Goal: Task Accomplishment & Management: Complete application form

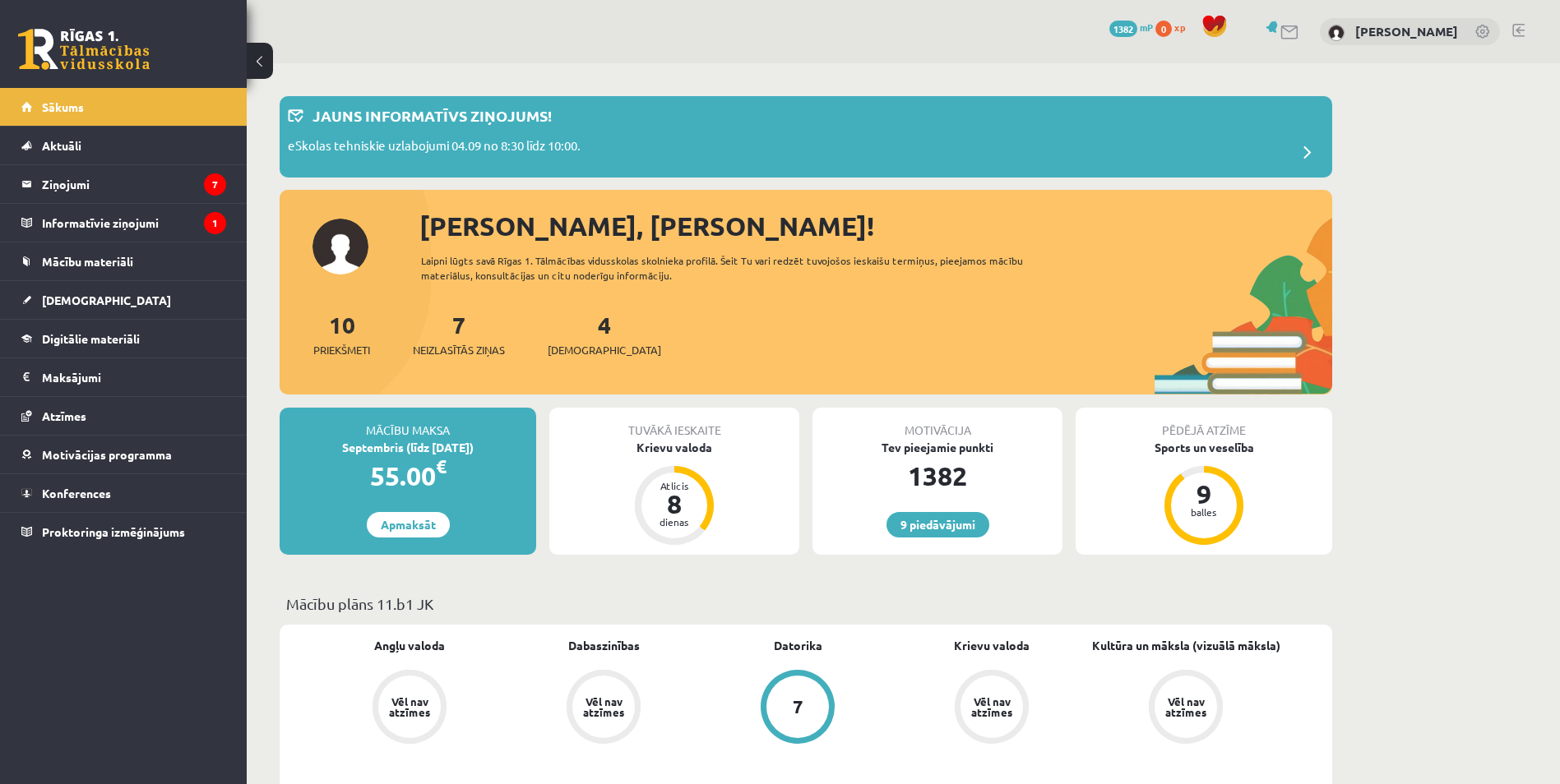
scroll to position [82, 0]
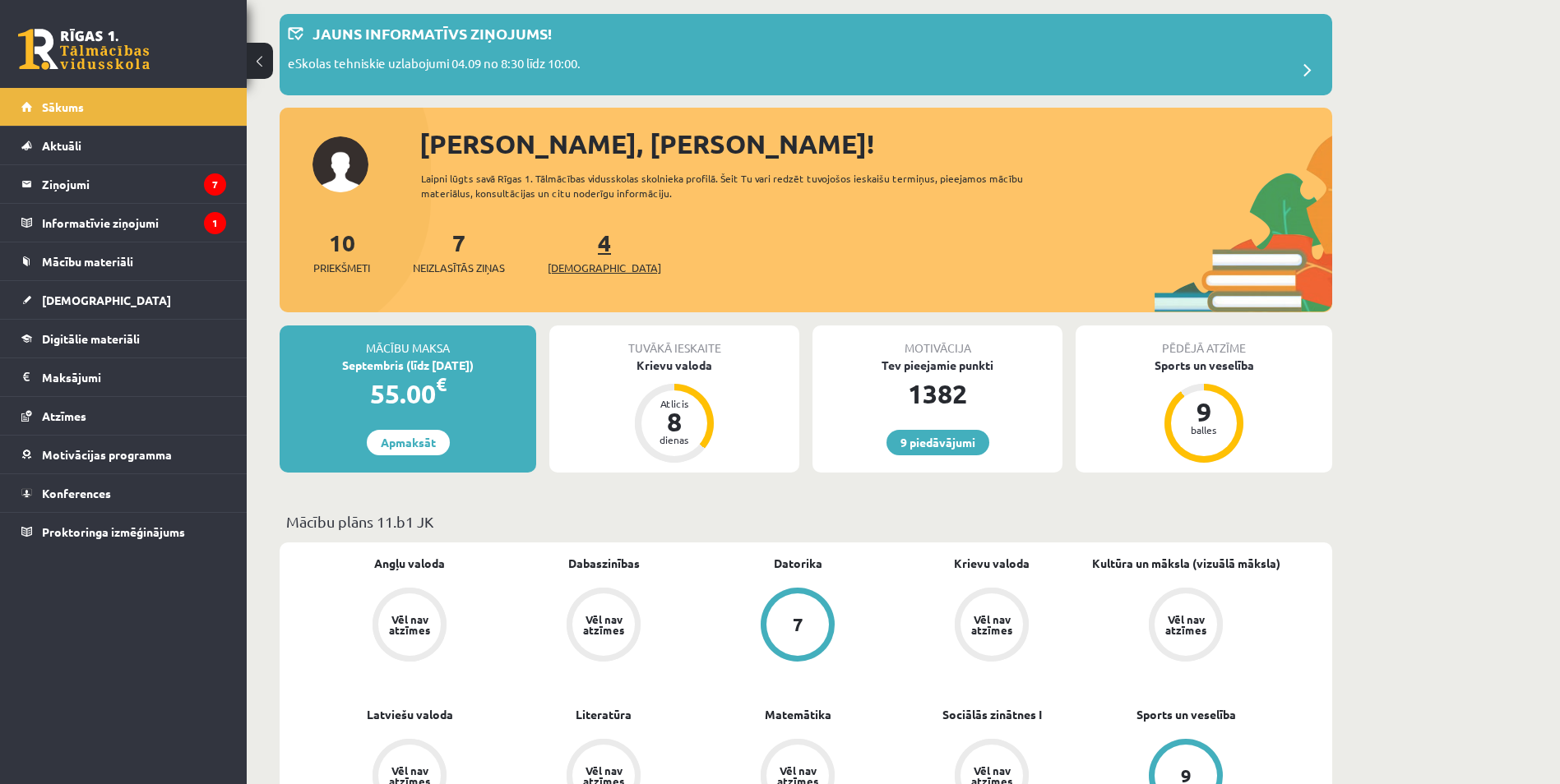
click at [583, 248] on link "4 Ieskaites" at bounding box center [604, 251] width 114 height 48
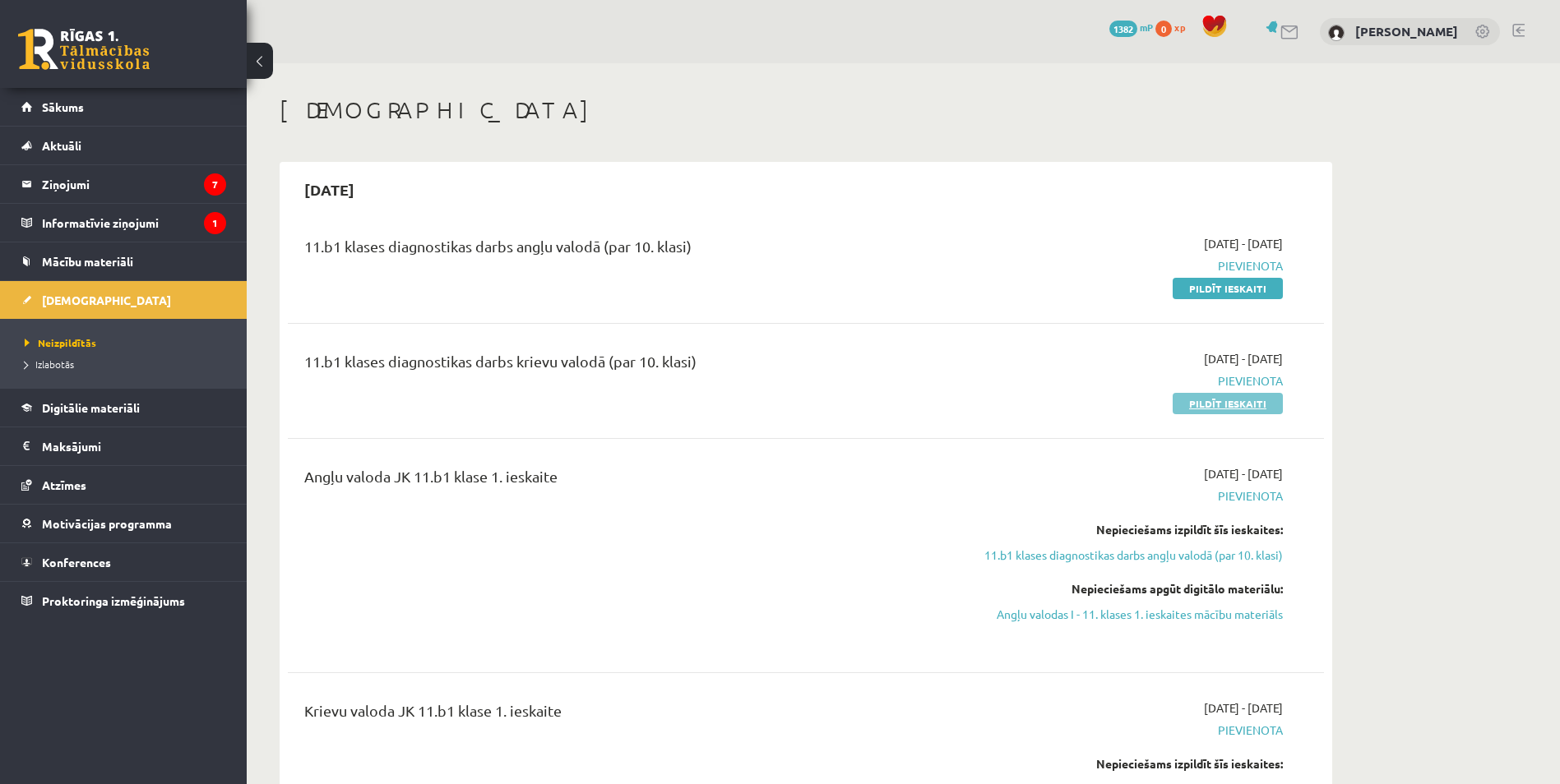
click at [1208, 404] on link "Pildīt ieskaiti" at bounding box center [1228, 404] width 110 height 21
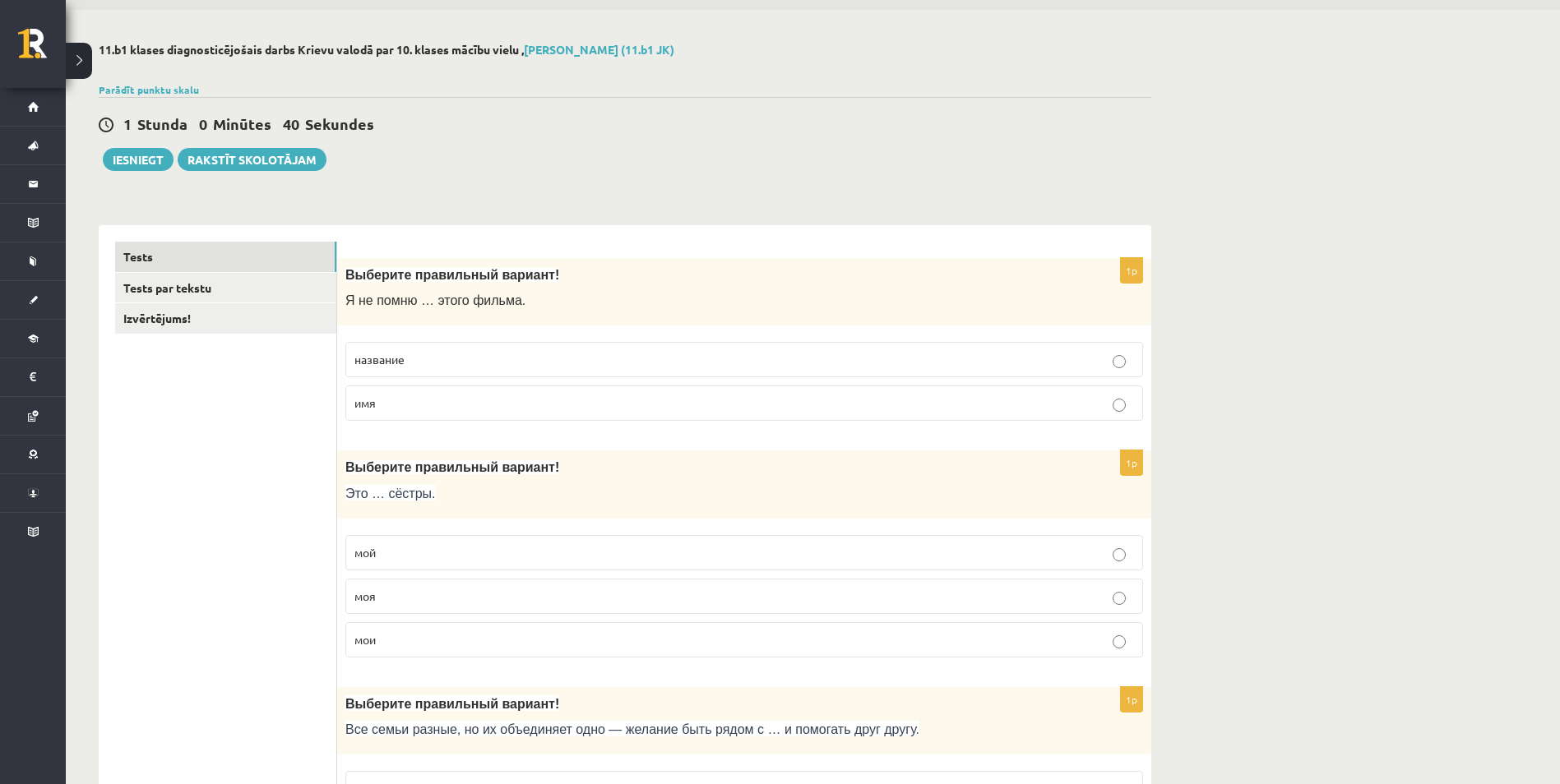
scroll to position [82, 0]
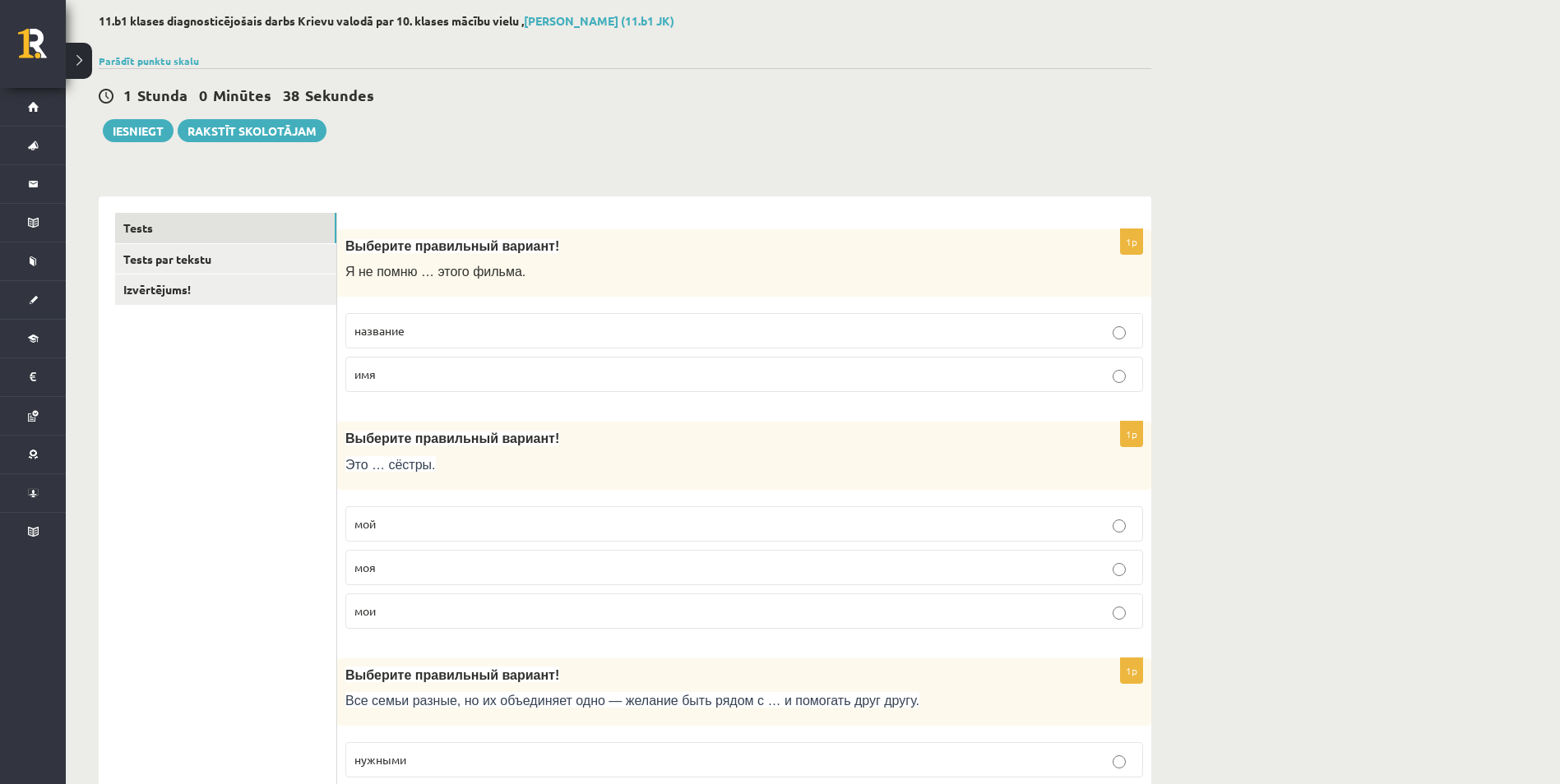
click at [398, 335] on span "название" at bounding box center [380, 330] width 50 height 15
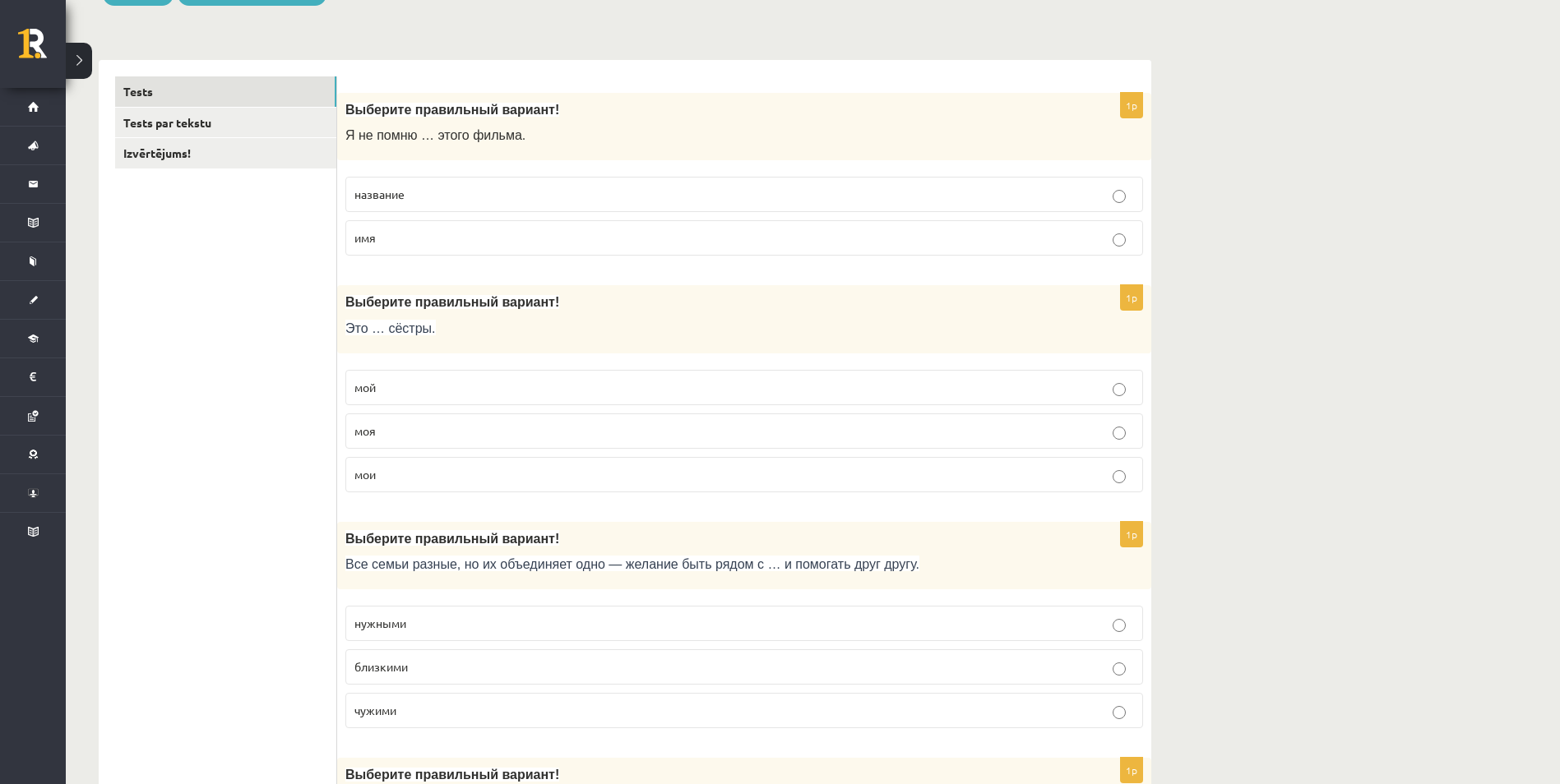
scroll to position [247, 0]
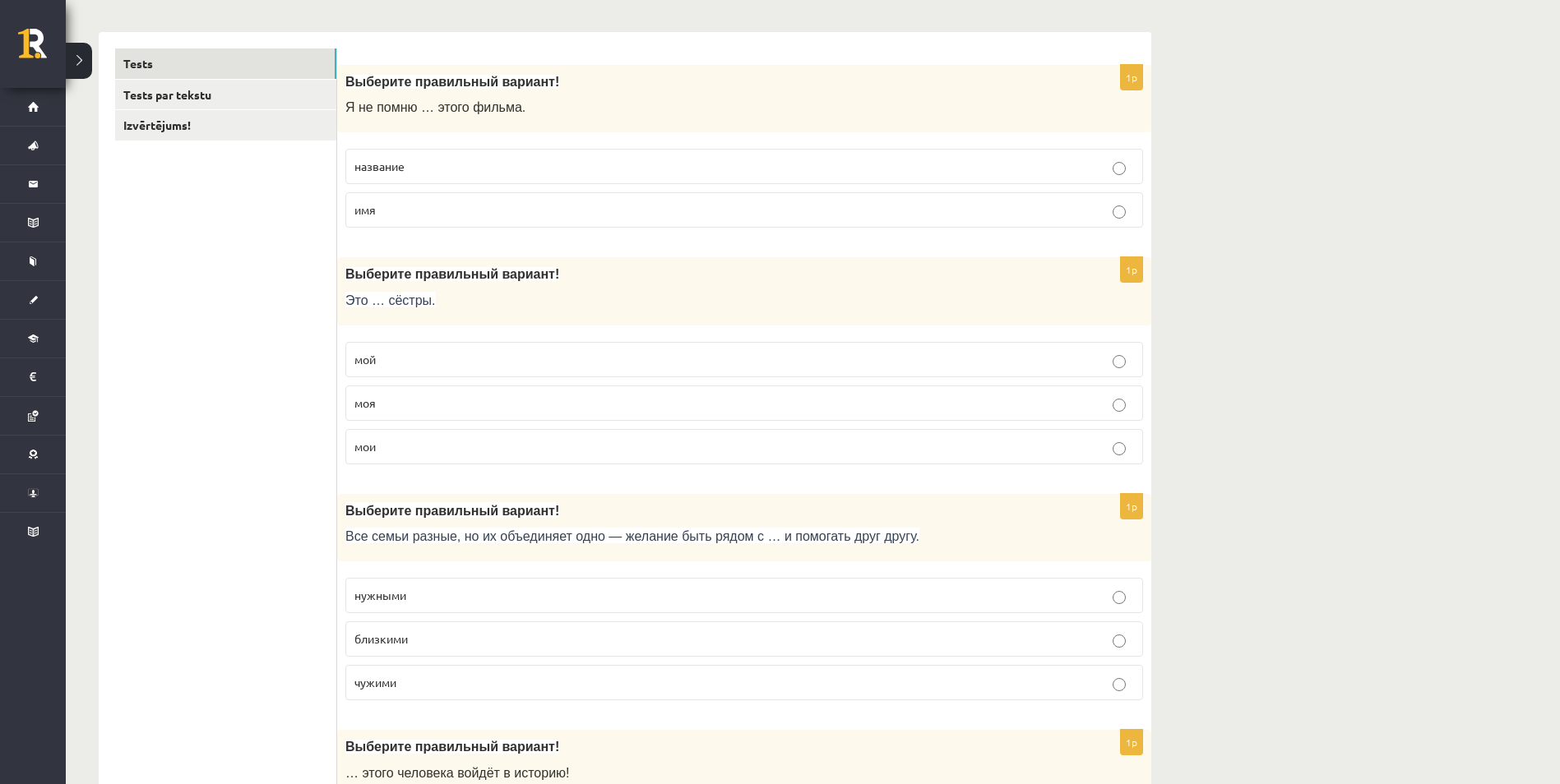
click at [352, 452] on label "мои" at bounding box center [744, 446] width 798 height 35
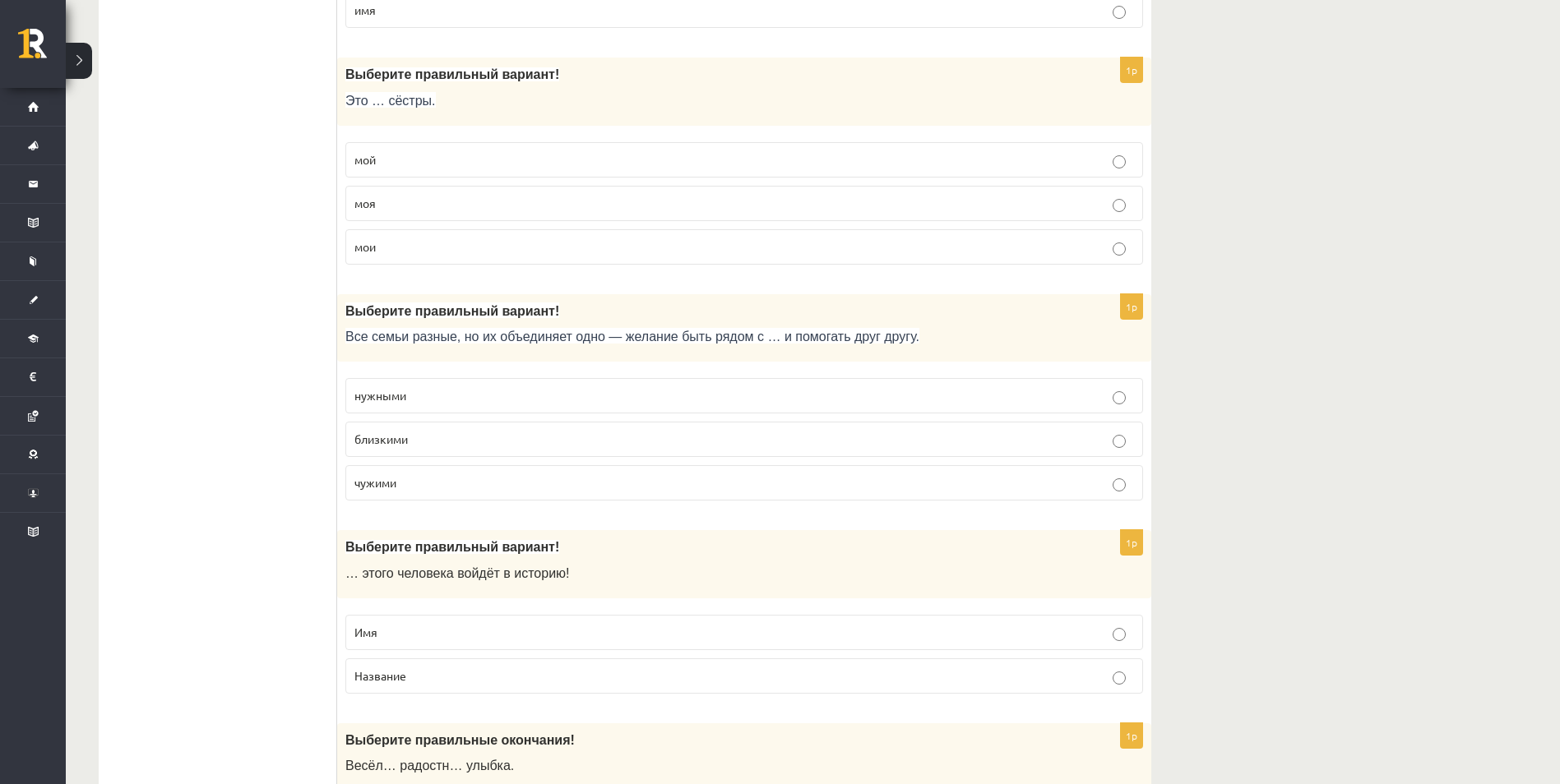
scroll to position [493, 0]
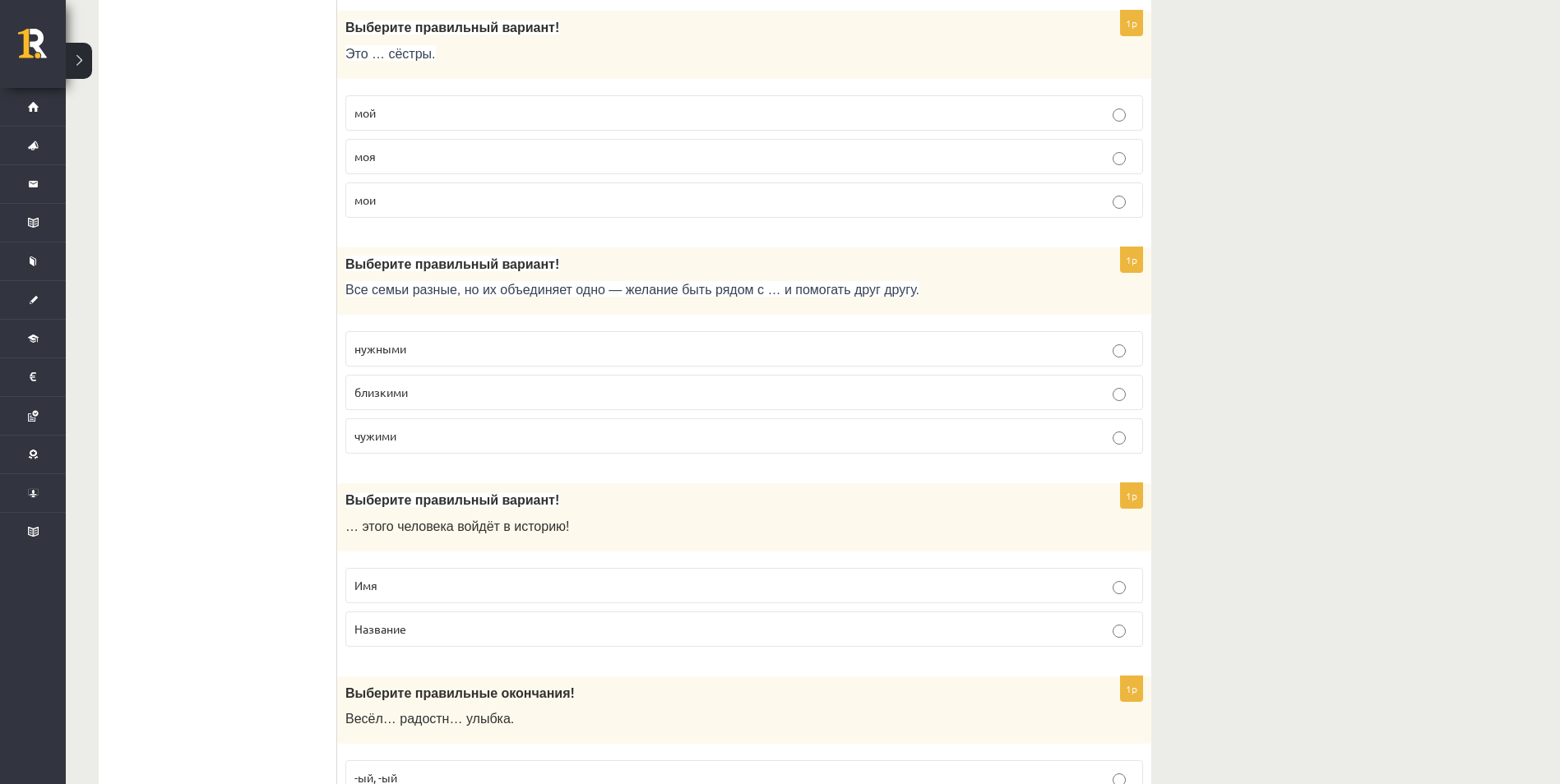
click at [506, 396] on p "близкими" at bounding box center [744, 392] width 780 height 17
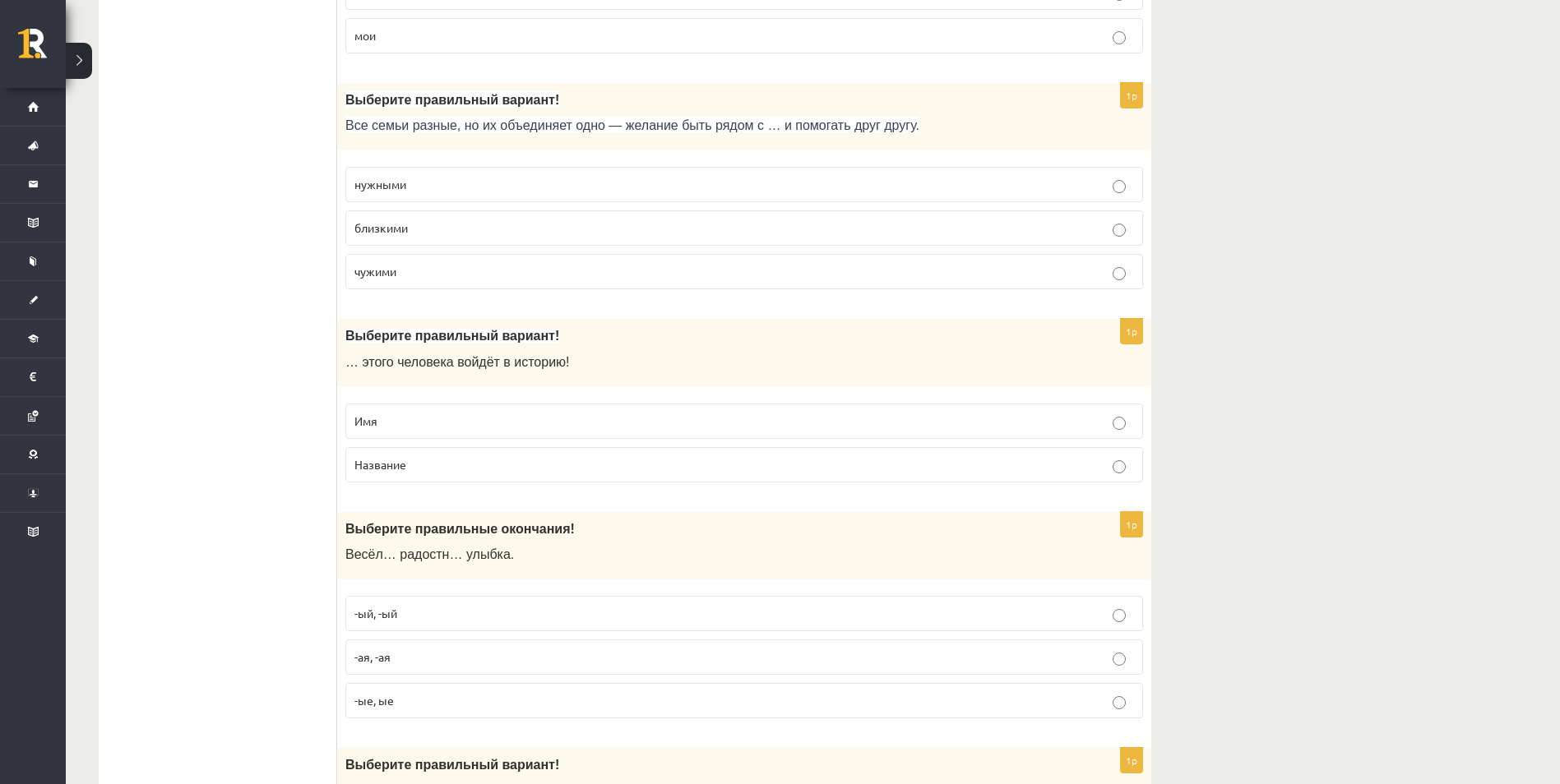
scroll to position [740, 0]
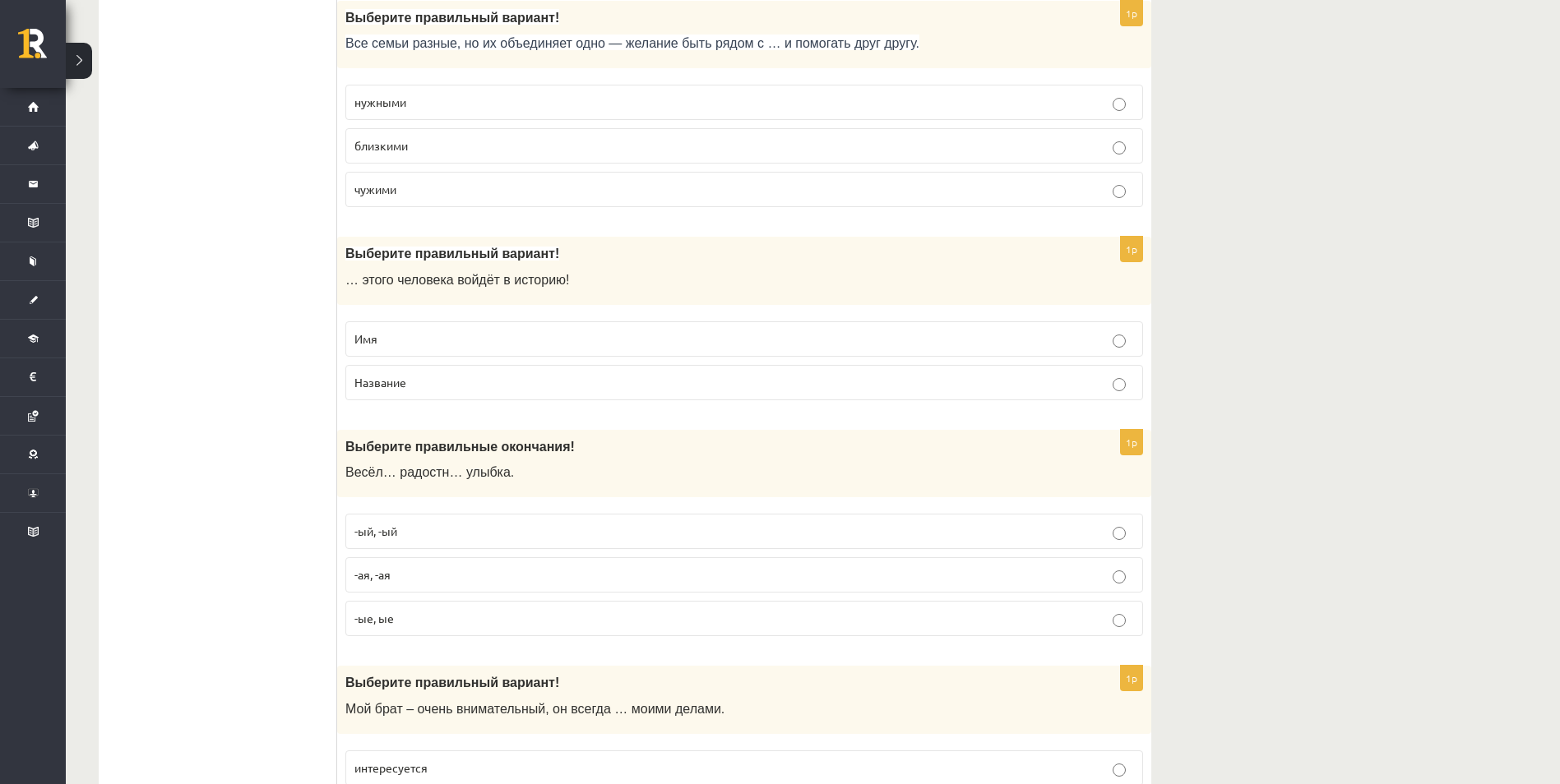
click at [466, 337] on p "Имя" at bounding box center [744, 338] width 780 height 17
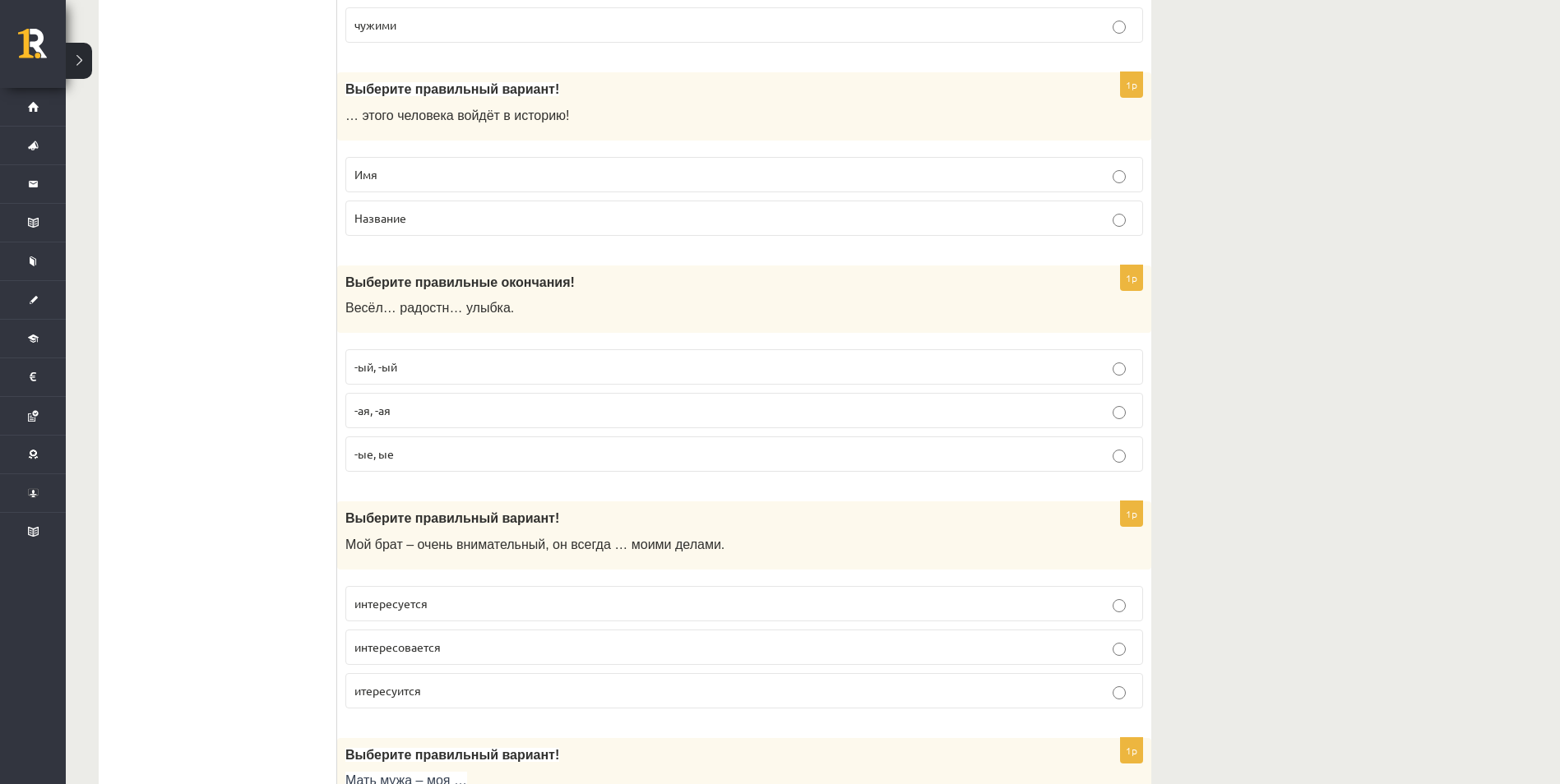
scroll to position [986, 0]
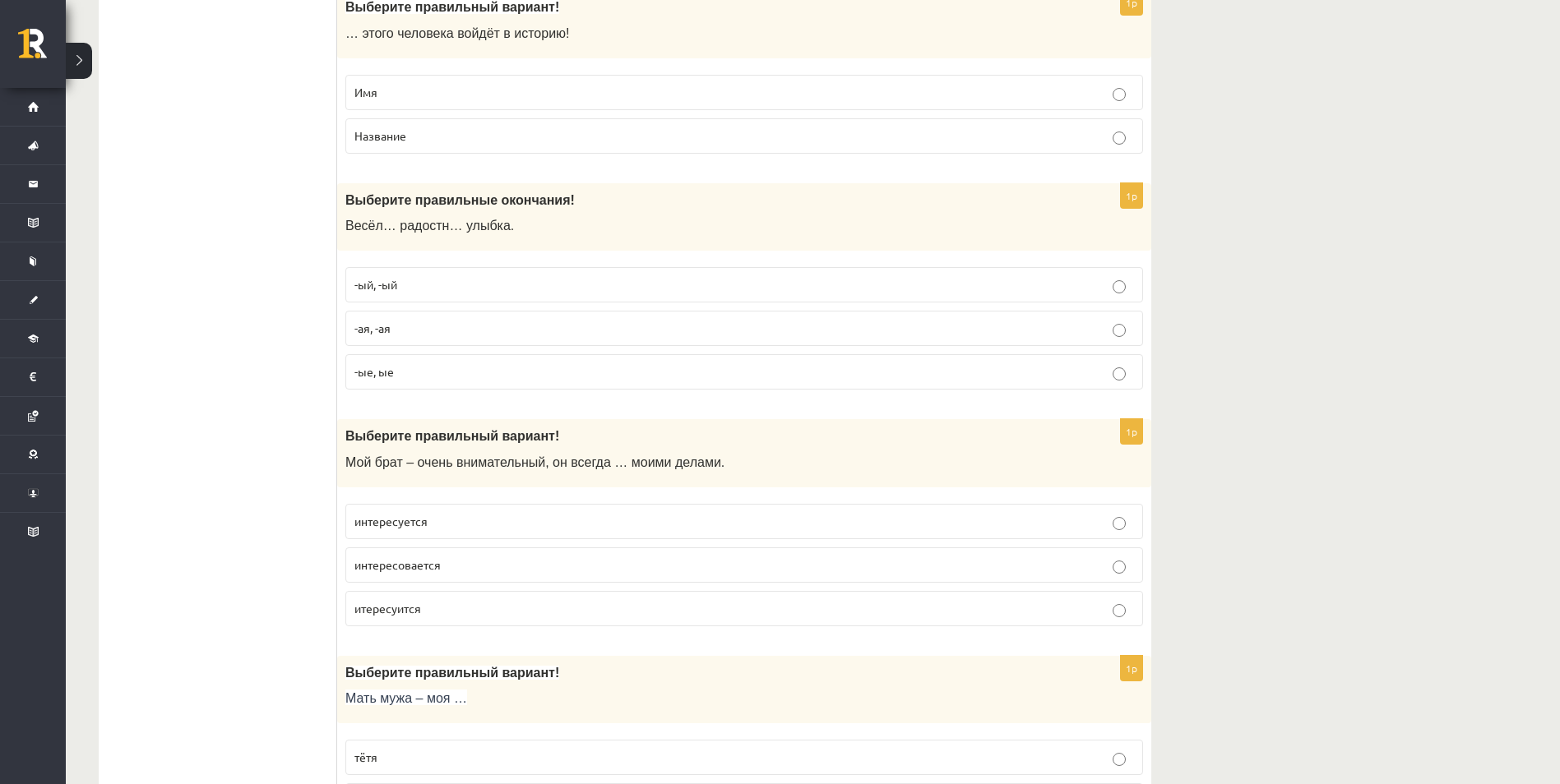
click at [405, 334] on p "-ая, -ая" at bounding box center [744, 328] width 780 height 17
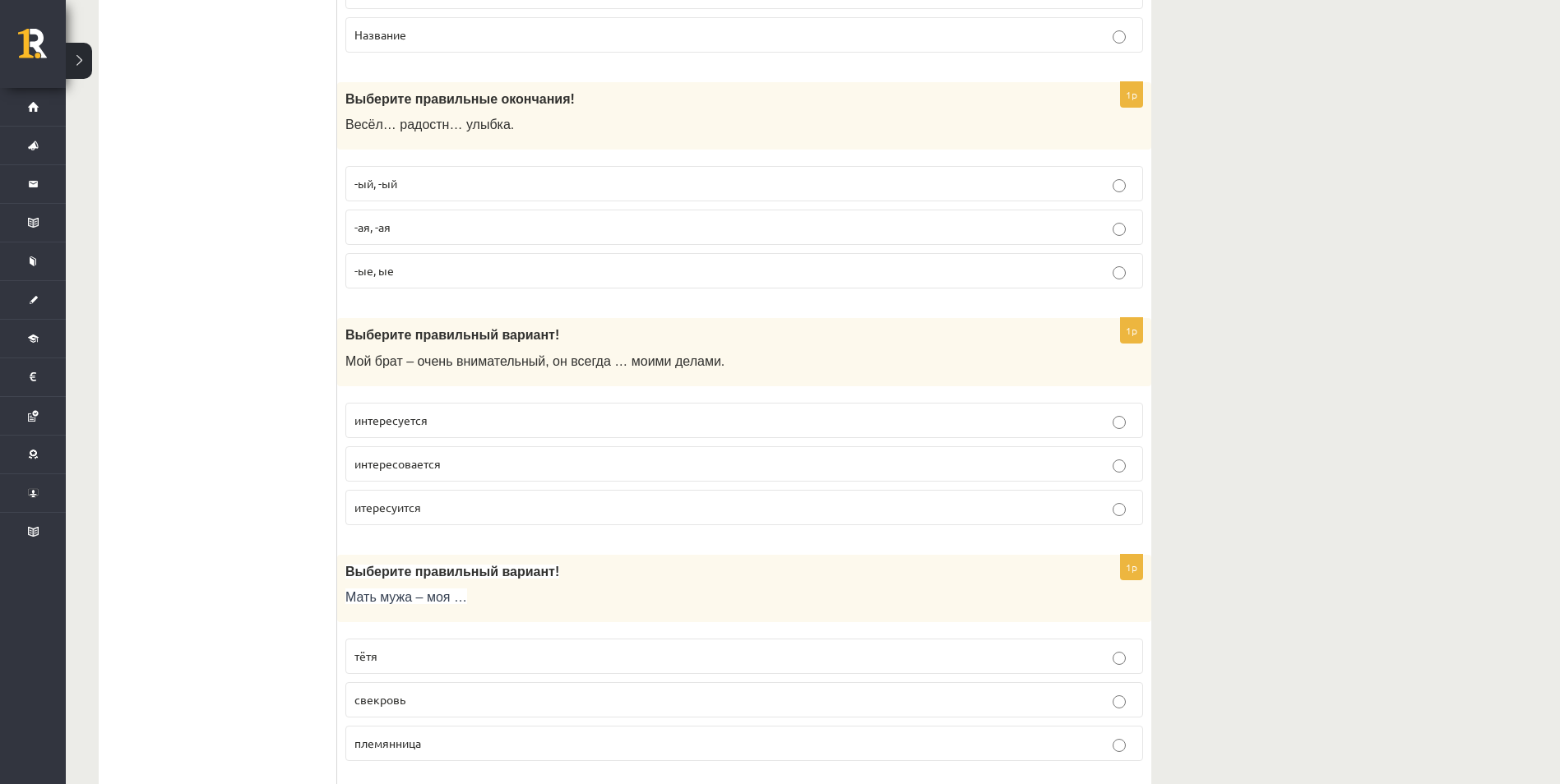
scroll to position [1151, 0]
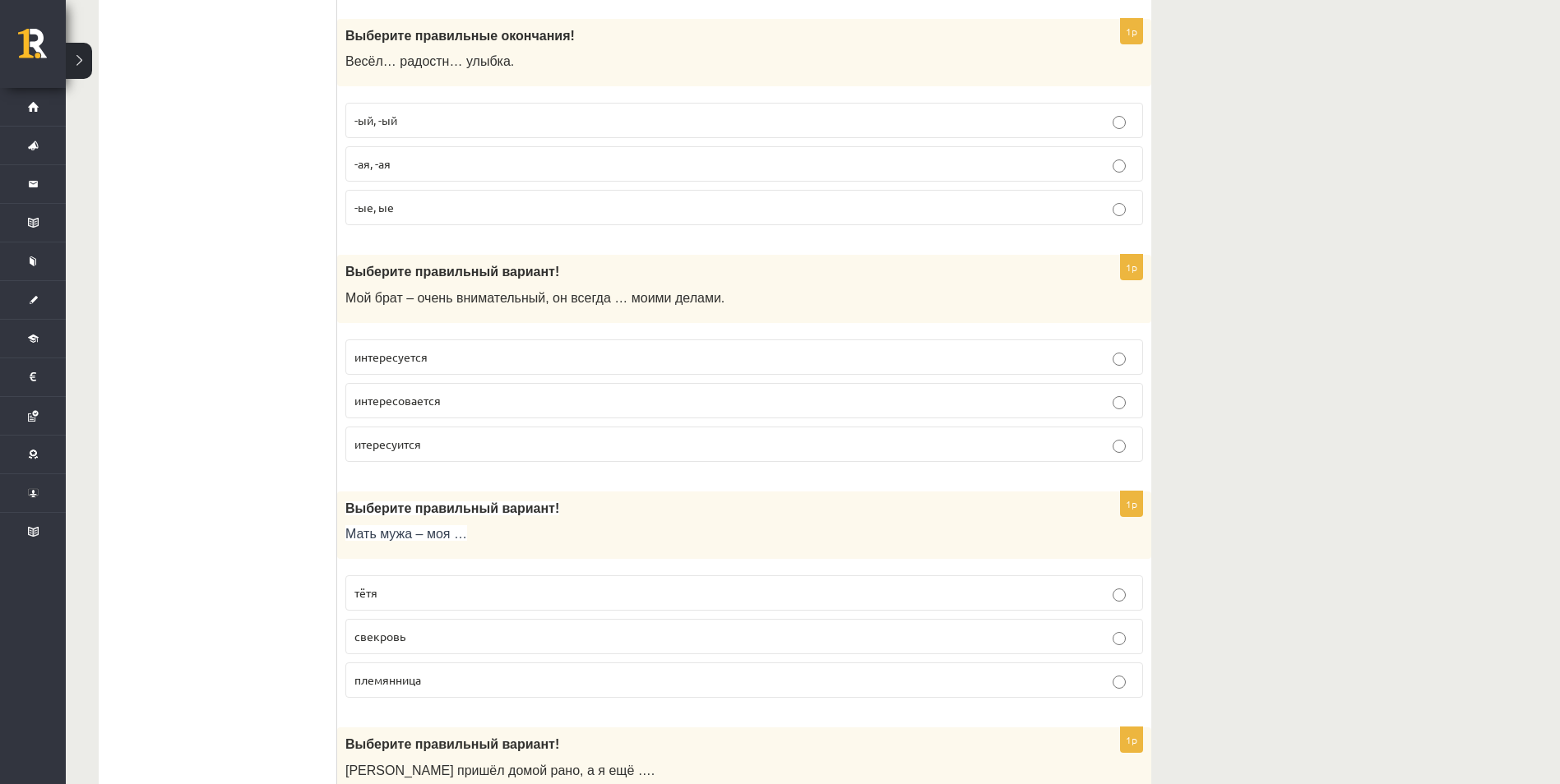
click at [421, 357] on span "интересуется" at bounding box center [391, 356] width 73 height 15
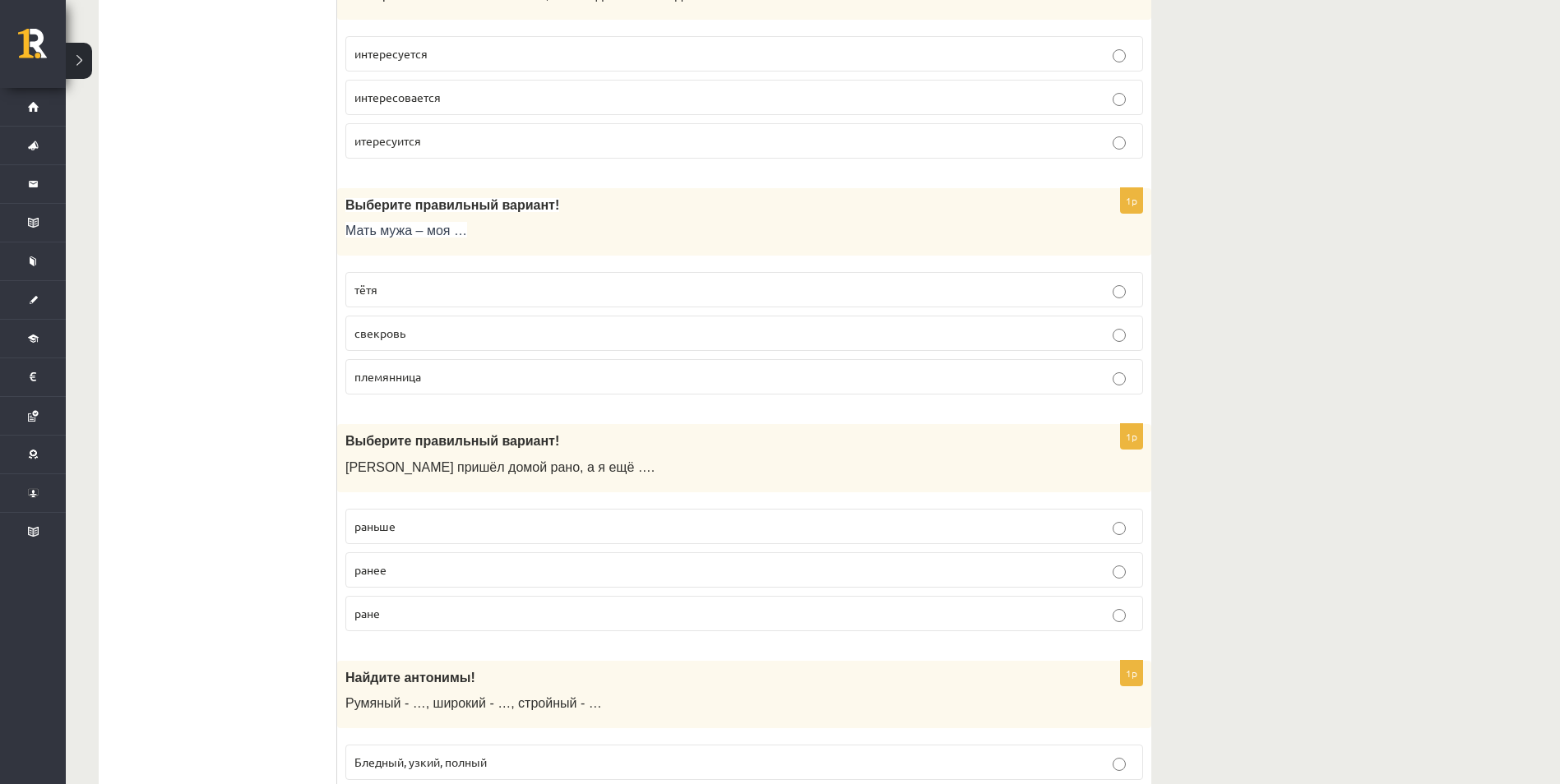
scroll to position [1479, 0]
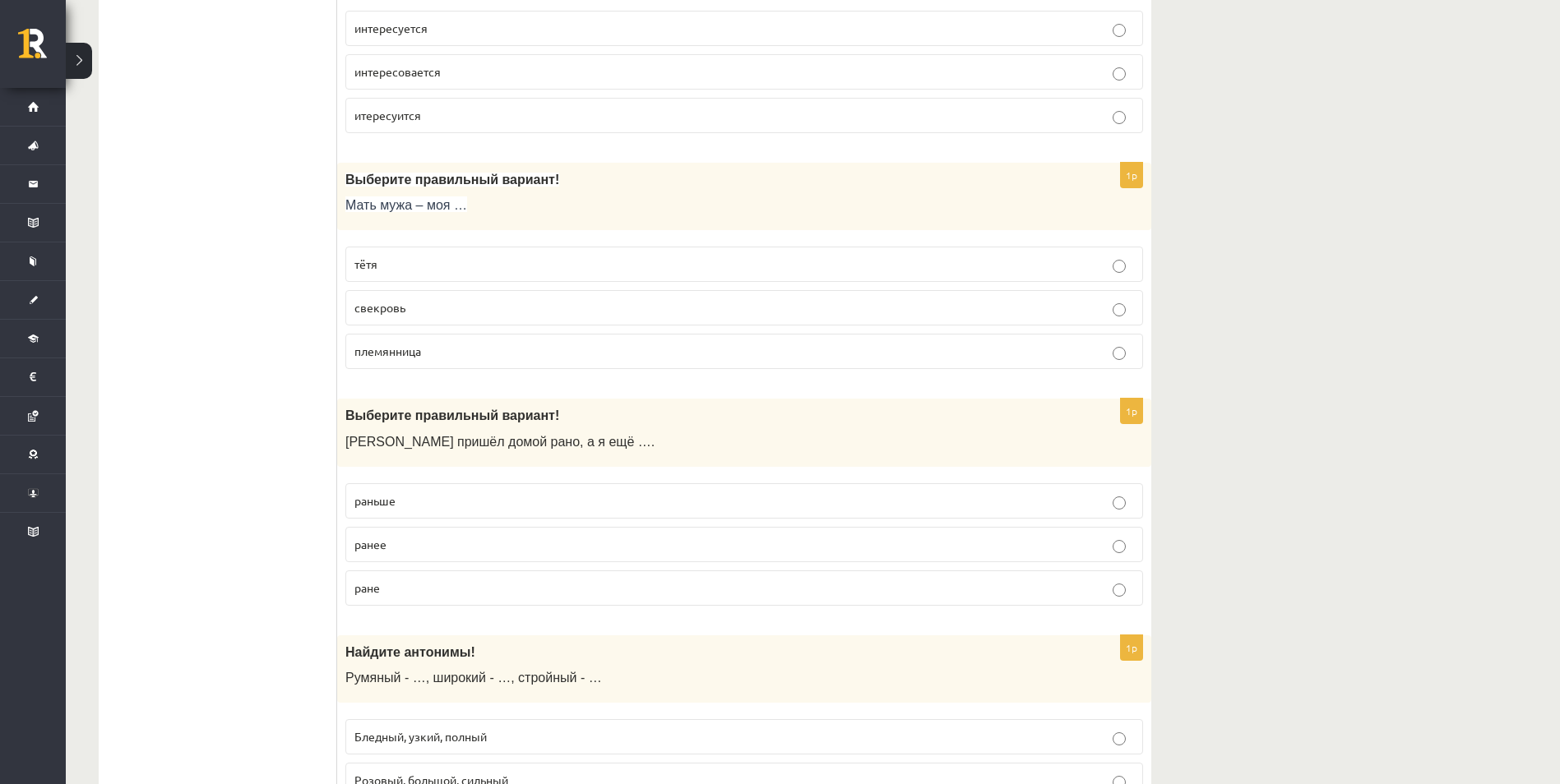
click at [399, 317] on p "свекровь" at bounding box center [744, 307] width 780 height 17
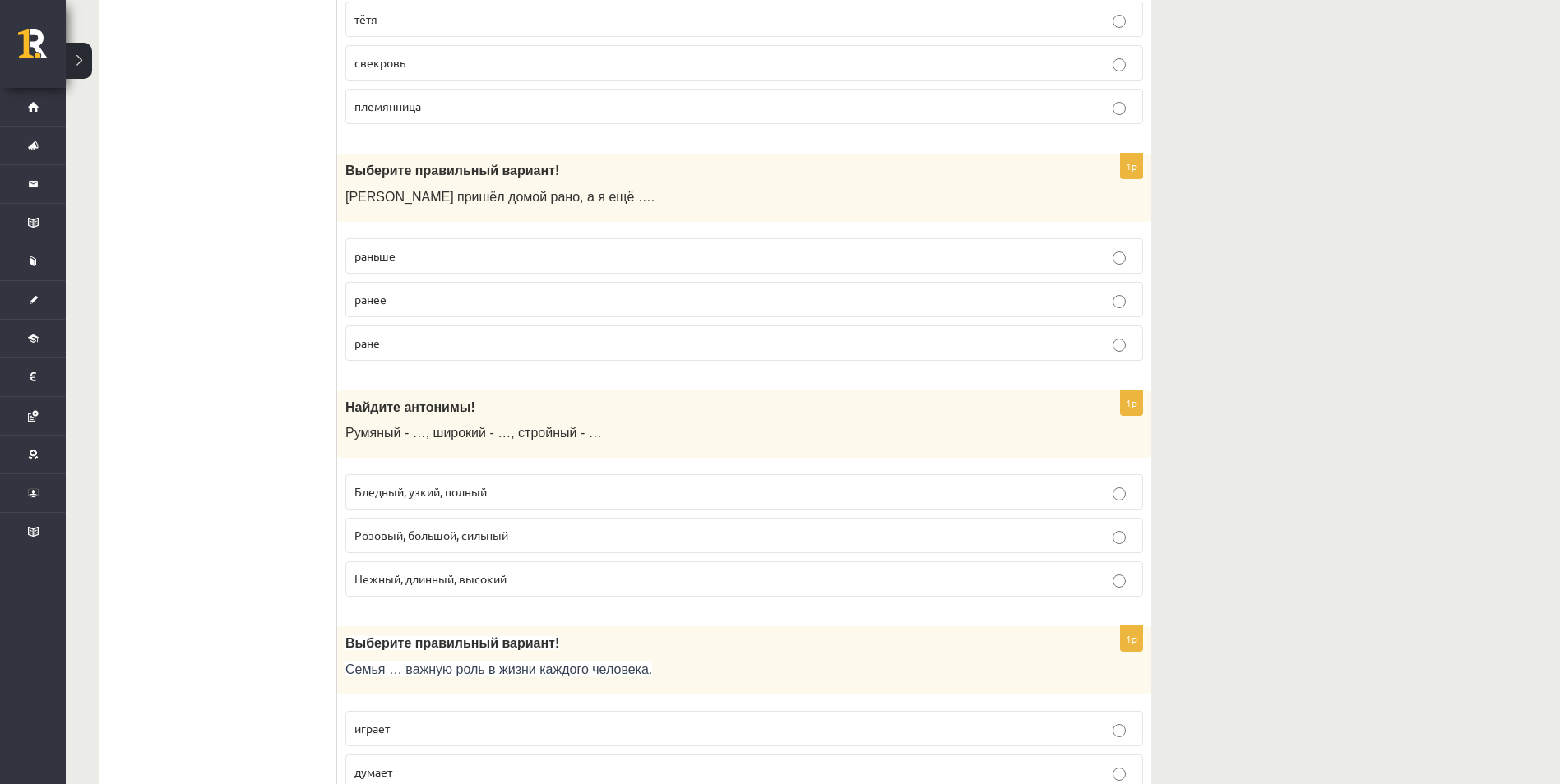
scroll to position [1726, 0]
click at [403, 260] on p "раньше" at bounding box center [744, 254] width 780 height 17
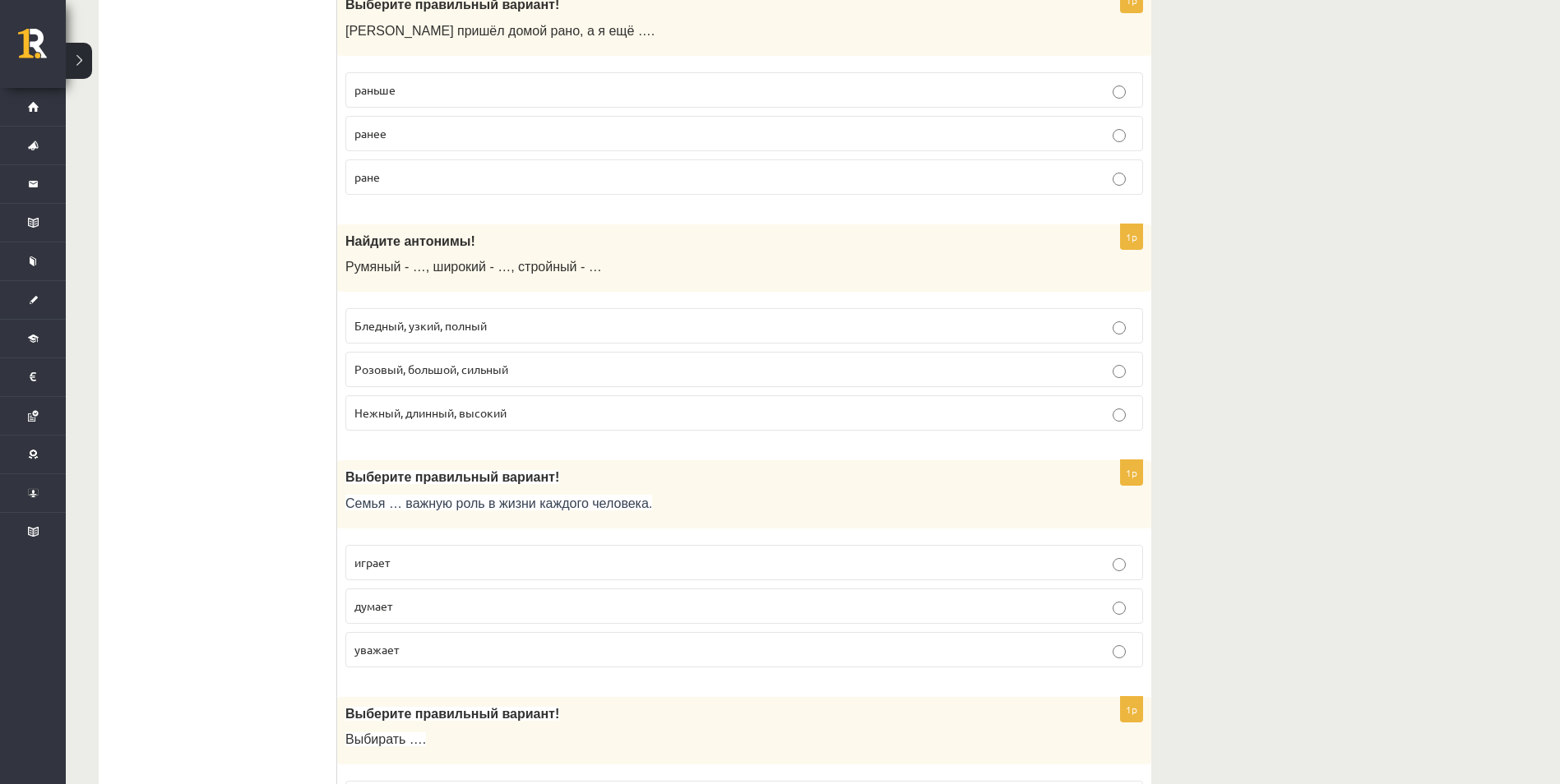
scroll to position [1973, 0]
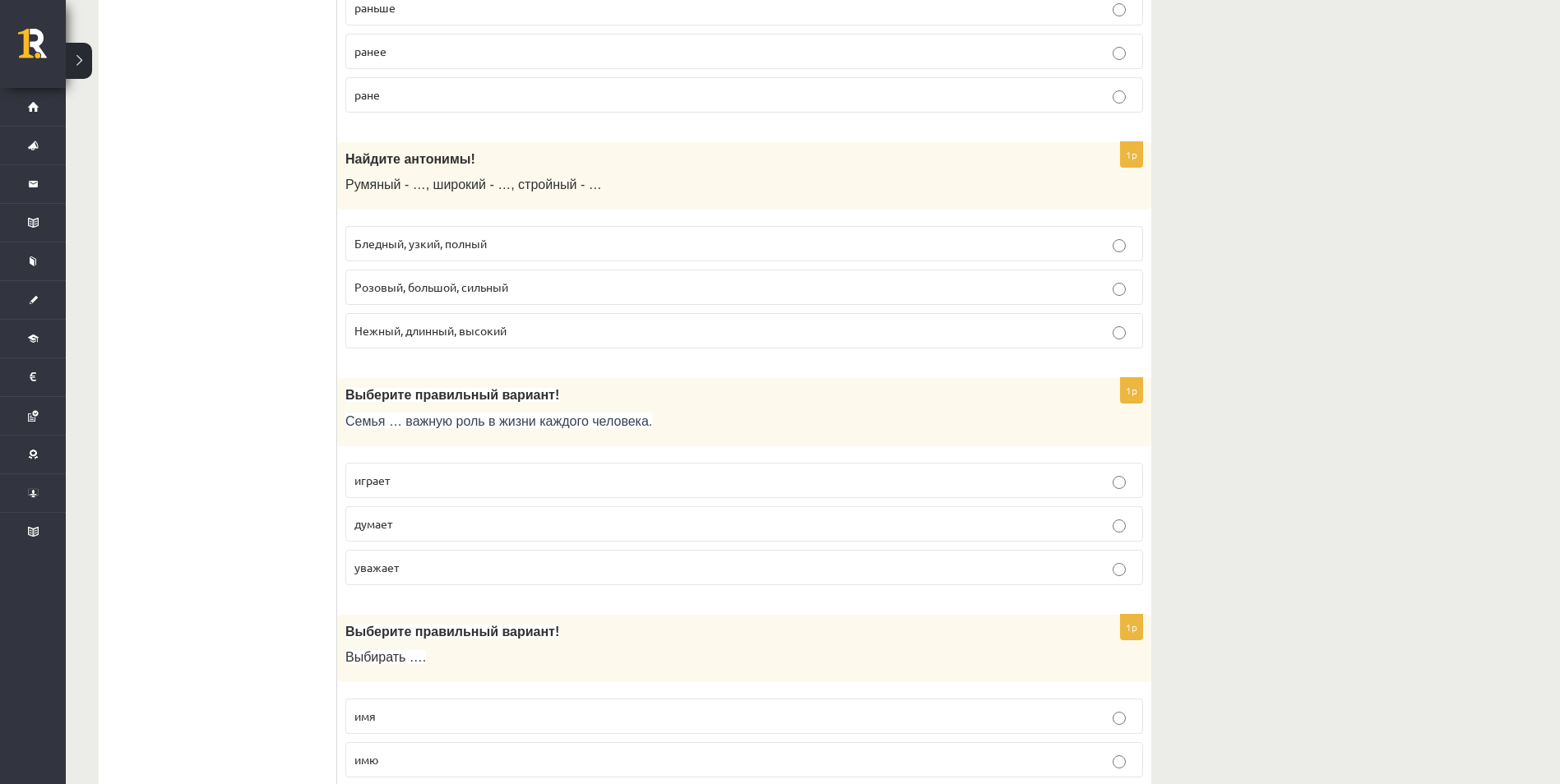
click at [480, 249] on span "Бледный, узкий, полный" at bounding box center [421, 243] width 133 height 15
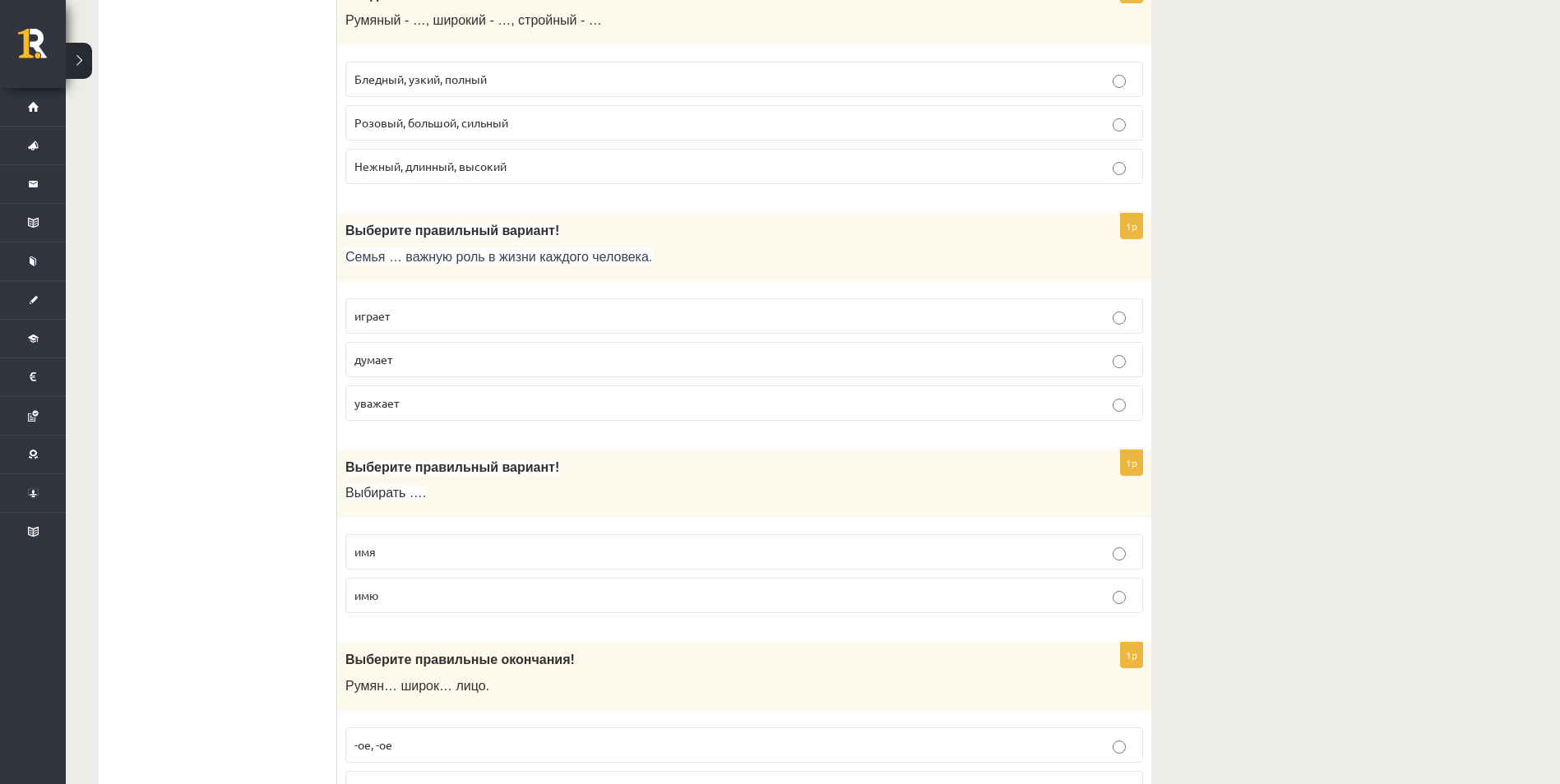
scroll to position [2220, 0]
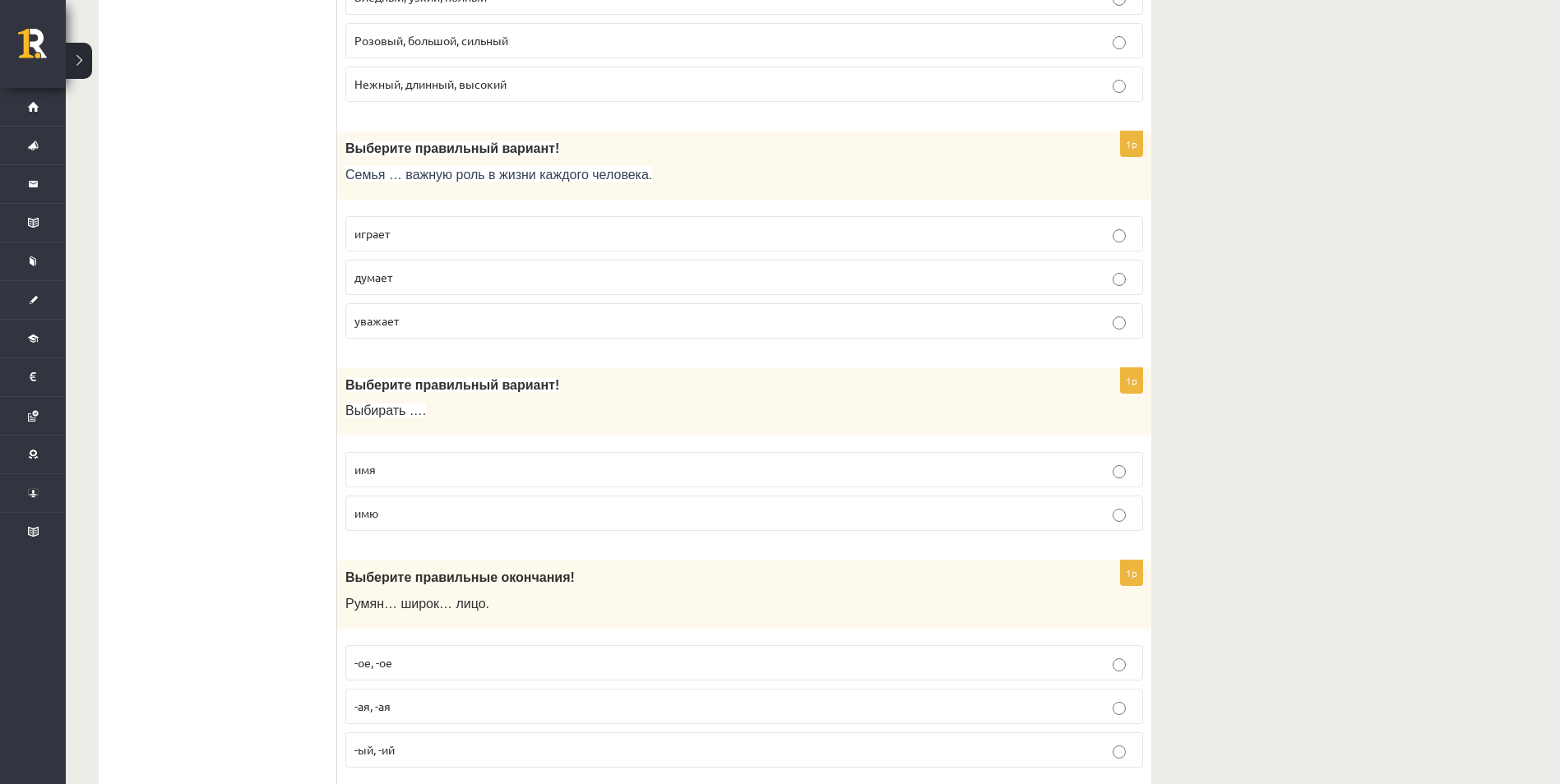
click at [390, 235] on span "играет" at bounding box center [372, 234] width 35 height 15
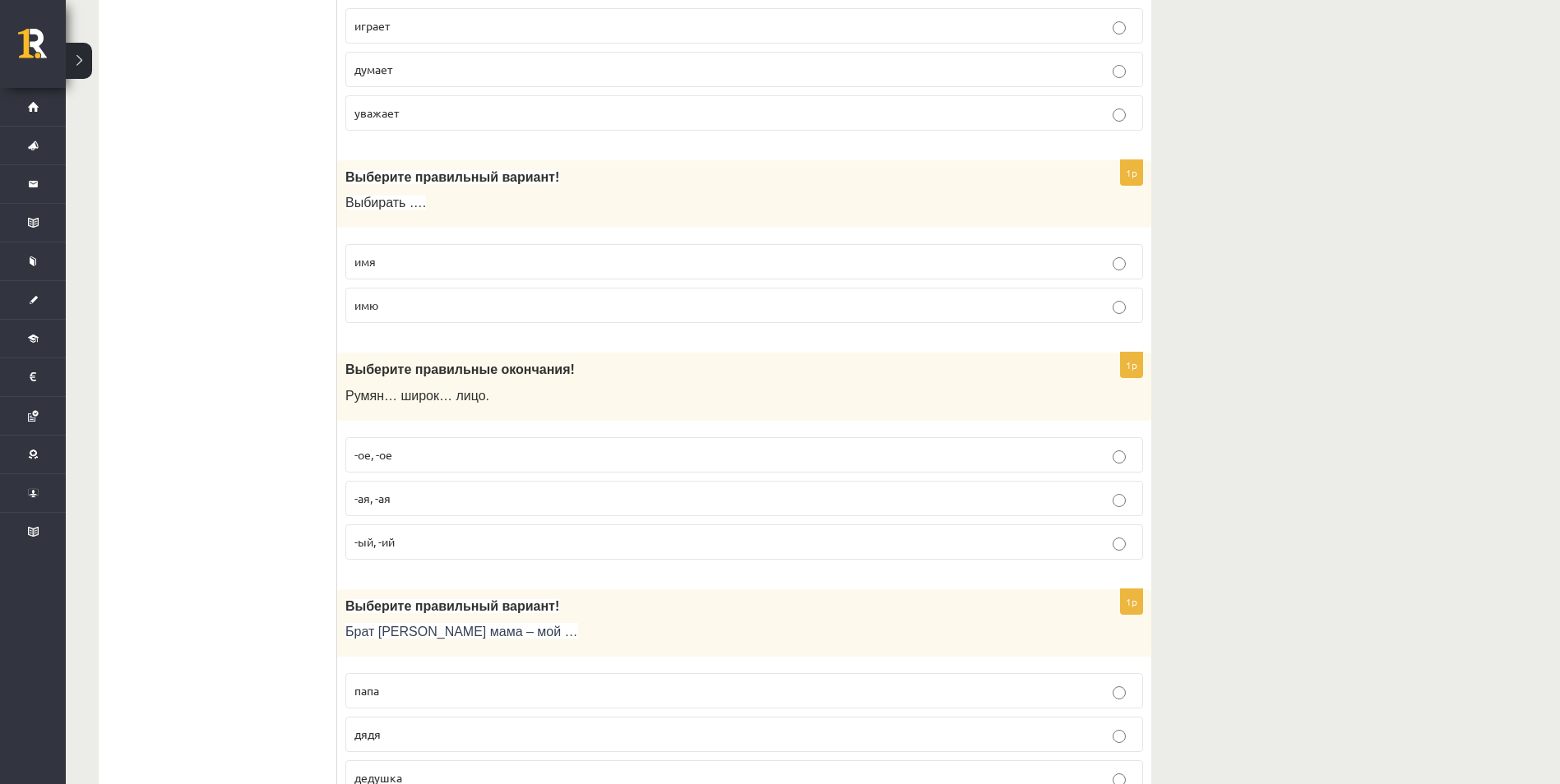
scroll to position [2466, 0]
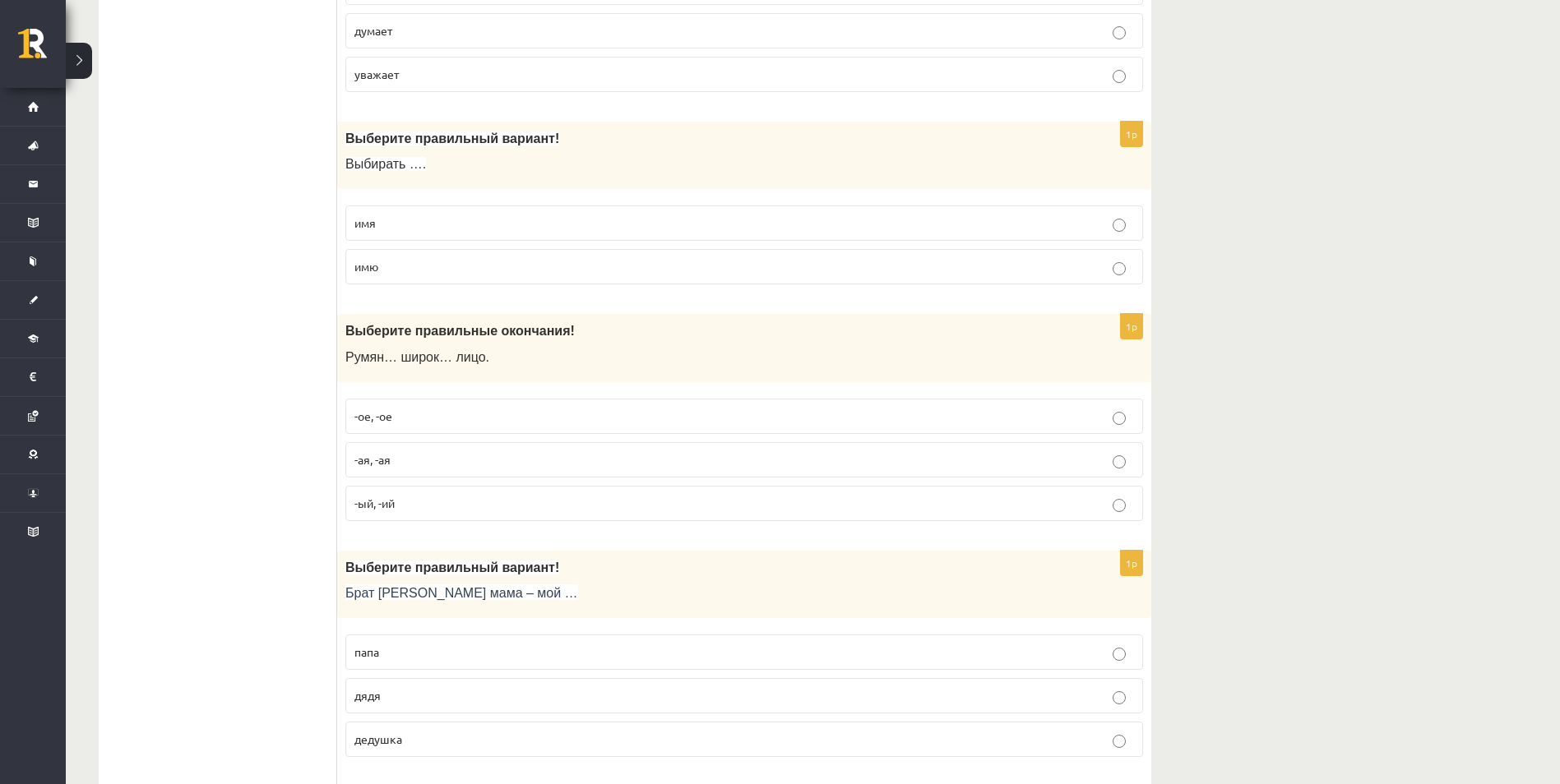
click at [399, 225] on p "имя" at bounding box center [744, 223] width 780 height 17
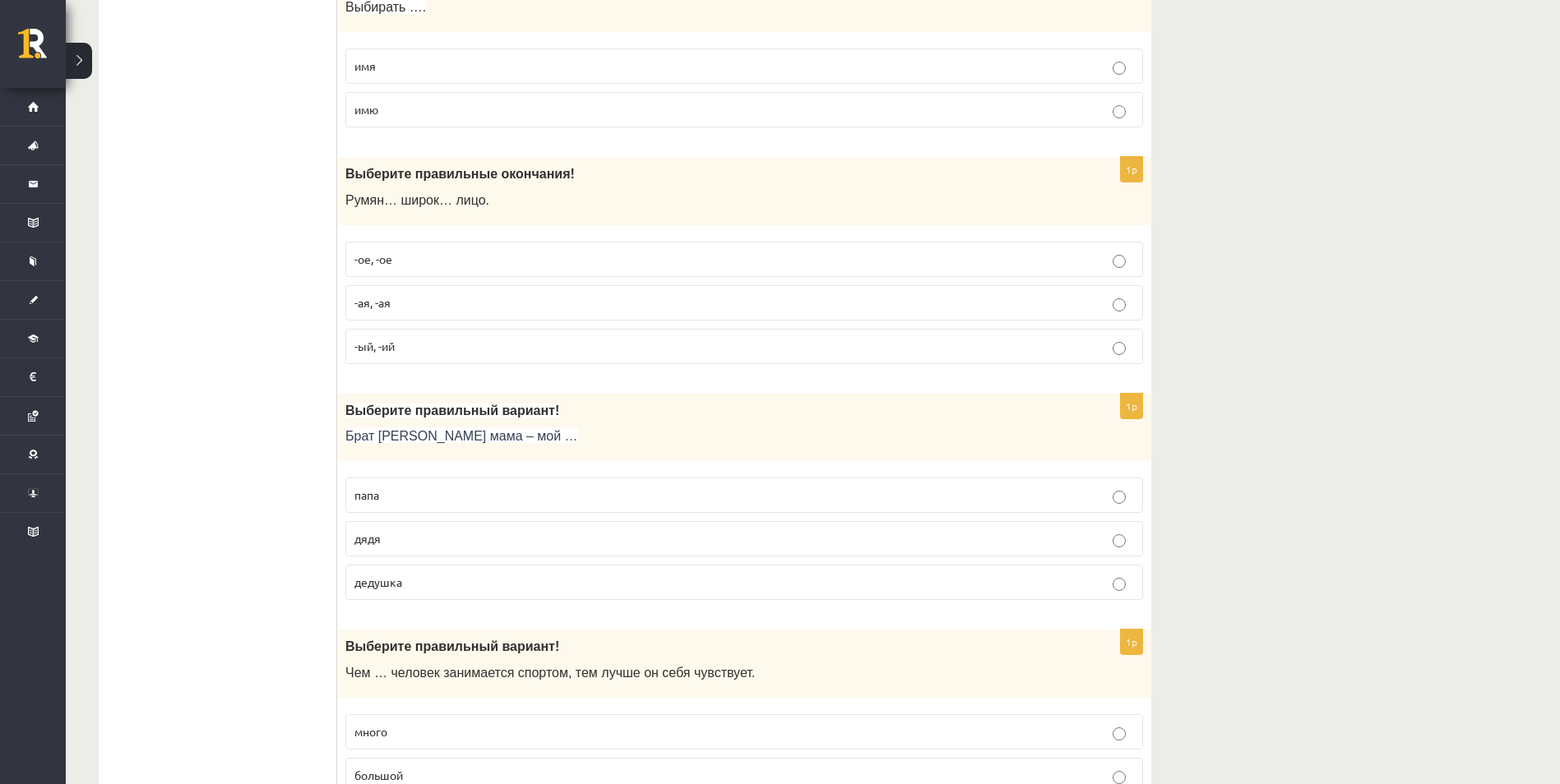
scroll to position [2630, 0]
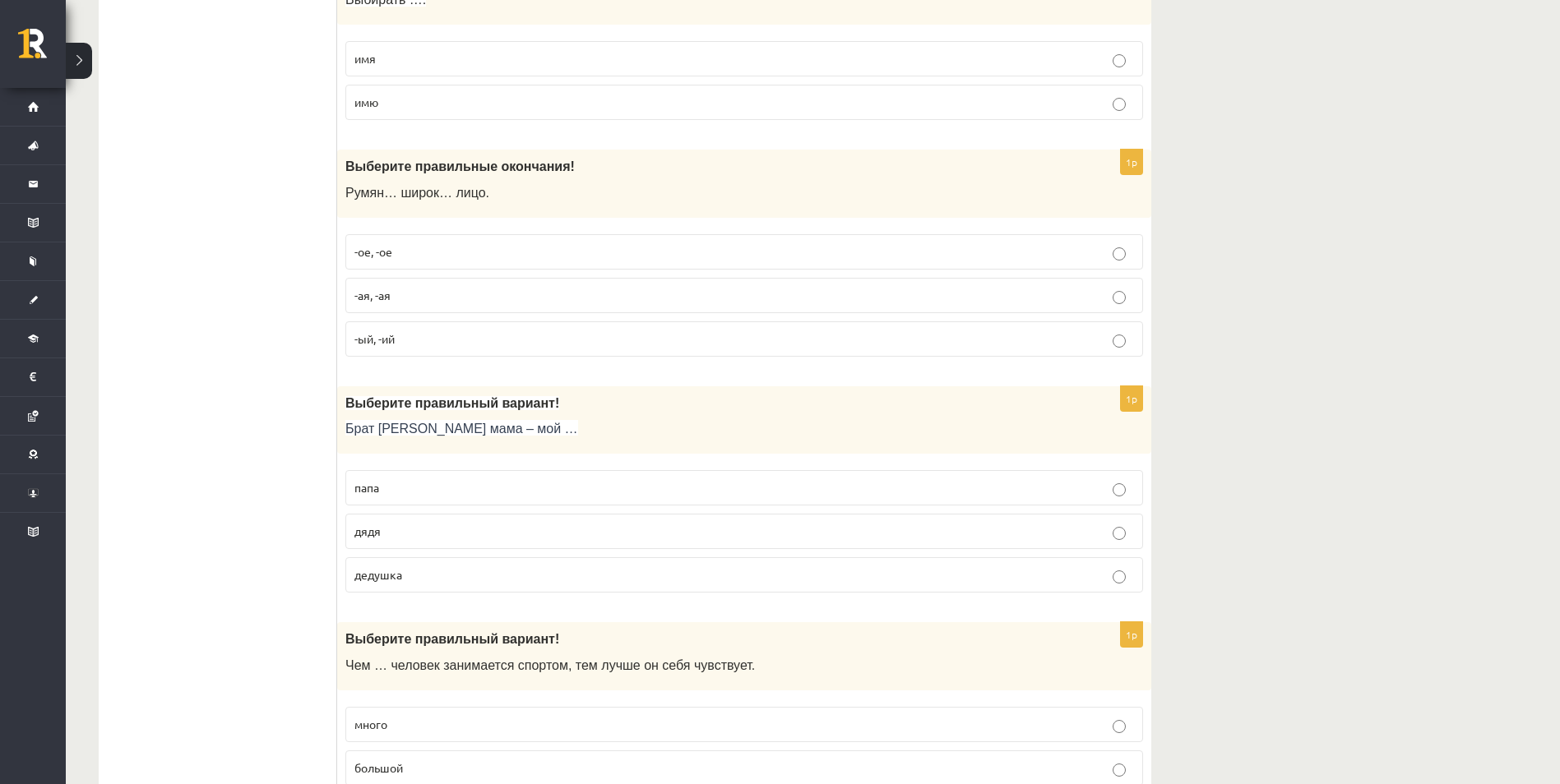
click at [408, 258] on p "-ое, -ое" at bounding box center [744, 251] width 780 height 17
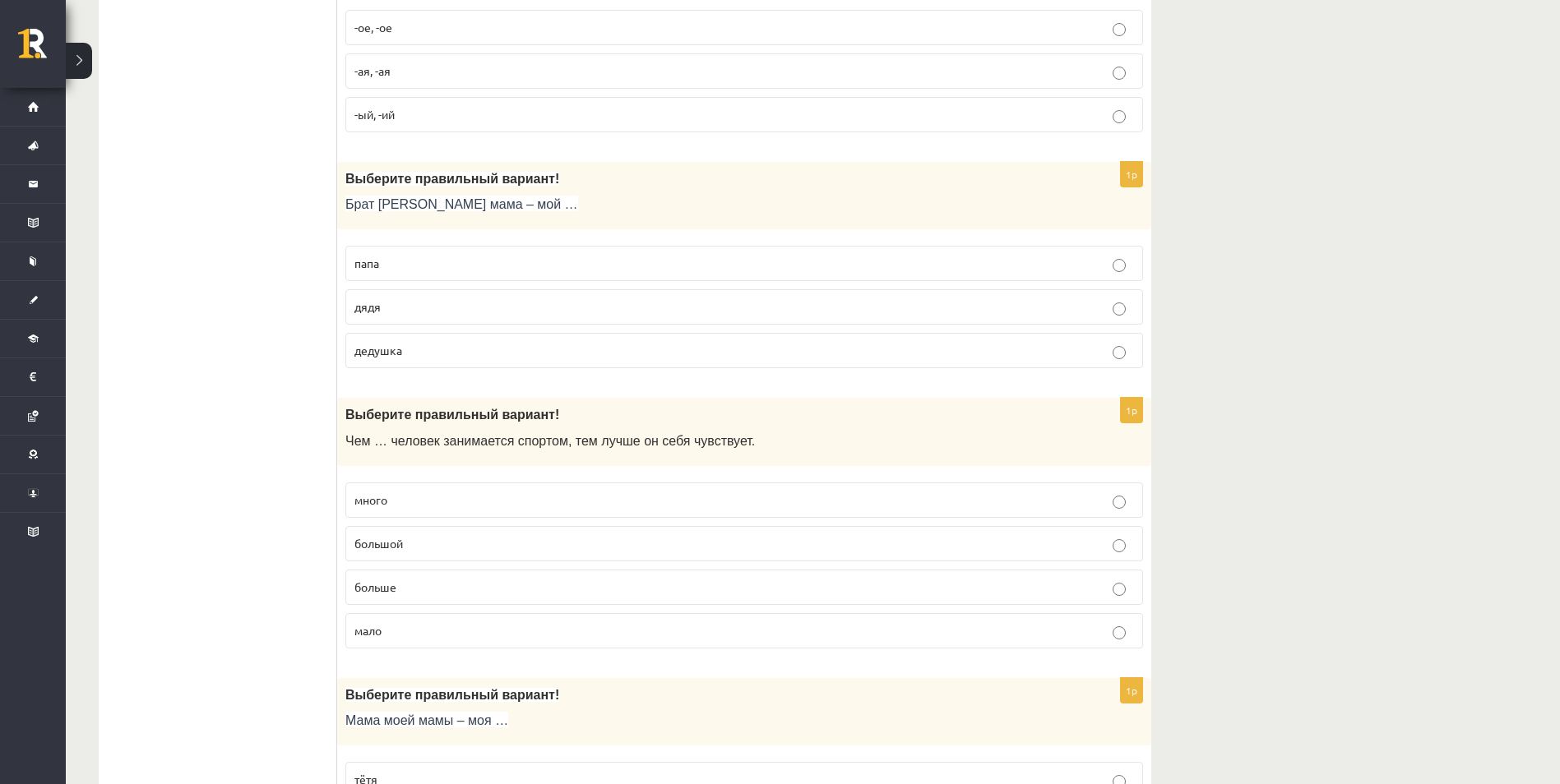
scroll to position [2876, 0]
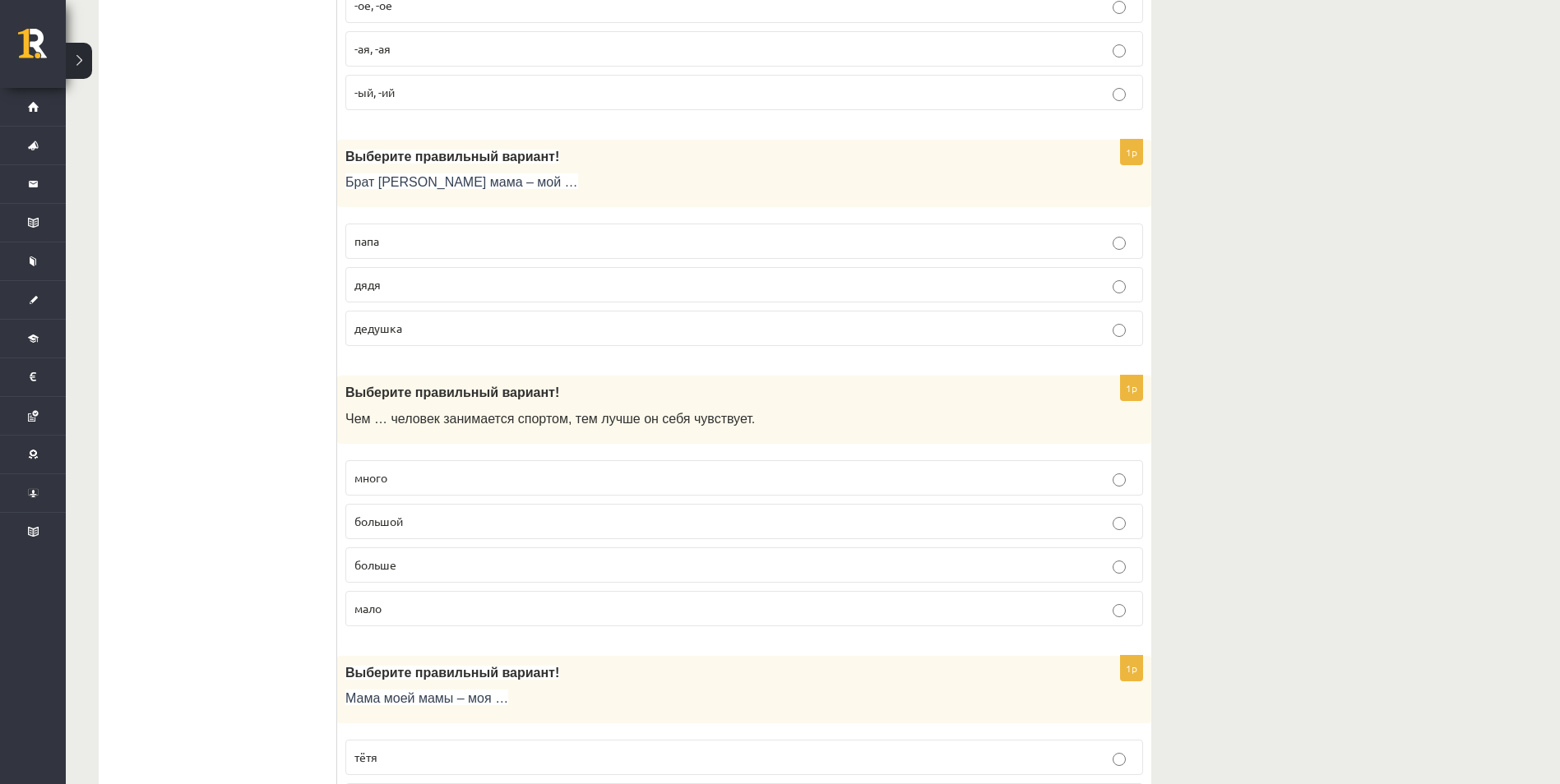
click at [411, 294] on p "дядя" at bounding box center [744, 285] width 780 height 17
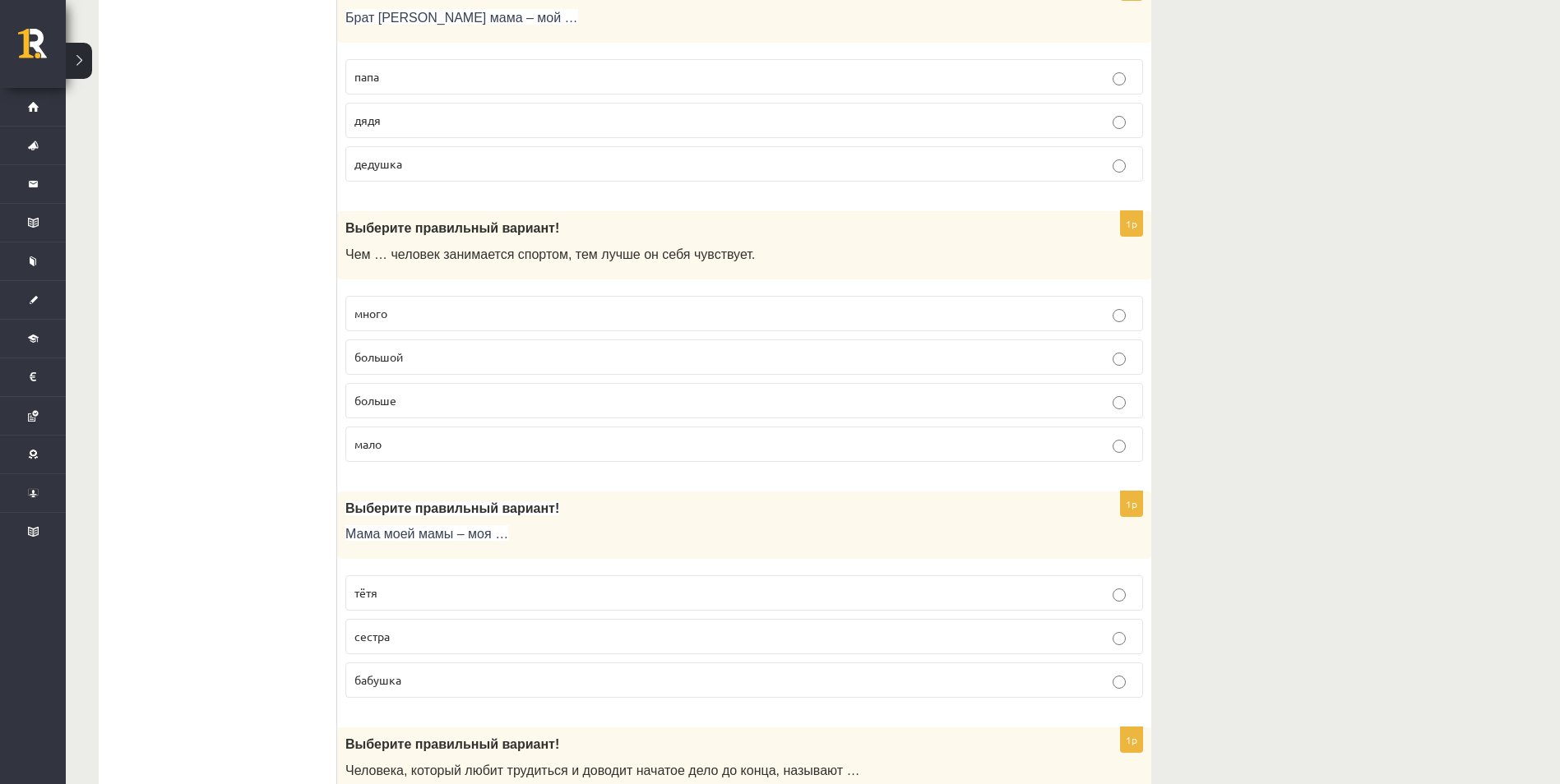
scroll to position [3123, 0]
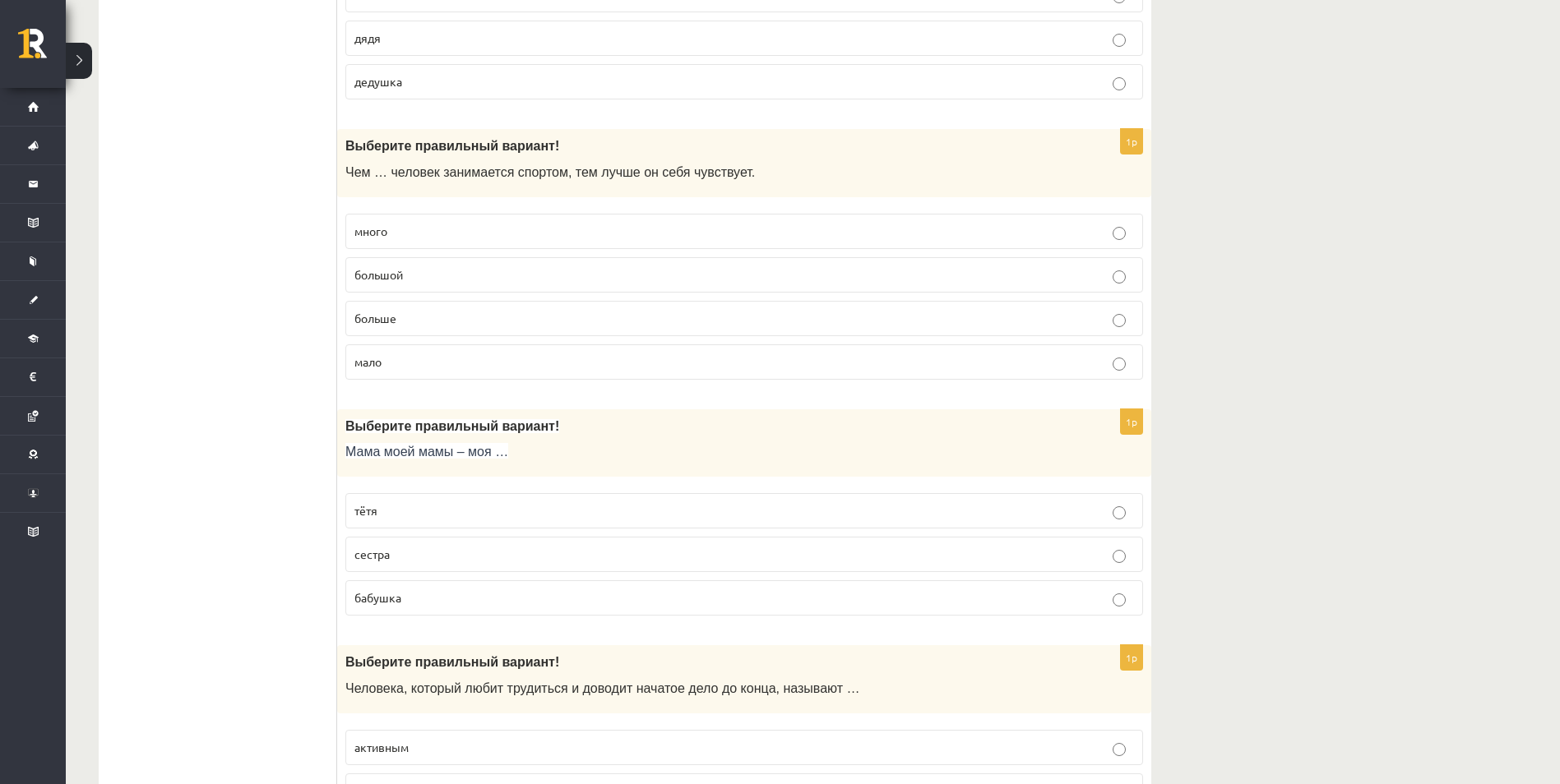
click at [442, 314] on p "больше" at bounding box center [744, 318] width 780 height 17
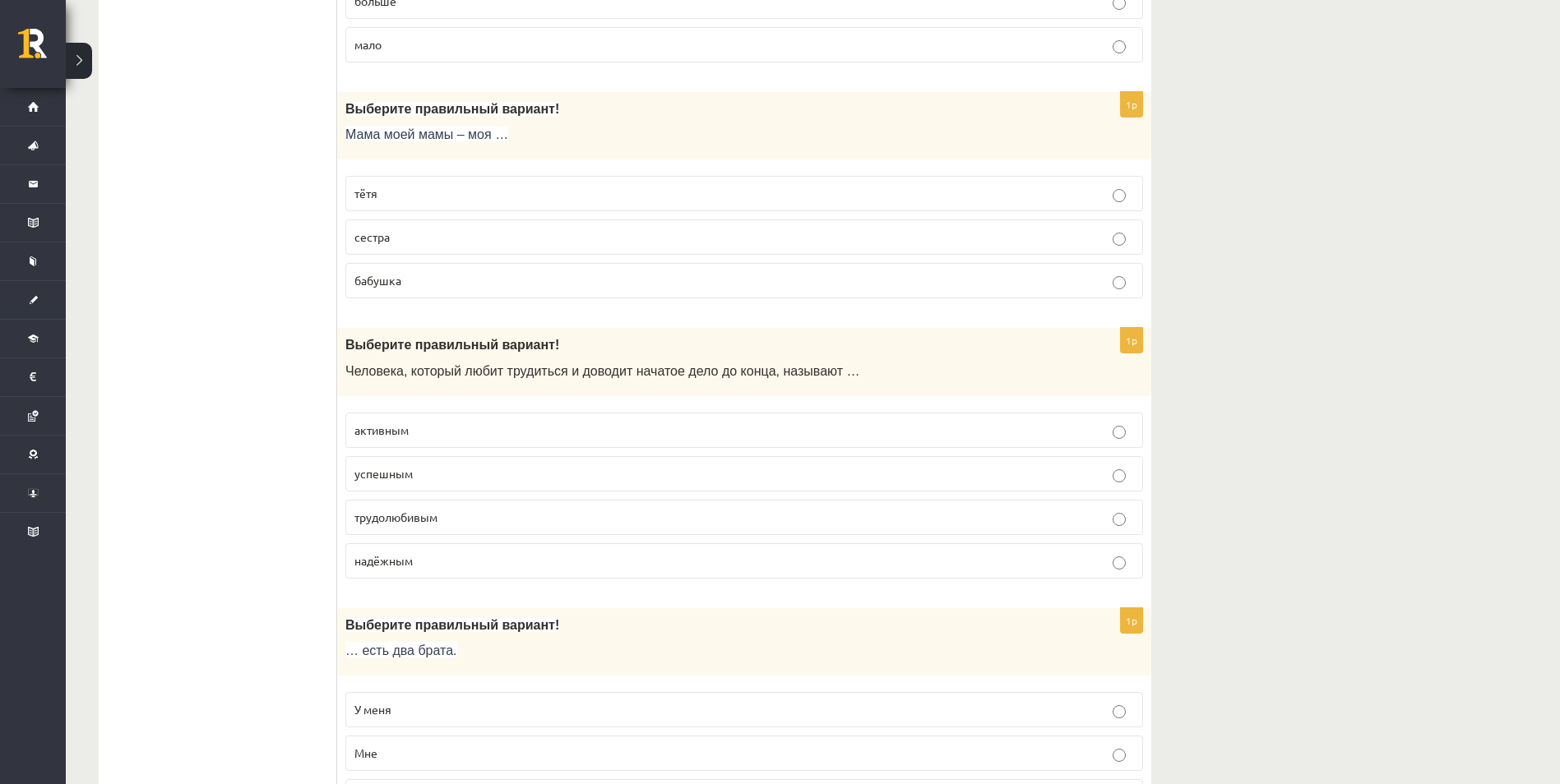
scroll to position [3452, 0]
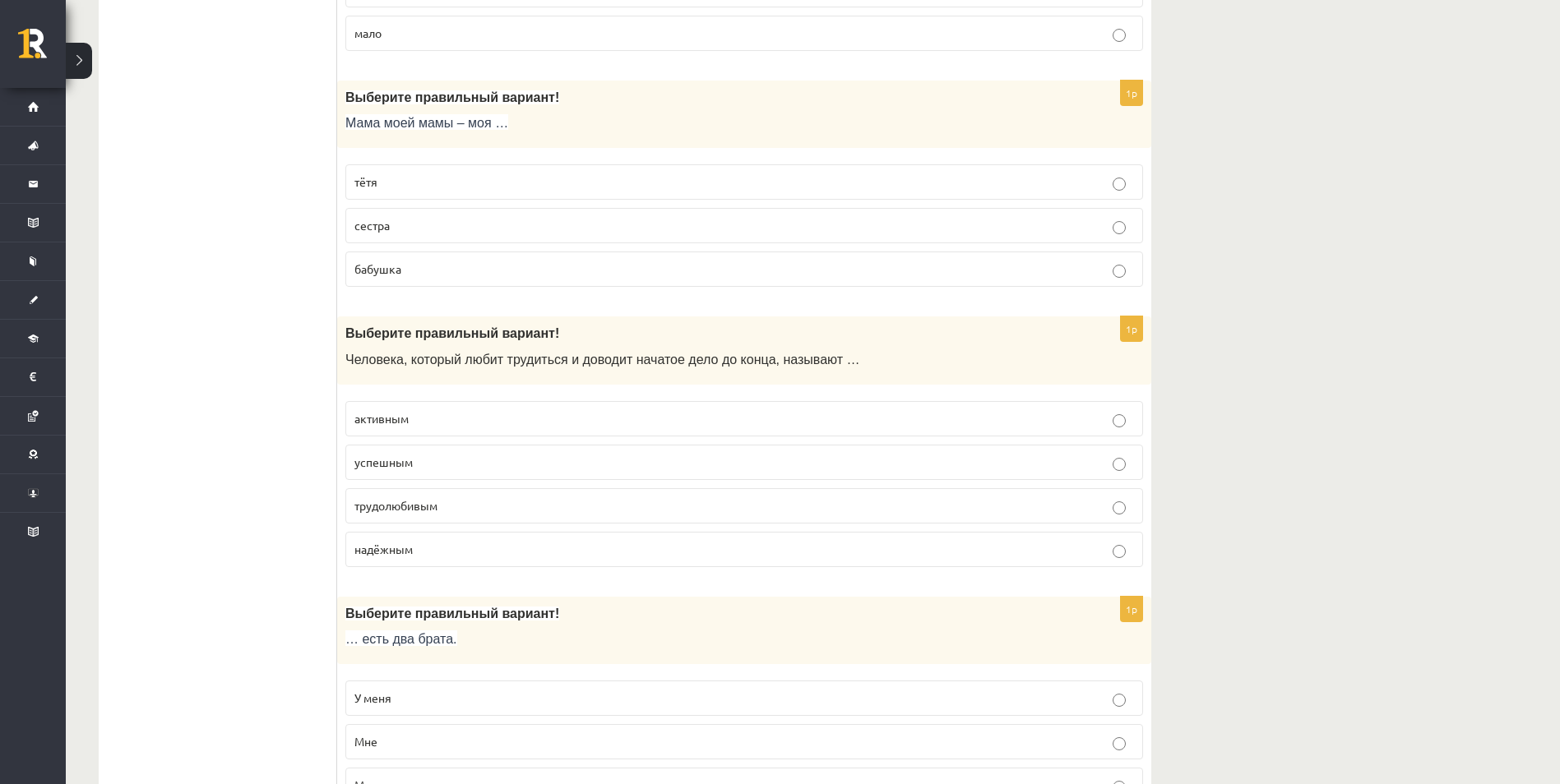
click at [455, 274] on p "бабушка" at bounding box center [744, 268] width 780 height 17
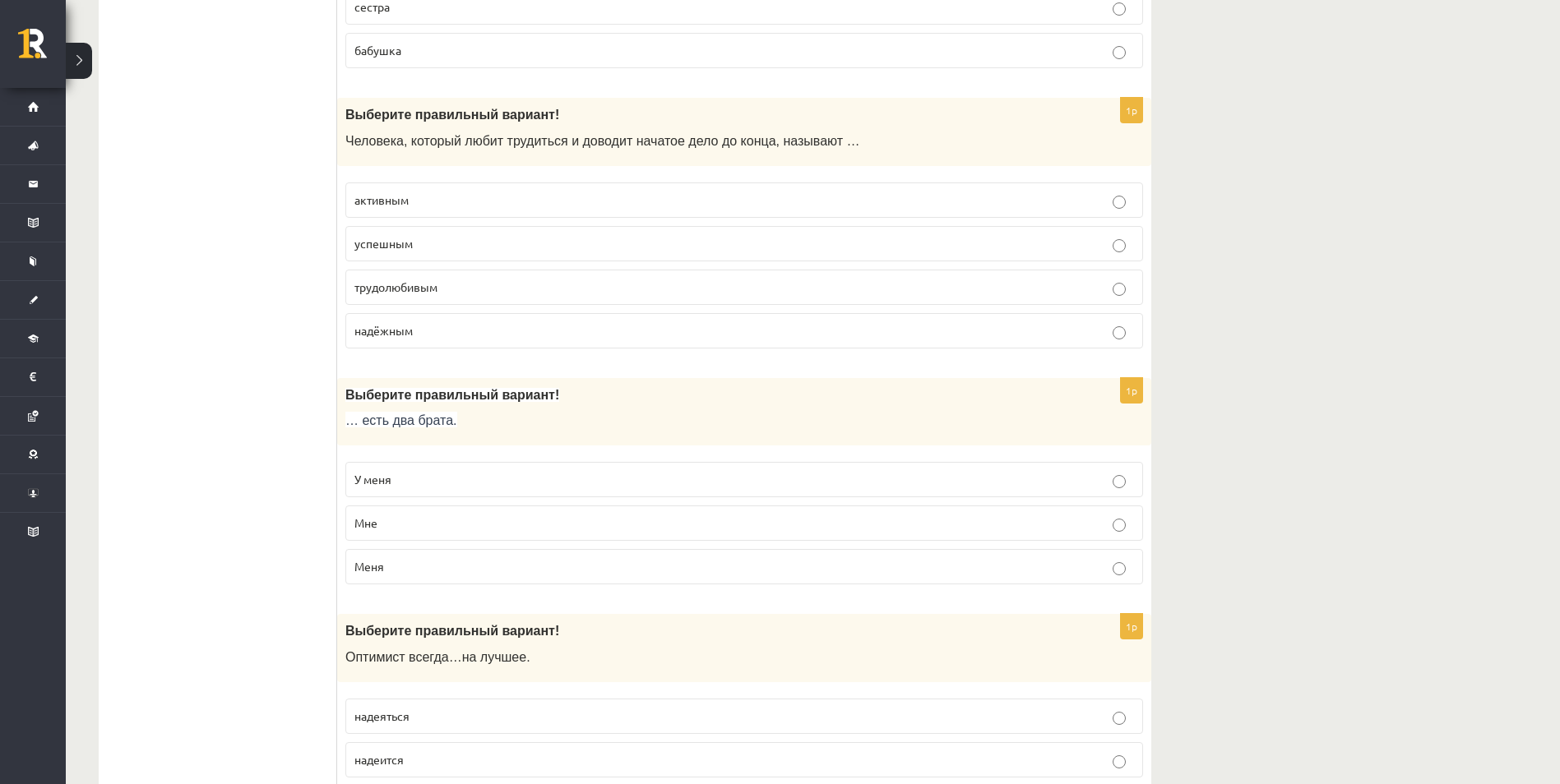
scroll to position [3699, 0]
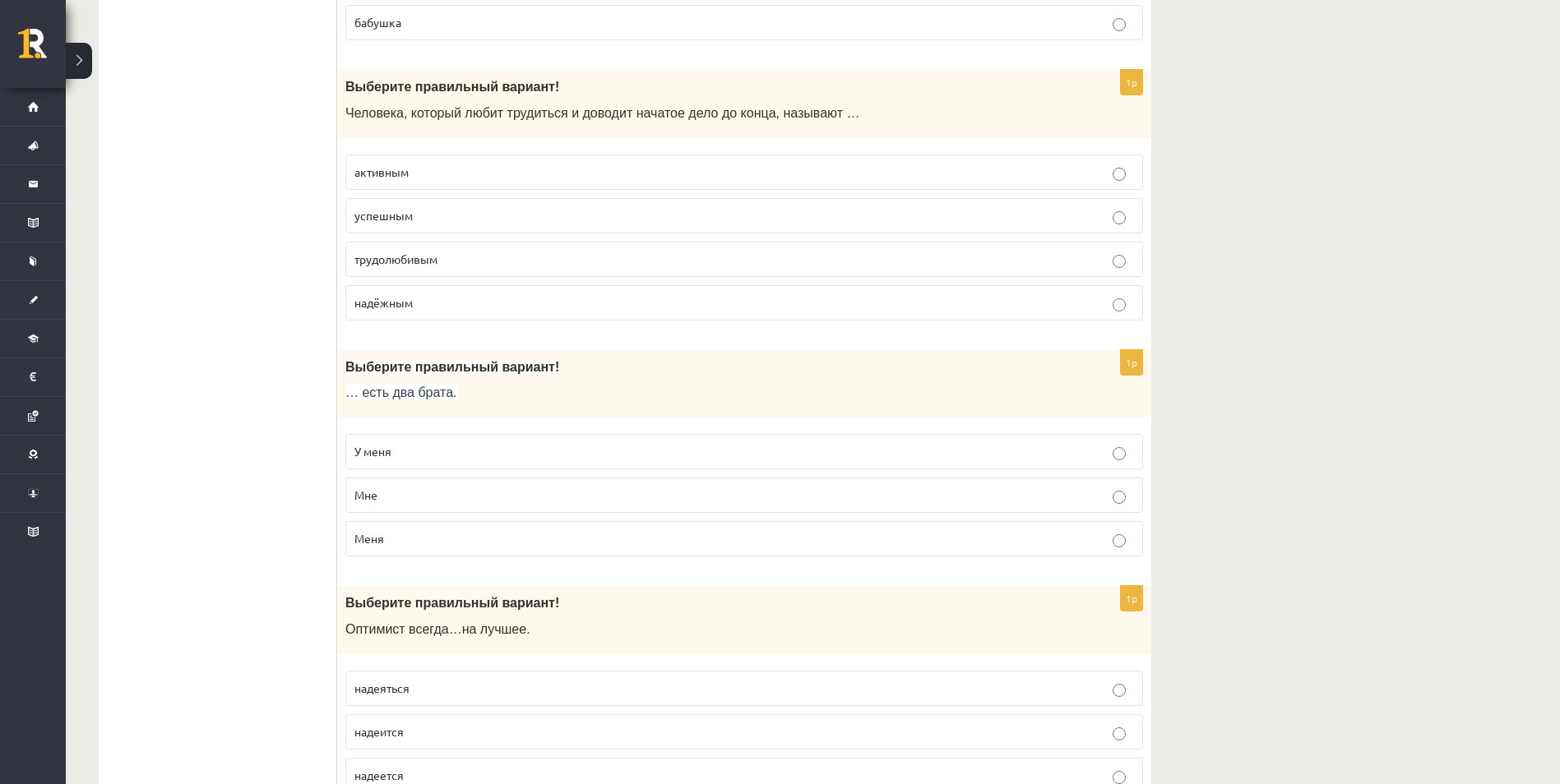
click at [450, 269] on label "трудолюбивым" at bounding box center [744, 259] width 798 height 35
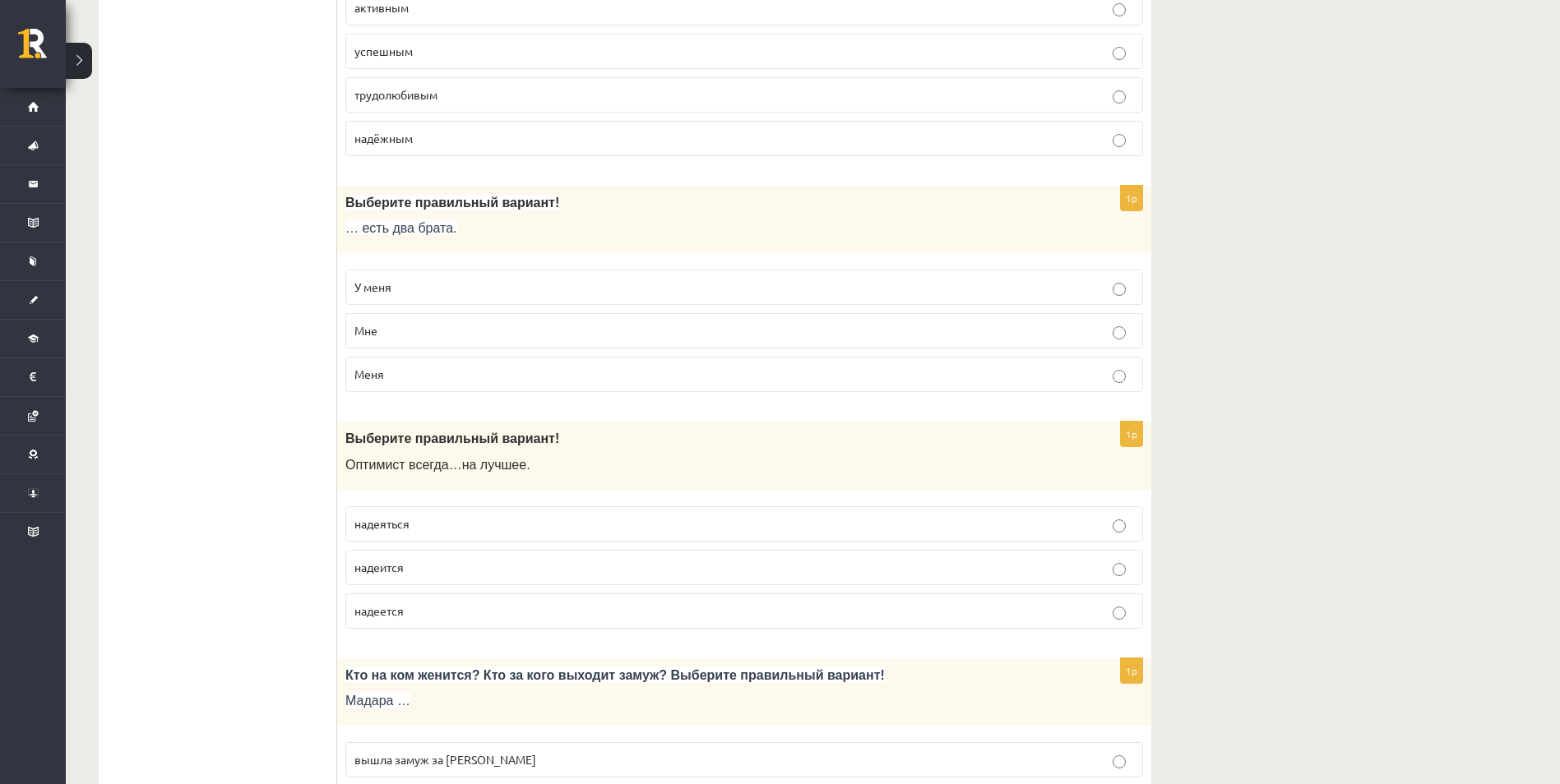
scroll to position [3945, 0]
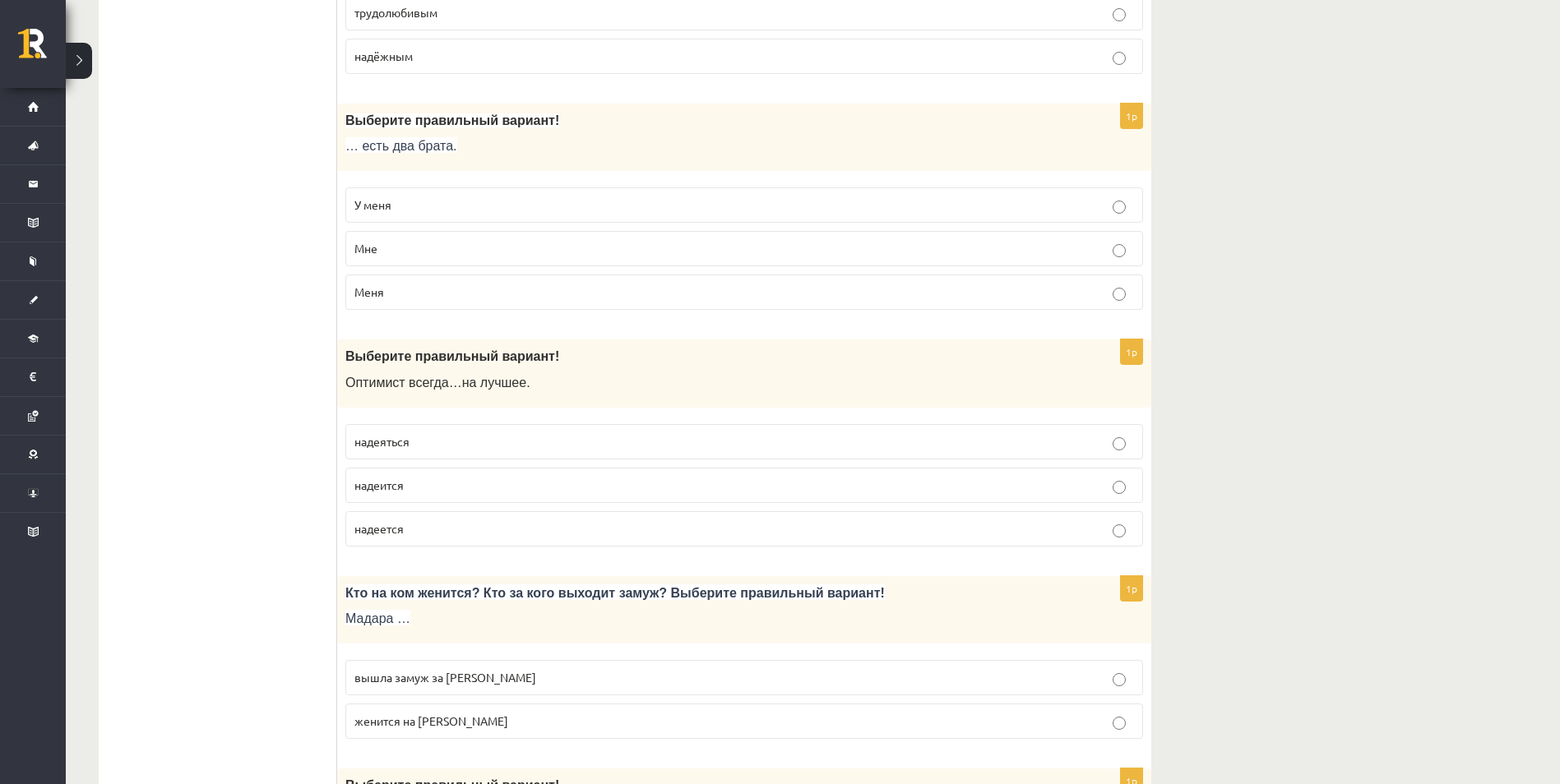
click at [467, 207] on p "У меня" at bounding box center [744, 204] width 780 height 17
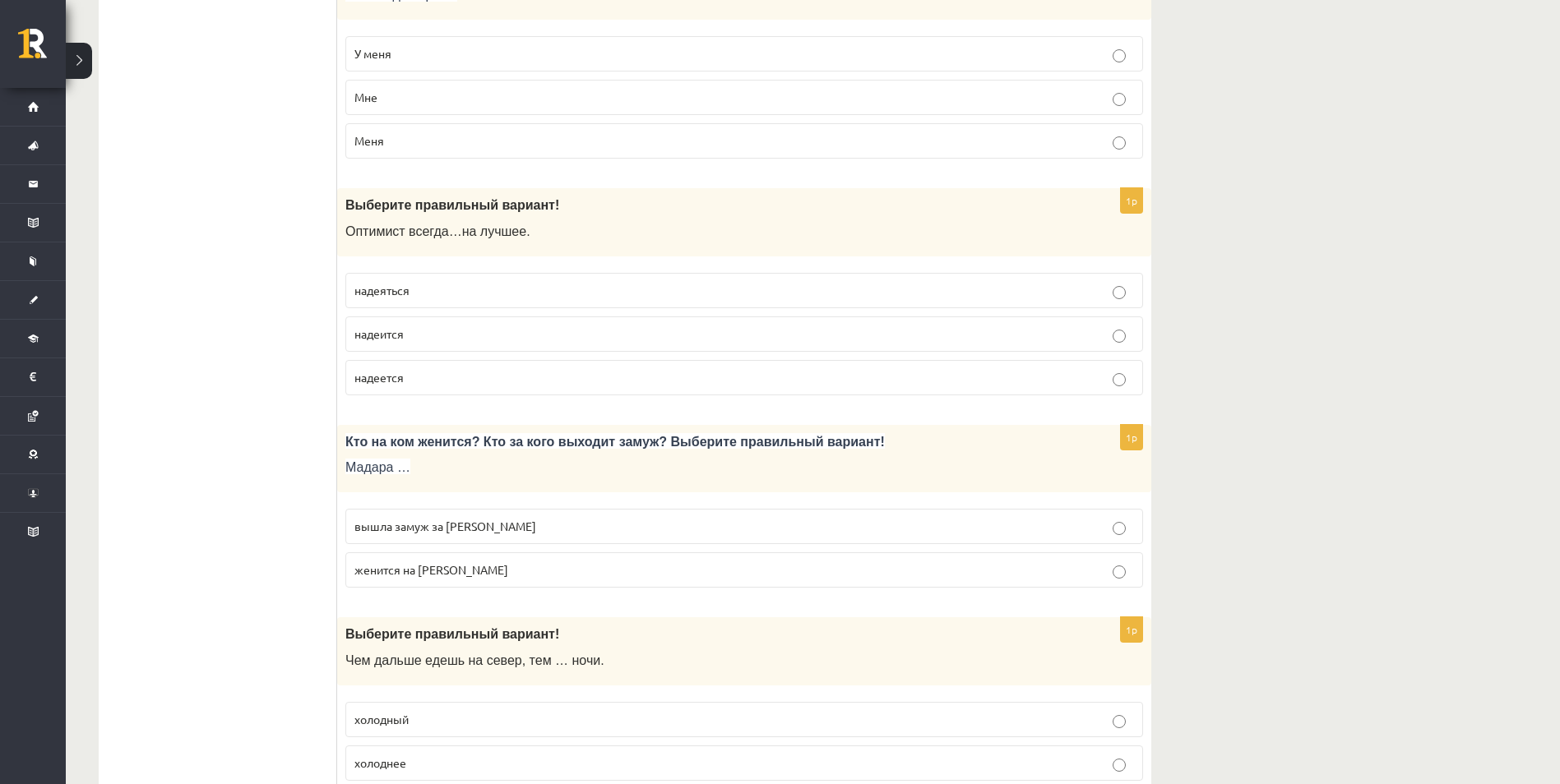
scroll to position [4110, 0]
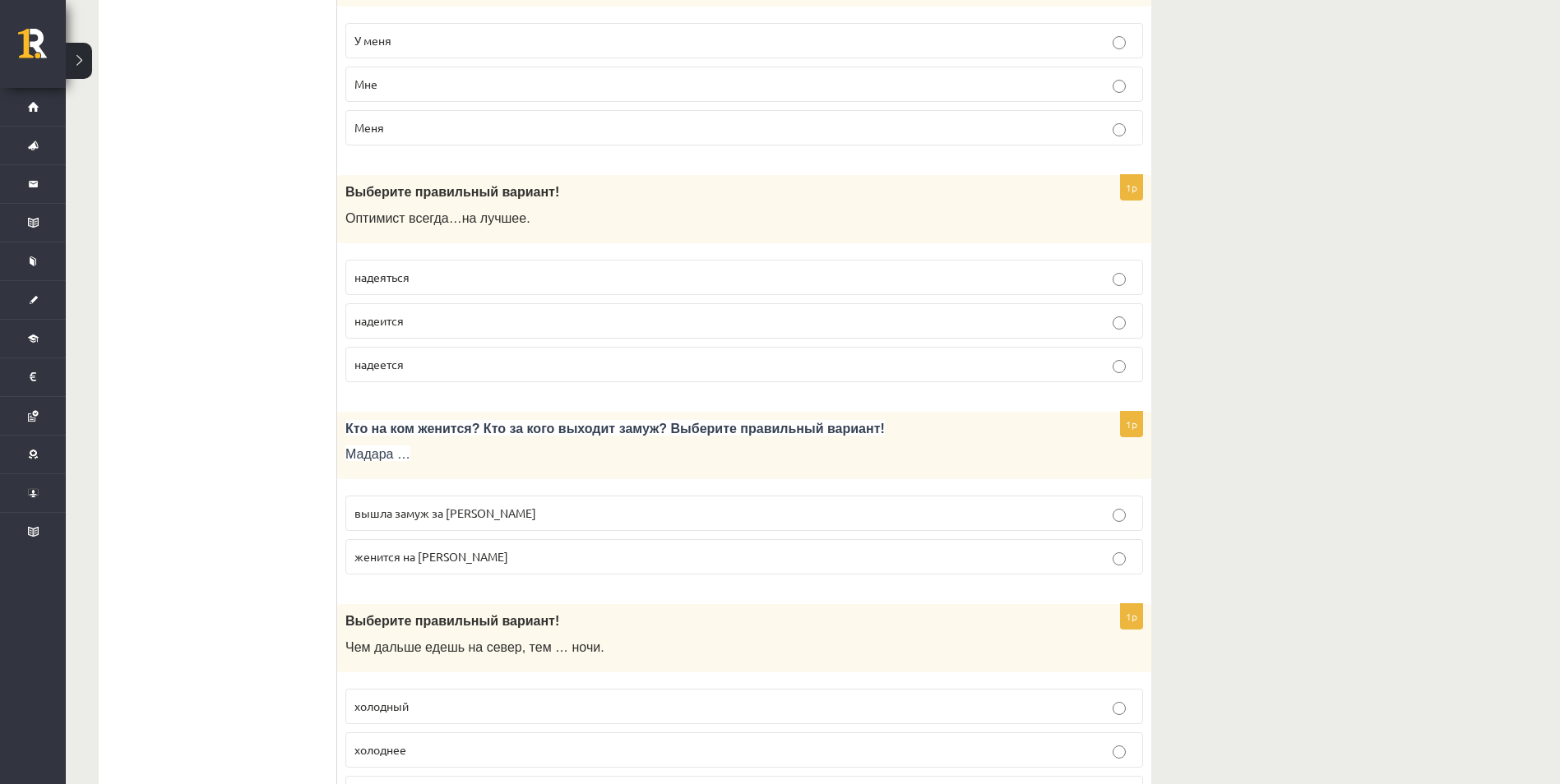
click at [408, 321] on p "надеится" at bounding box center [744, 320] width 780 height 17
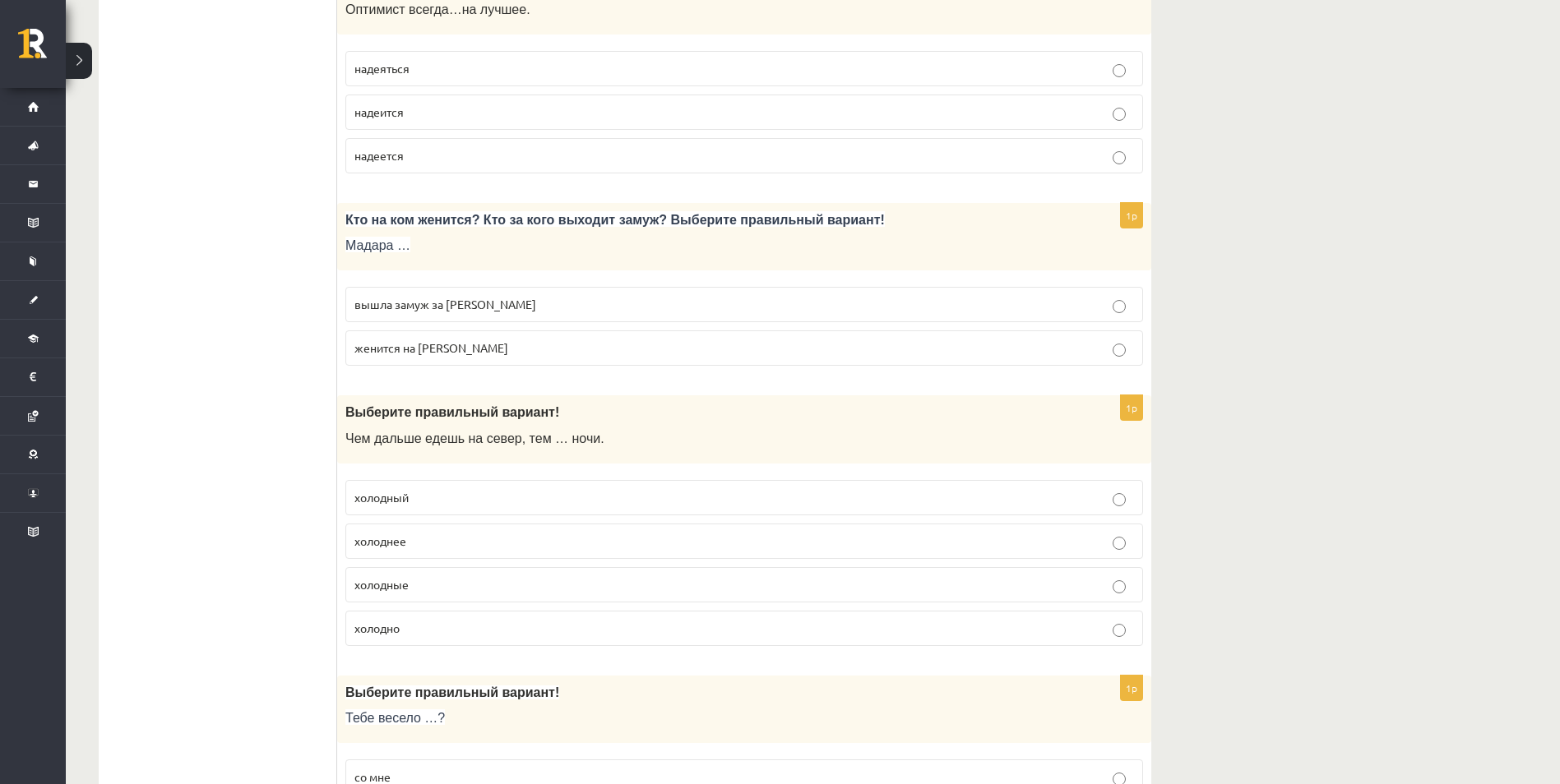
scroll to position [4357, 0]
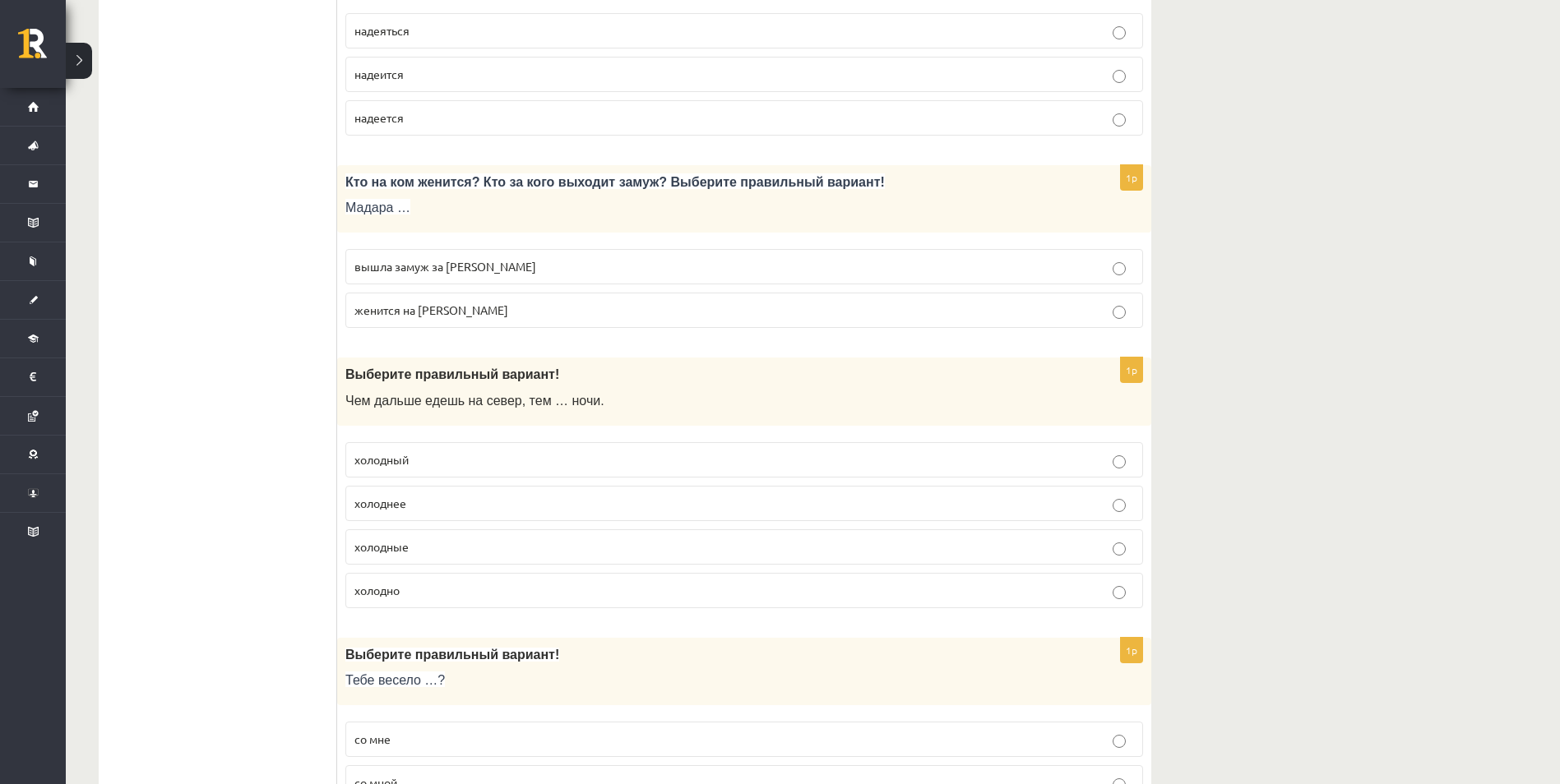
click at [472, 268] on span "вышла замуж за Марка" at bounding box center [445, 266] width 182 height 15
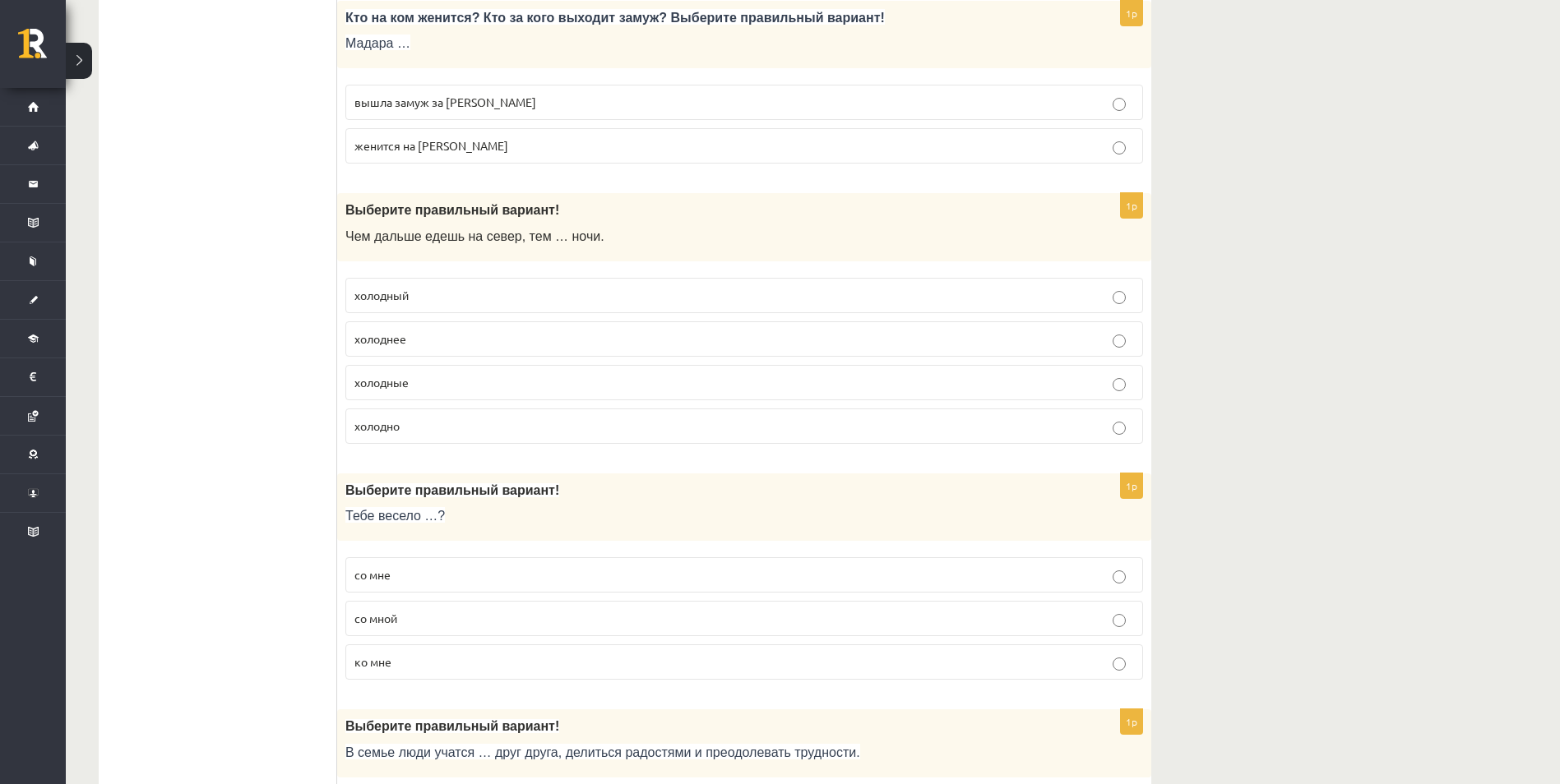
scroll to position [4603, 0]
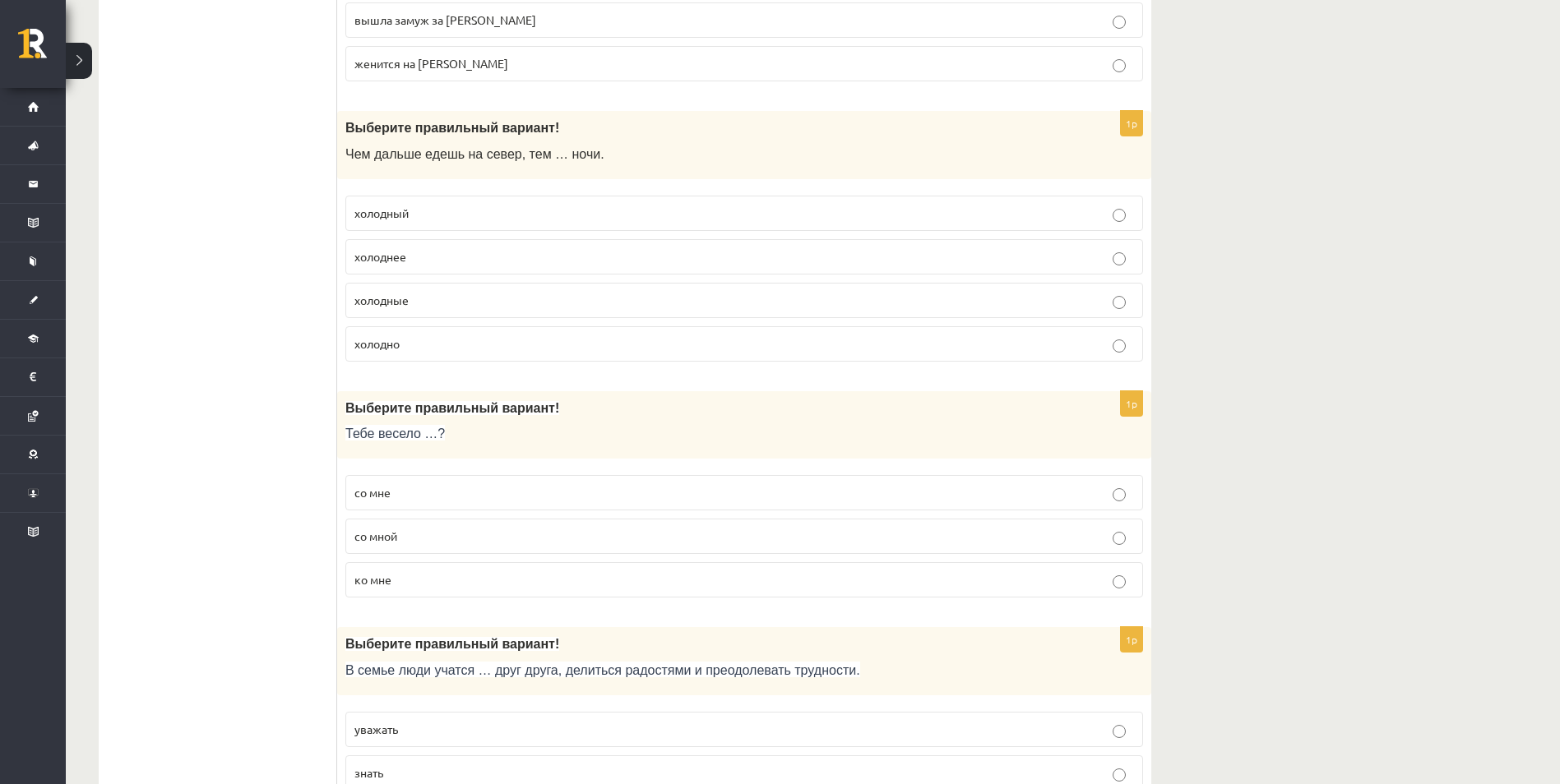
click at [400, 266] on p "холоднее" at bounding box center [744, 256] width 780 height 17
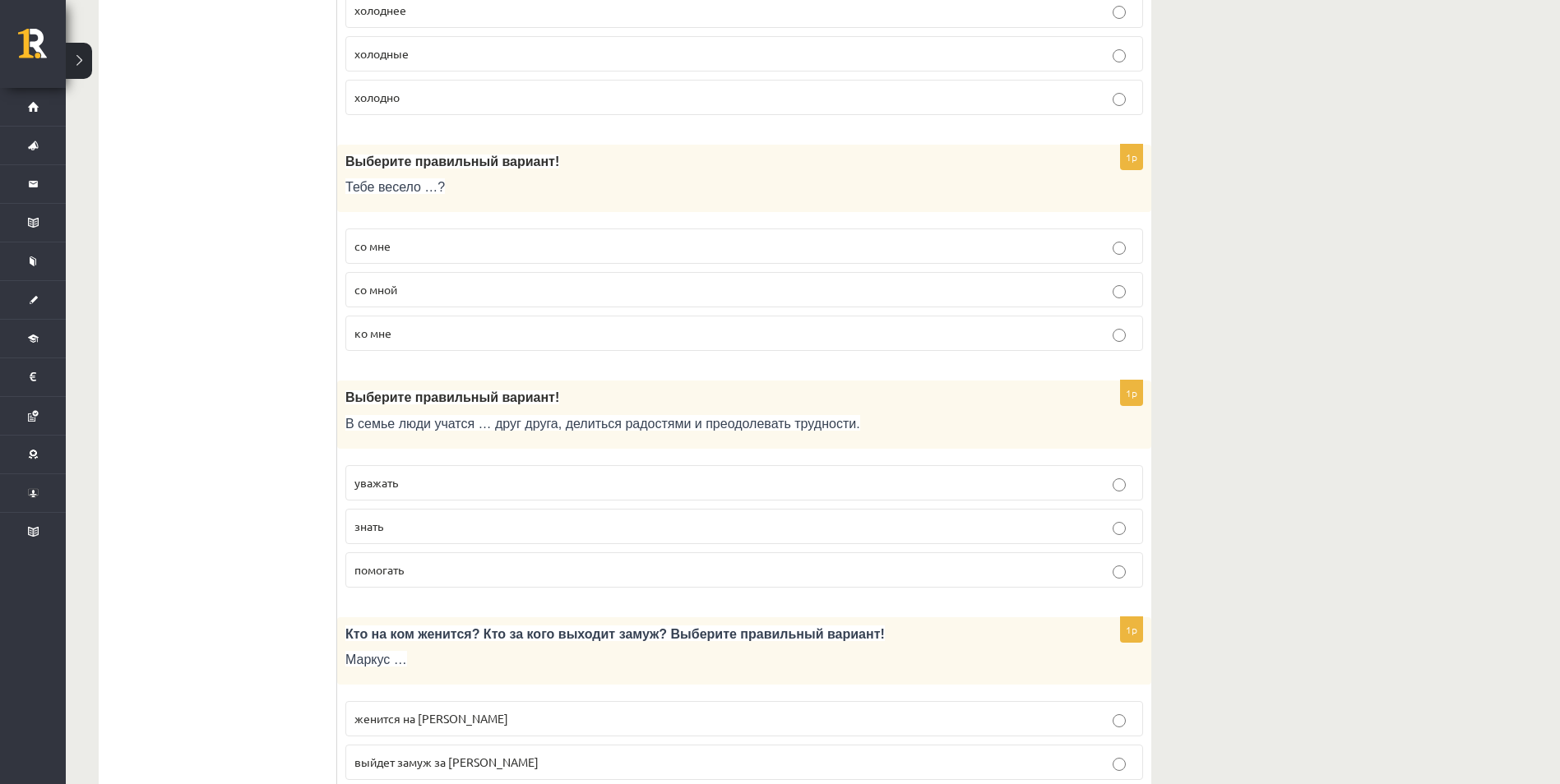
scroll to position [4931, 0]
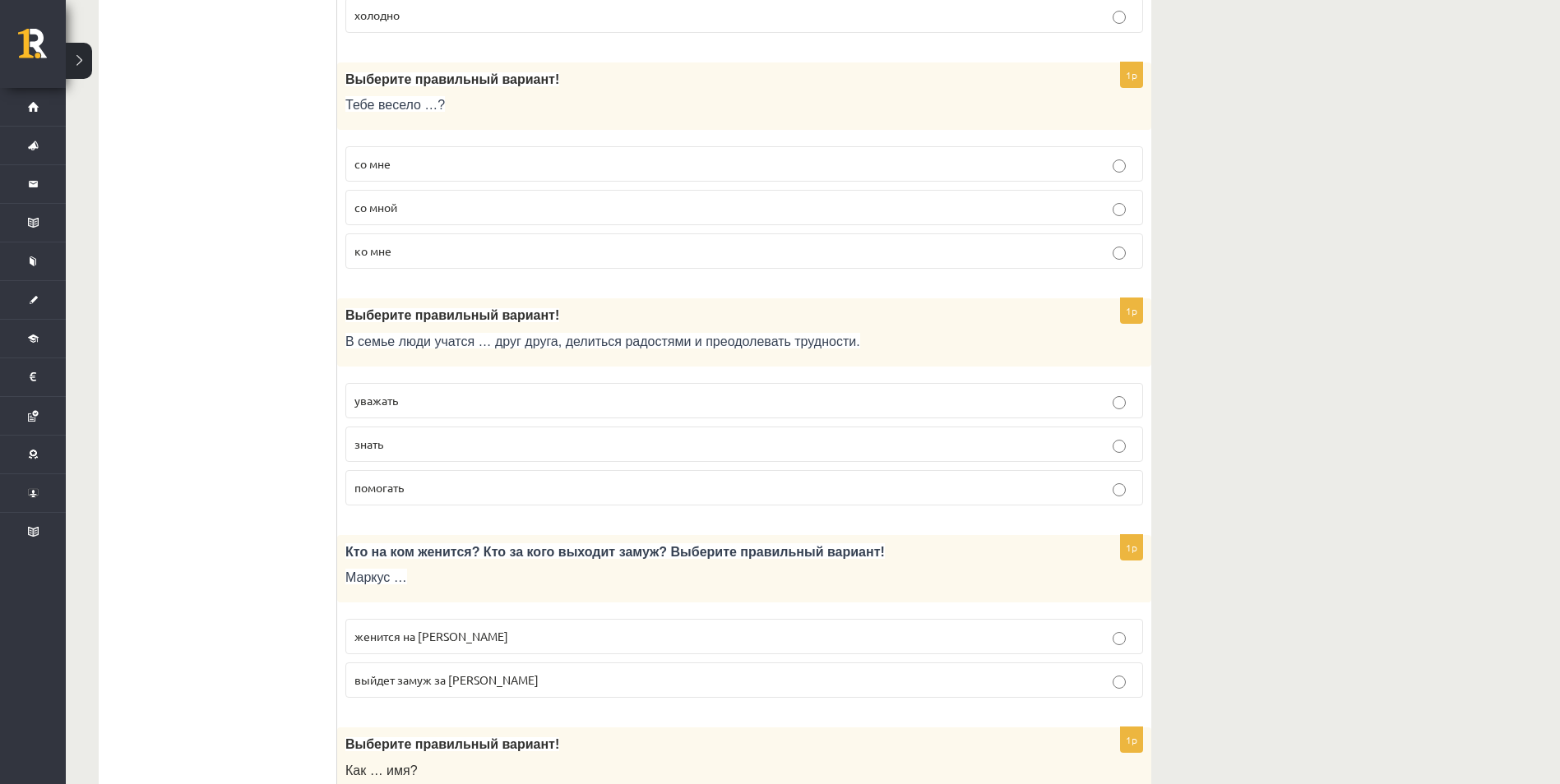
click at [396, 209] on span "со мной" at bounding box center [376, 207] width 43 height 15
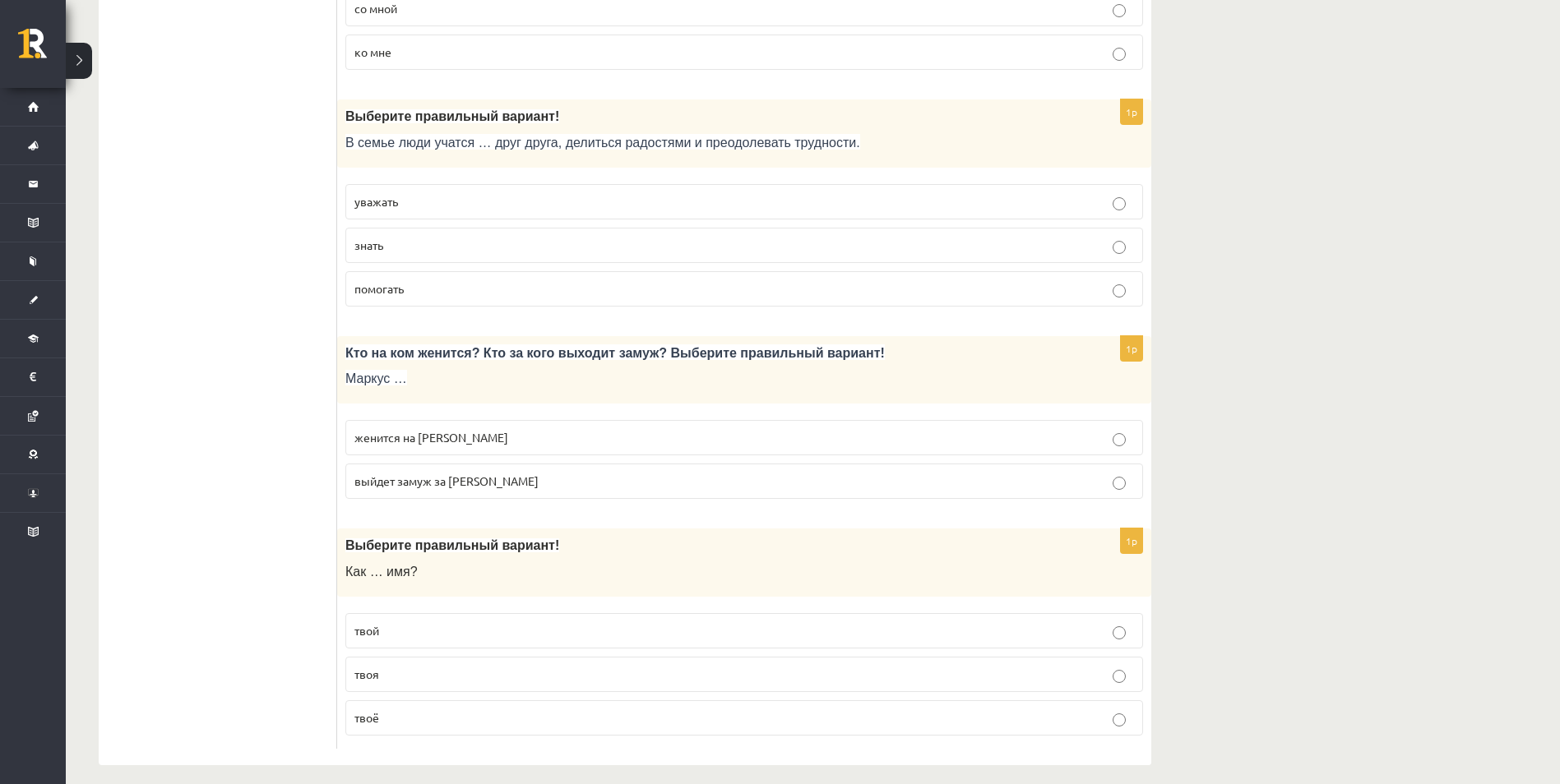
scroll to position [5145, 0]
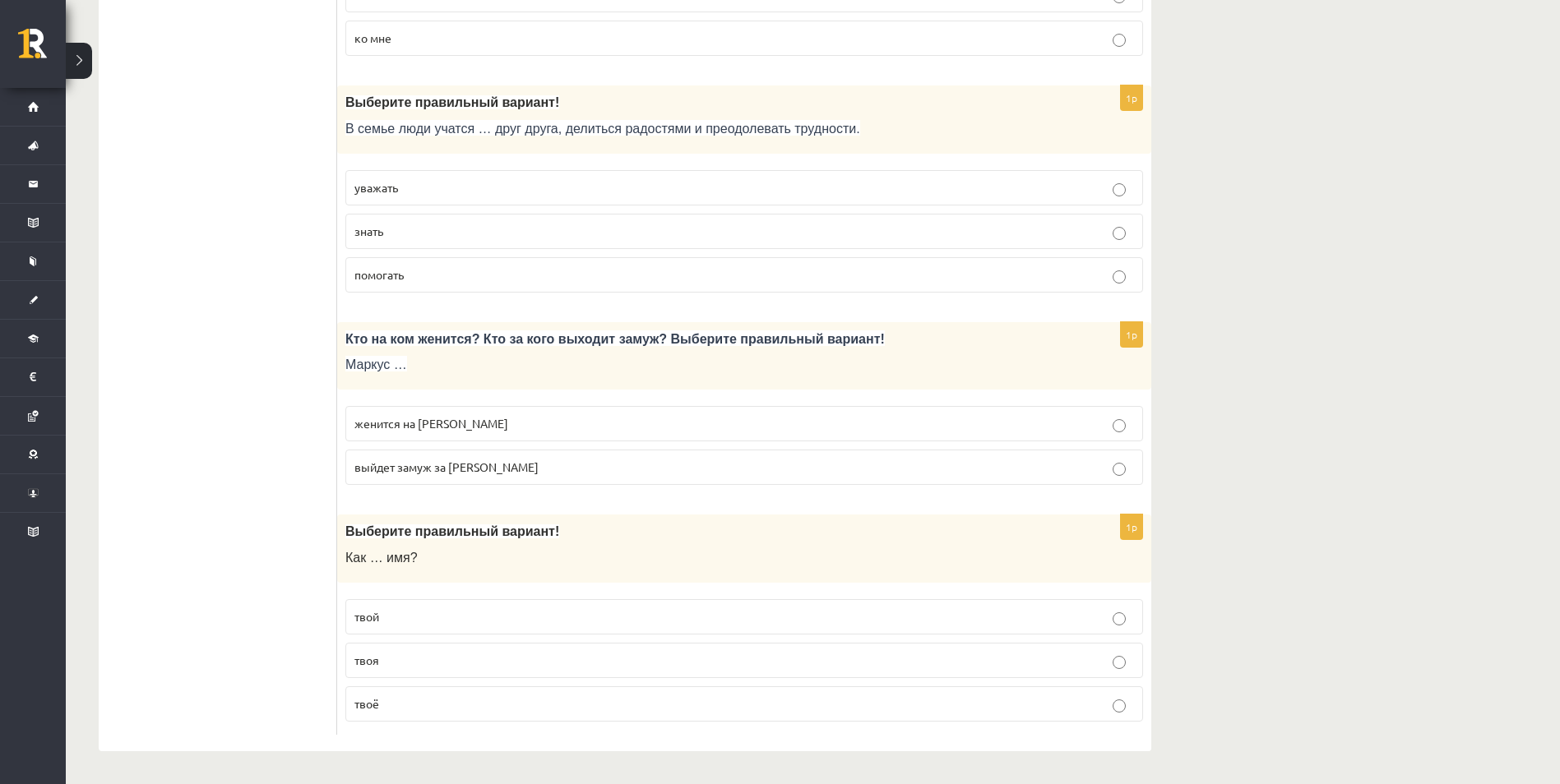
click at [381, 187] on span "уважать" at bounding box center [376, 187] width 44 height 15
click at [417, 426] on span "женится на Агнии" at bounding box center [432, 423] width 154 height 15
click at [373, 704] on span "твоё" at bounding box center [367, 703] width 25 height 15
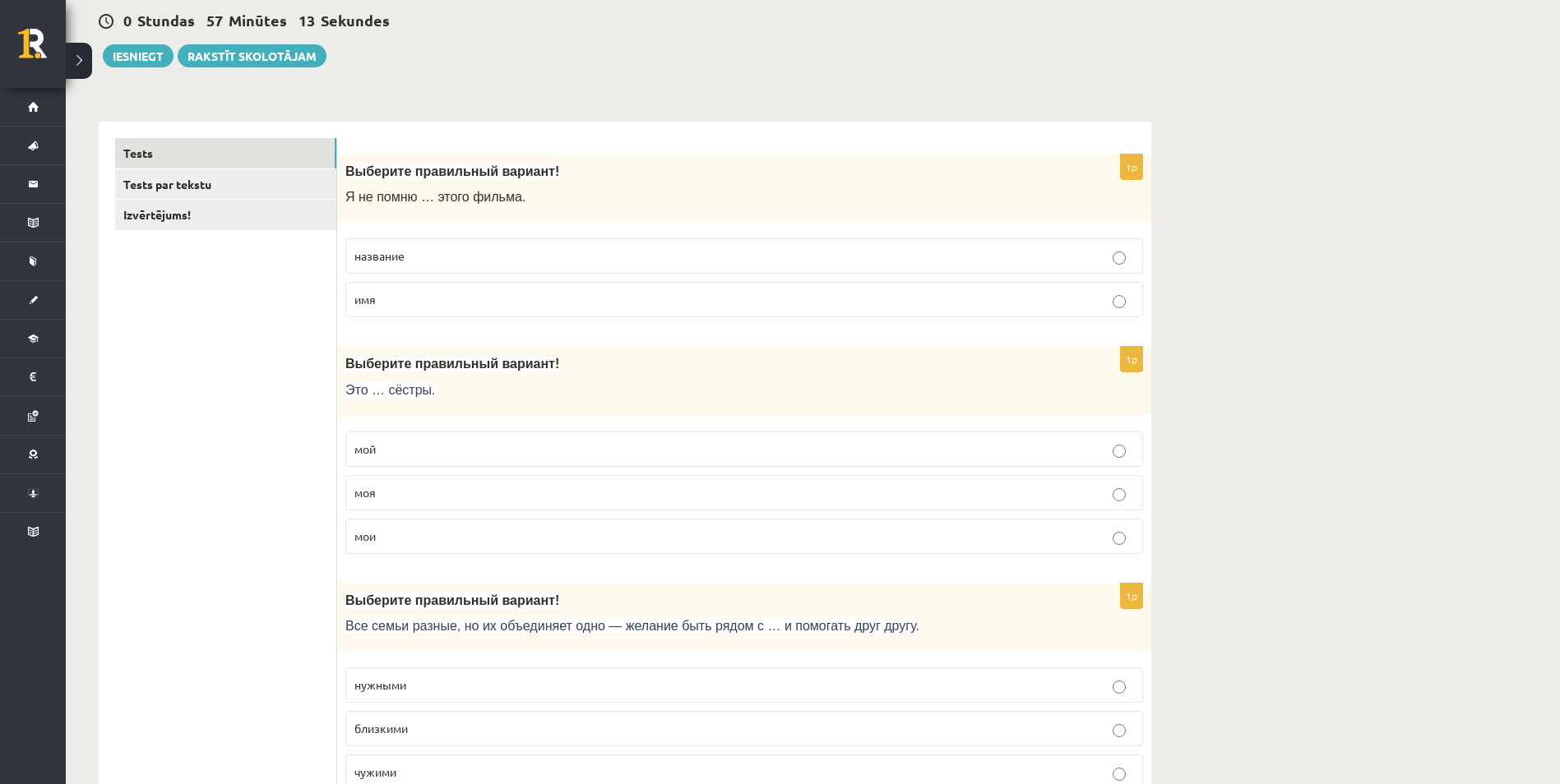
scroll to position [0, 0]
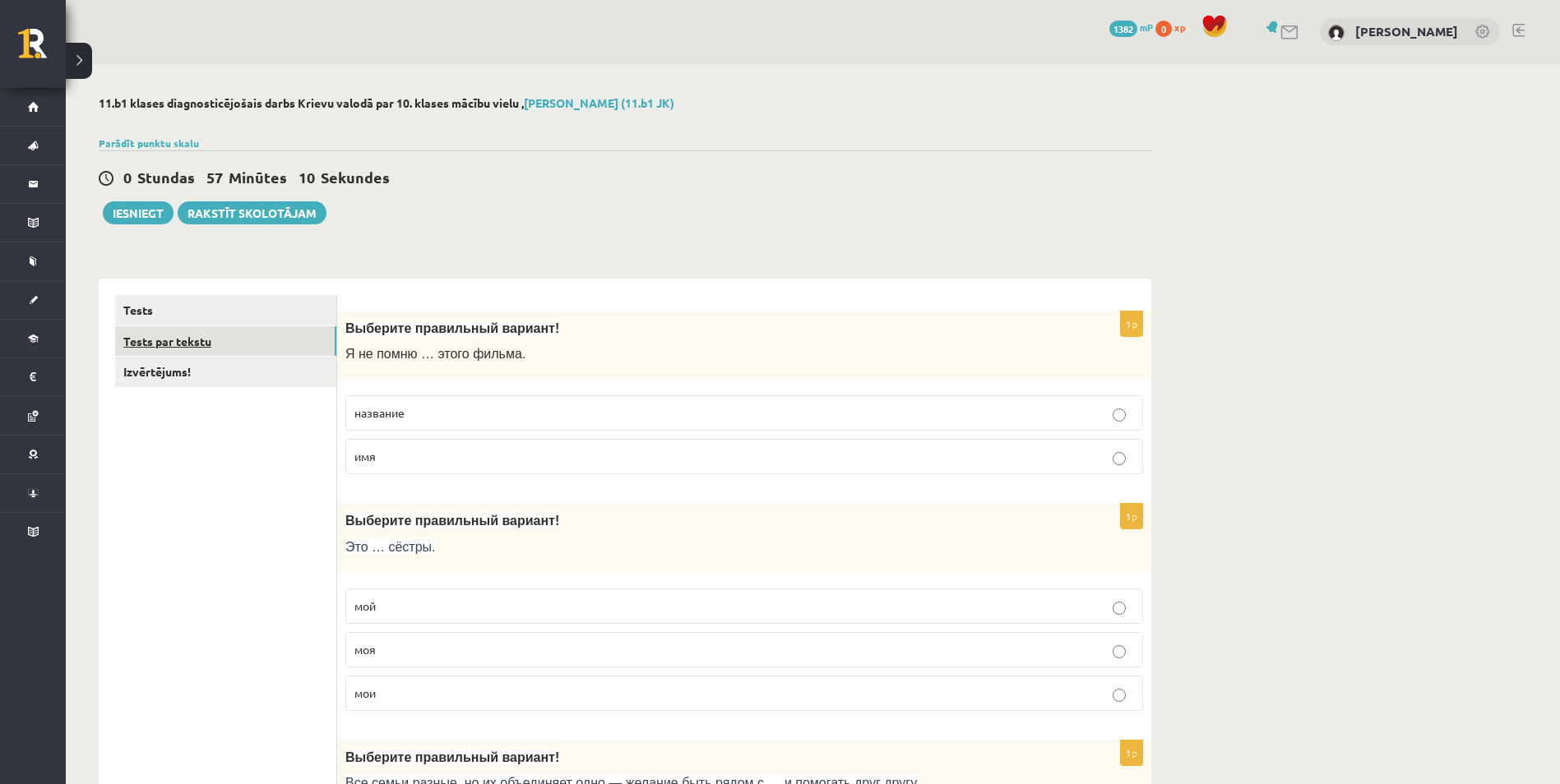
click at [179, 342] on link "Tests par tekstu" at bounding box center [226, 342] width 221 height 30
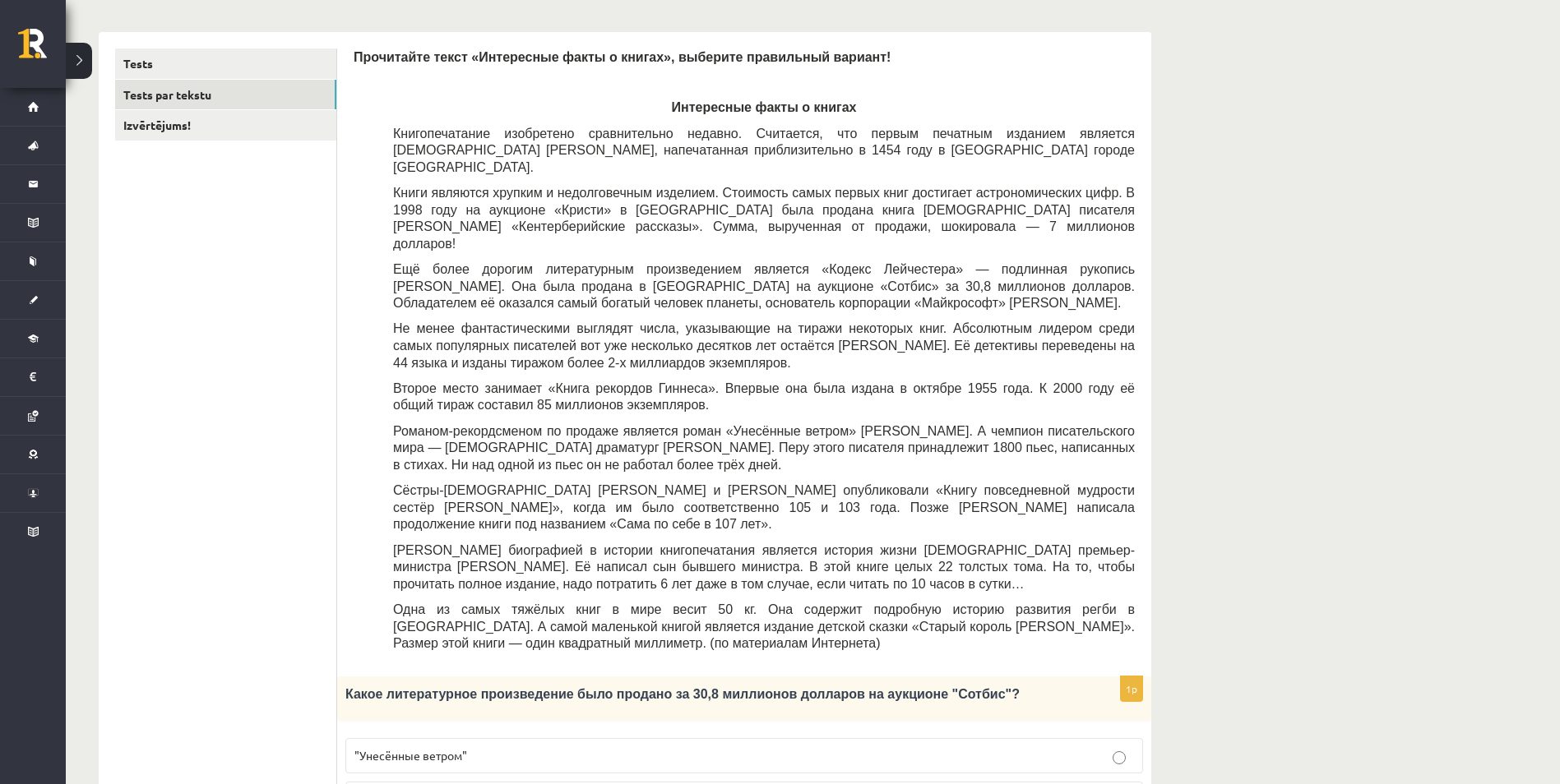
scroll to position [328, 0]
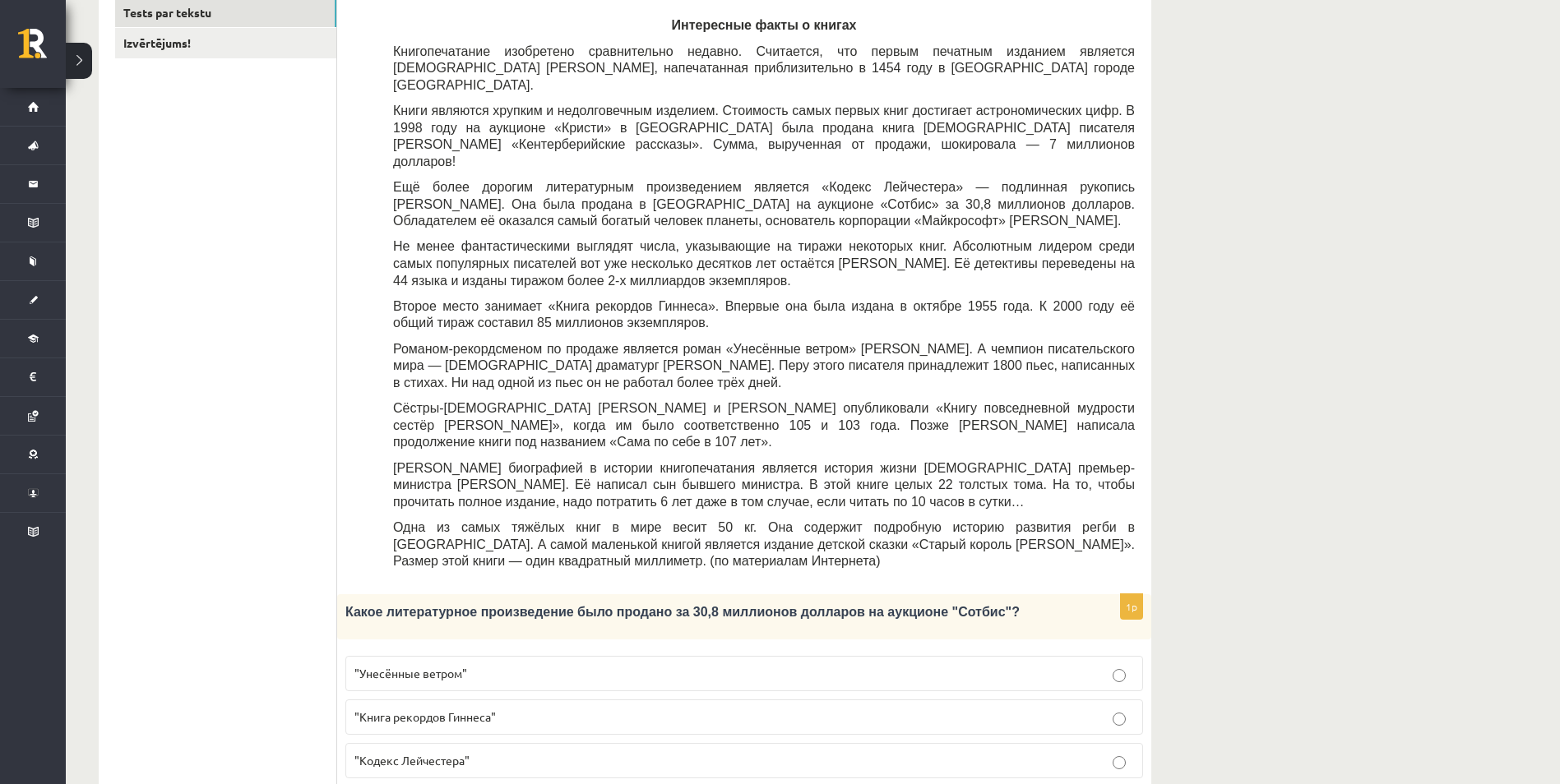
click at [456, 753] on span ""Кодекс Лейчестера"" at bounding box center [412, 760] width 116 height 15
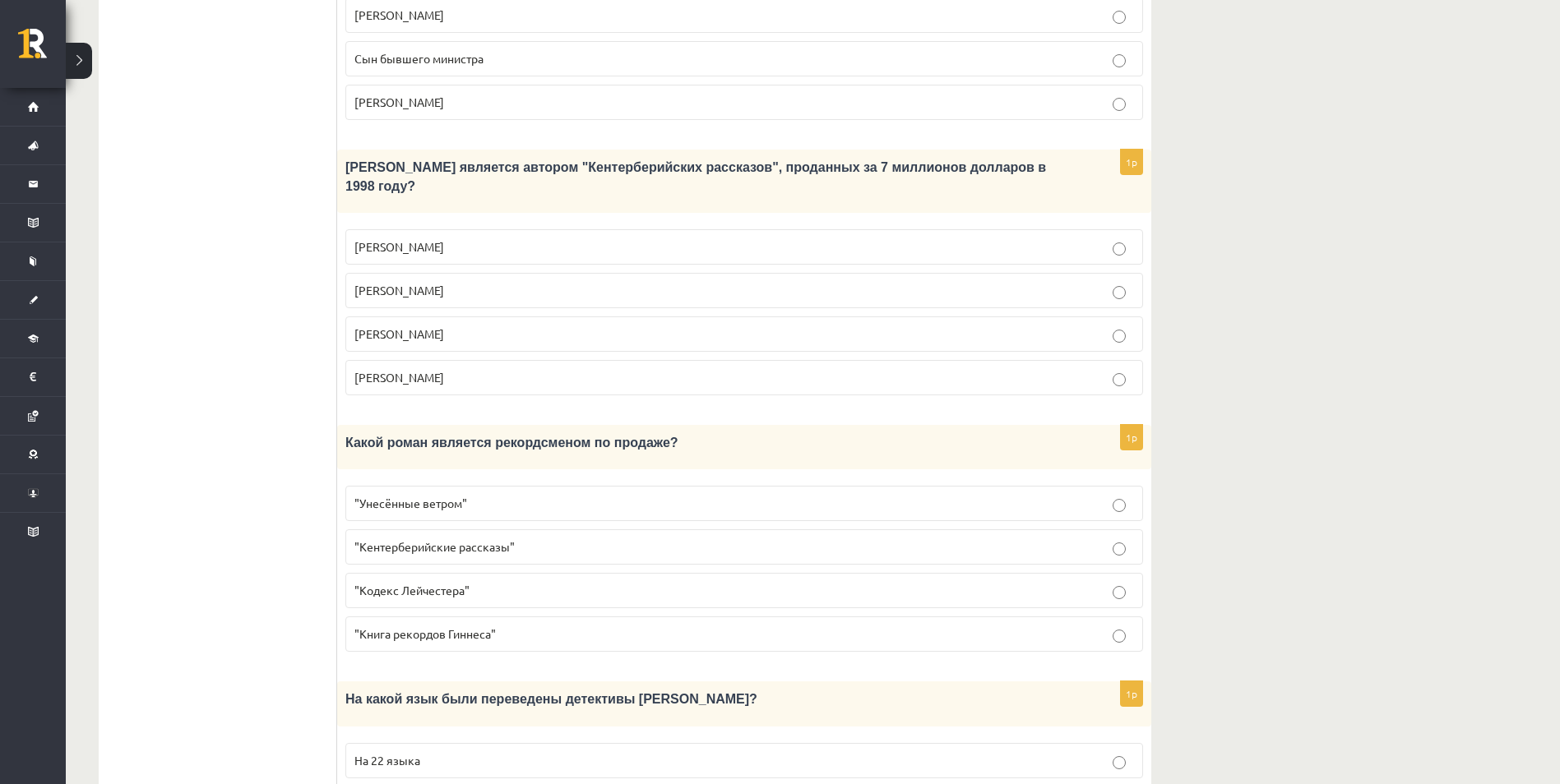
scroll to position [1315, 0]
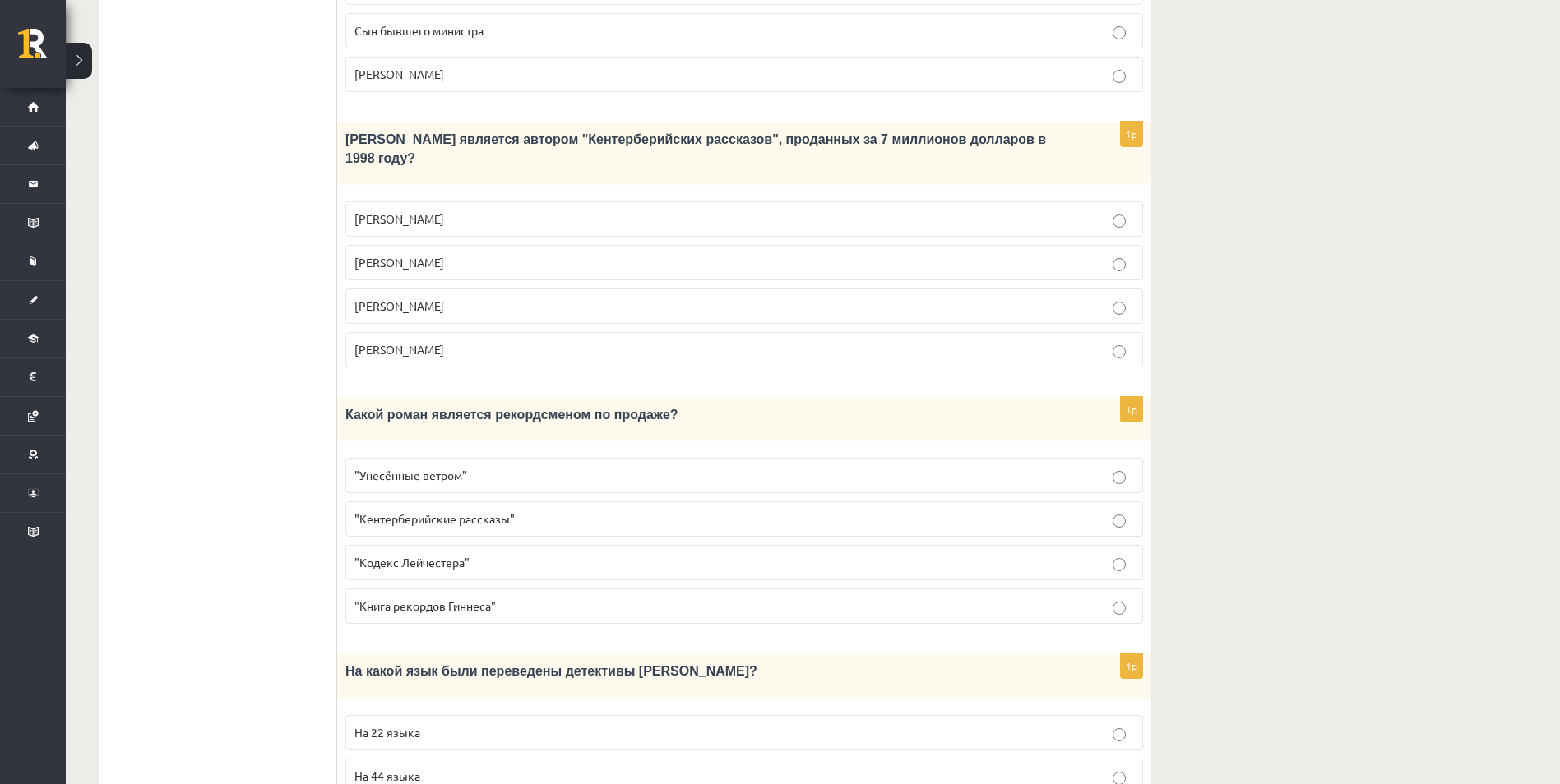
click at [1112, 467] on p ""Унесённые ветром"" at bounding box center [744, 475] width 780 height 17
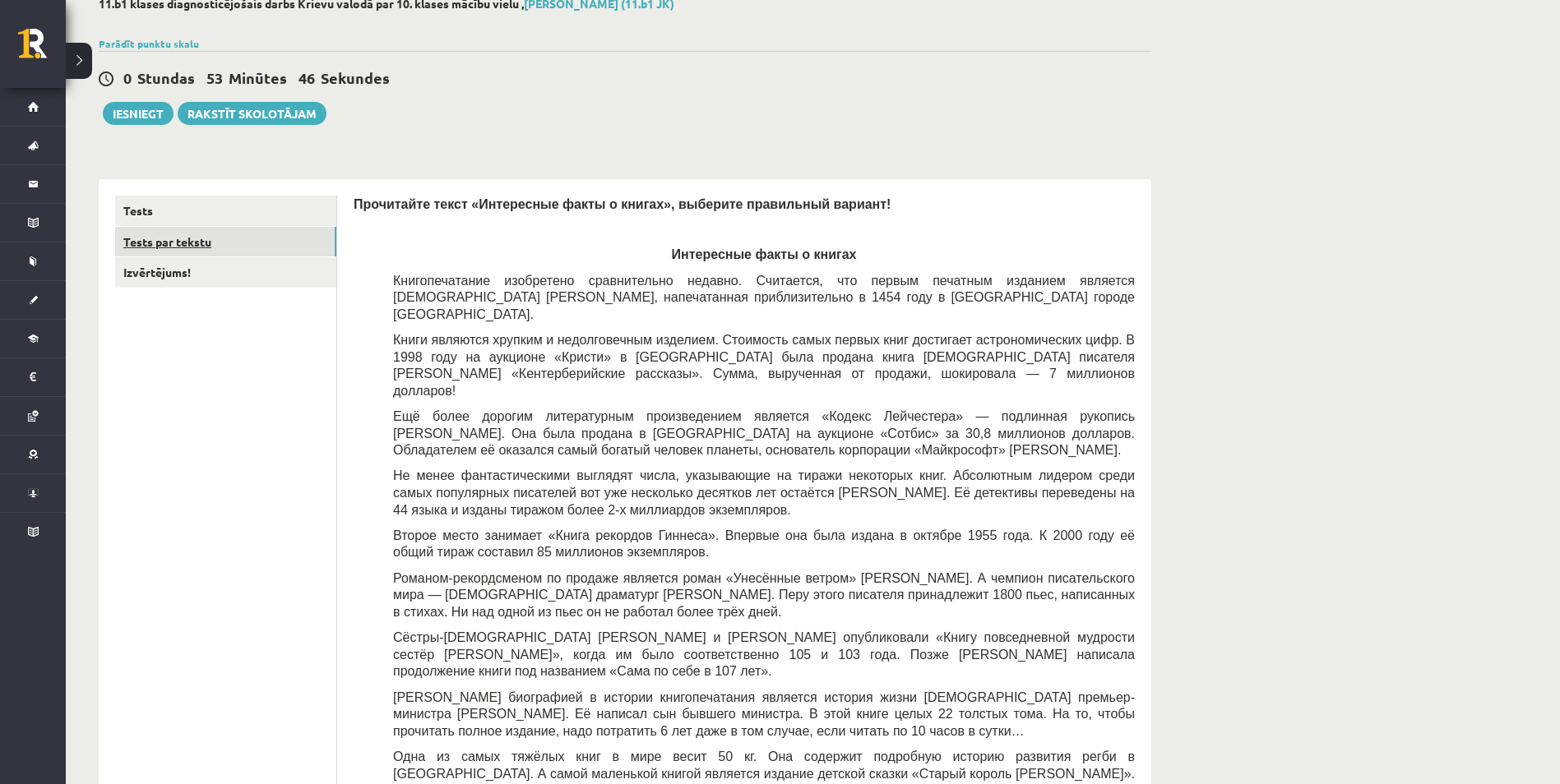
scroll to position [0, 0]
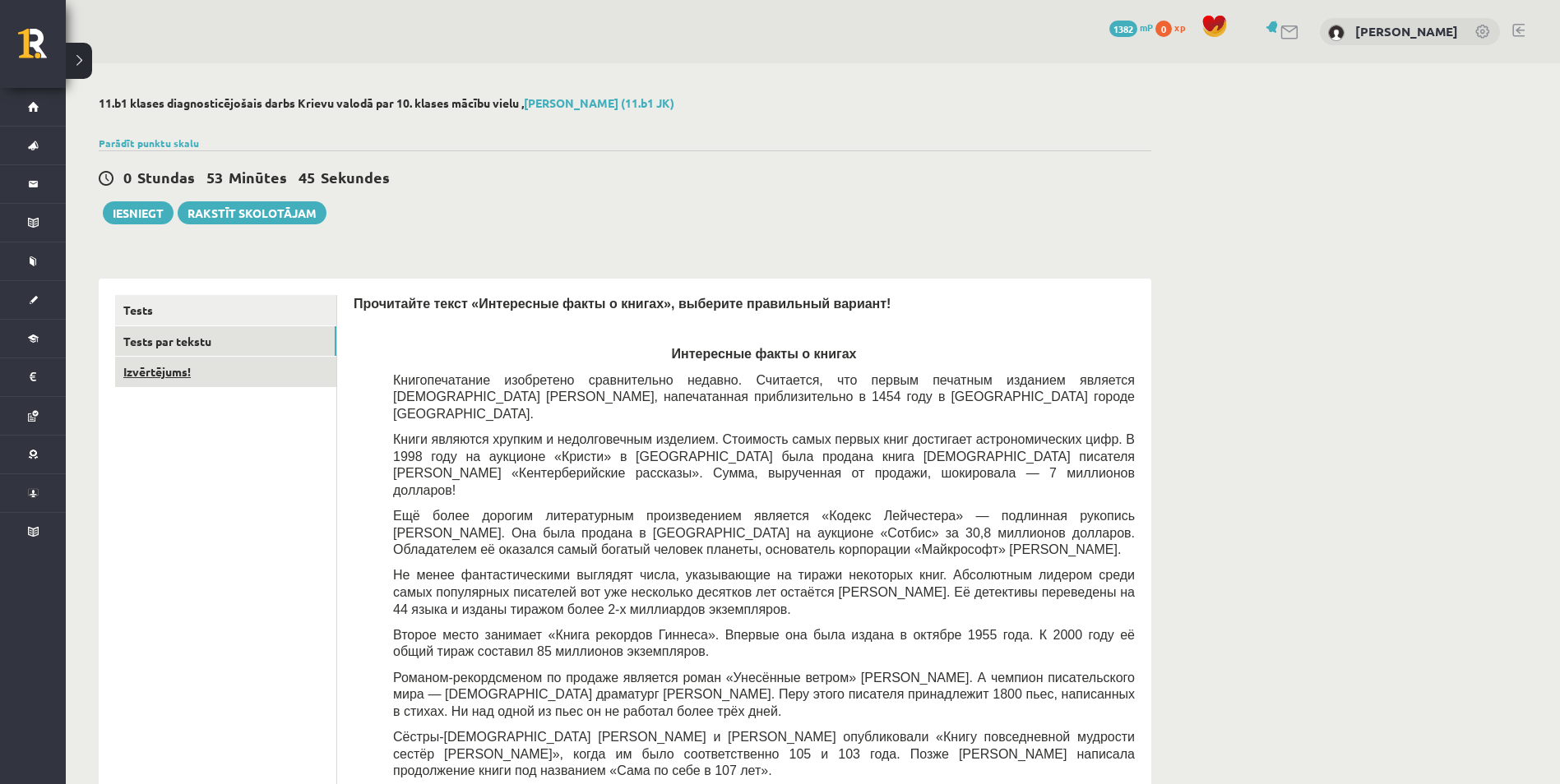
click at [178, 371] on link "Izvērtējums!" at bounding box center [226, 372] width 221 height 30
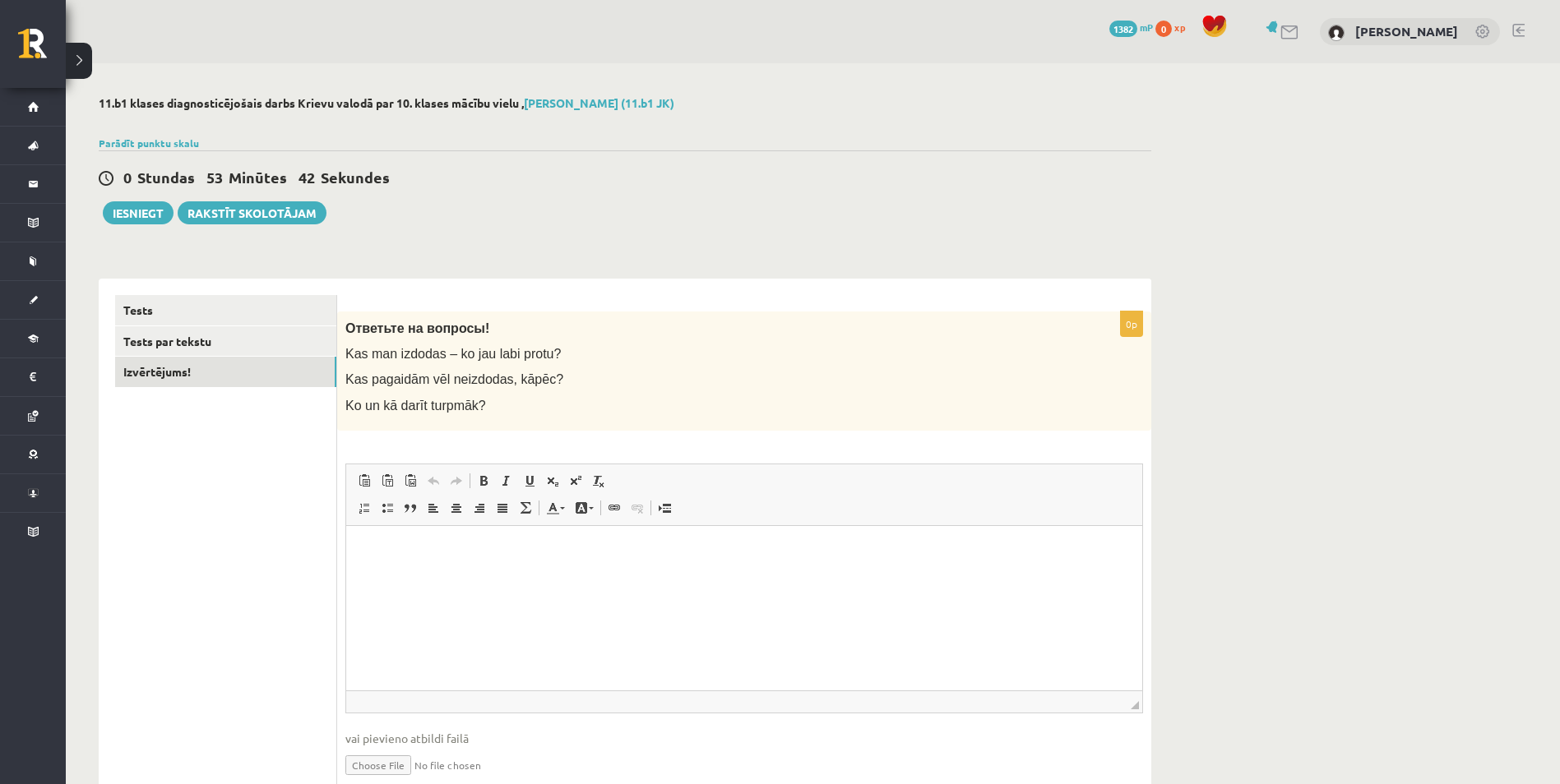
scroll to position [72, 0]
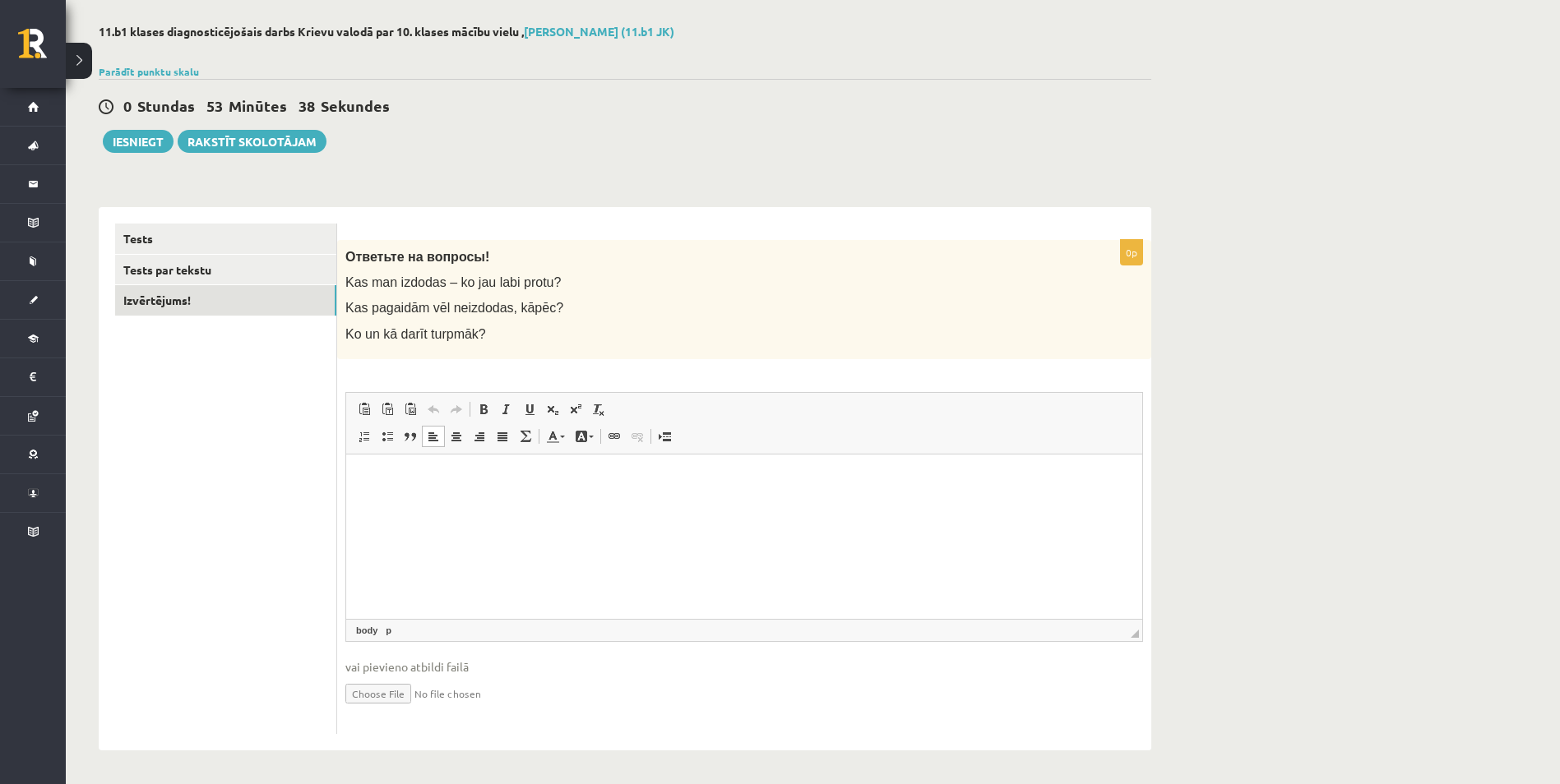
click at [430, 472] on p "Editor, wiswyg-editor-user-answer-47024961246100" at bounding box center [744, 478] width 763 height 17
click at [136, 141] on button "Iesniegt" at bounding box center [138, 141] width 71 height 23
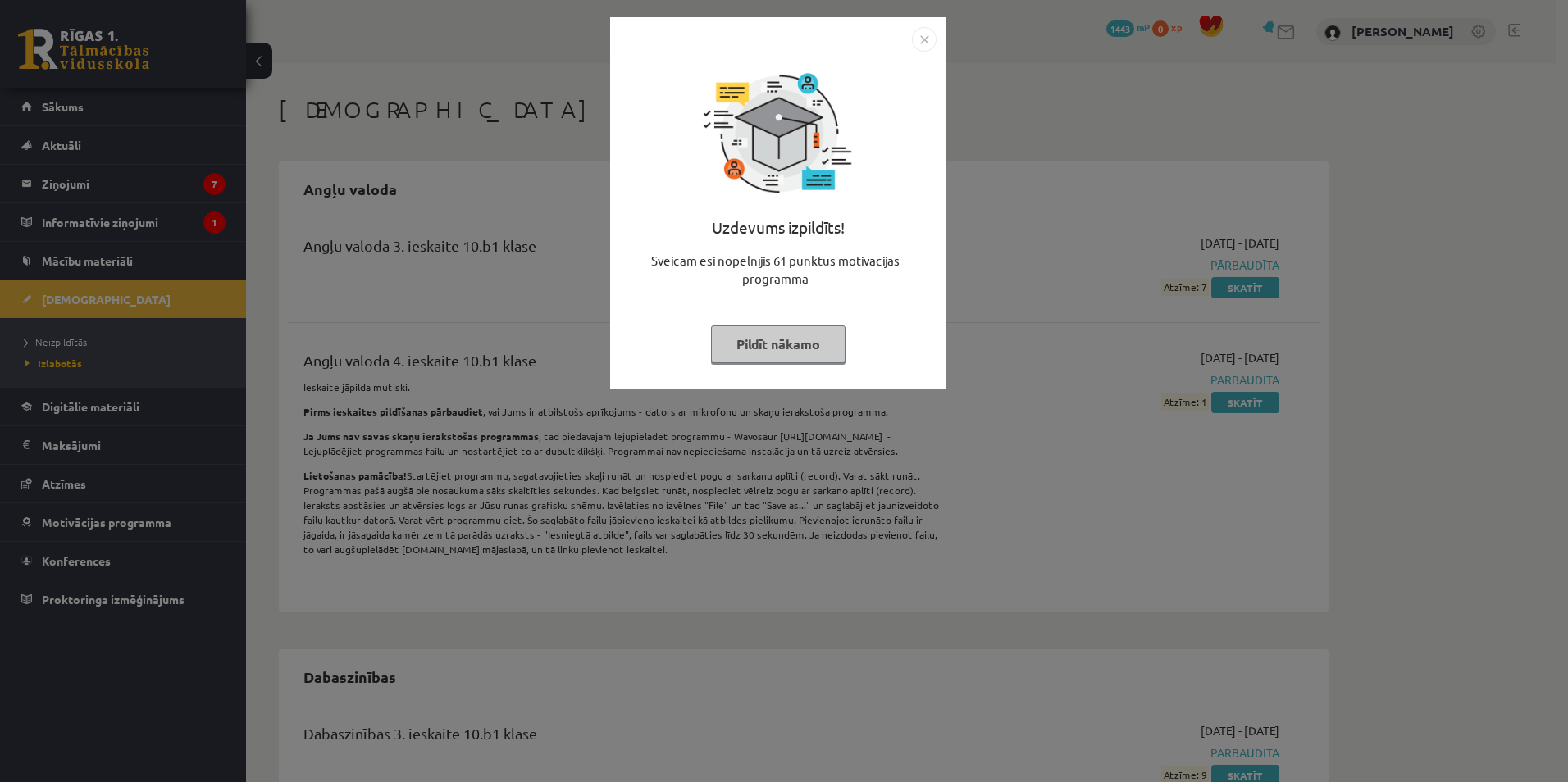
click at [770, 345] on button "Pildīt nākamo" at bounding box center [778, 345] width 135 height 37
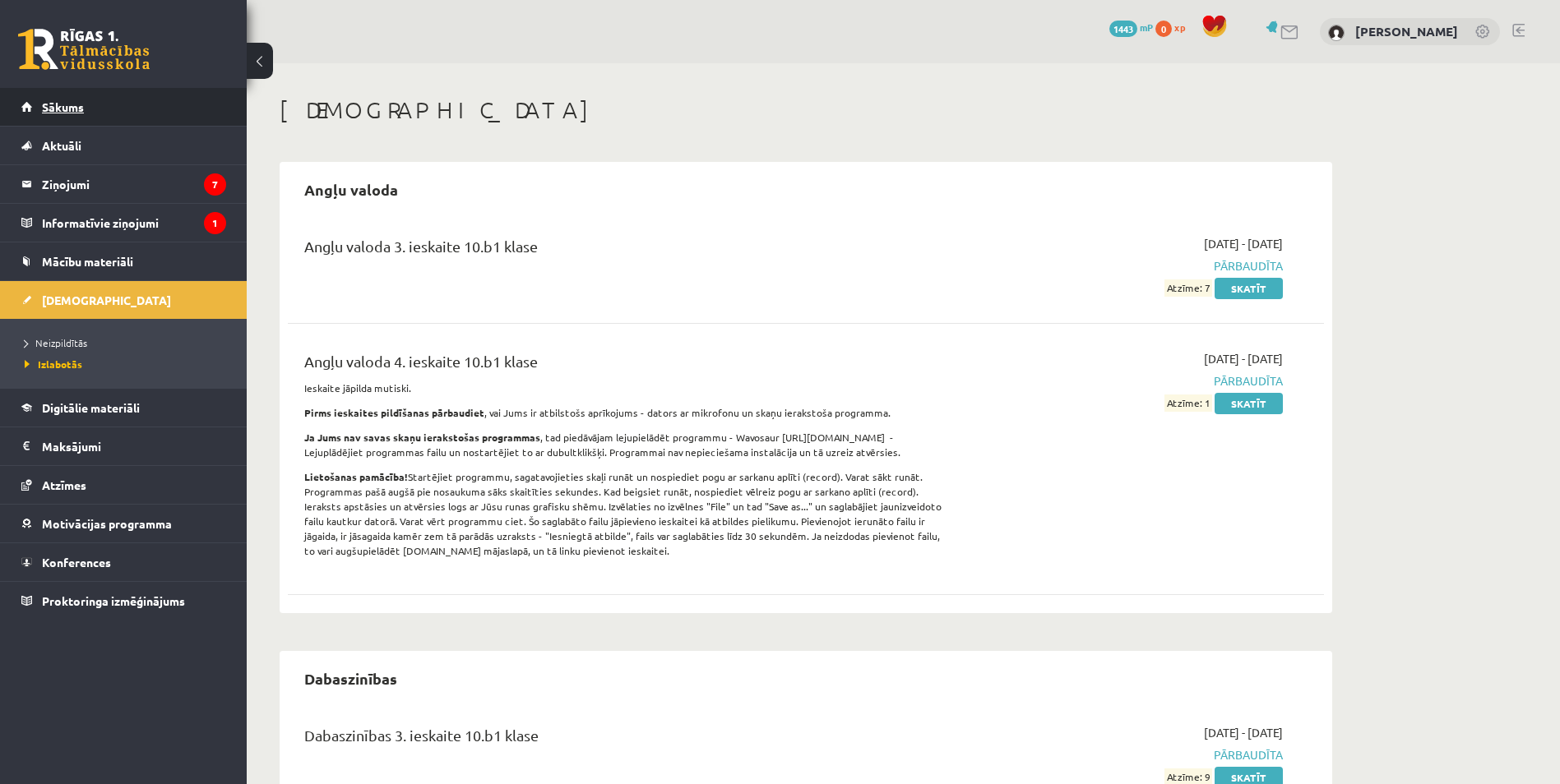
click at [62, 109] on span "Sākums" at bounding box center [63, 107] width 42 height 15
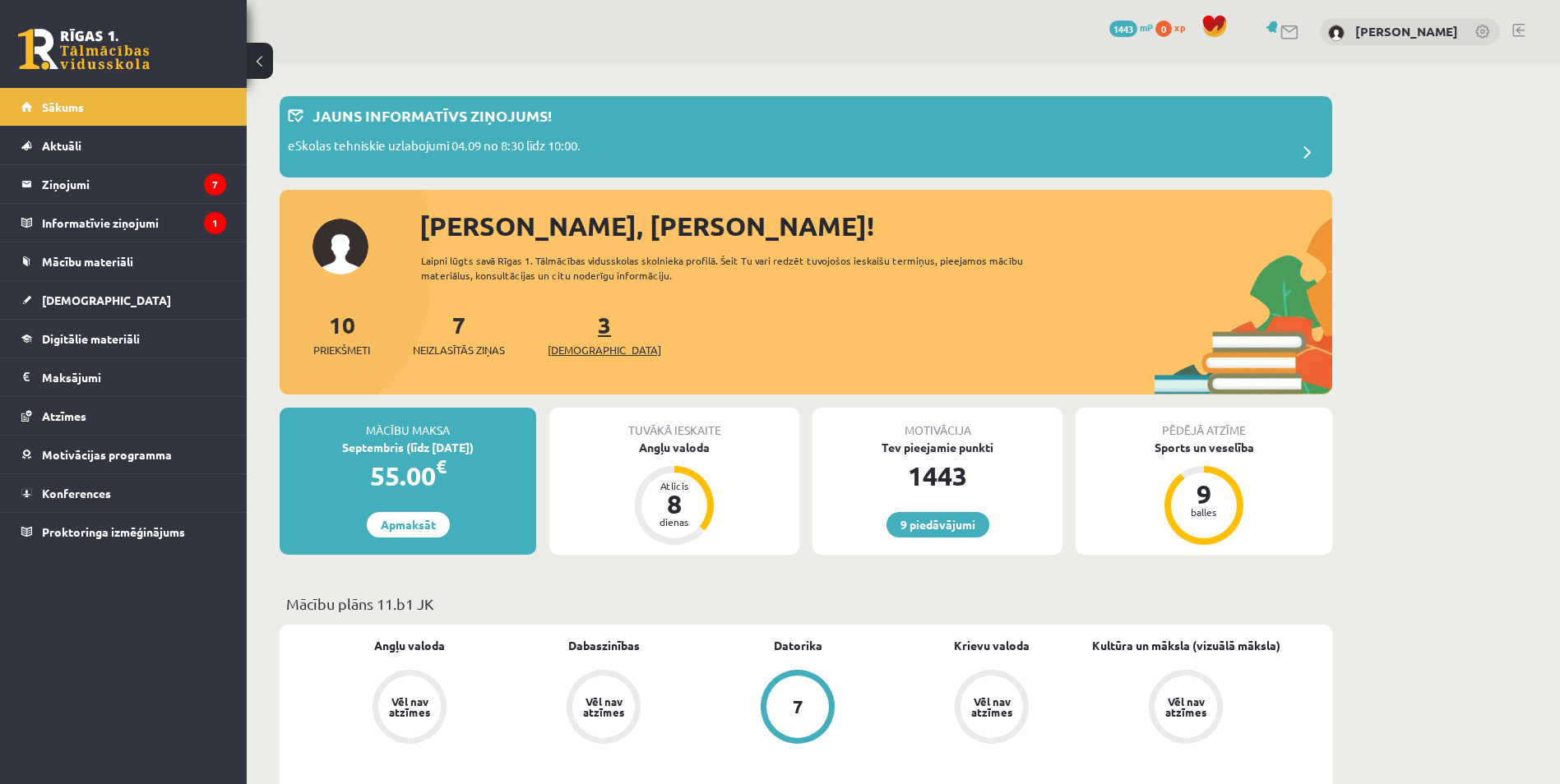
click at [575, 333] on link "3 Ieskaites" at bounding box center [604, 334] width 114 height 48
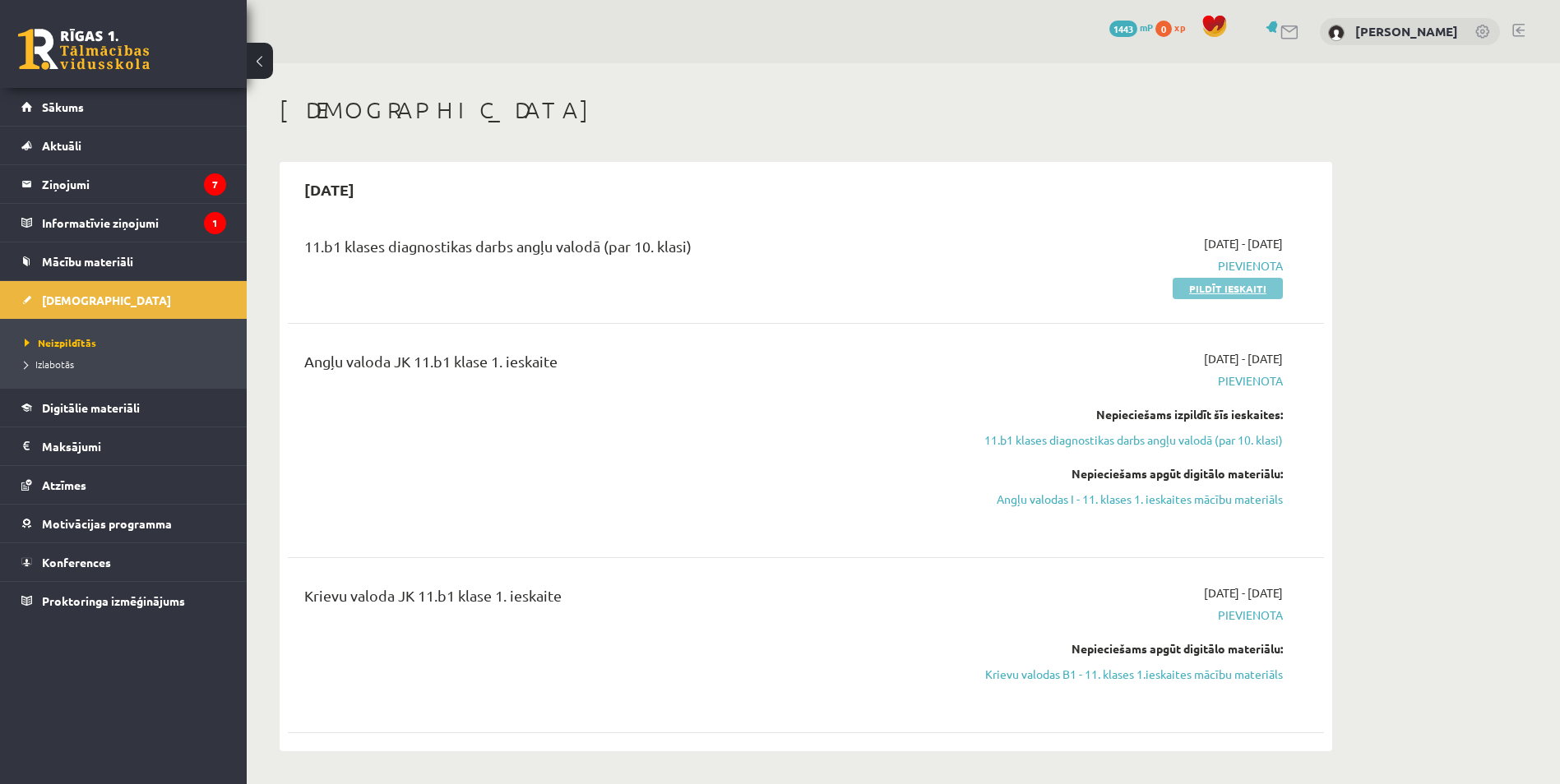
click at [1234, 287] on link "Pildīt ieskaiti" at bounding box center [1228, 288] width 110 height 21
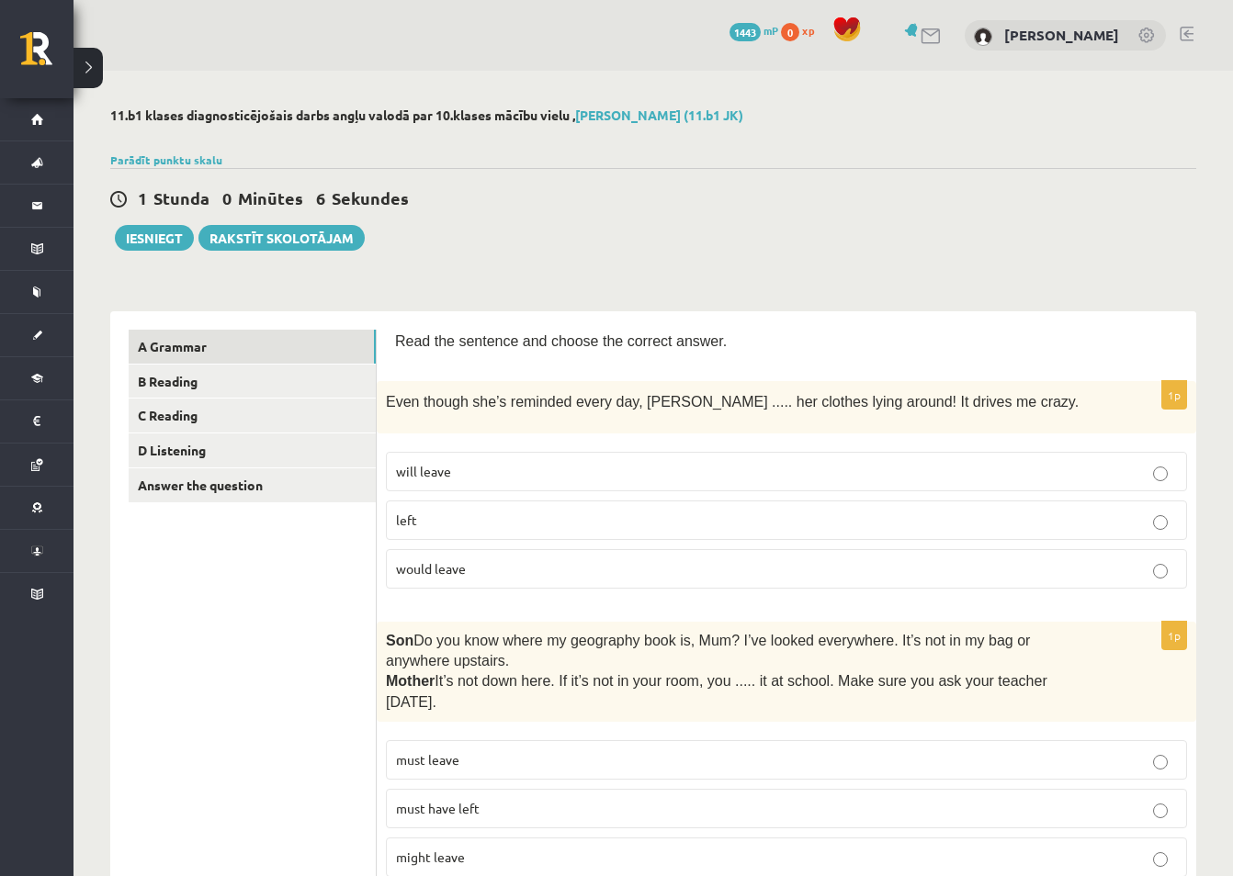
click at [430, 468] on span "will leave" at bounding box center [423, 471] width 55 height 17
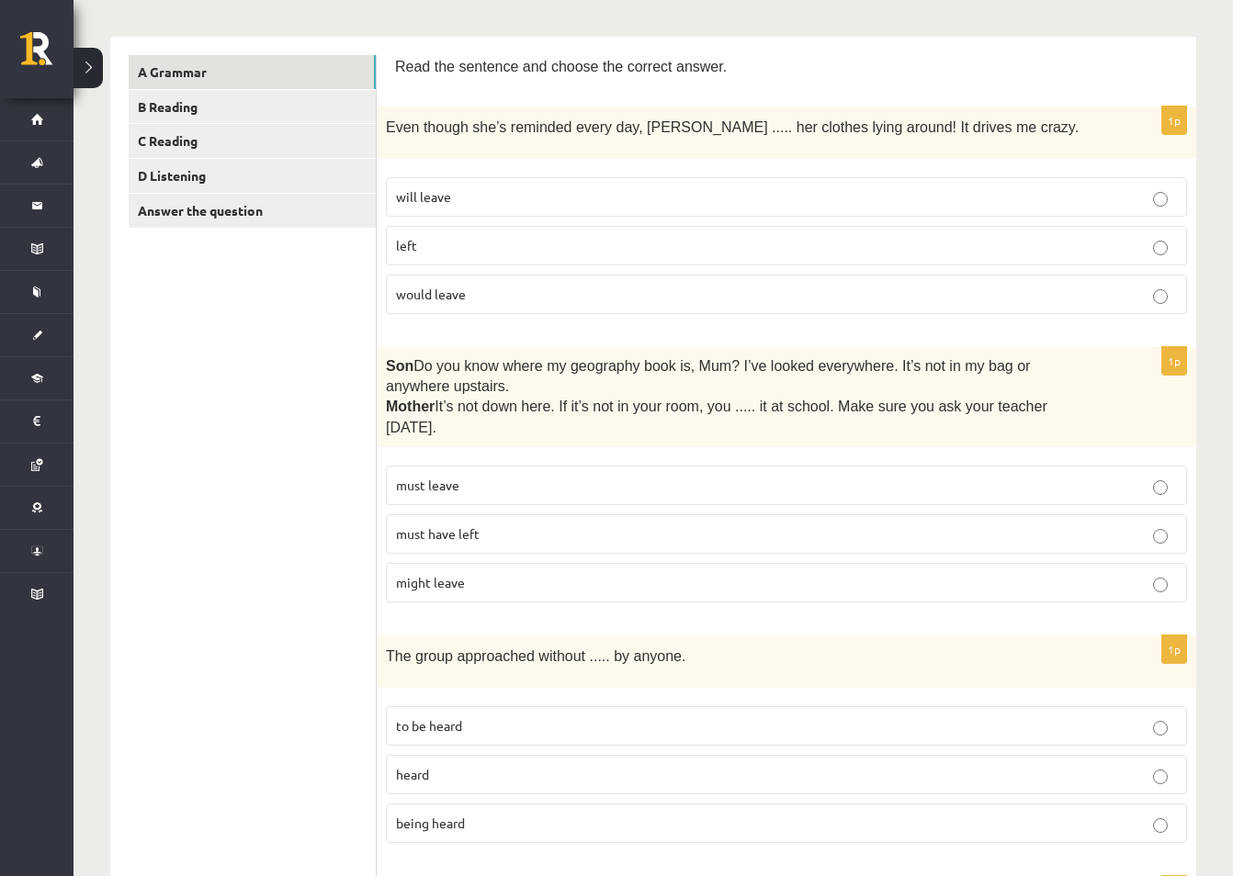
scroll to position [276, 0]
click at [443, 476] on span "must leave" at bounding box center [427, 484] width 63 height 17
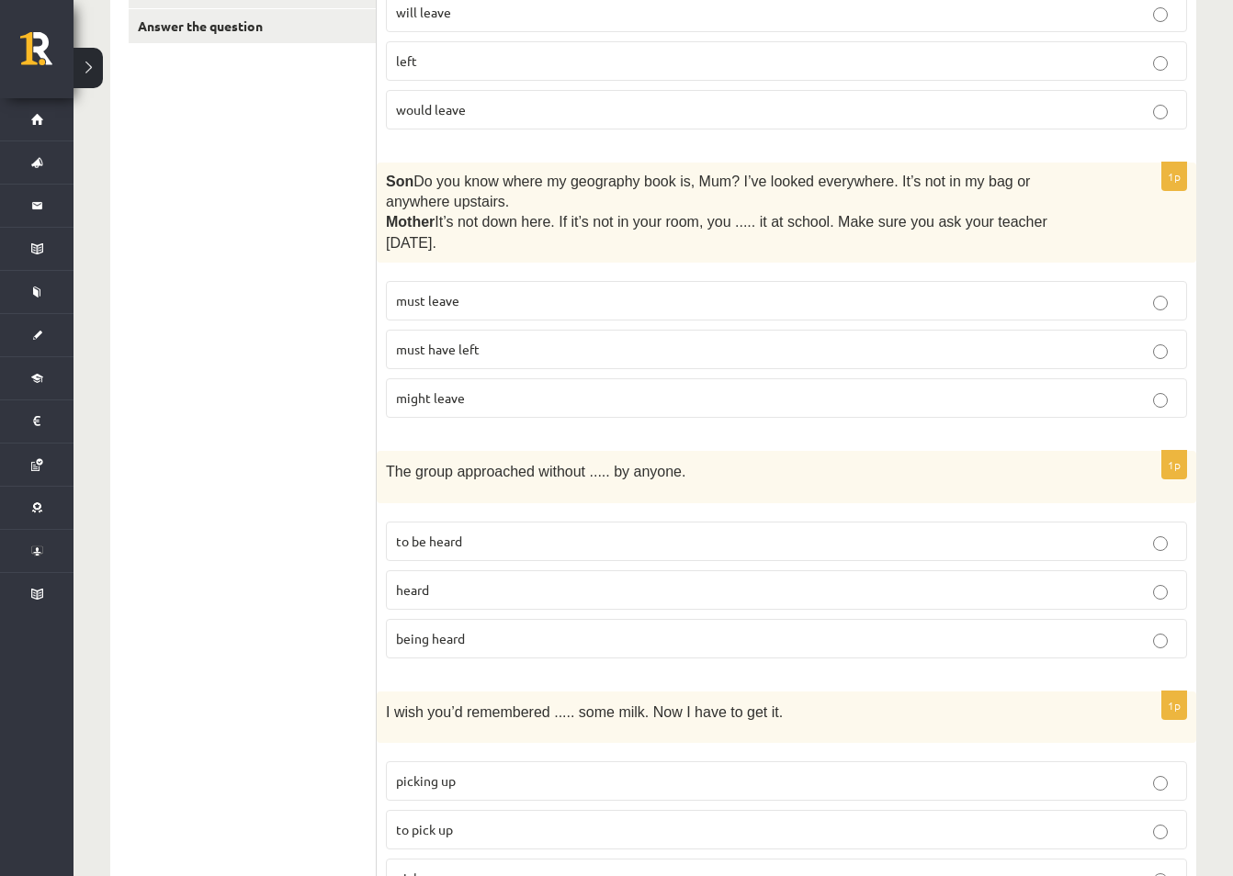
scroll to position [551, 0]
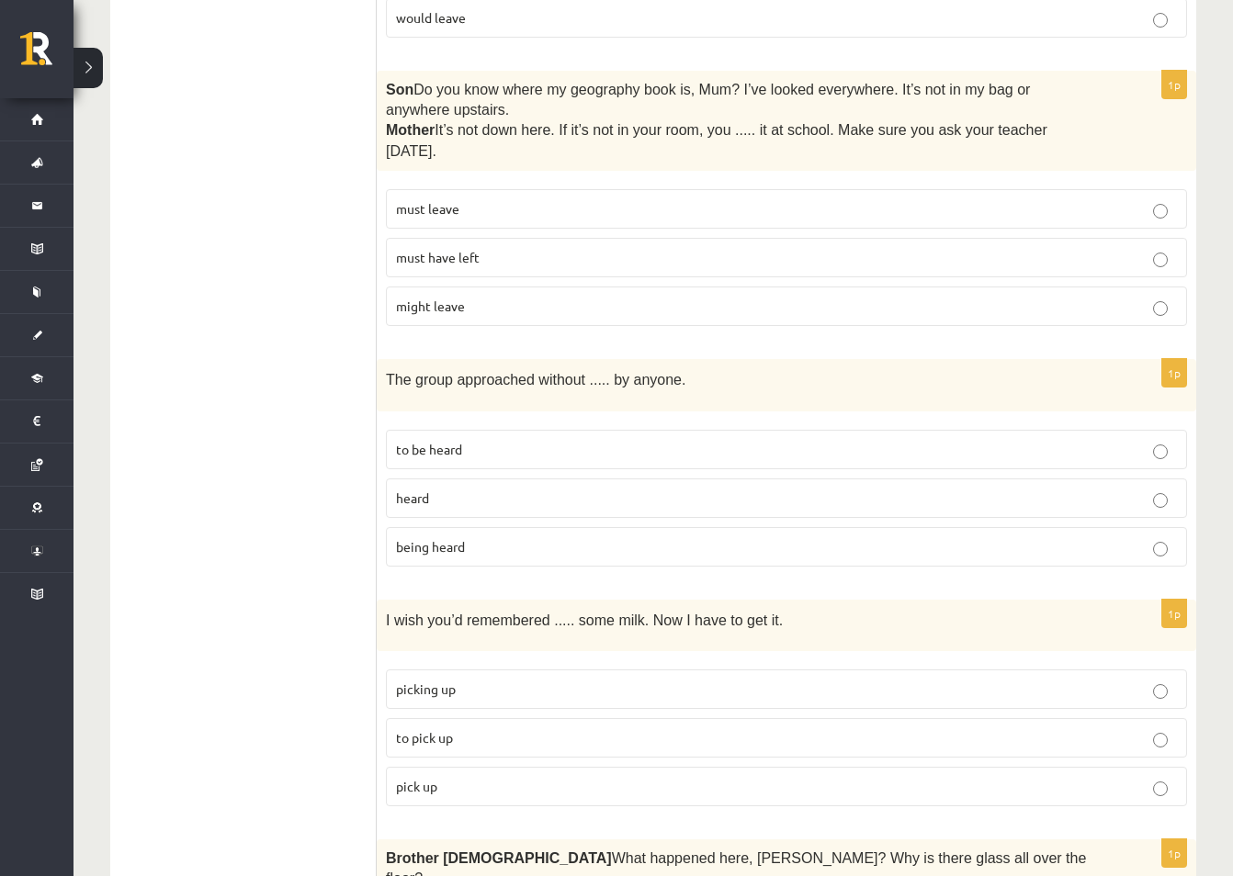
click at [680, 537] on p "being heard" at bounding box center [786, 546] width 781 height 19
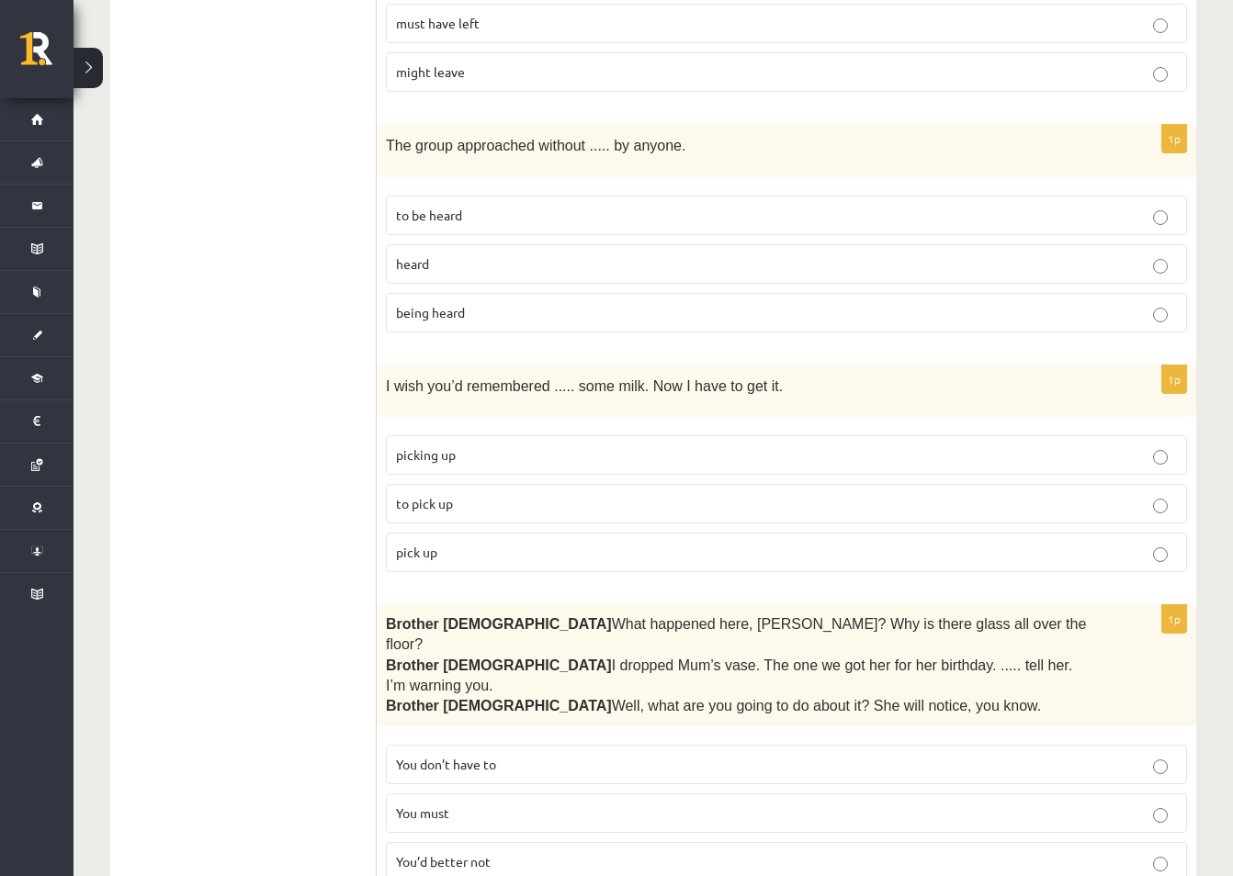
scroll to position [827, 0]
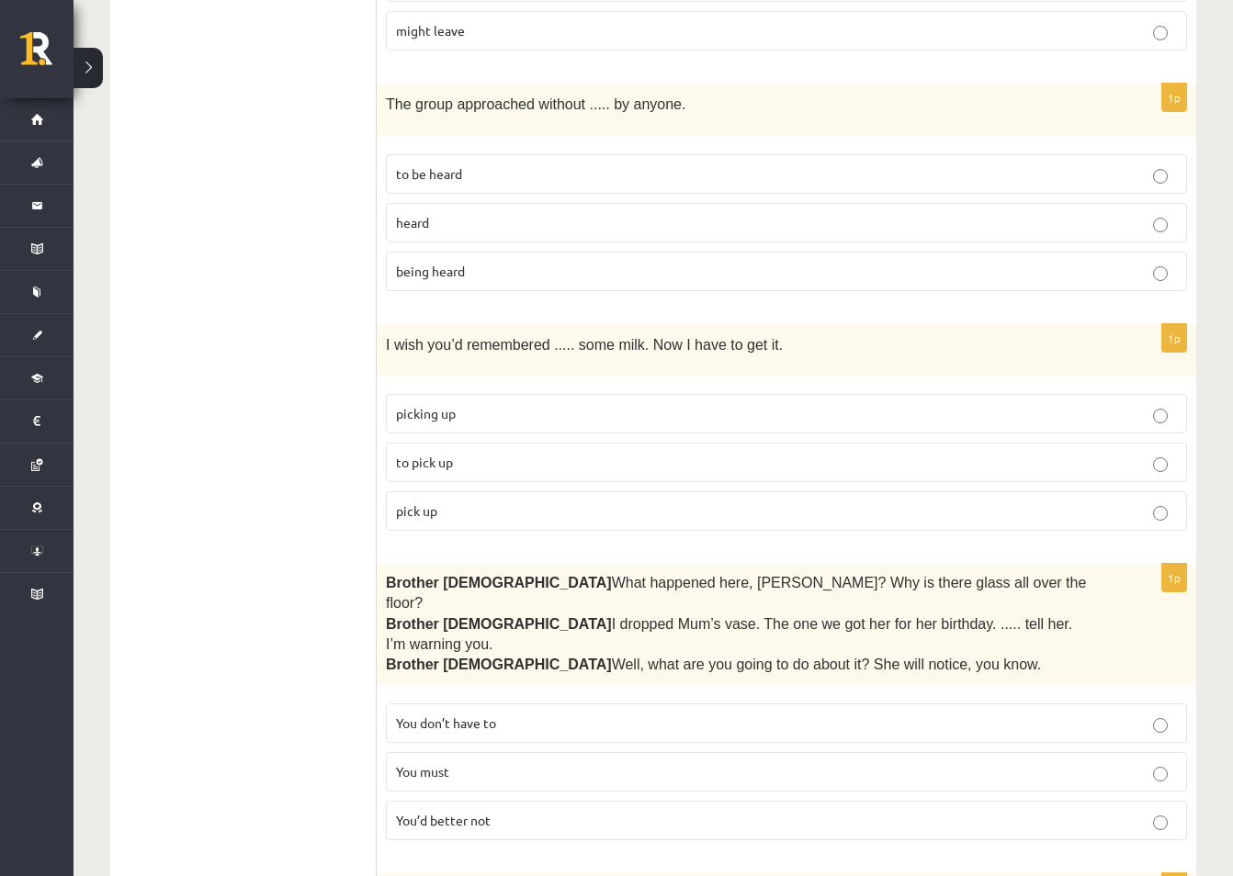
click at [522, 337] on span "I wish you’d remembered ..... some milk. Now I have to get it." at bounding box center [584, 345] width 397 height 16
click at [430, 454] on span "to pick up" at bounding box center [424, 462] width 57 height 17
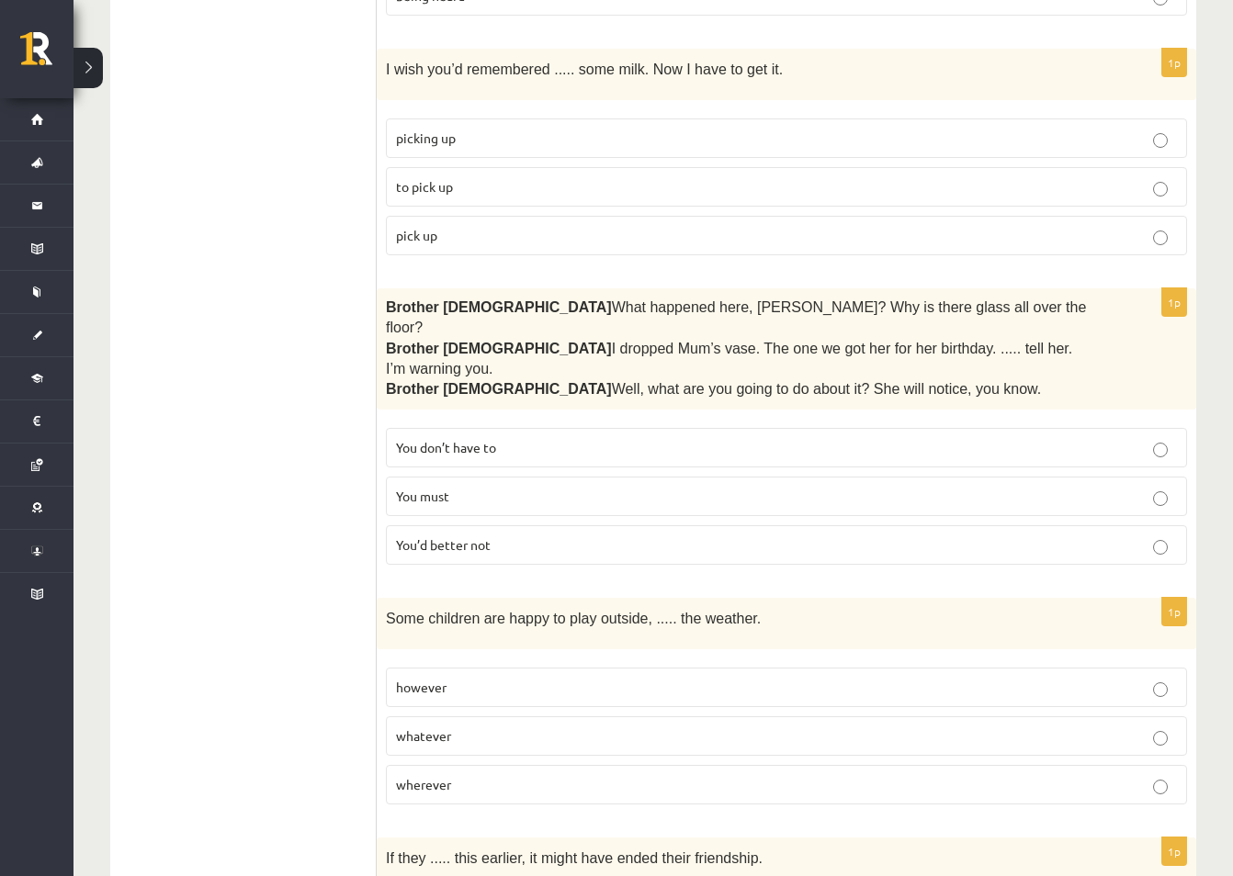
scroll to position [1194, 0]
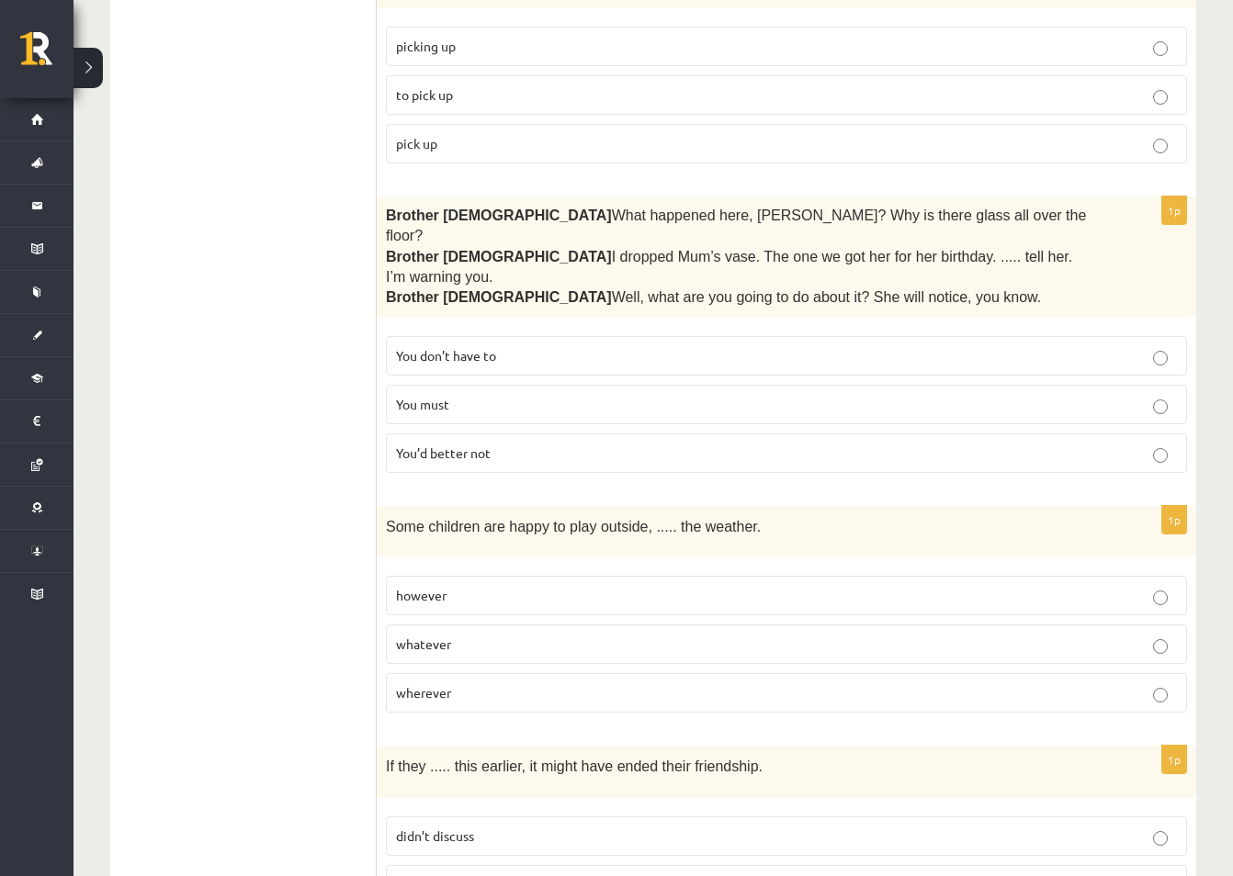
click at [1102, 444] on p "You’d better not" at bounding box center [786, 453] width 781 height 19
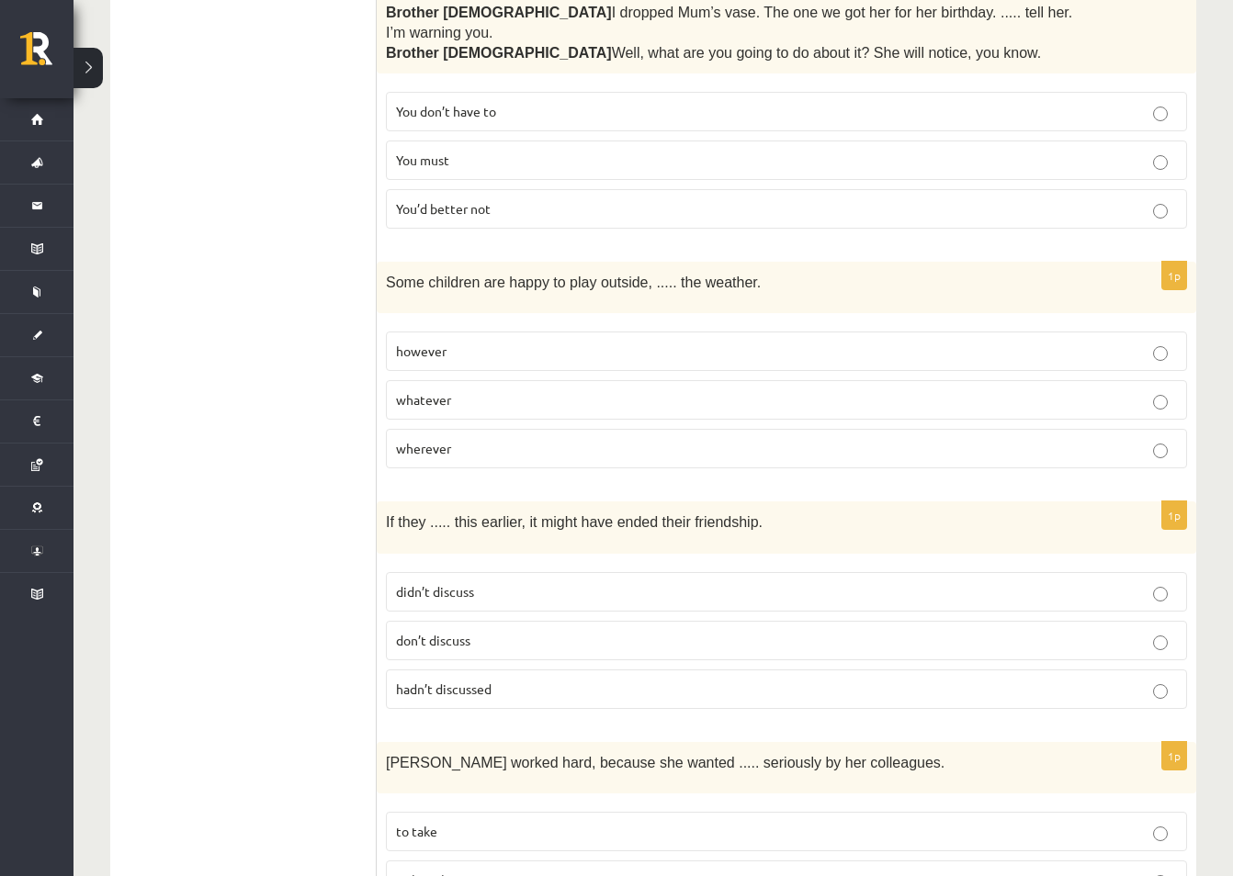
scroll to position [1469, 0]
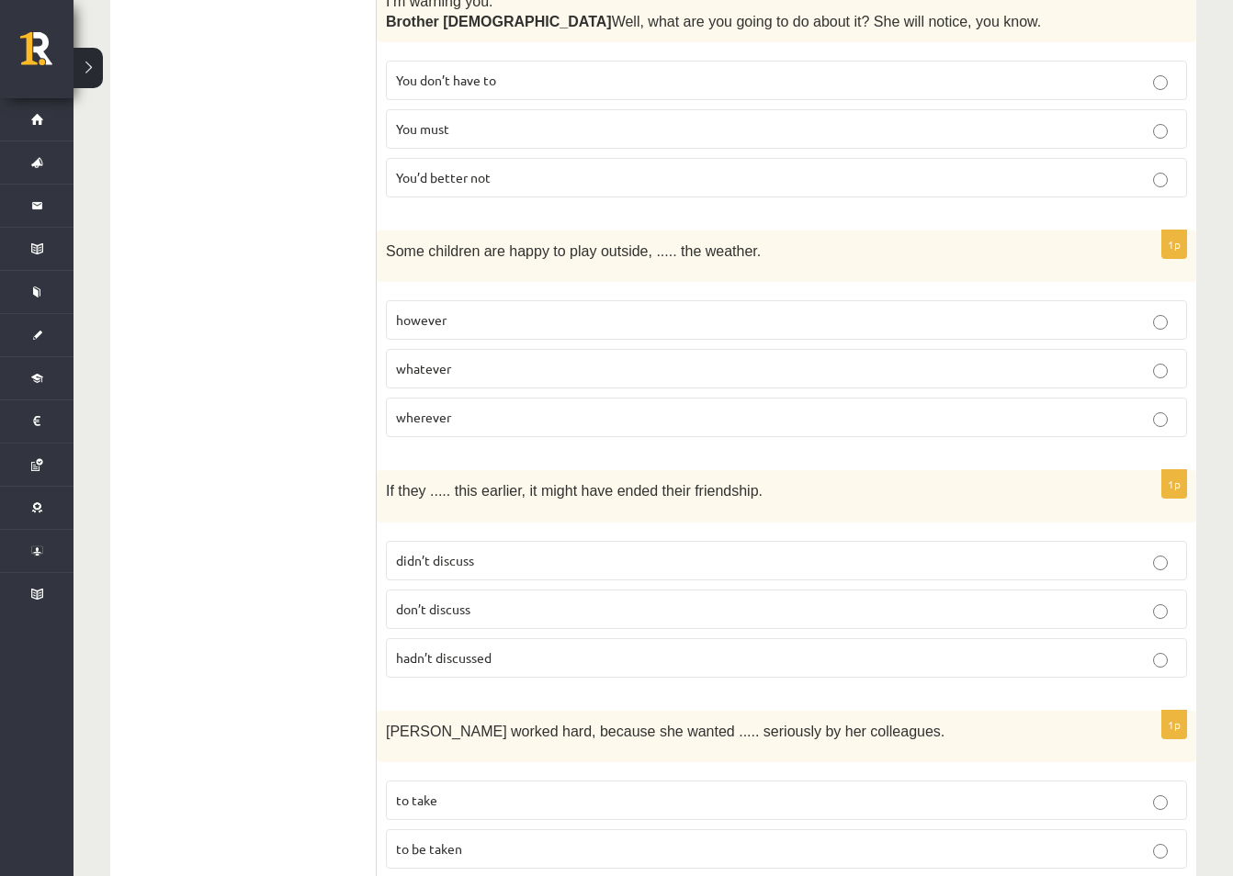
click at [514, 359] on p "whatever" at bounding box center [786, 368] width 781 height 19
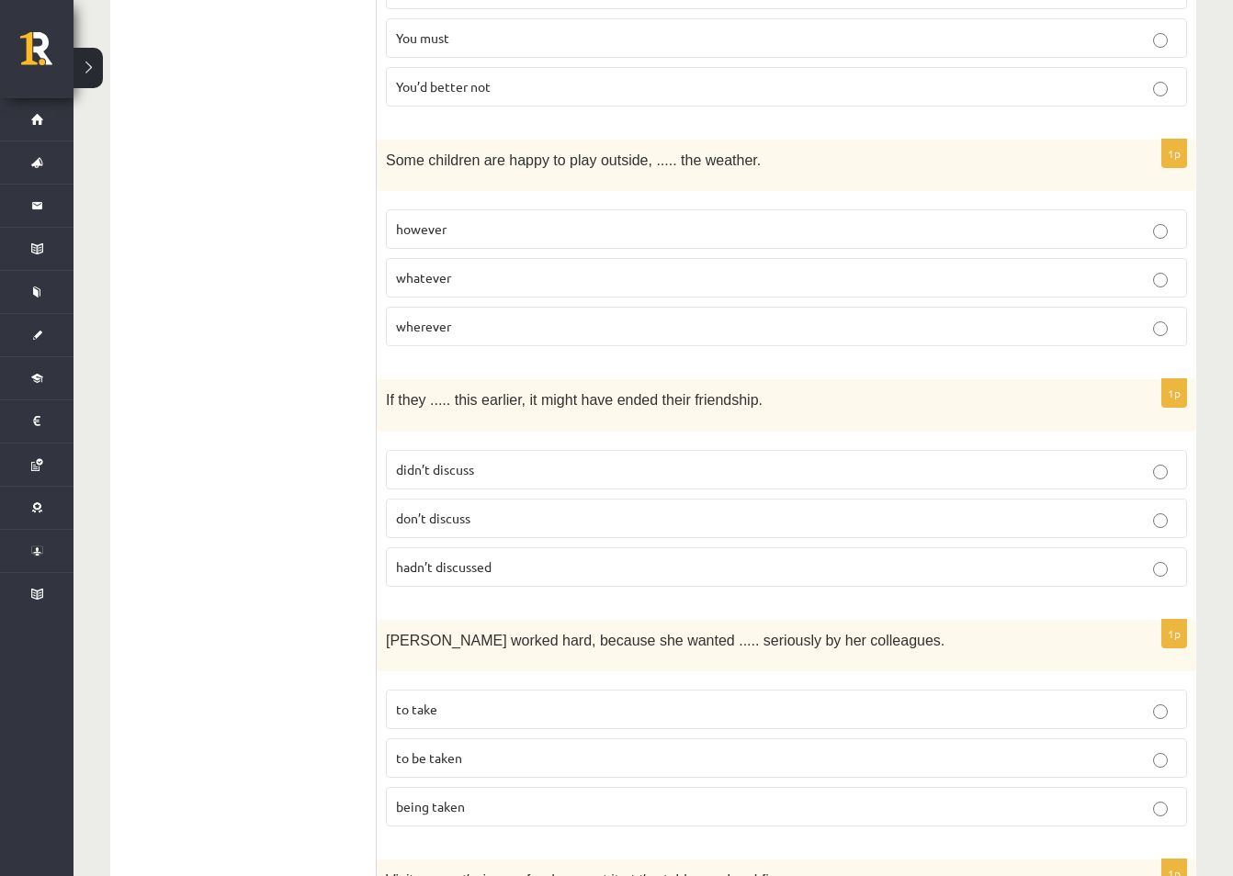
scroll to position [1561, 0]
click at [467, 460] on span "didn’t discuss" at bounding box center [435, 468] width 78 height 17
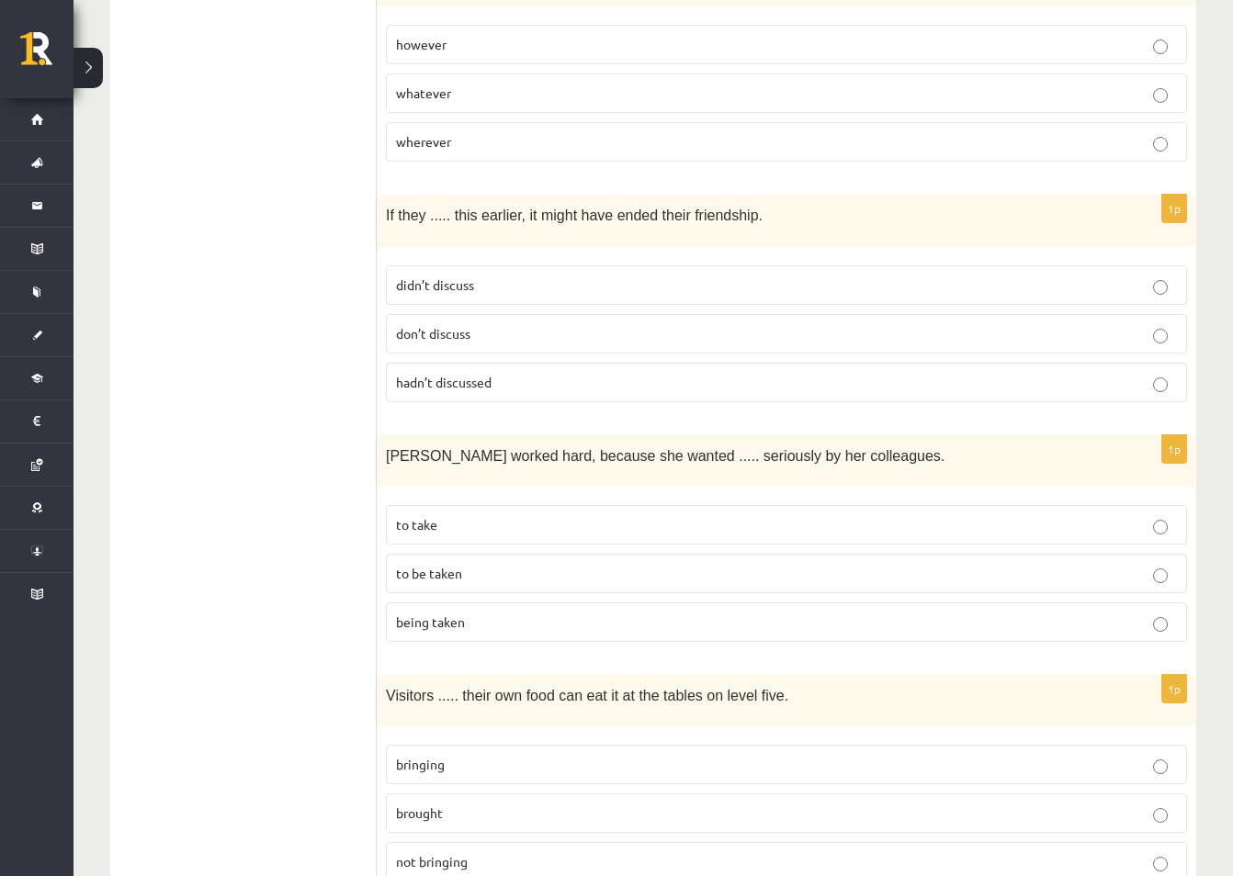
scroll to position [1837, 0]
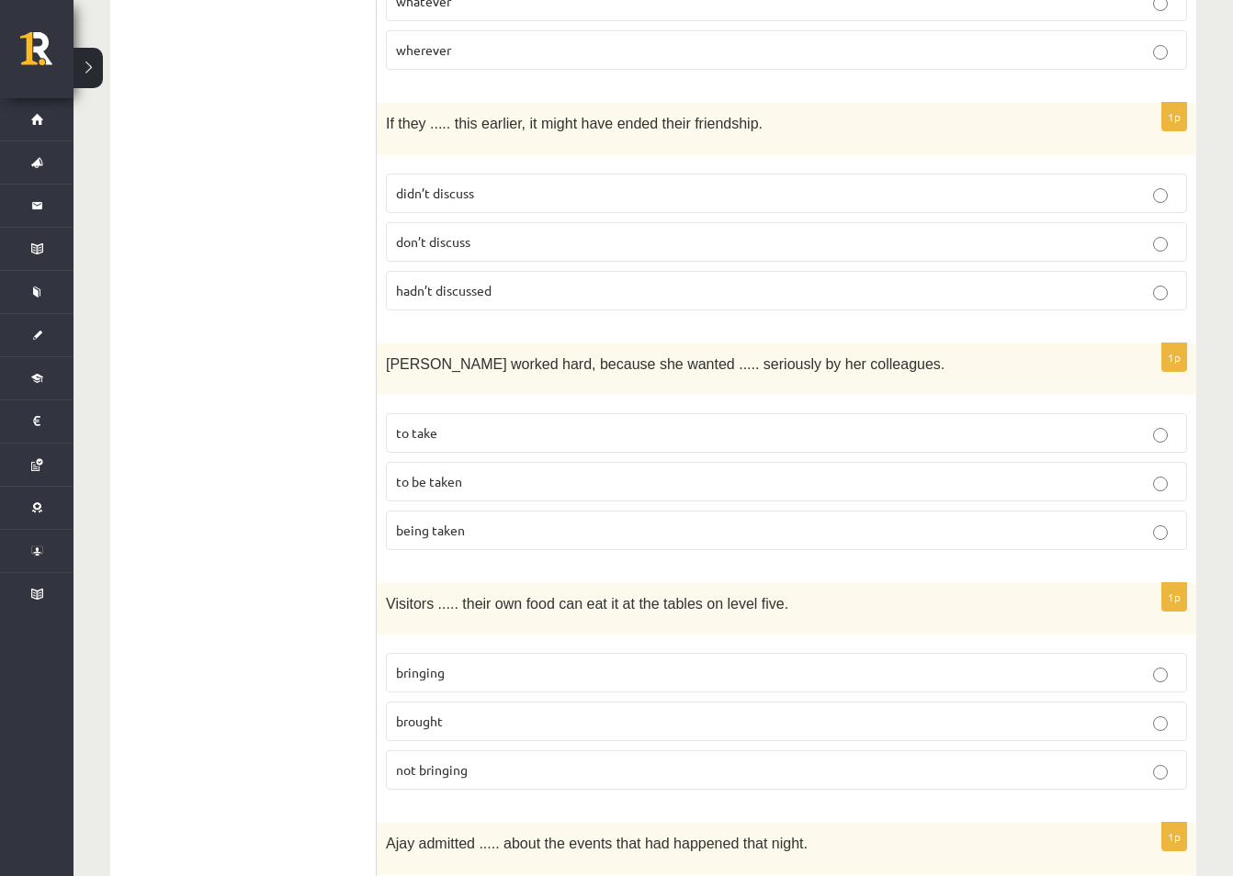
click at [670, 343] on div "Emma worked hard, because she wanted ..... seriously by her colleagues." at bounding box center [786, 368] width 819 height 51
click at [662, 472] on p "to be taken" at bounding box center [786, 481] width 781 height 19
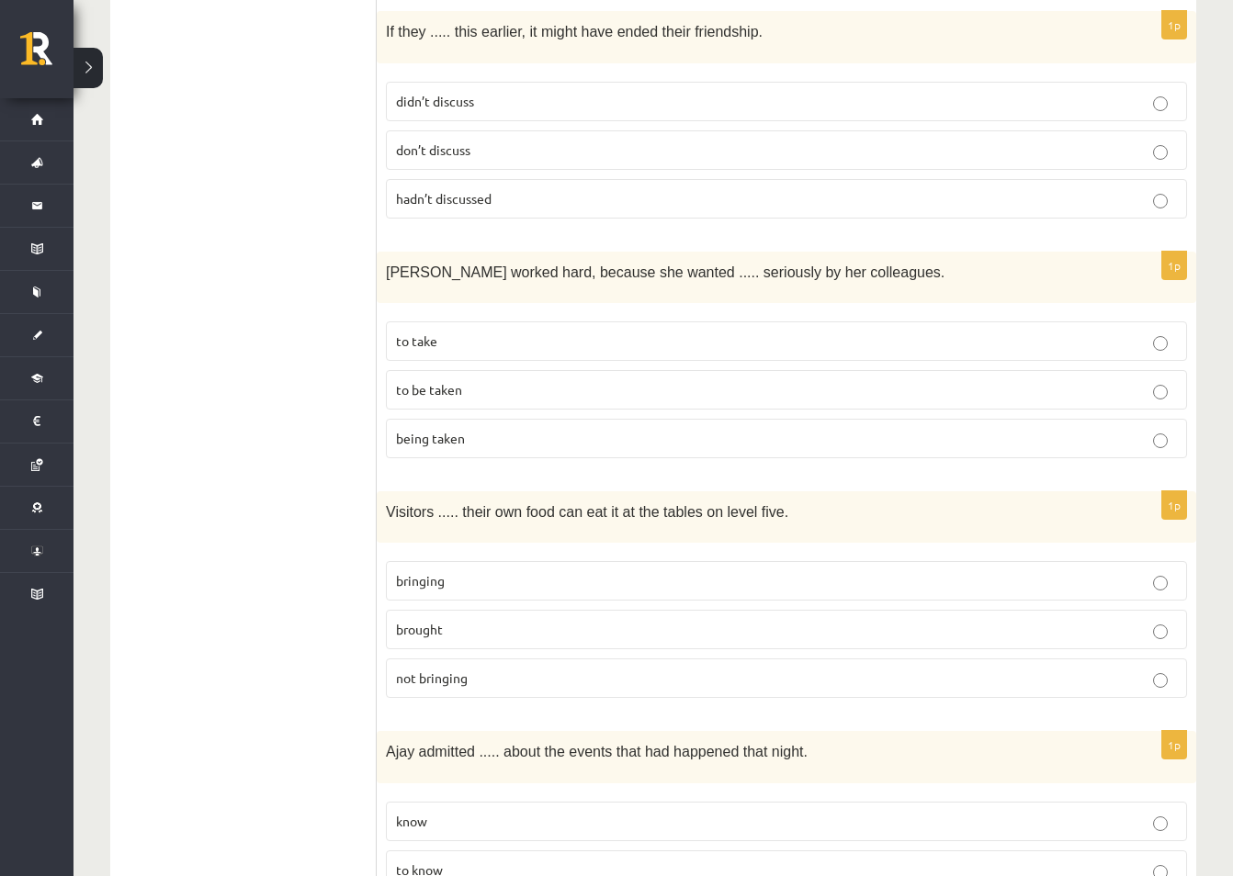
scroll to position [2020, 0]
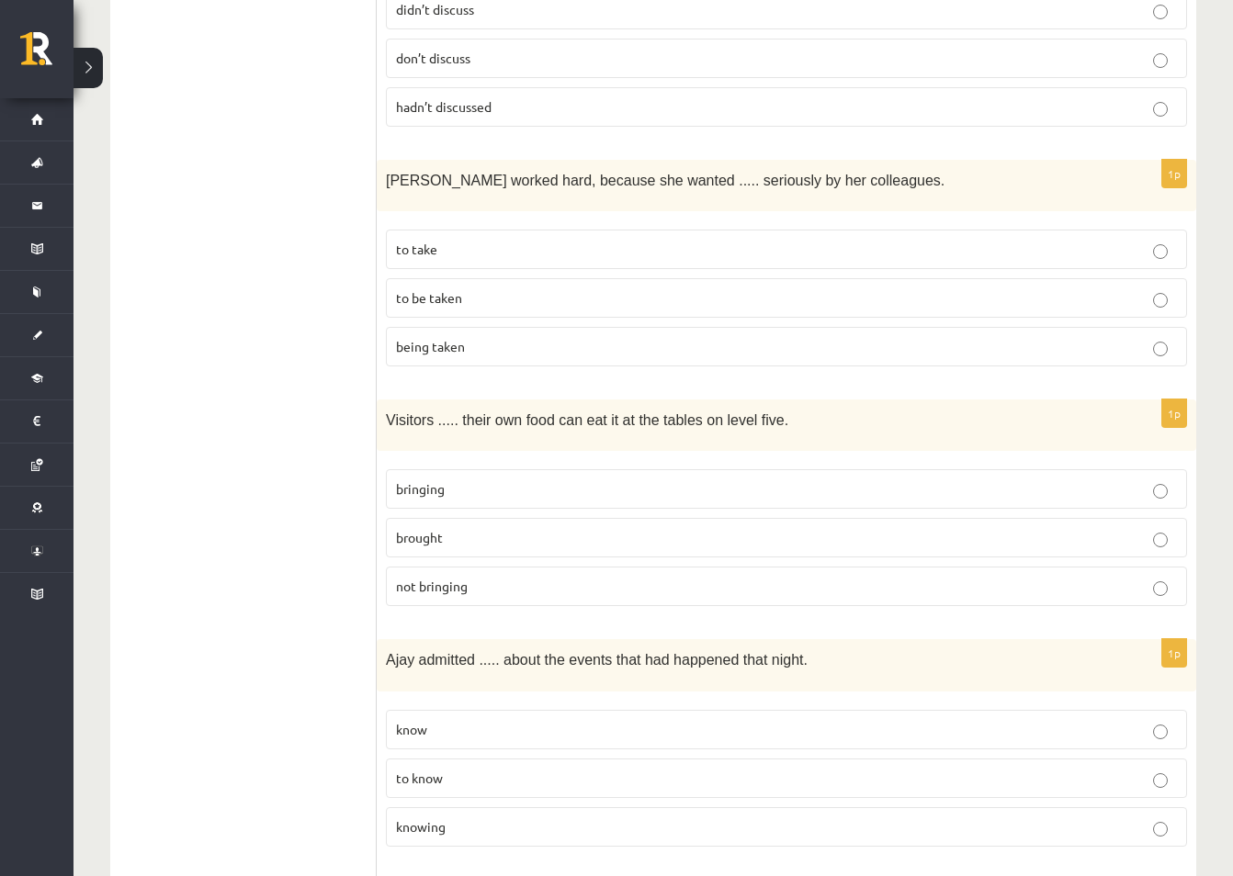
click at [623, 479] on p "bringing" at bounding box center [786, 488] width 781 height 19
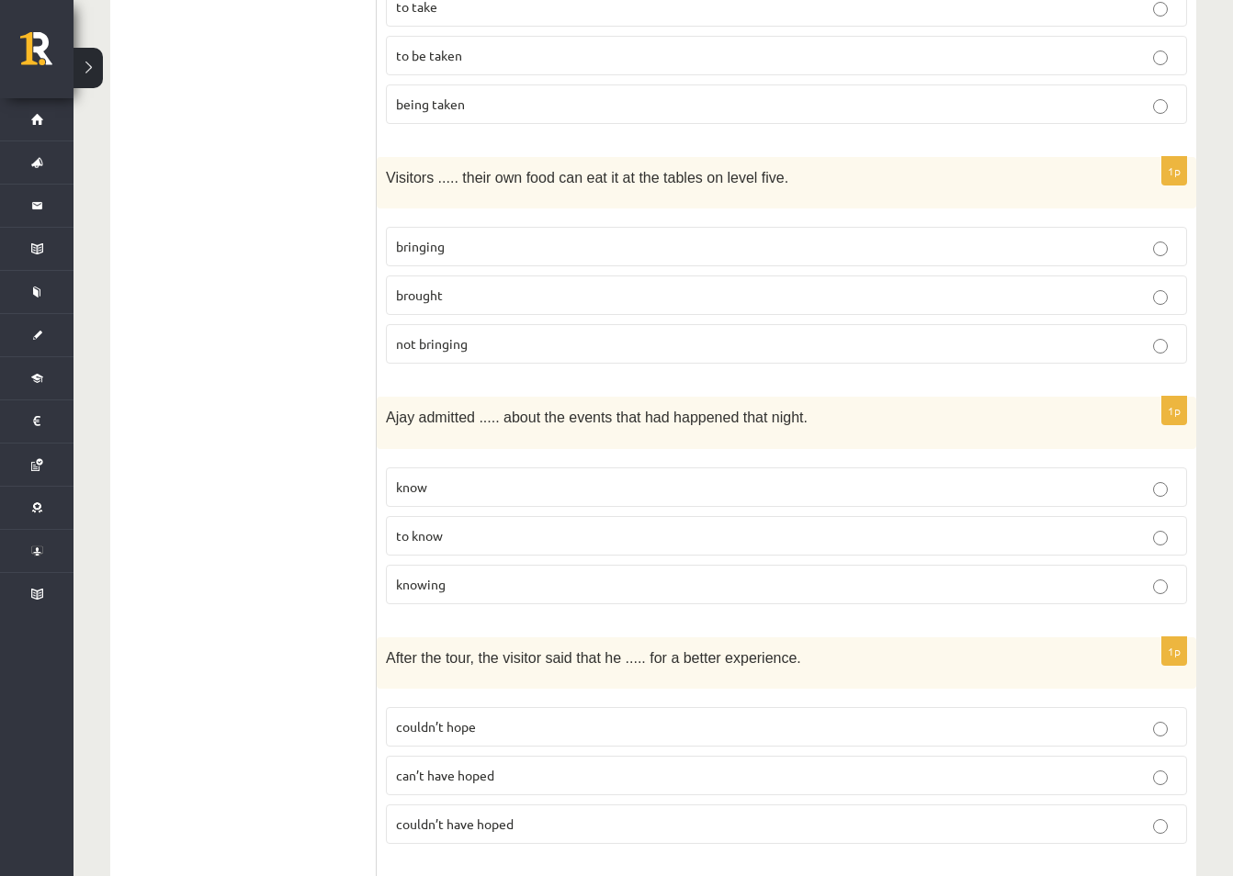
scroll to position [2296, 0]
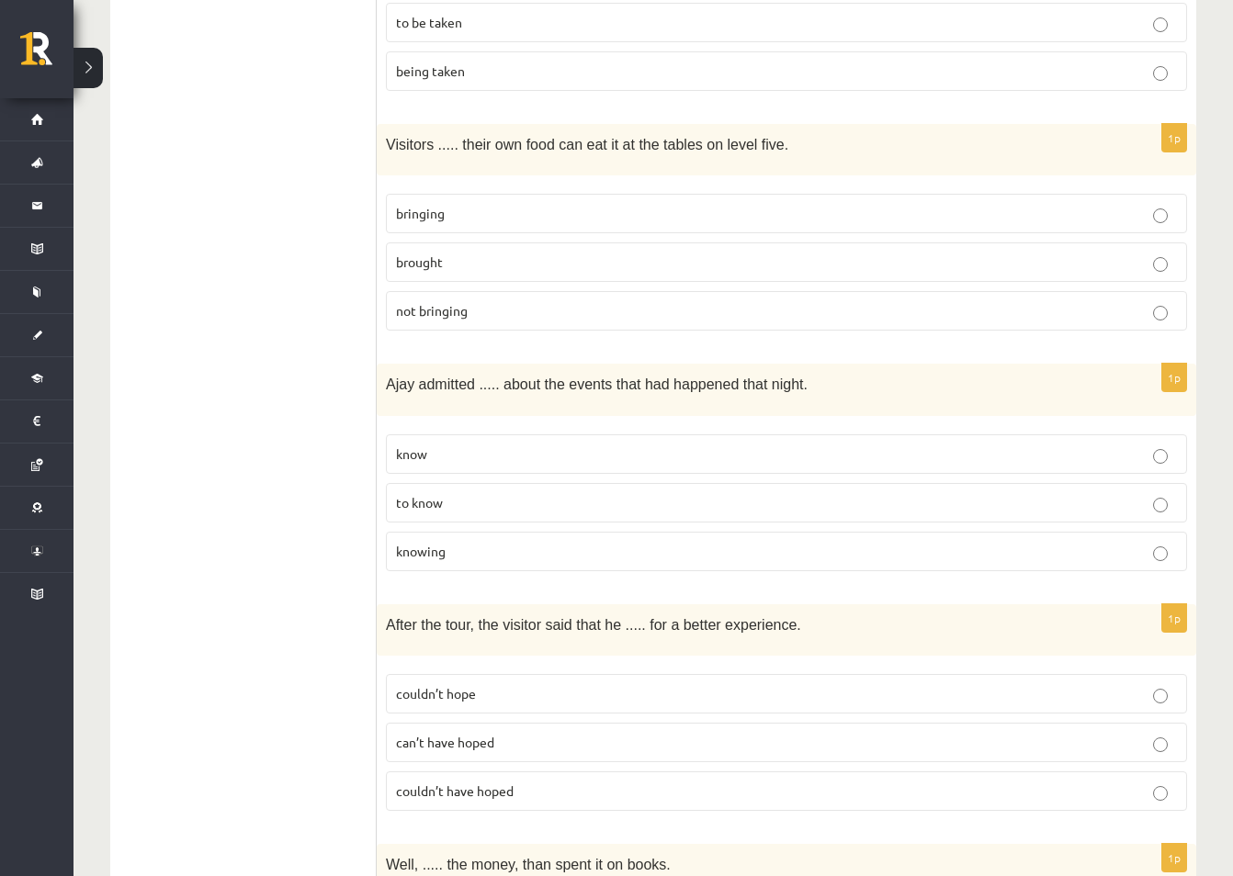
click at [432, 543] on span "knowing" at bounding box center [421, 551] width 50 height 17
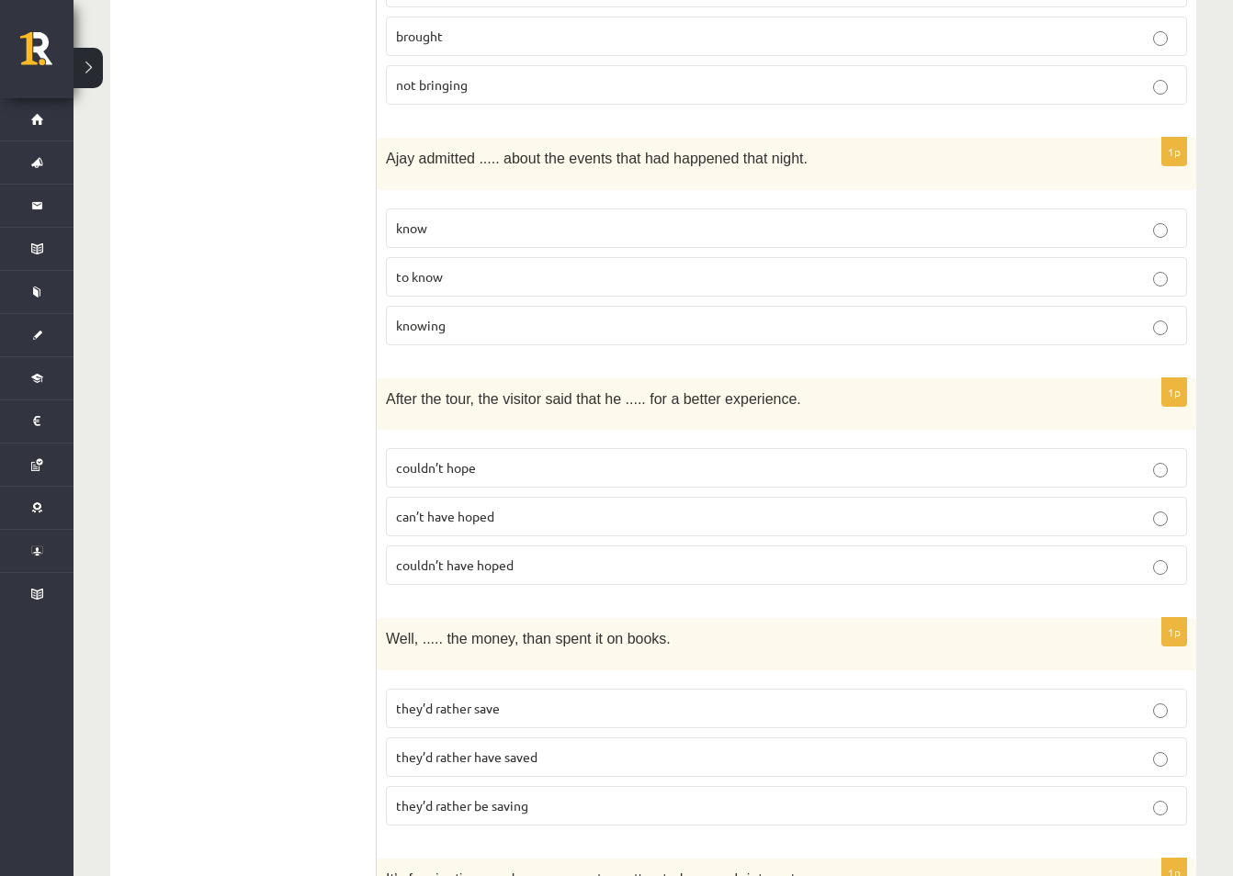
scroll to position [2572, 0]
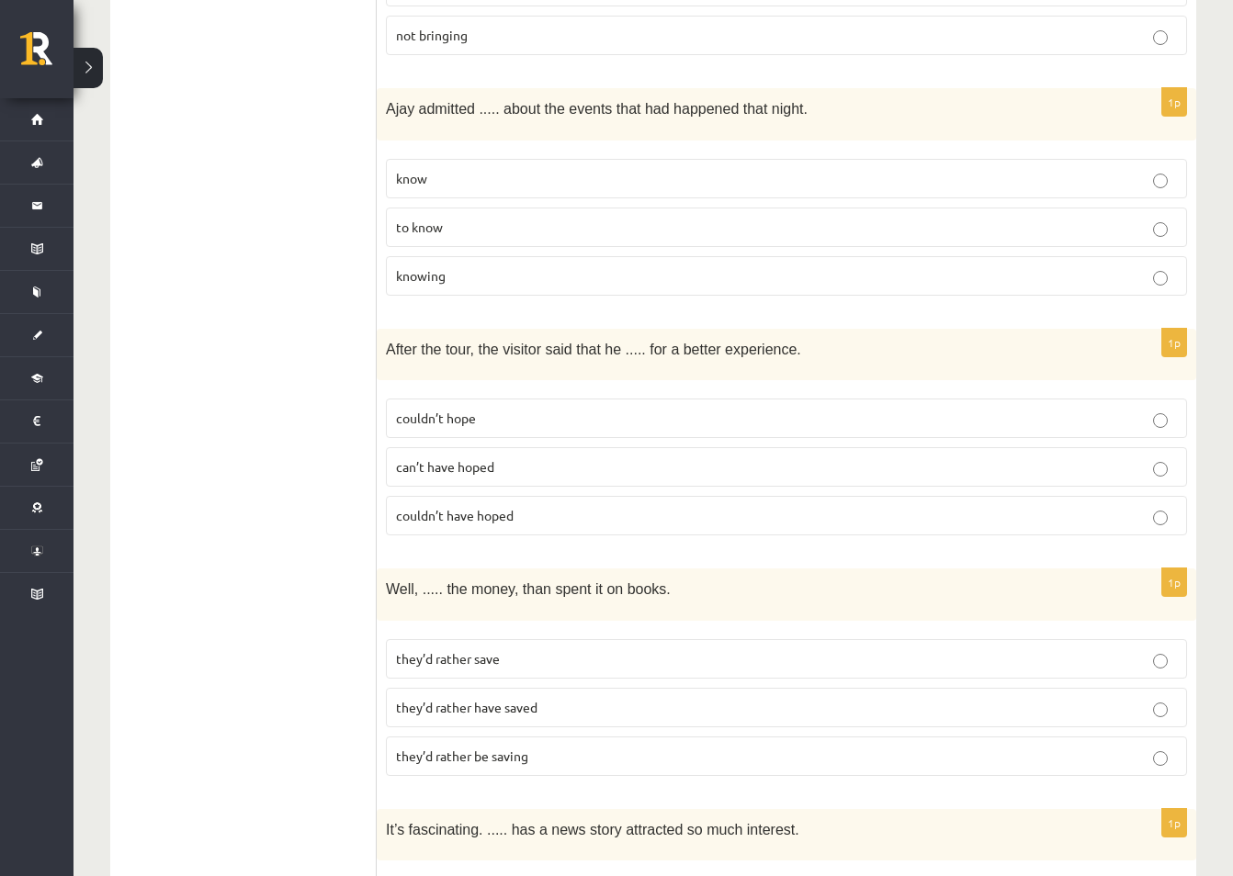
click at [485, 507] on span "couldn’t have hoped" at bounding box center [455, 515] width 118 height 17
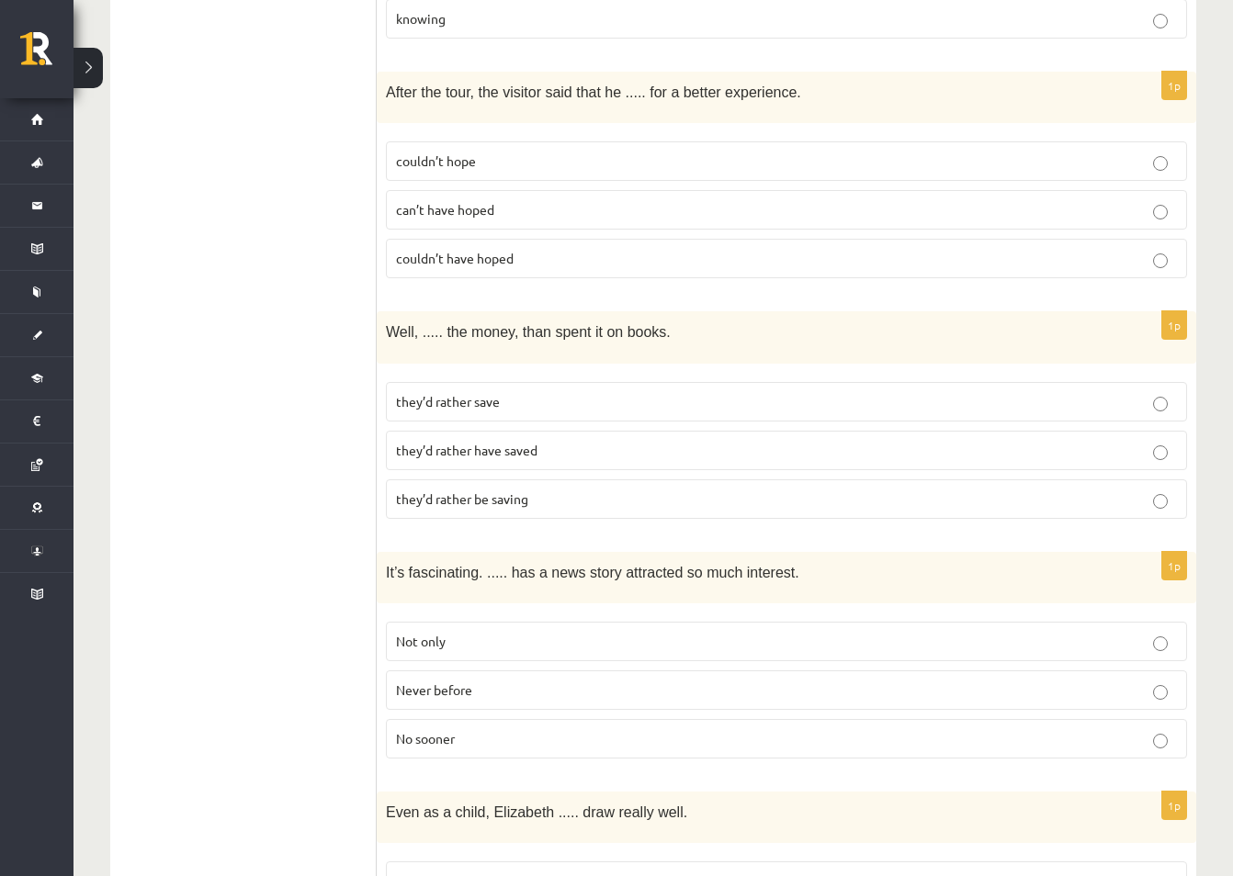
scroll to position [2847, 0]
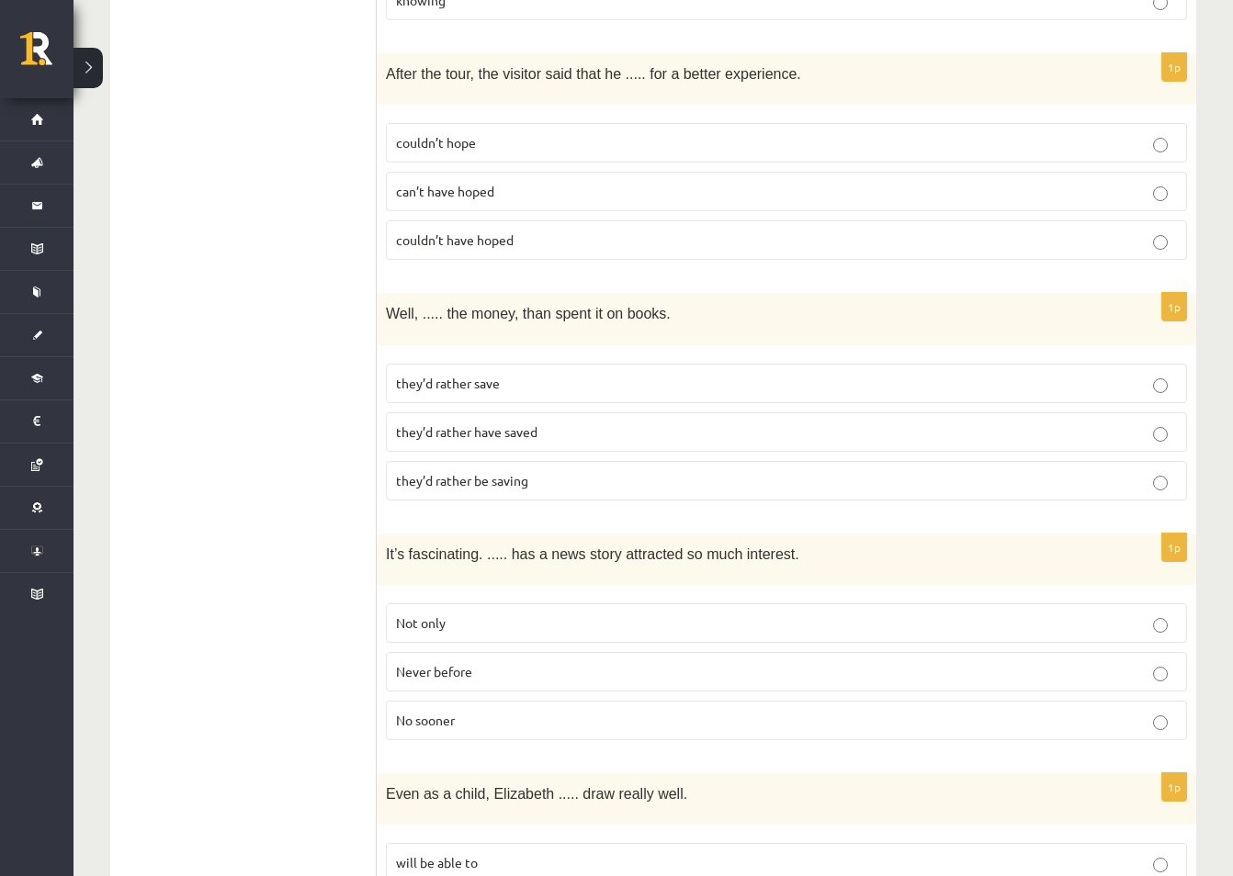
click at [463, 375] on span "they’d rather save" at bounding box center [448, 383] width 104 height 17
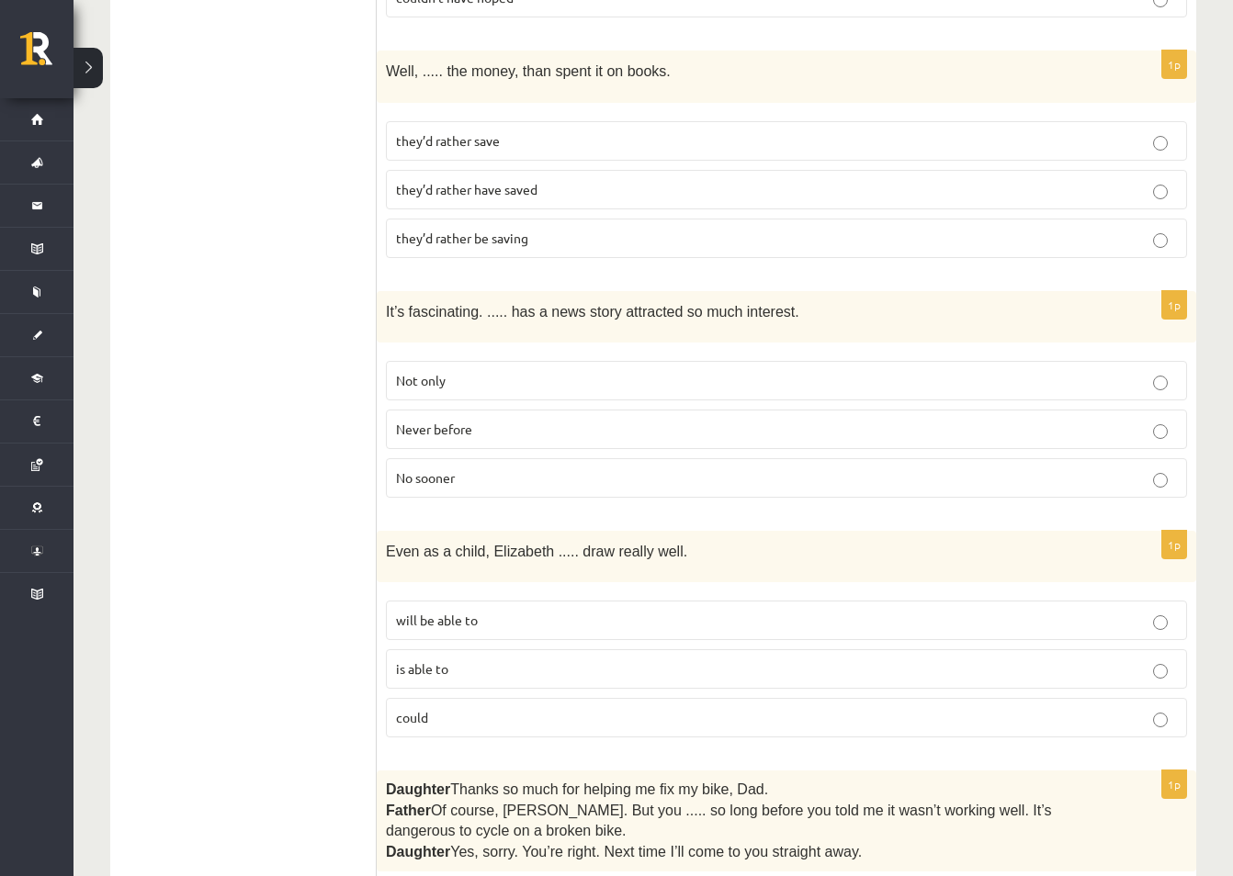
scroll to position [3123, 0]
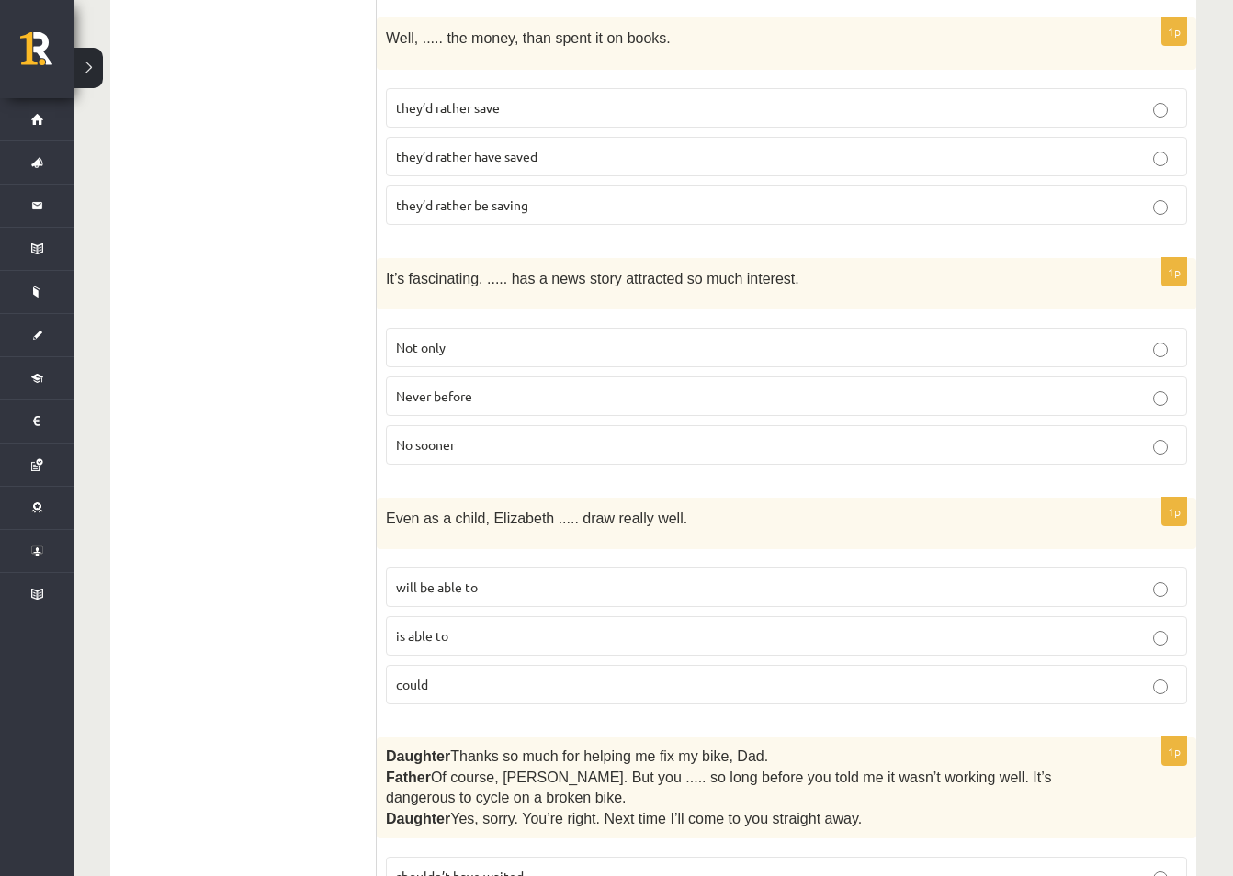
click at [465, 388] on span "Never before" at bounding box center [434, 396] width 76 height 17
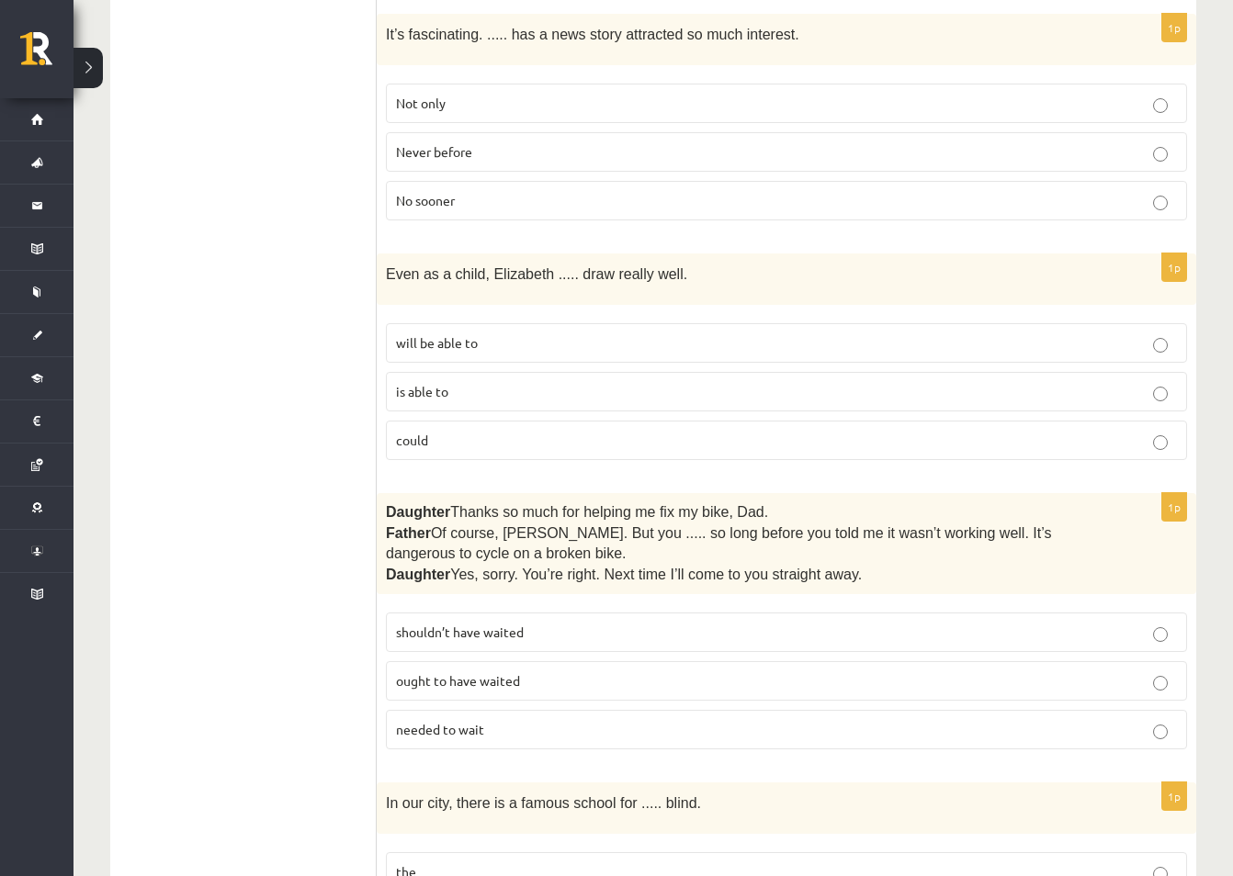
scroll to position [3398, 0]
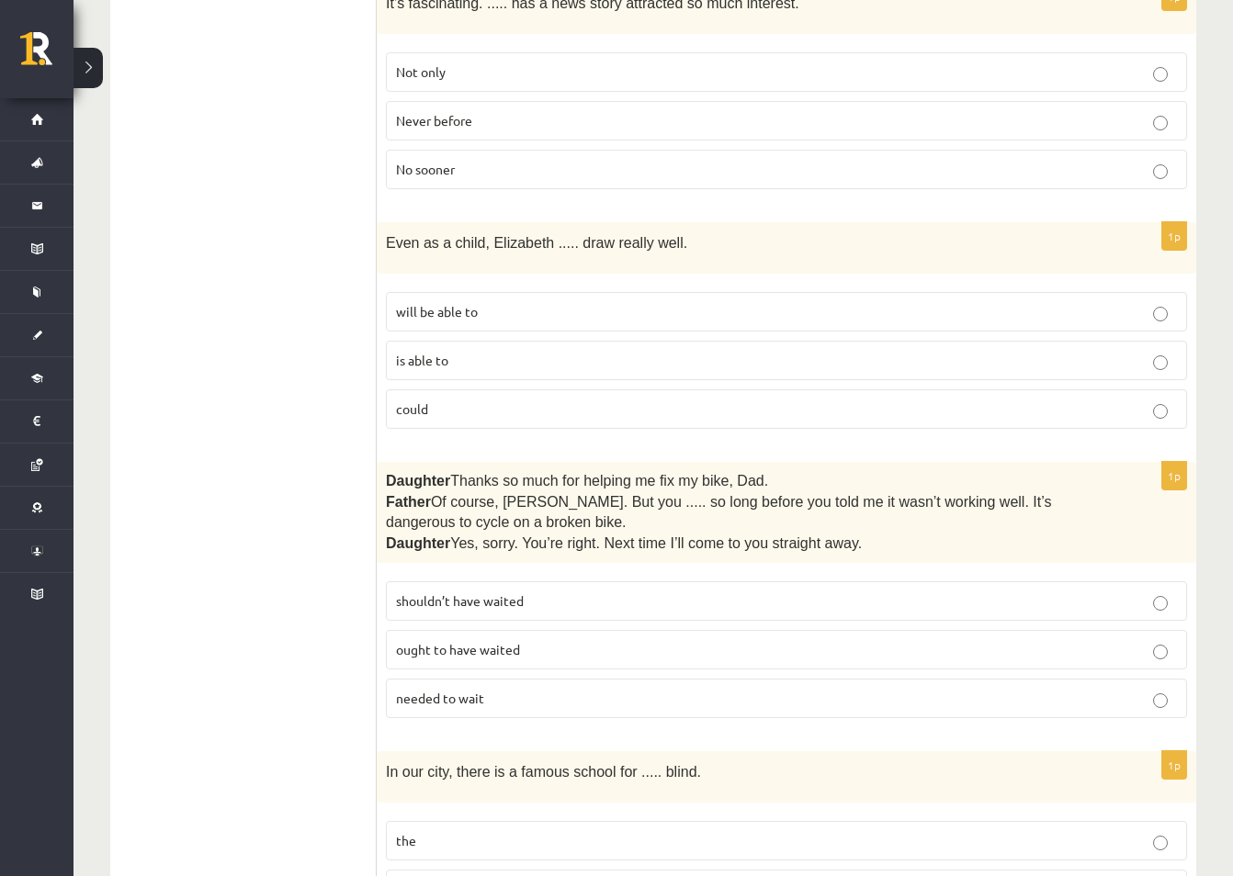
click at [430, 400] on p "could" at bounding box center [786, 409] width 781 height 19
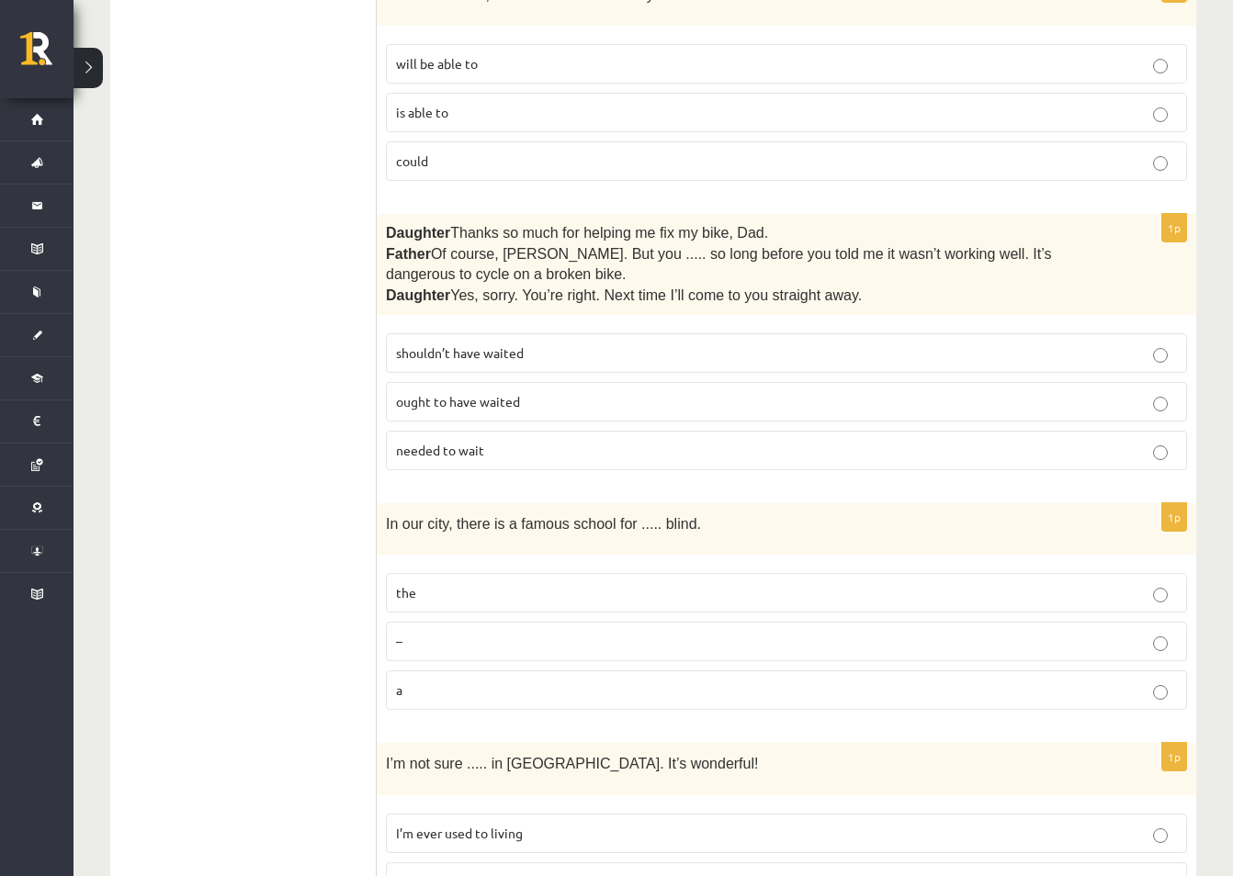
scroll to position [3674, 0]
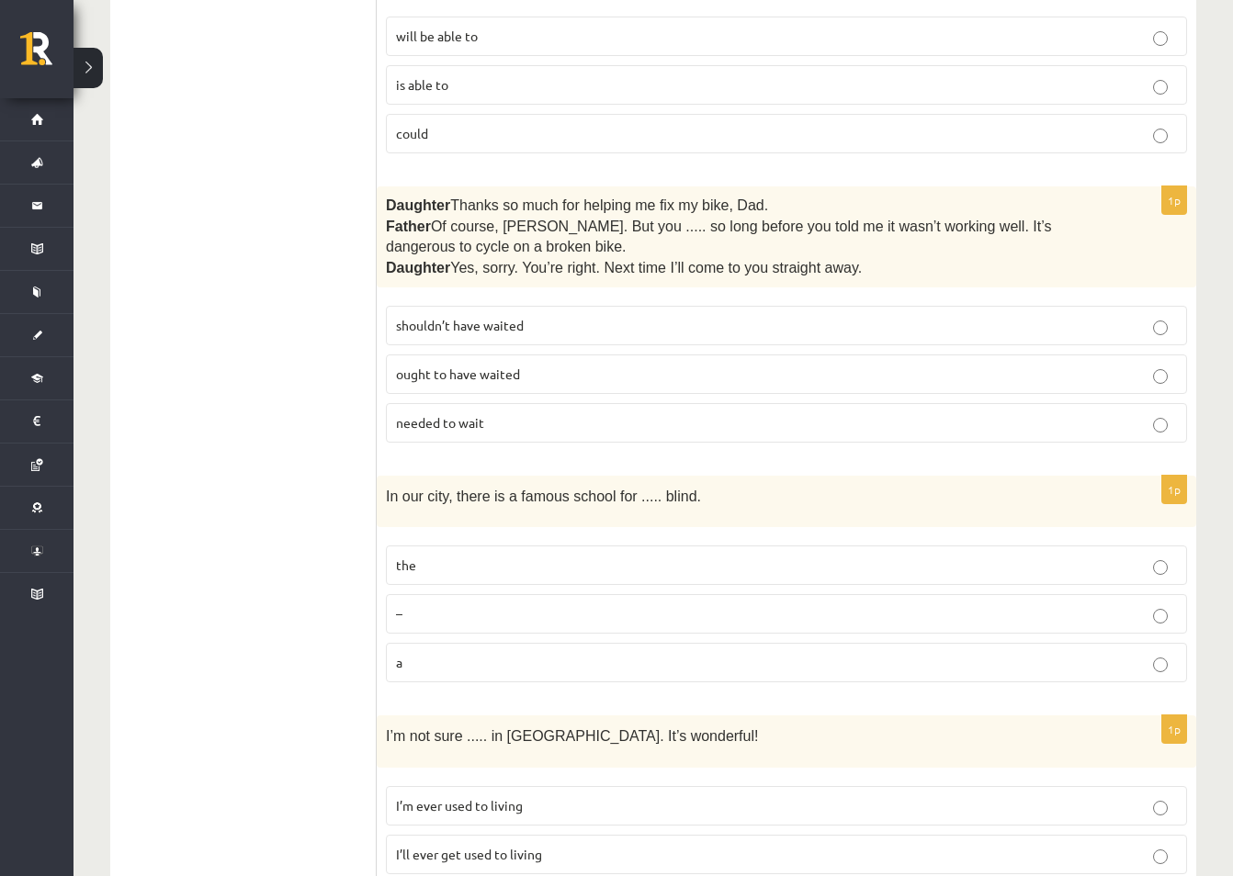
click at [519, 413] on p "needed to wait" at bounding box center [786, 422] width 781 height 19
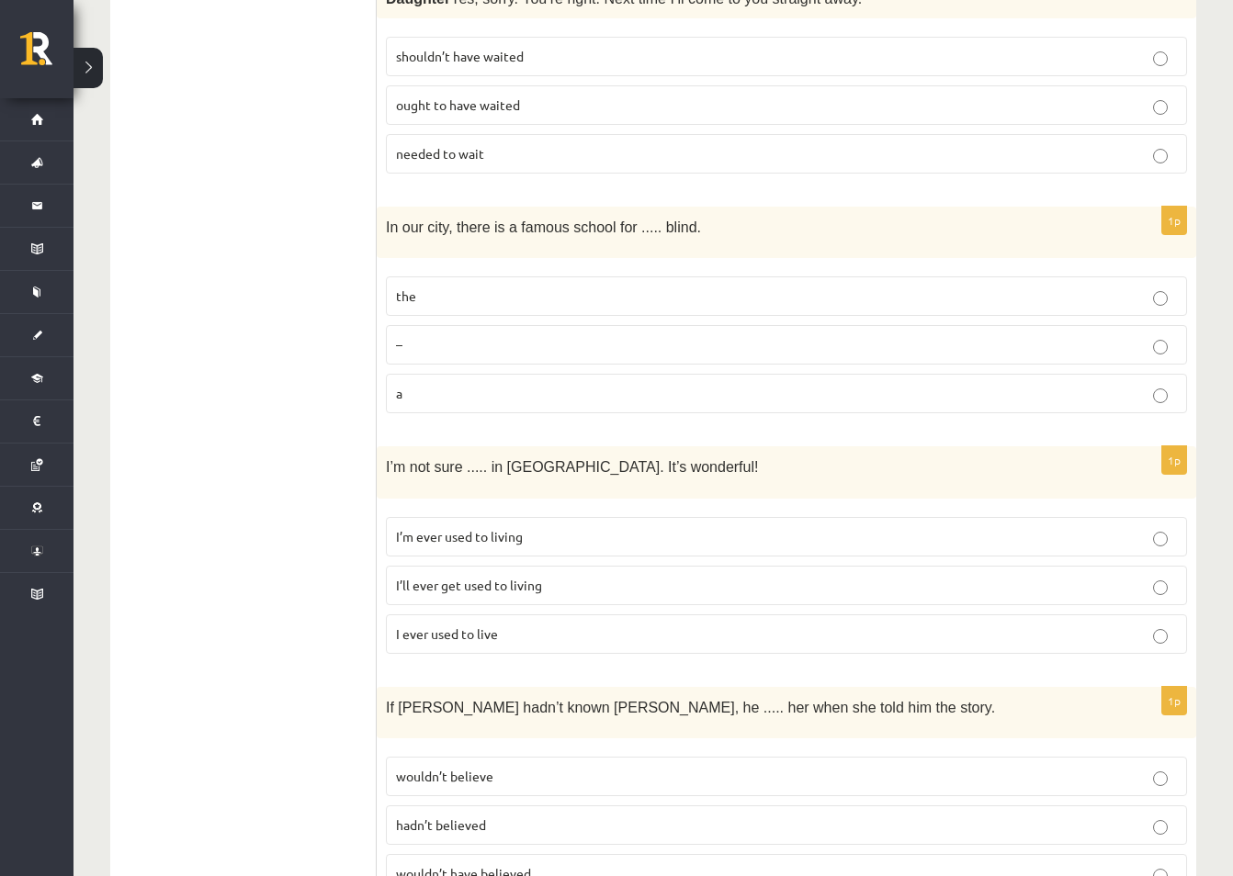
scroll to position [3949, 0]
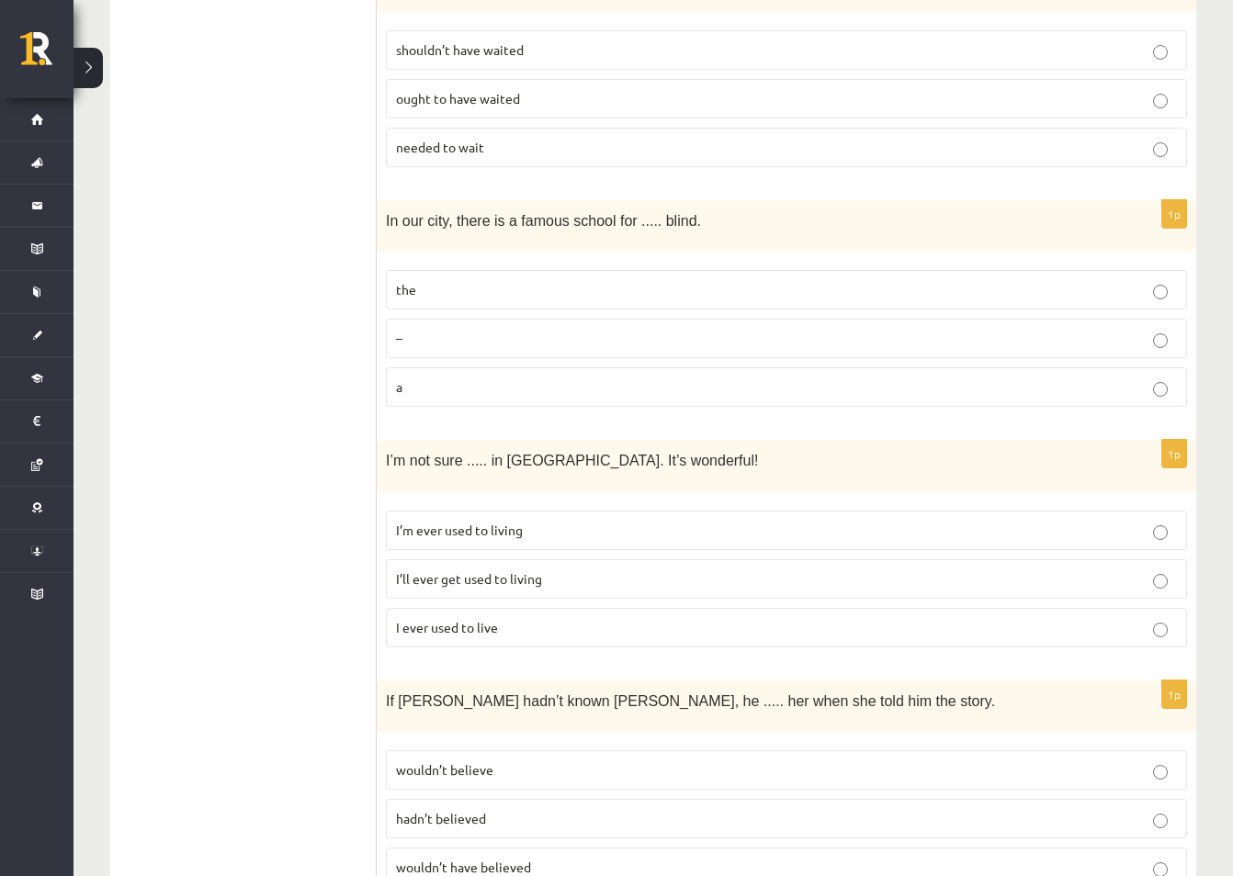
click at [645, 280] on p "the" at bounding box center [786, 289] width 781 height 19
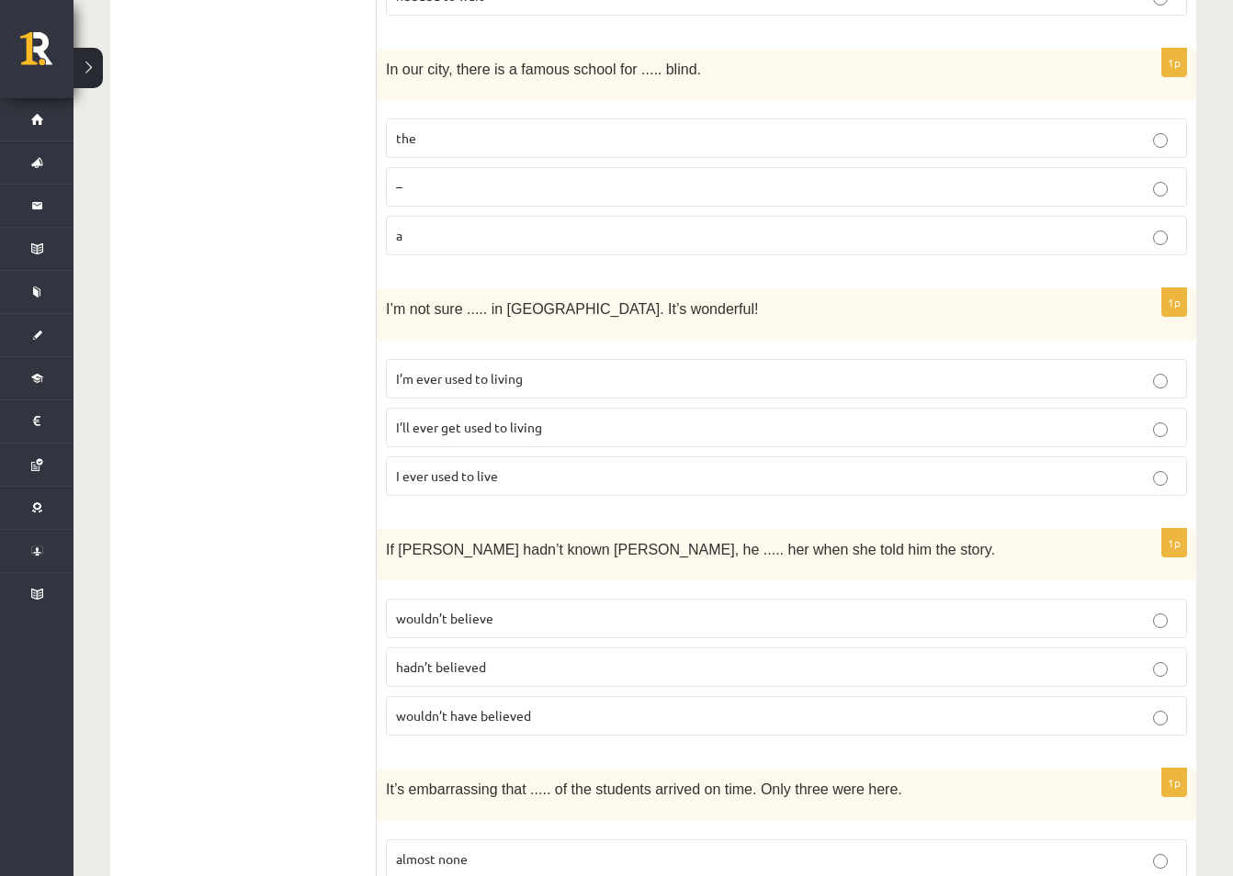
scroll to position [4133, 0]
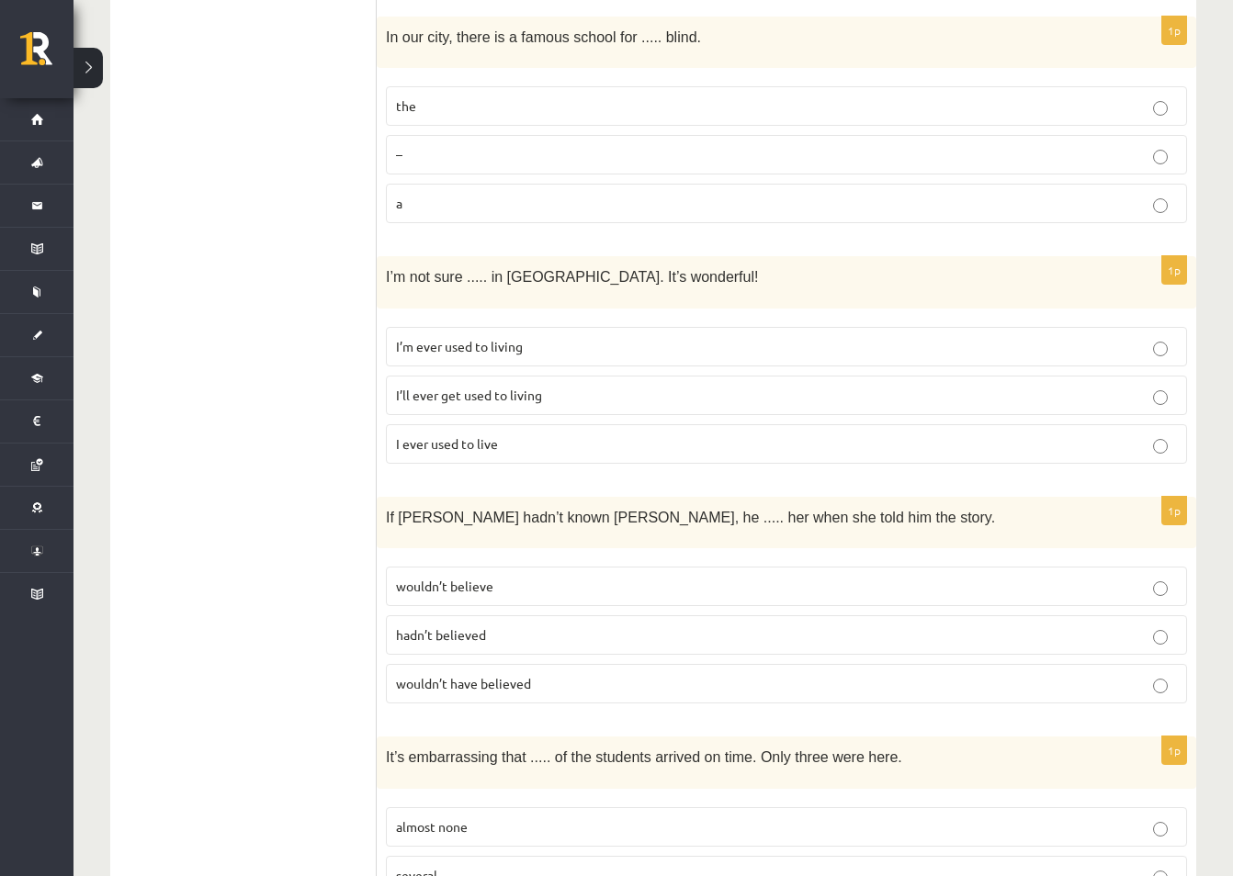
click at [507, 338] on span "I’m ever used to living" at bounding box center [459, 346] width 127 height 17
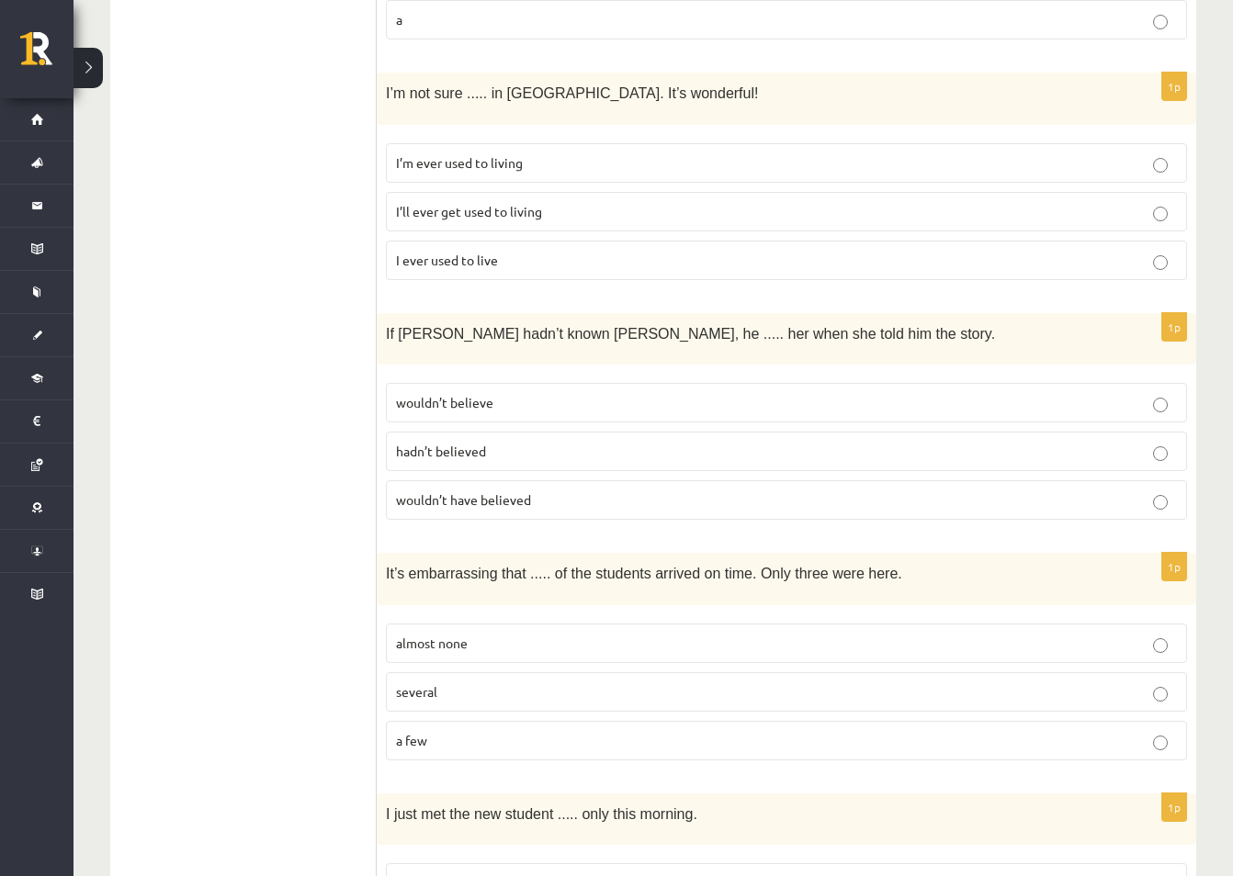
scroll to position [4408, 0]
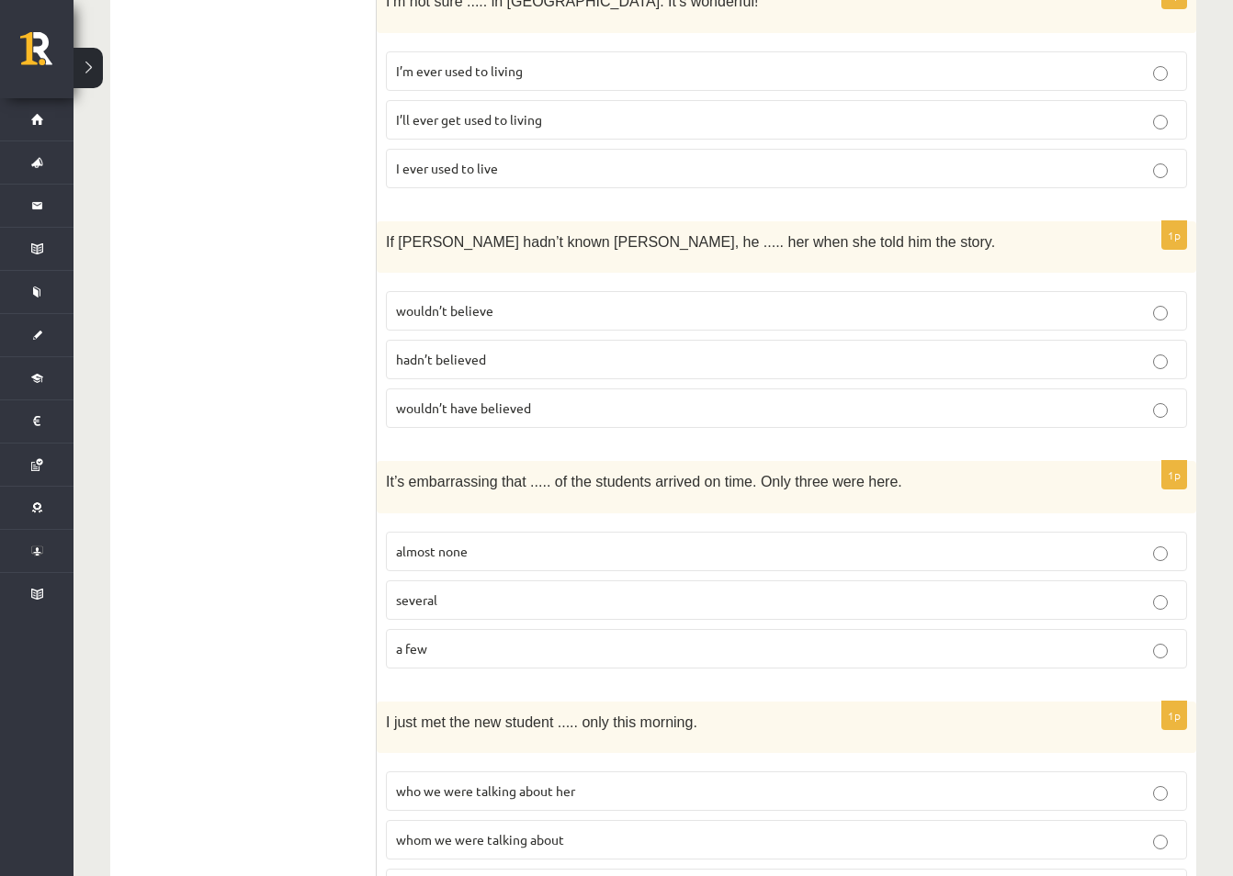
click at [504, 400] on span "wouldn’t have believed" at bounding box center [463, 408] width 135 height 17
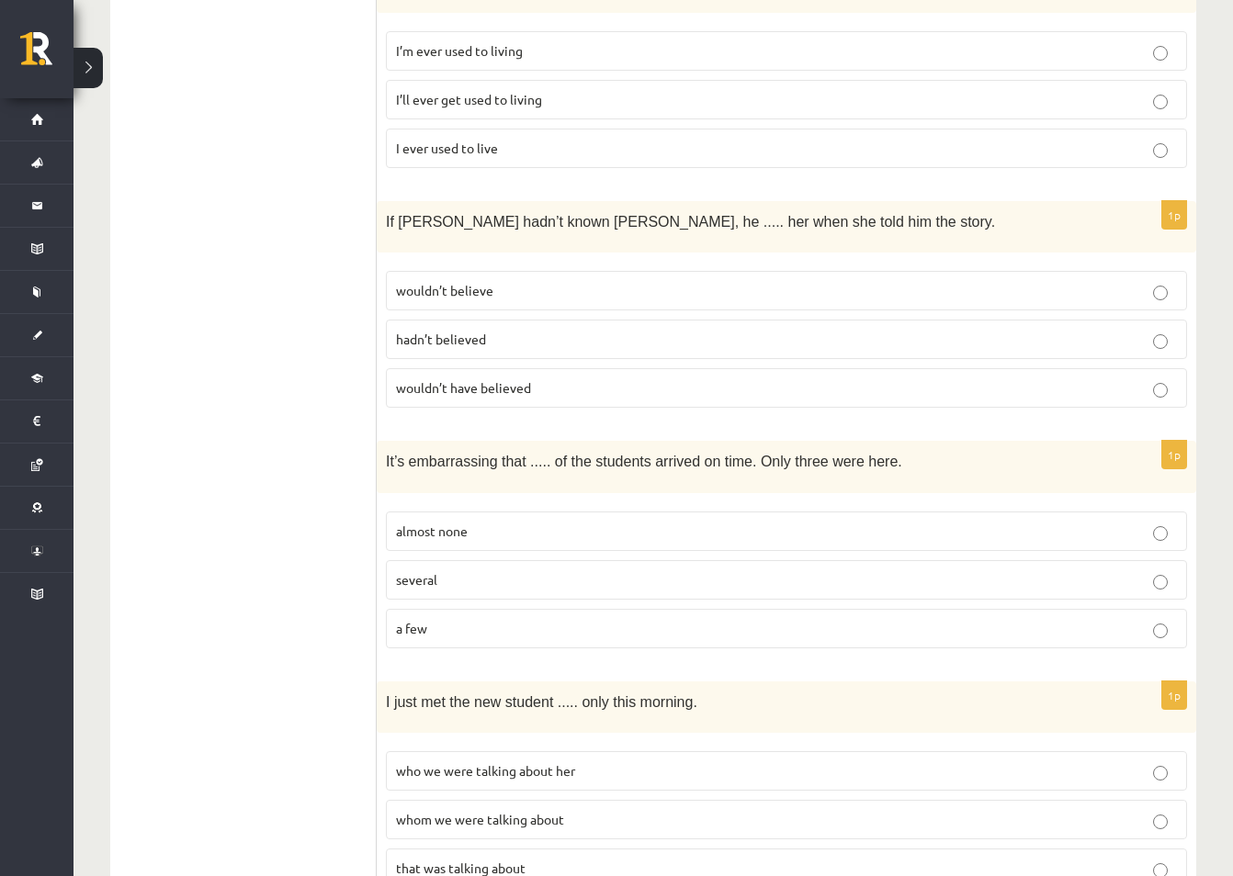
scroll to position [4433, 0]
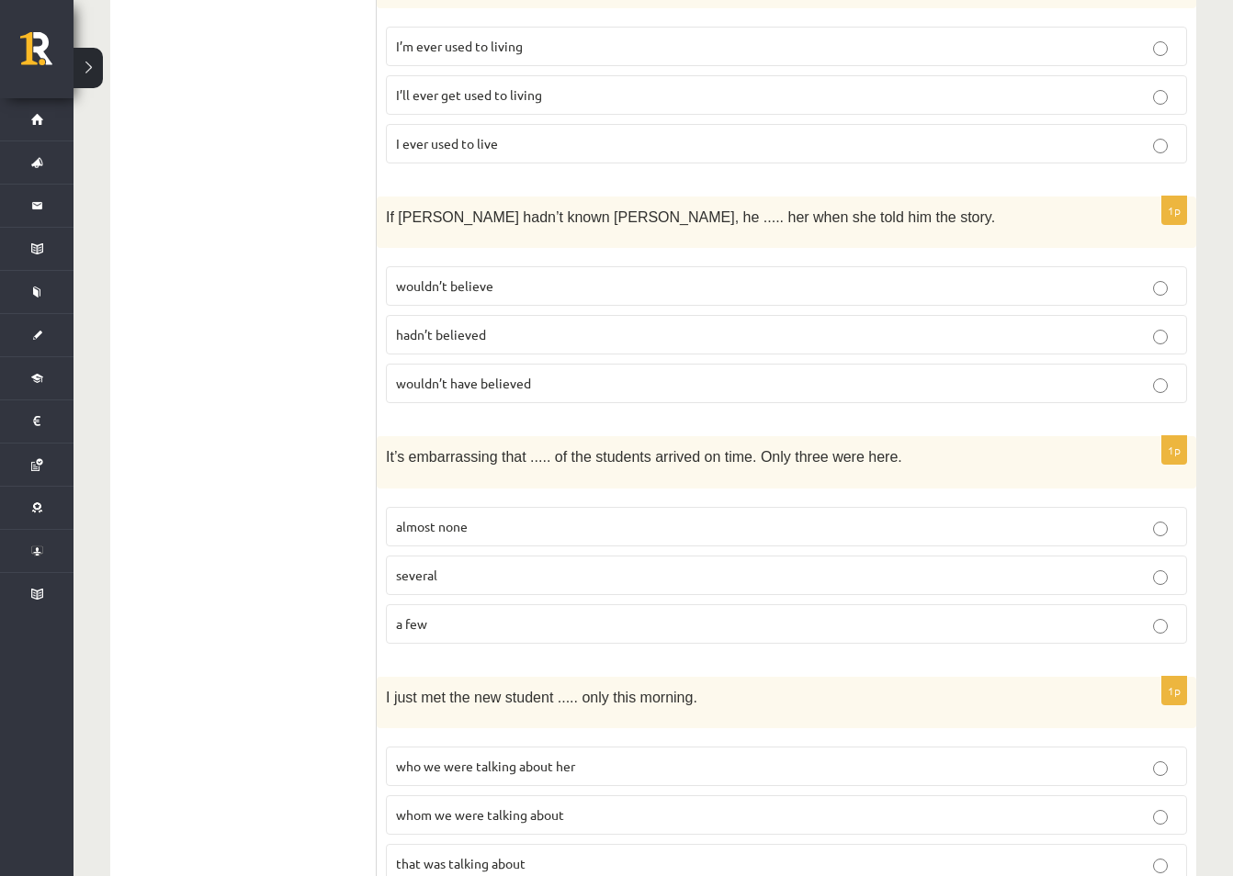
click at [459, 518] on span "almost none" at bounding box center [432, 526] width 72 height 17
click at [500, 806] on span "whom we were talking about" at bounding box center [480, 814] width 168 height 17
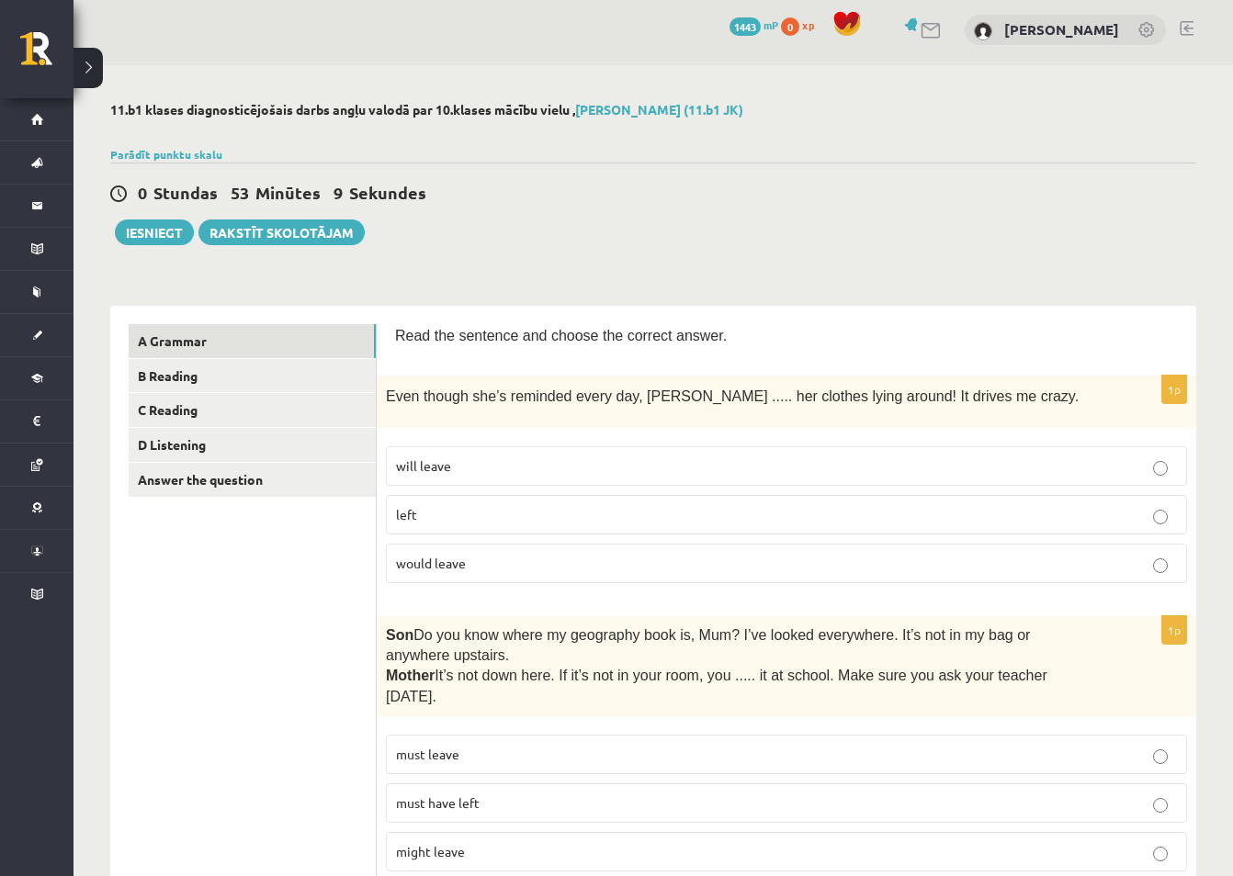
scroll to position [0, 0]
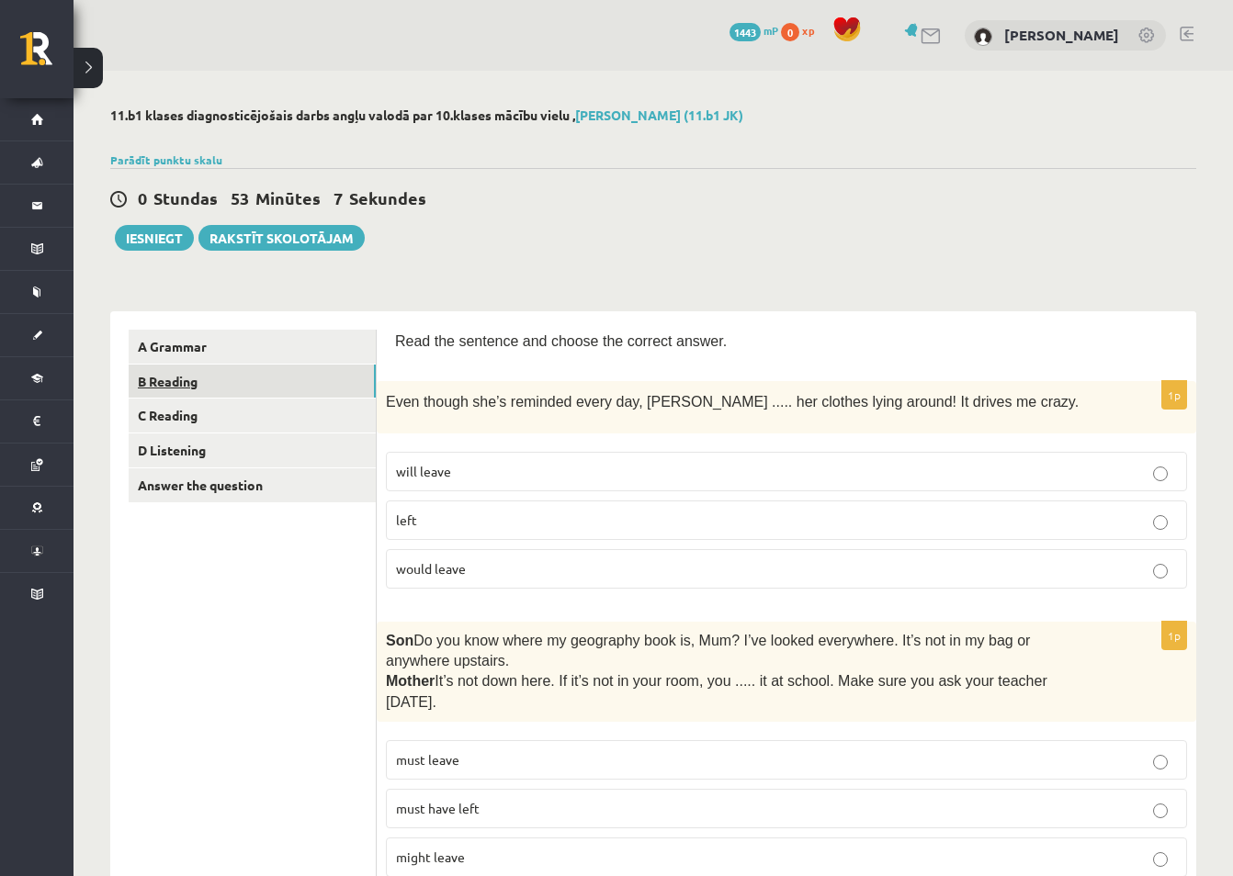
click at [180, 381] on link "B Reading" at bounding box center [252, 382] width 247 height 34
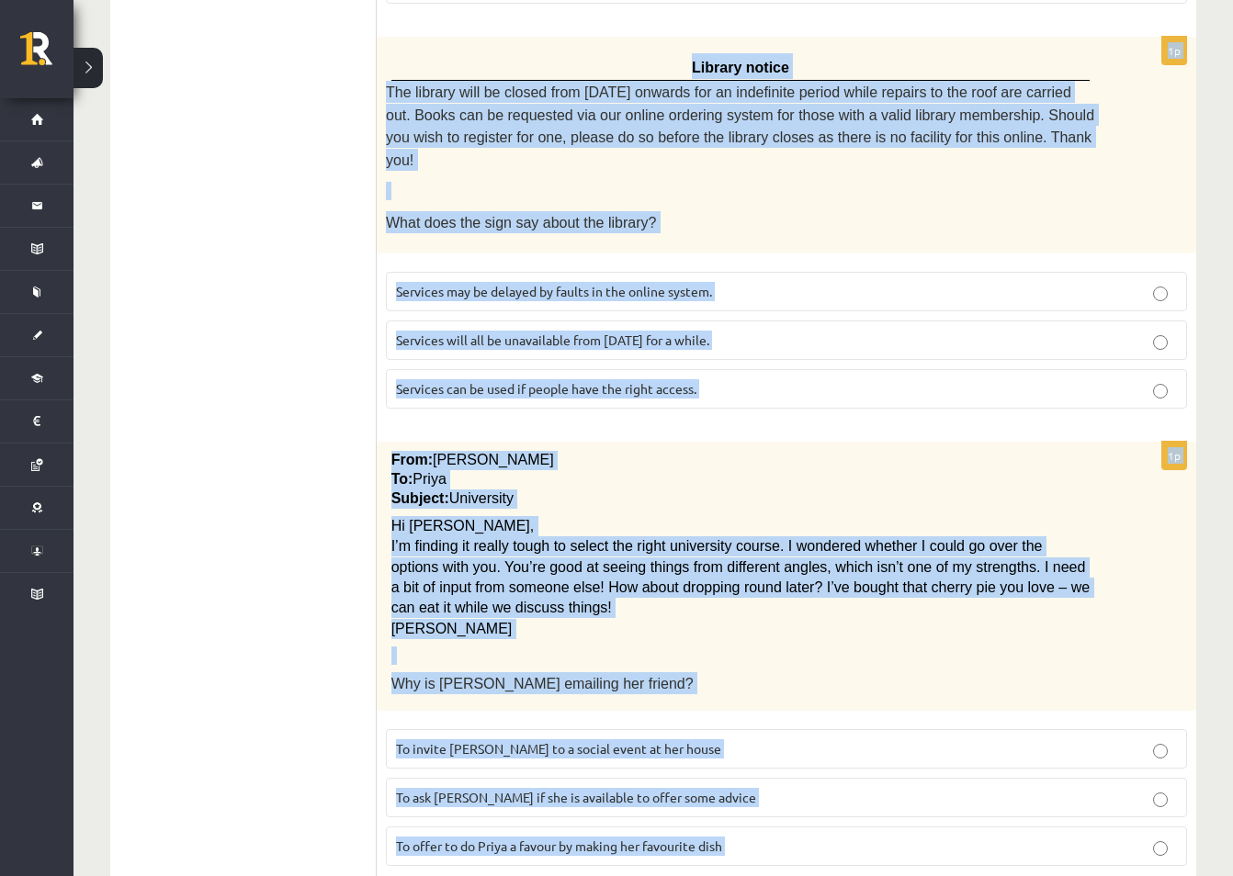
scroll to position [1953, 0]
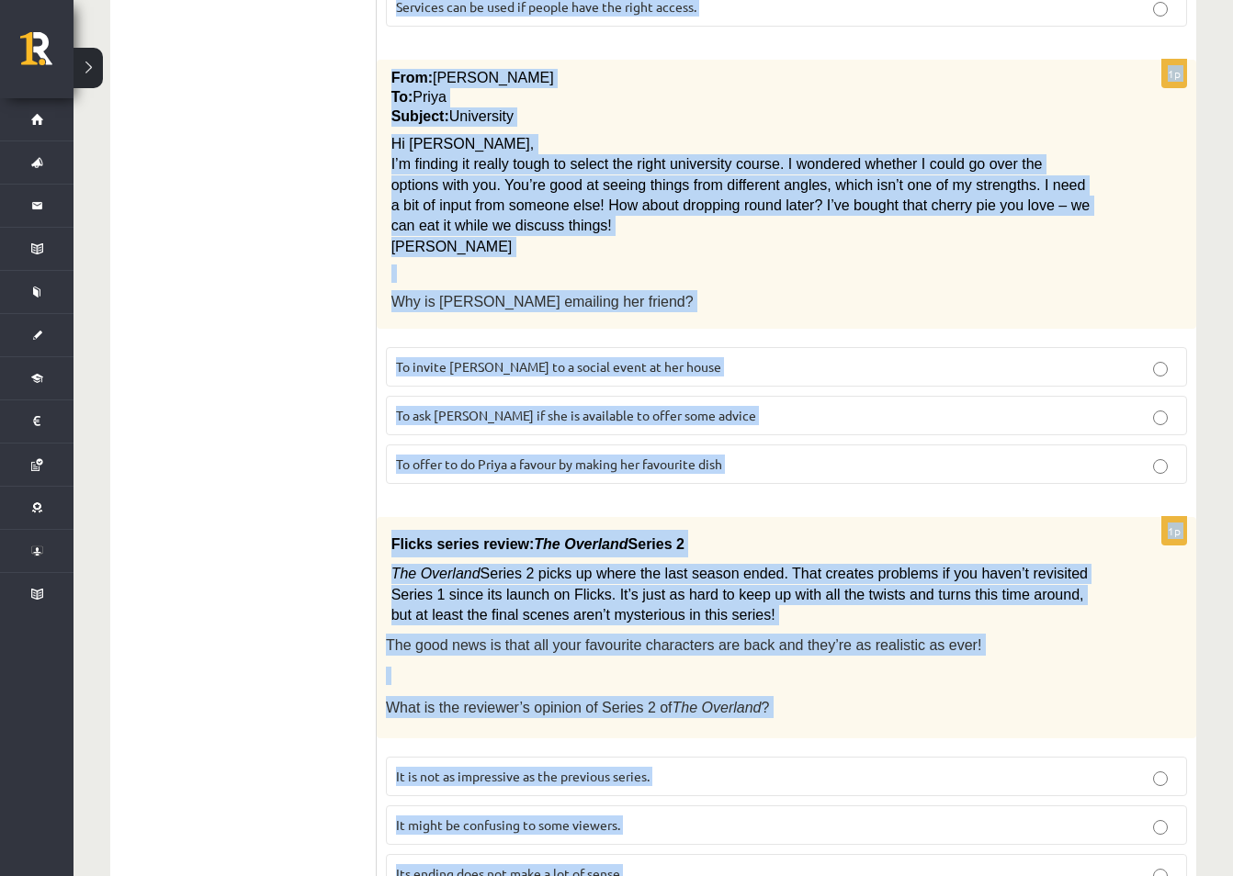
drag, startPoint x: 397, startPoint y: 130, endPoint x: 745, endPoint y: 910, distance: 853.9
copy form "Read the text and choose the correct answer. 1p Oscar! Dad’s on his way! Are yo…"
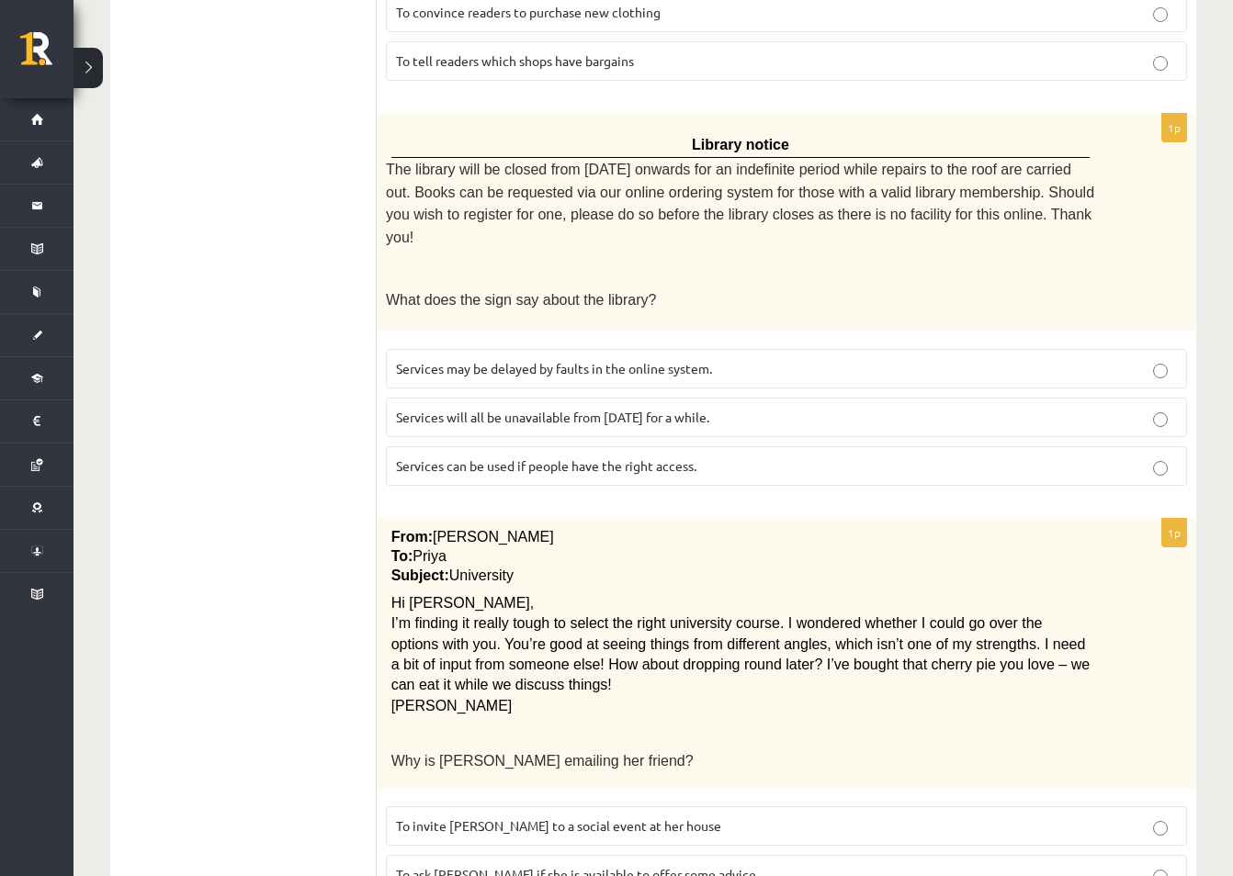
click at [282, 377] on ul "A Grammar B Reading C Reading D Listening Answer the question" at bounding box center [253, 101] width 248 height 2532
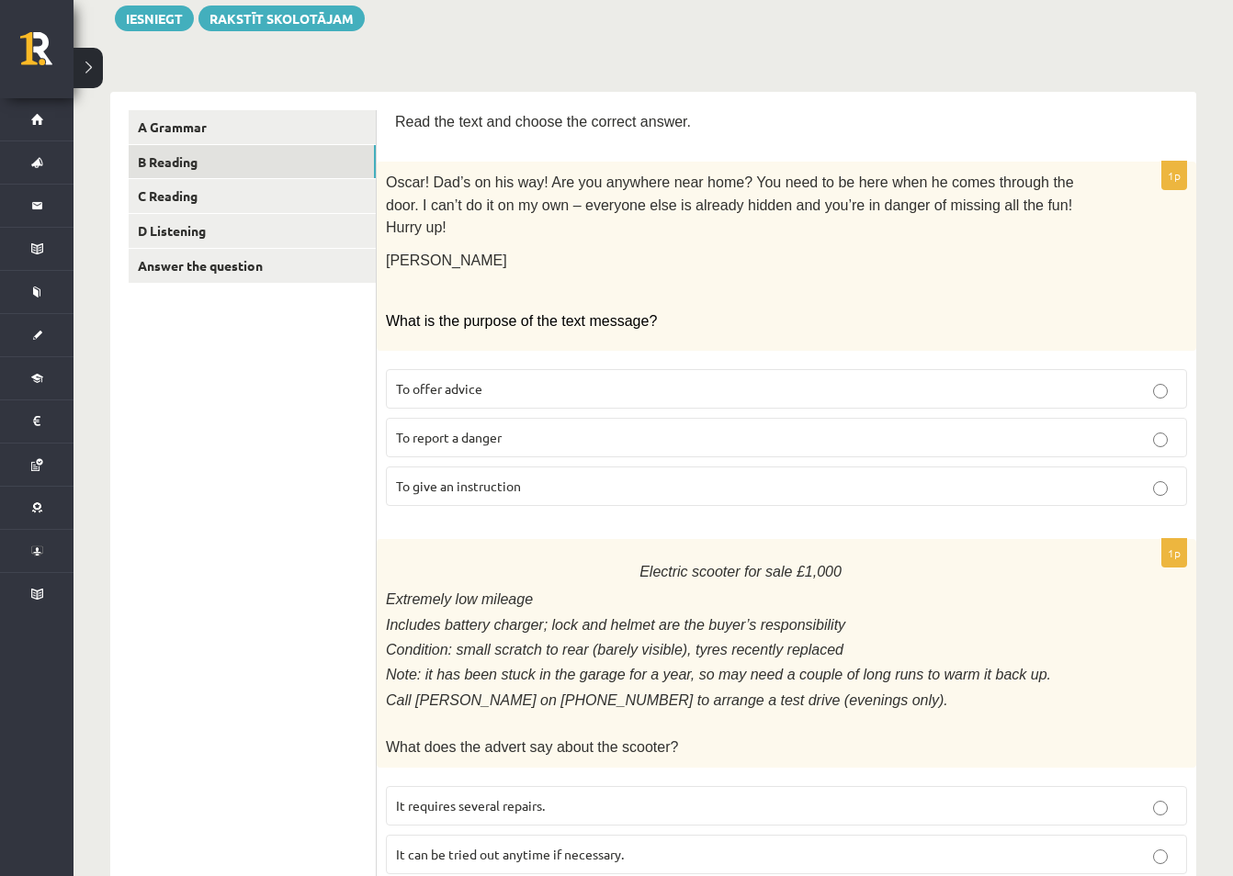
scroll to position [117, 0]
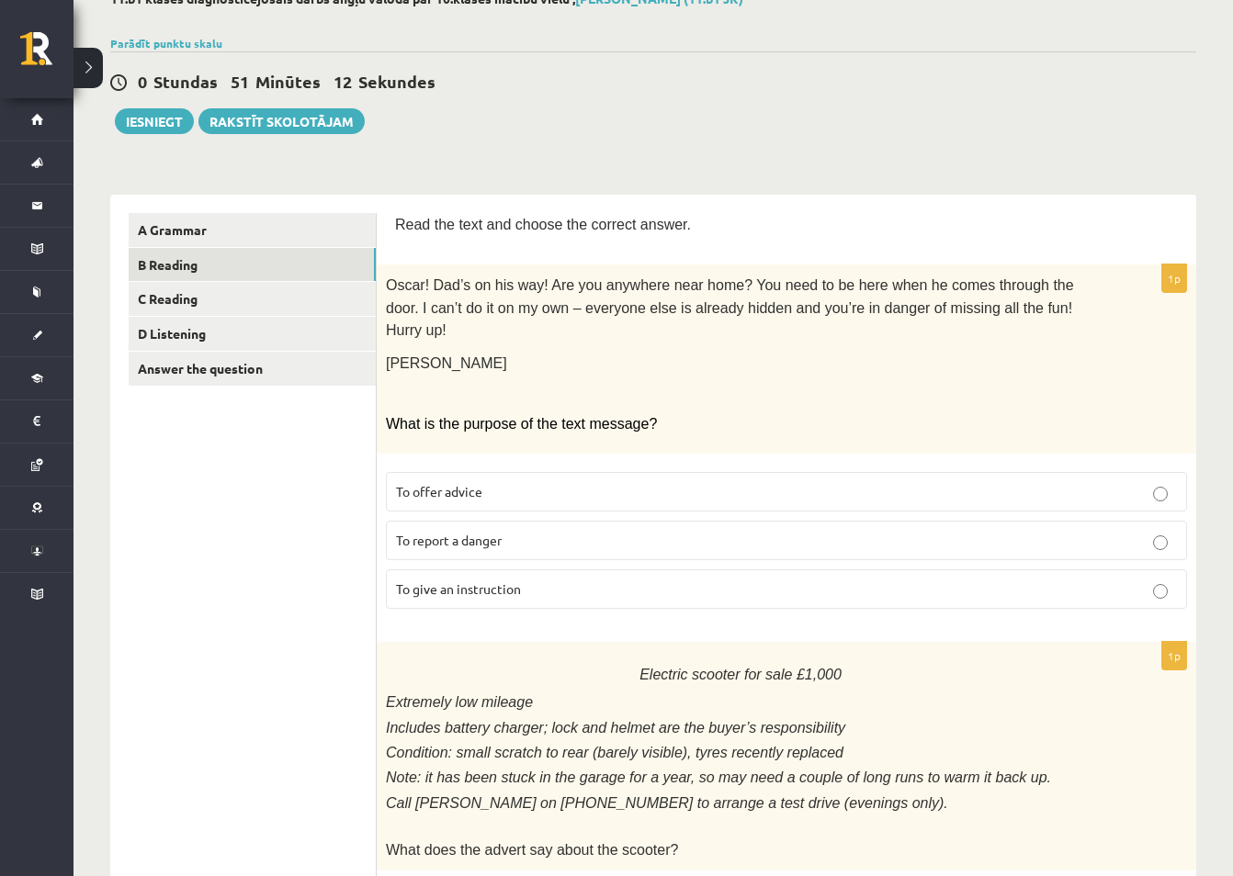
click at [540, 580] on p "To give an instruction" at bounding box center [786, 589] width 781 height 19
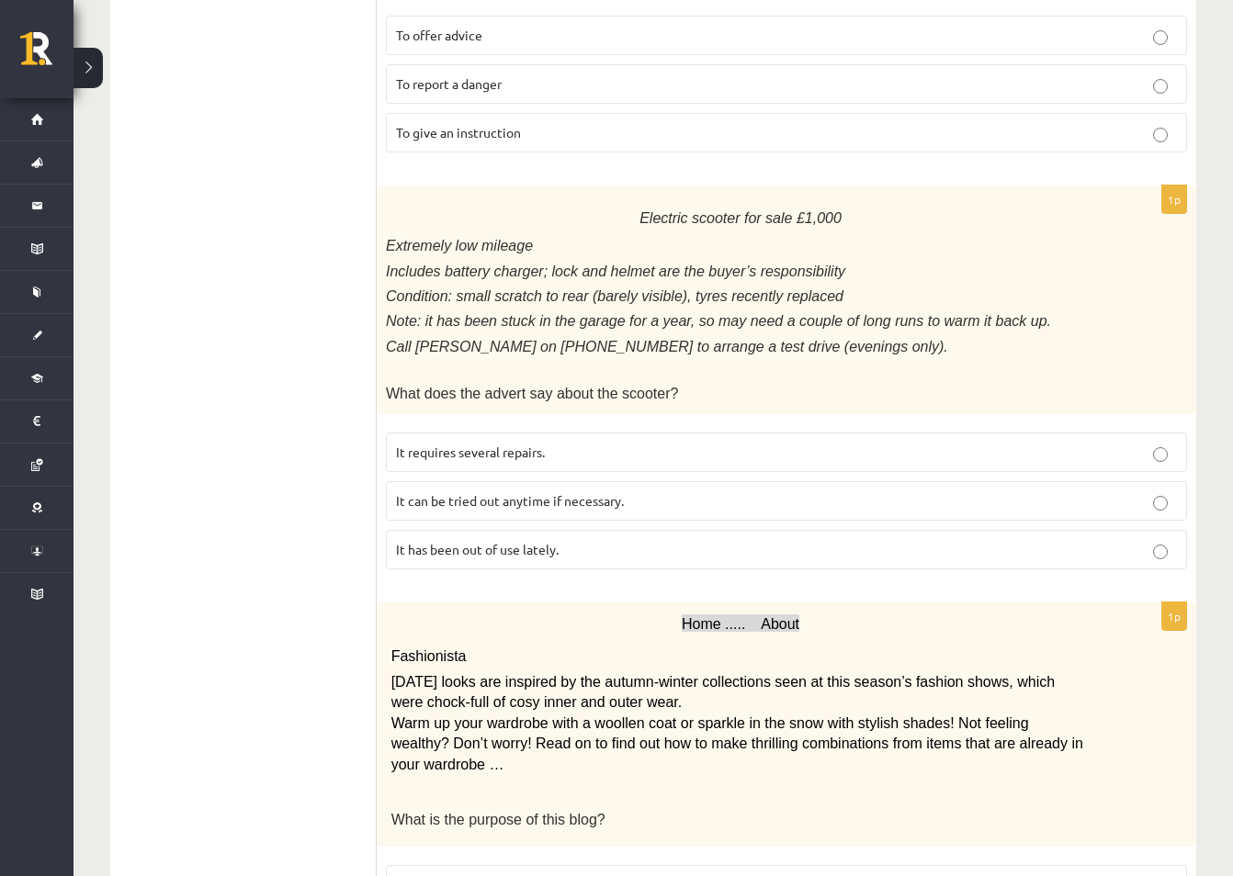
scroll to position [576, 0]
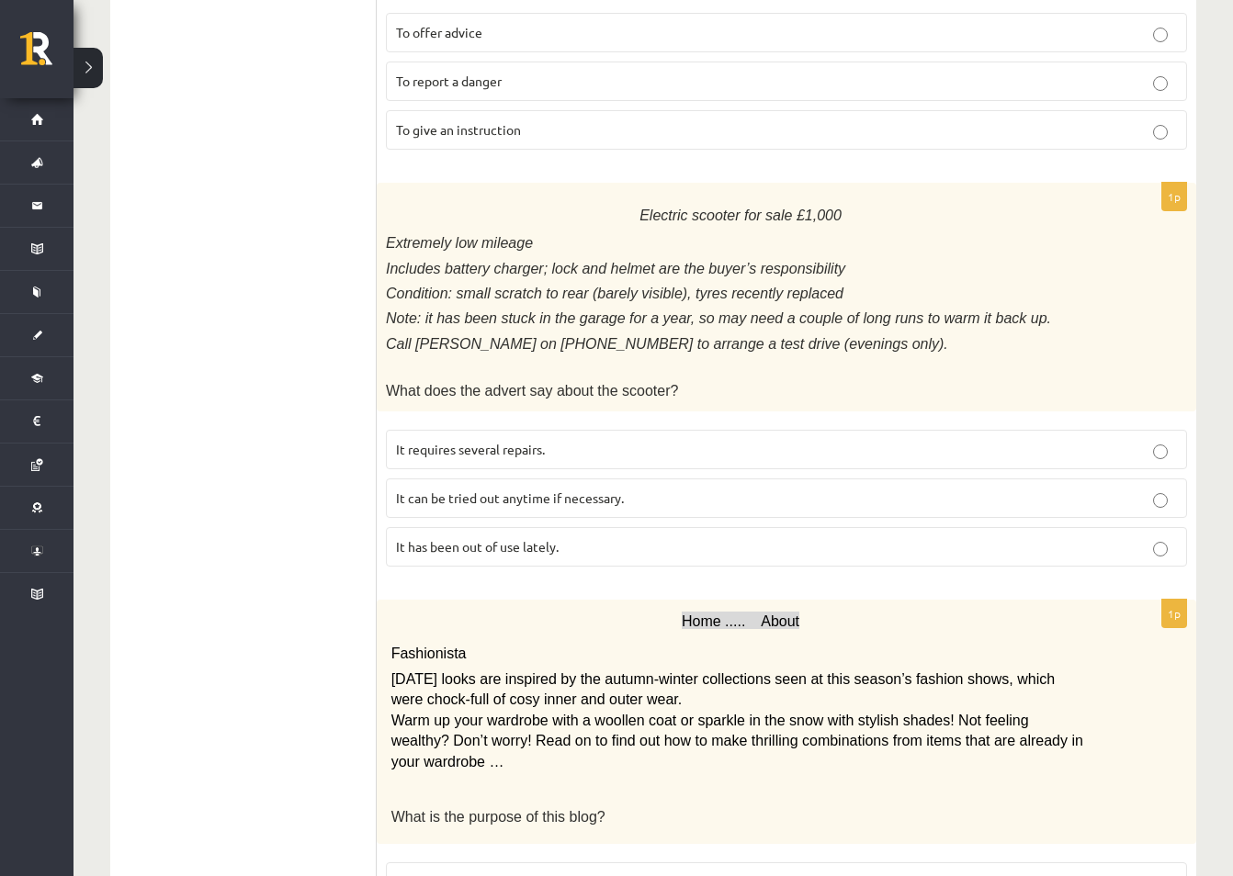
click at [569, 232] on p "Extremely low mileage" at bounding box center [740, 242] width 709 height 21
click at [539, 538] on span "It has been out of use lately." at bounding box center [477, 546] width 163 height 17
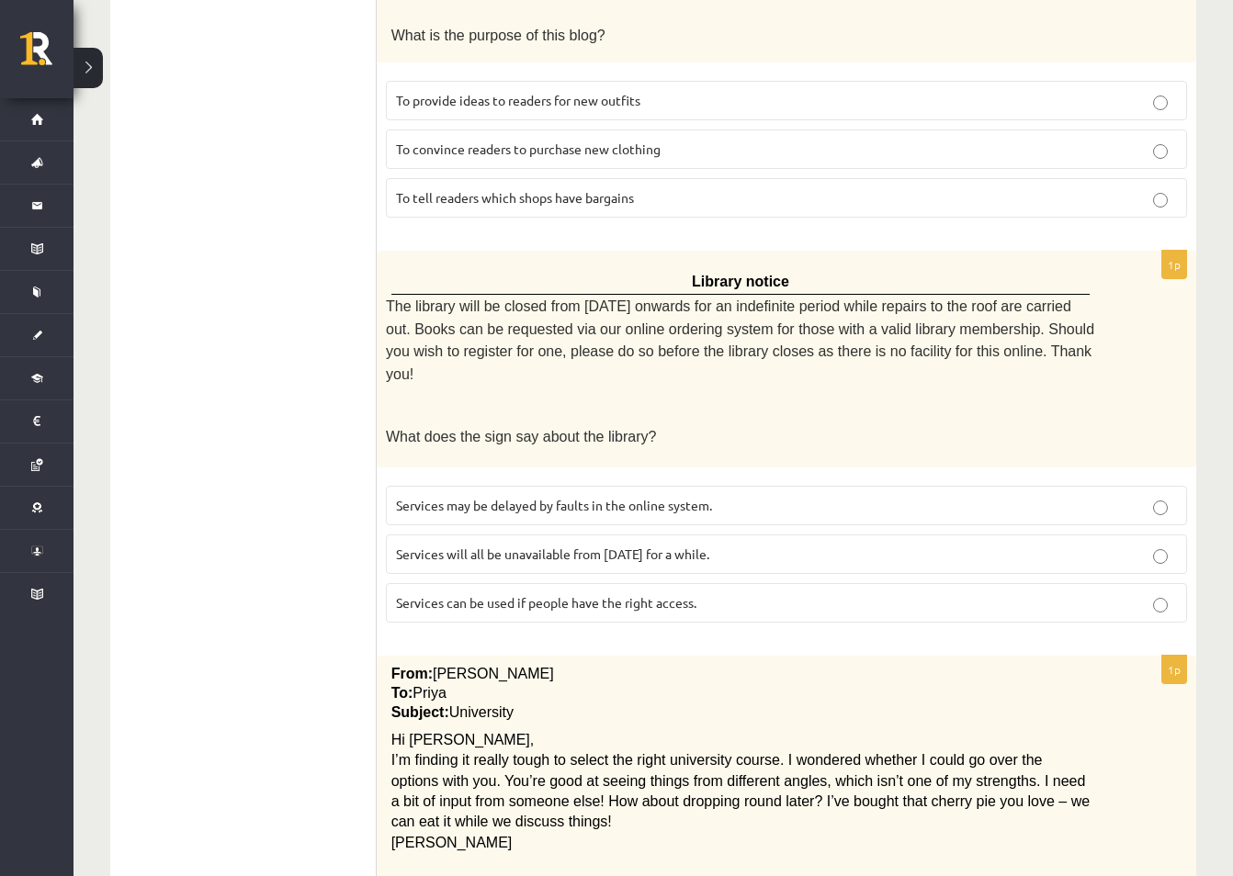
scroll to position [1402, 0]
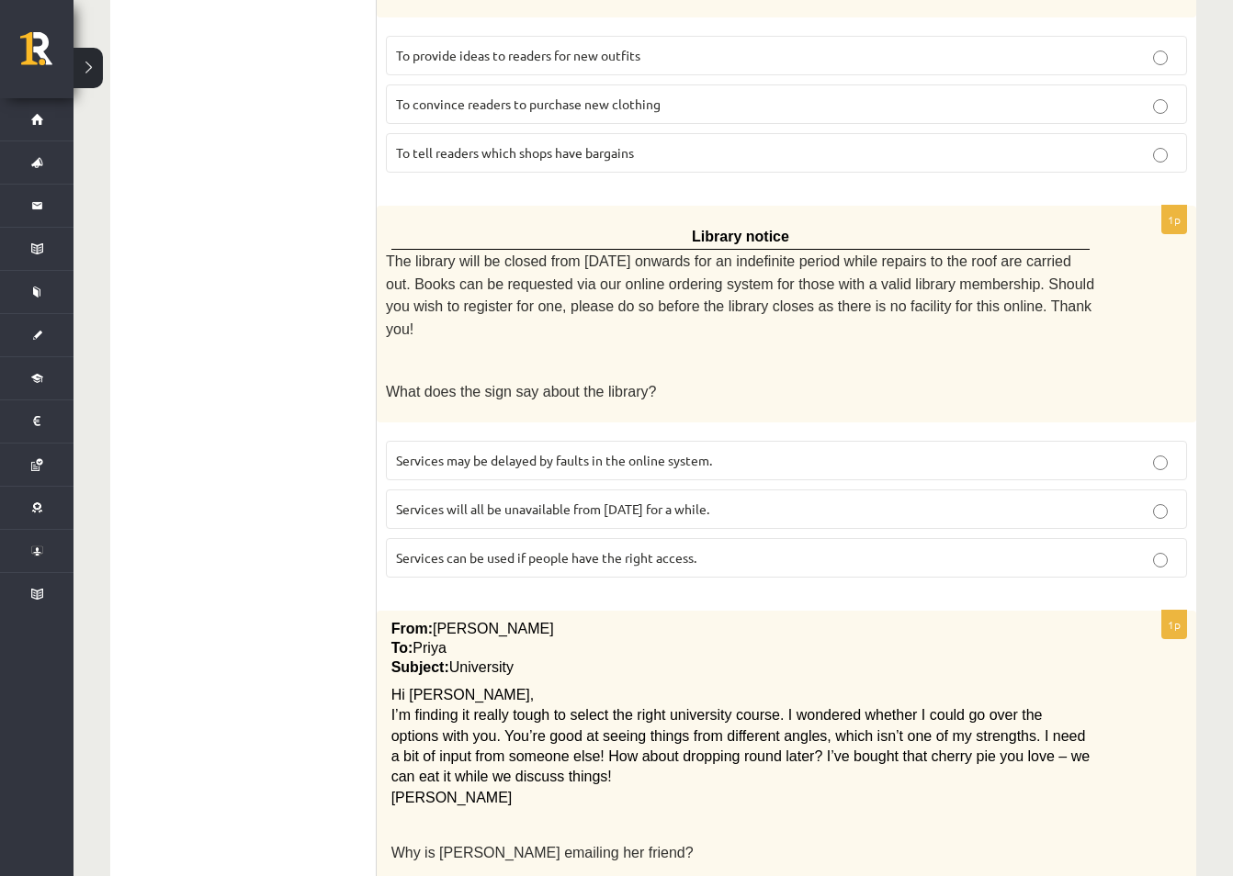
click at [659, 549] on span "Services can be used if people have the right access." at bounding box center [546, 557] width 300 height 17
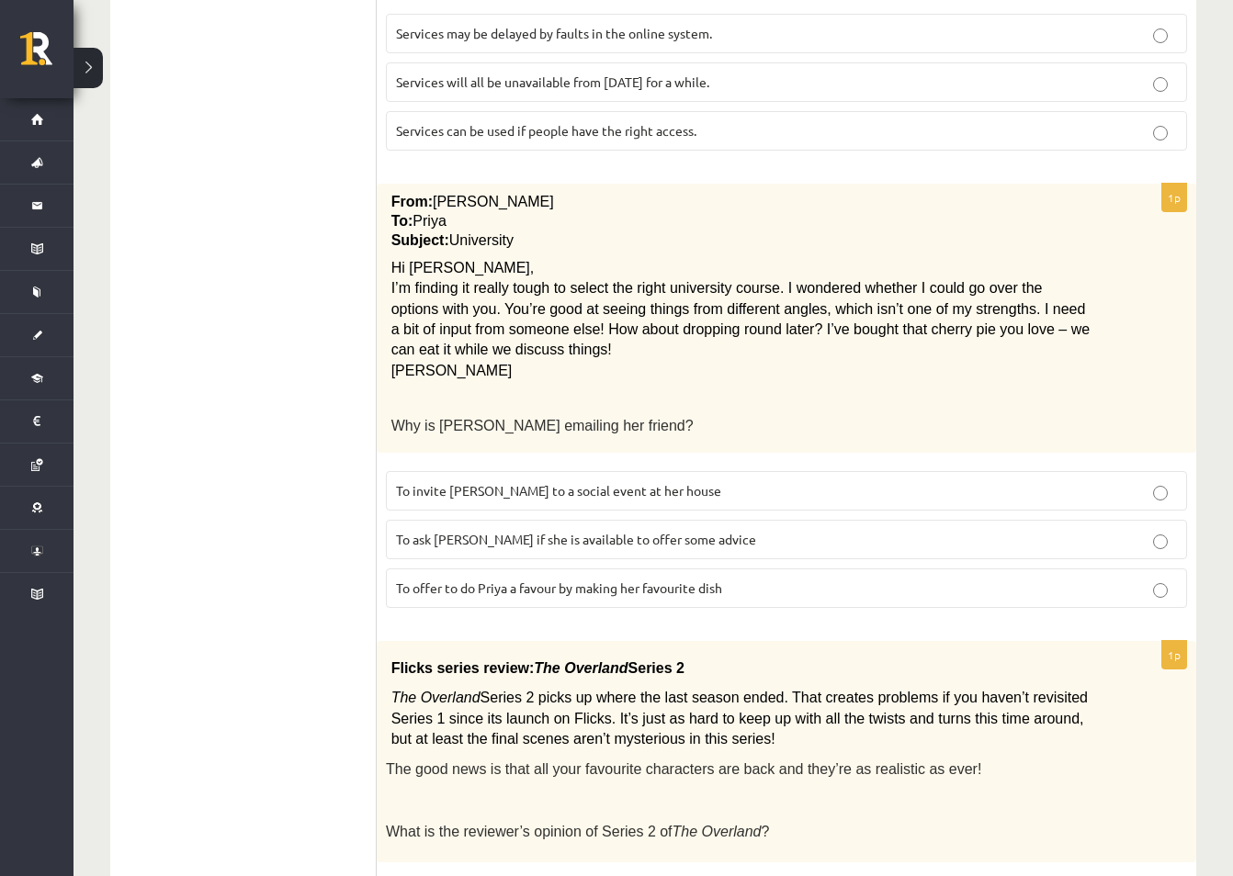
scroll to position [1862, 0]
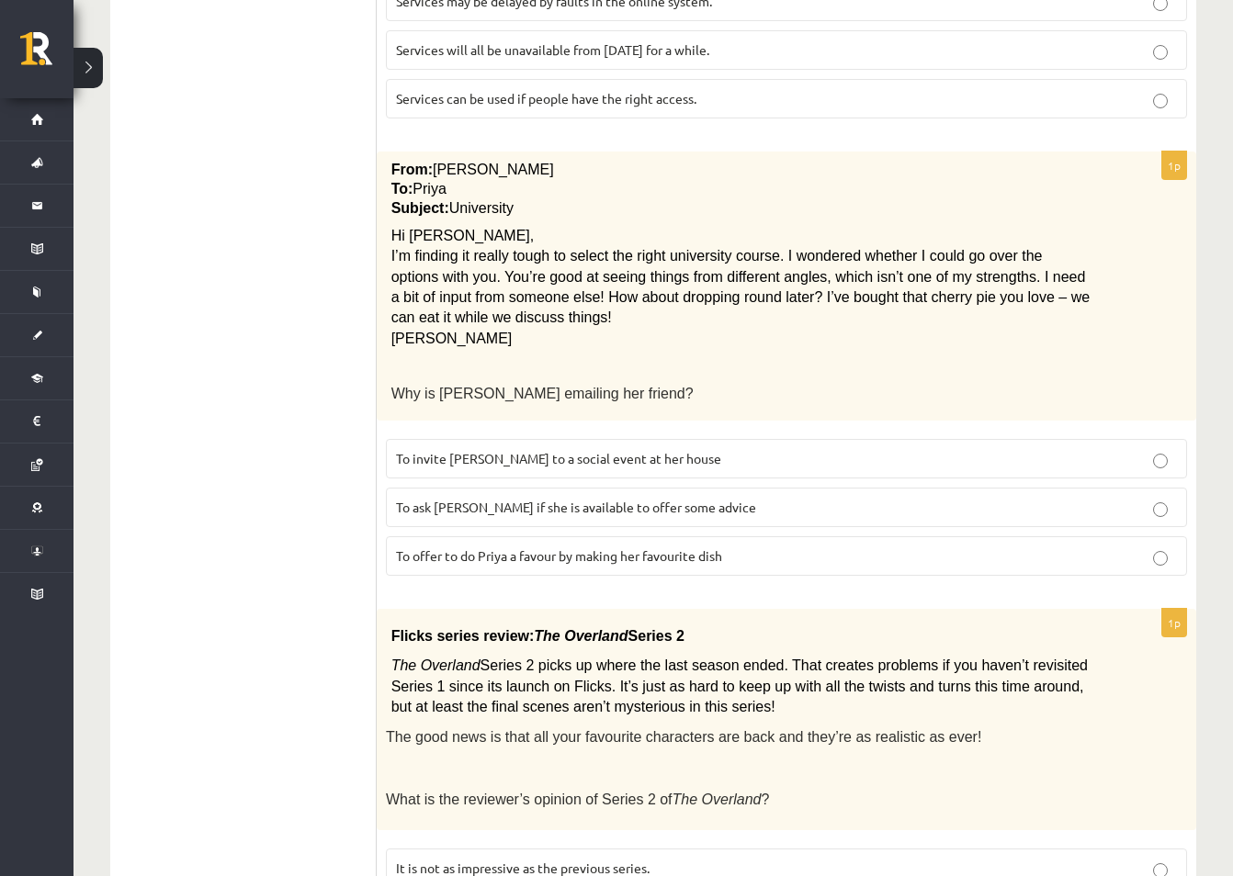
click at [739, 498] on p "To ask Priya if she is available to offer some advice" at bounding box center [786, 507] width 781 height 19
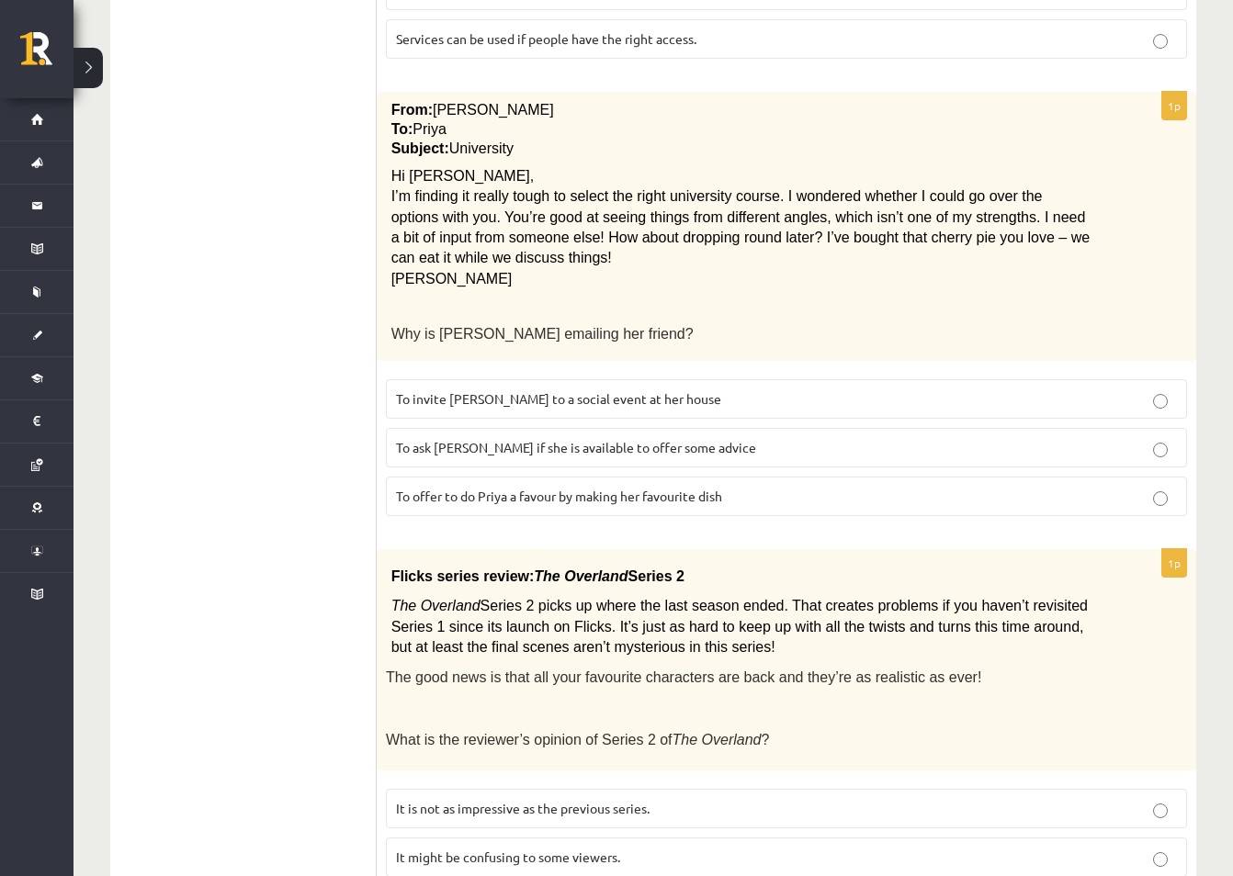
scroll to position [1953, 0]
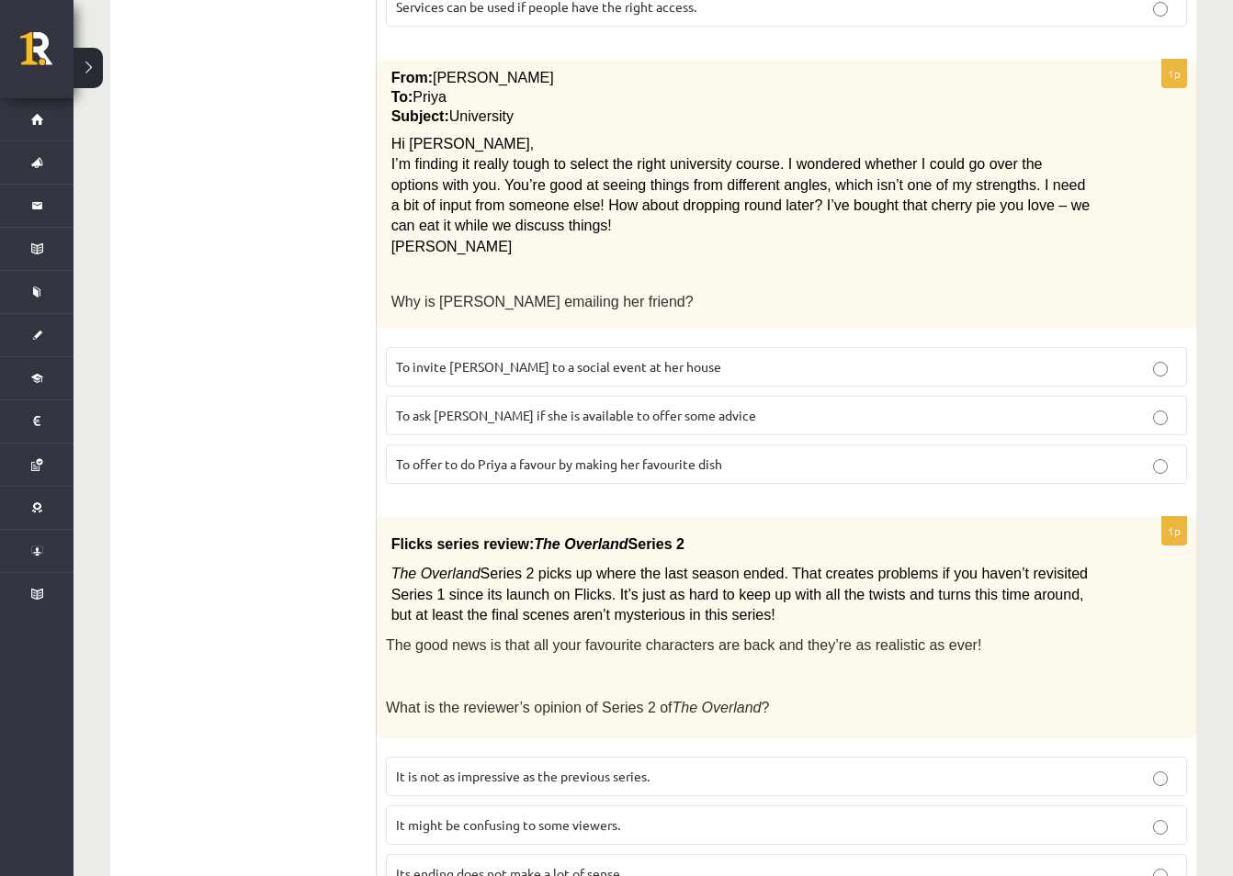
click at [779, 566] on span "Series 2 picks up where the last season ended. That creates problems if you hav…" at bounding box center [739, 594] width 696 height 57
click at [906, 564] on p "The Overland Series 2 picks up where the last season ended. That creates proble…" at bounding box center [740, 595] width 699 height 62
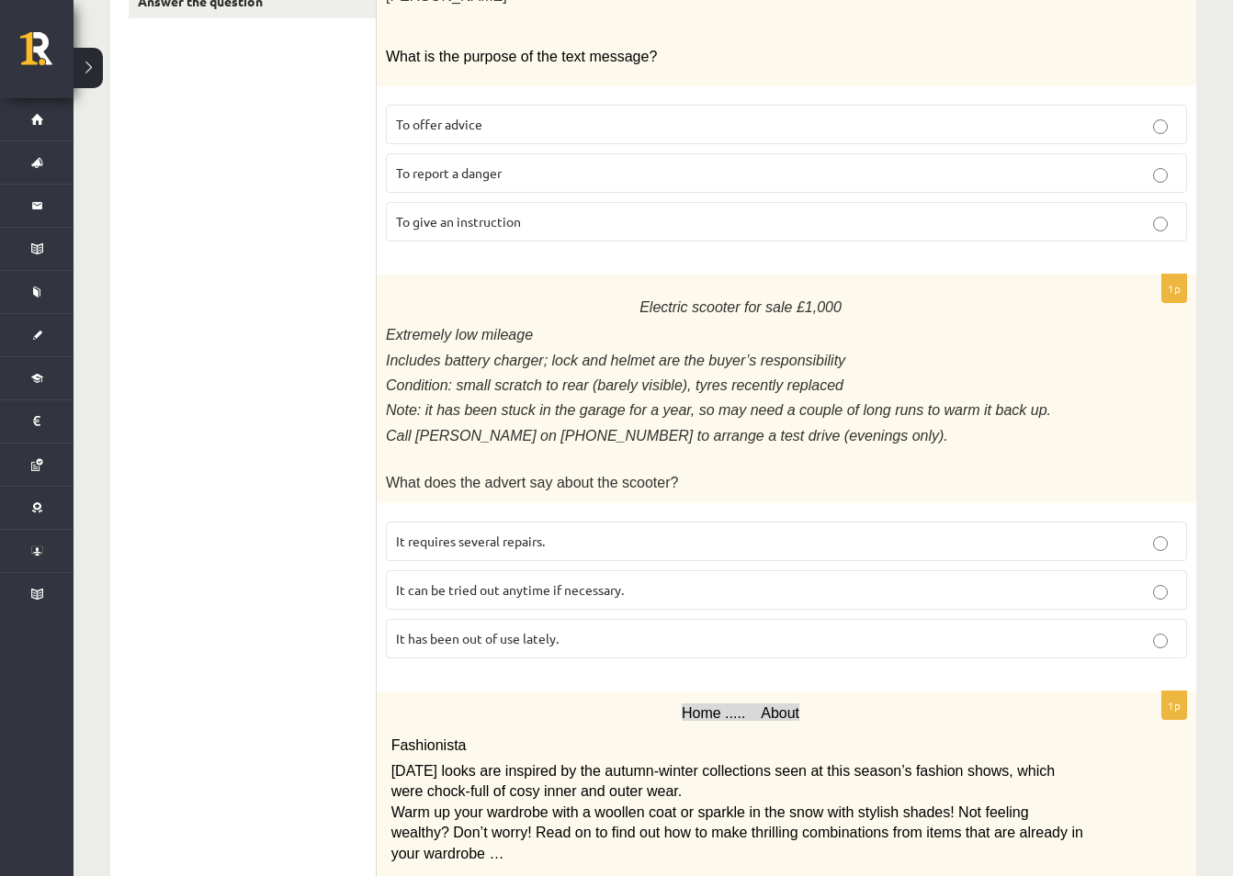
scroll to position [0, 0]
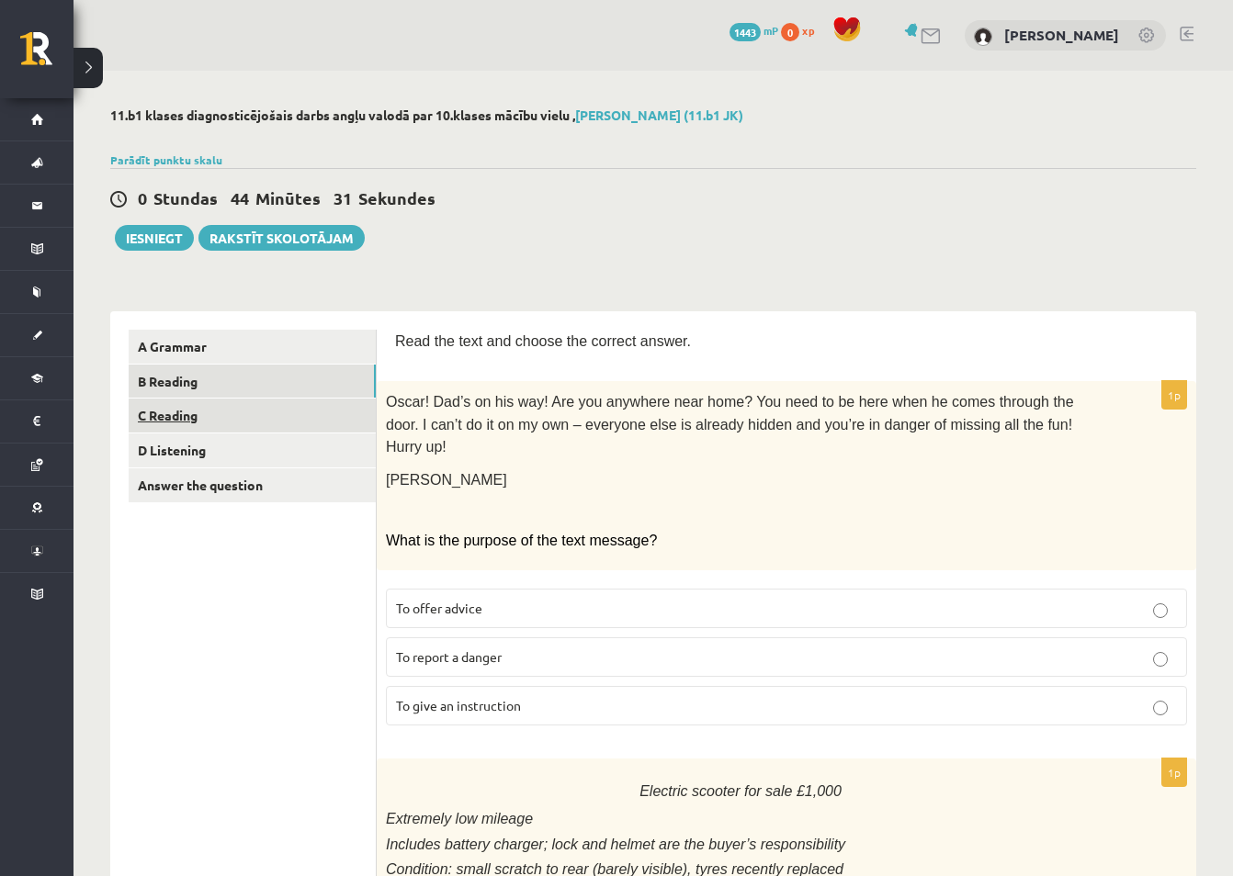
click at [183, 418] on link "C Reading" at bounding box center [252, 416] width 247 height 34
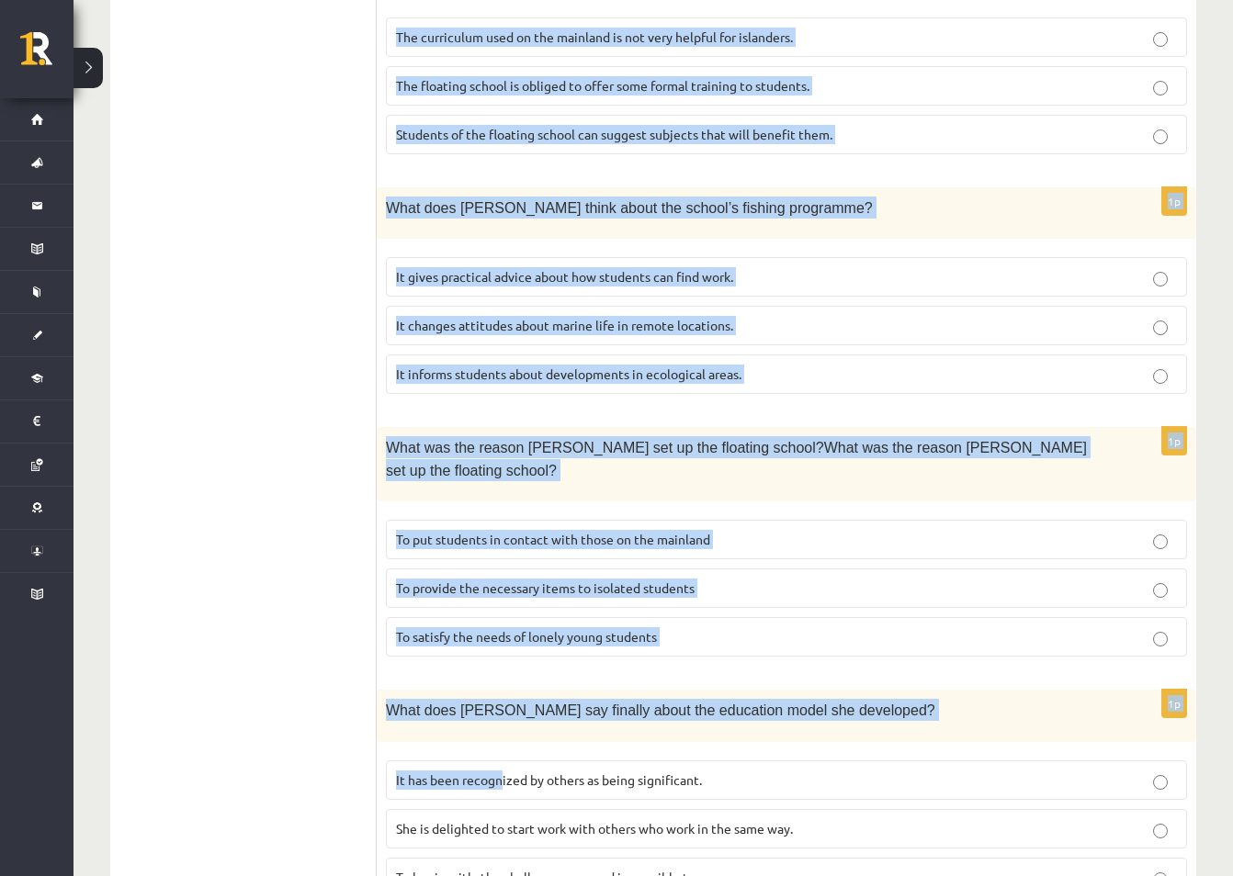
scroll to position [1601, 0]
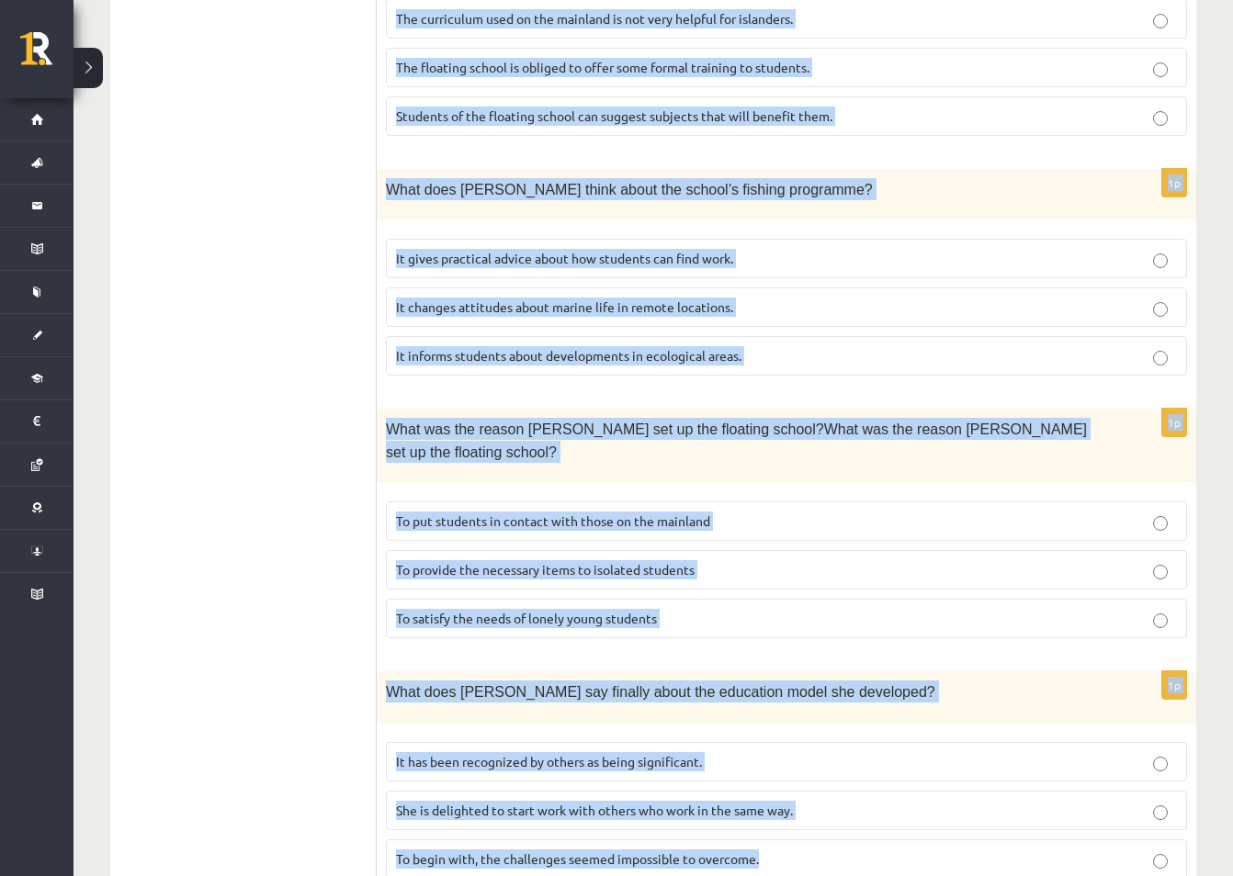
drag, startPoint x: 398, startPoint y: 156, endPoint x: 823, endPoint y: 782, distance: 756.3
copy form "Read the article about an unusual school and choose the correct answer for each…"
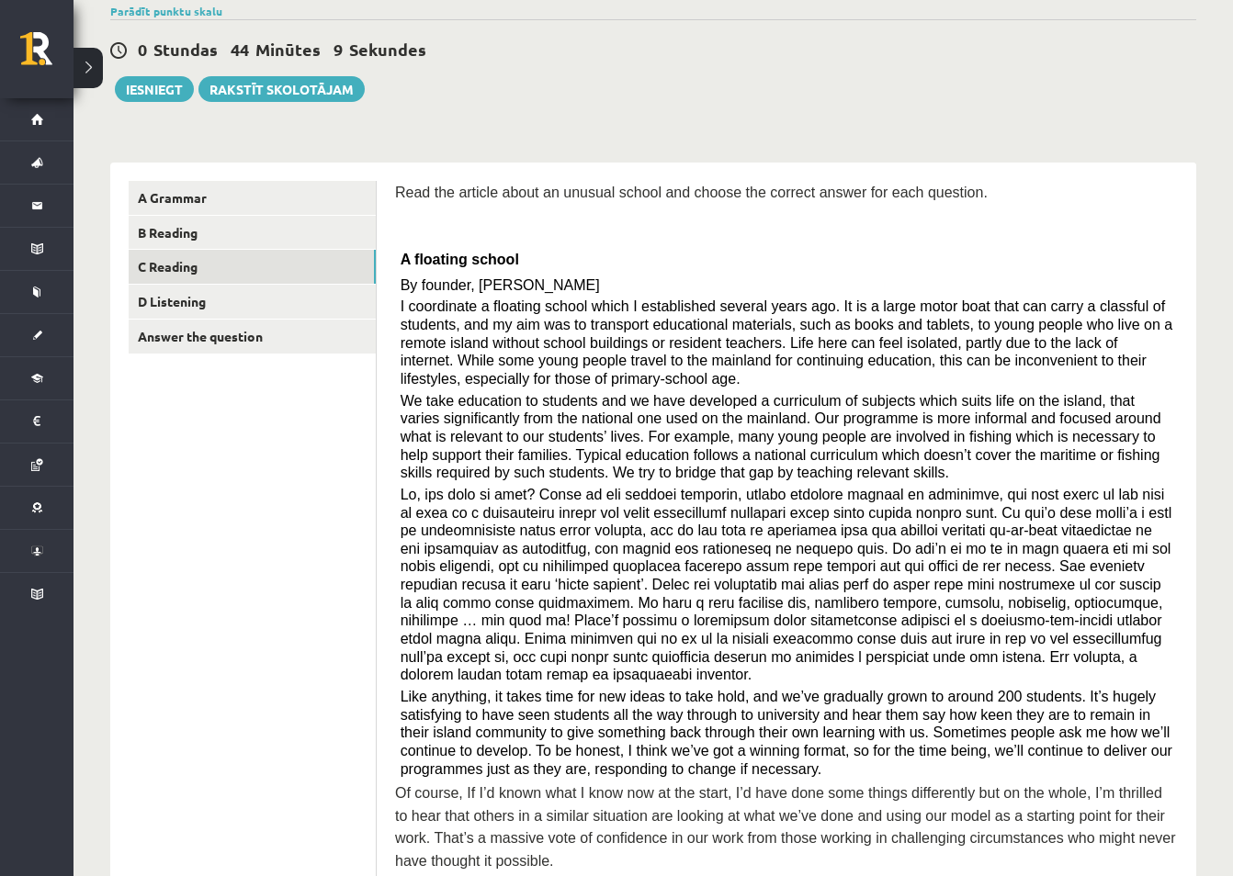
scroll to position [184, 0]
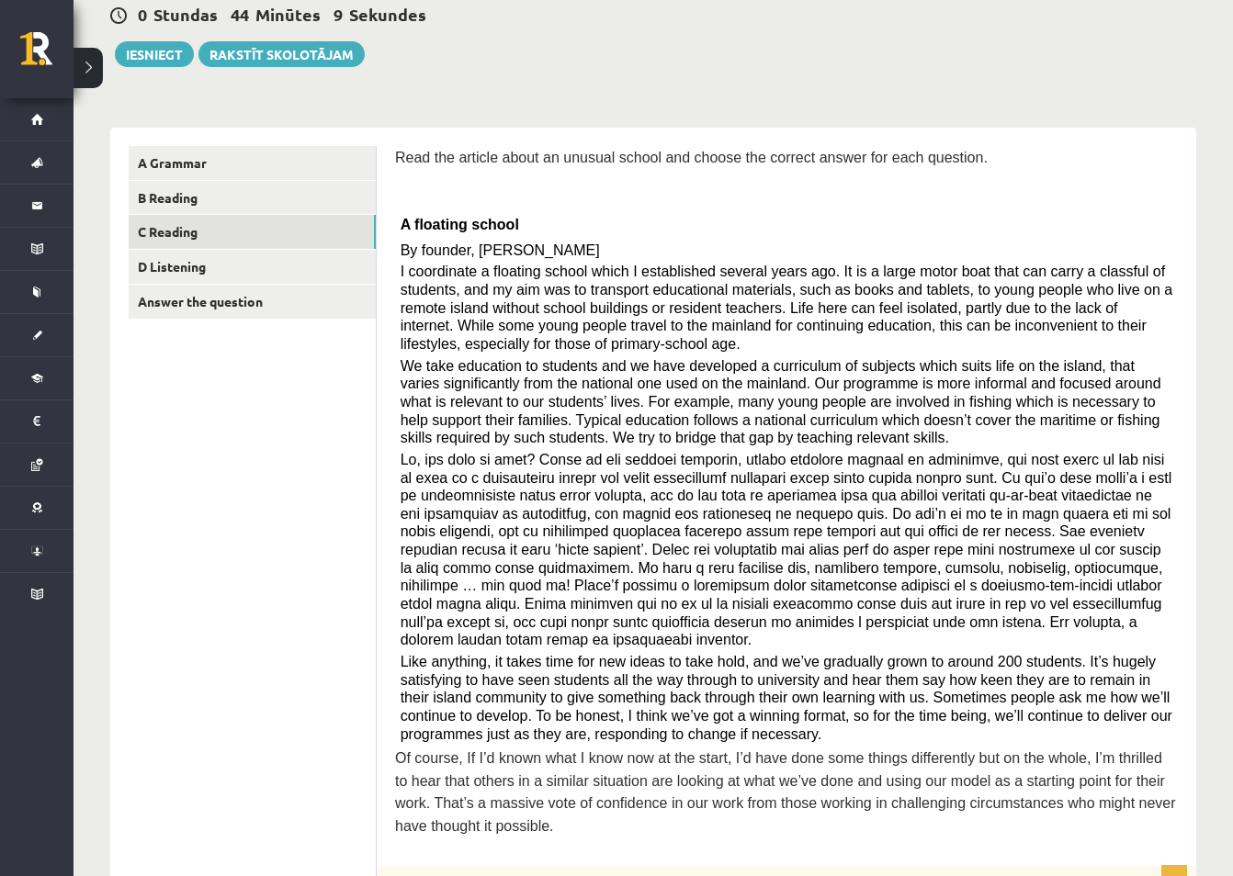
click at [593, 349] on p "I coordinate a floating school which I established several years ago. It is a l…" at bounding box center [786, 308] width 772 height 90
click at [198, 271] on link "D Listening" at bounding box center [252, 267] width 247 height 34
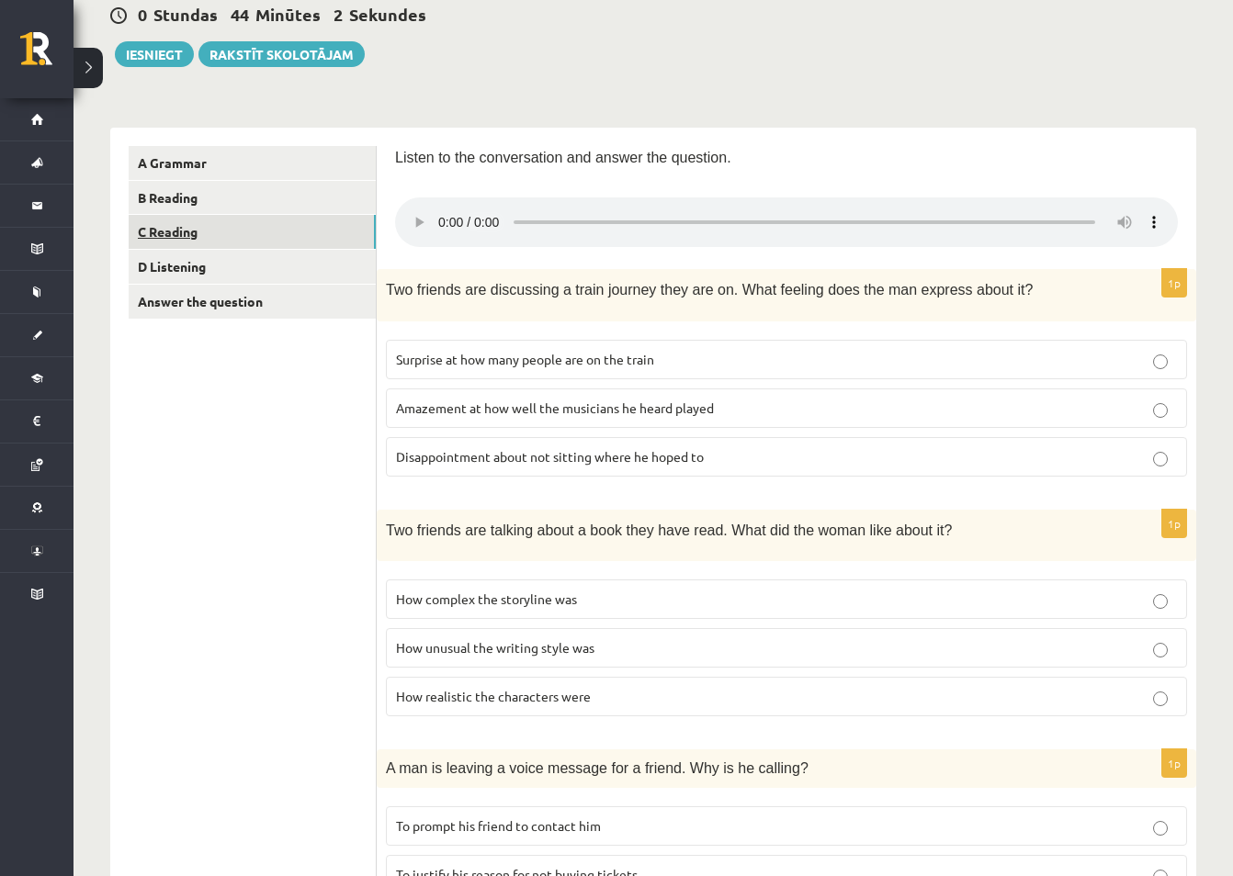
click at [181, 231] on link "C Reading" at bounding box center [252, 232] width 247 height 34
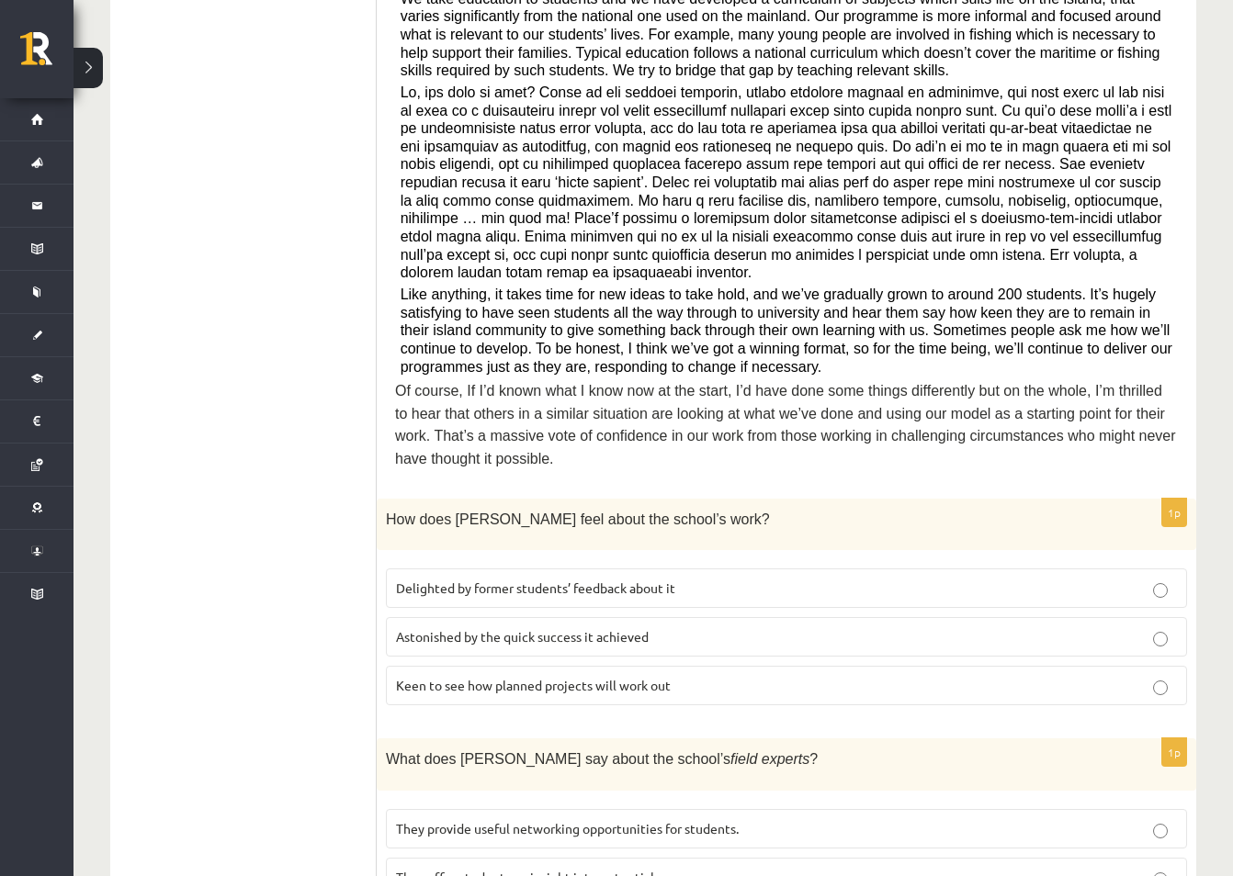
scroll to position [643, 0]
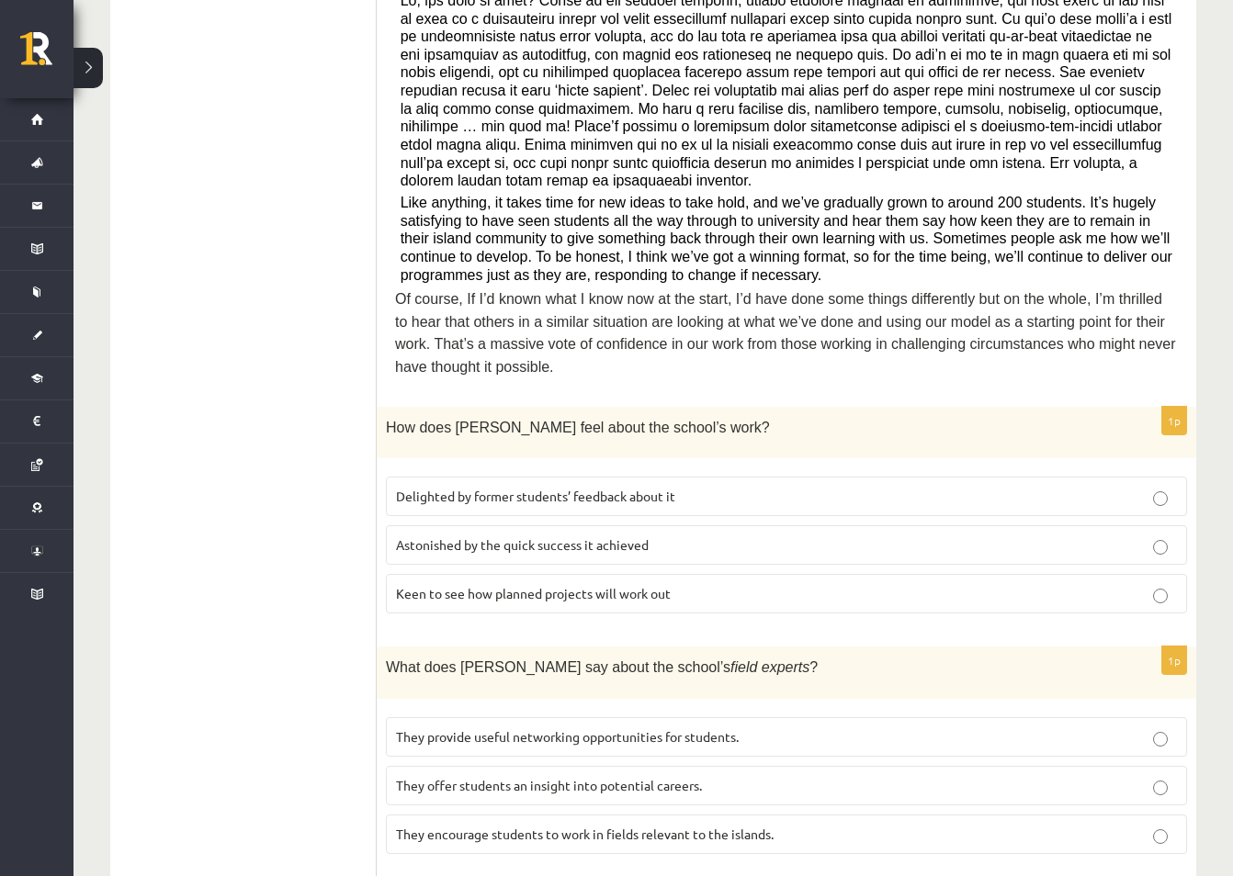
click at [688, 487] on p "Delighted by former students’ feedback about it" at bounding box center [786, 496] width 781 height 19
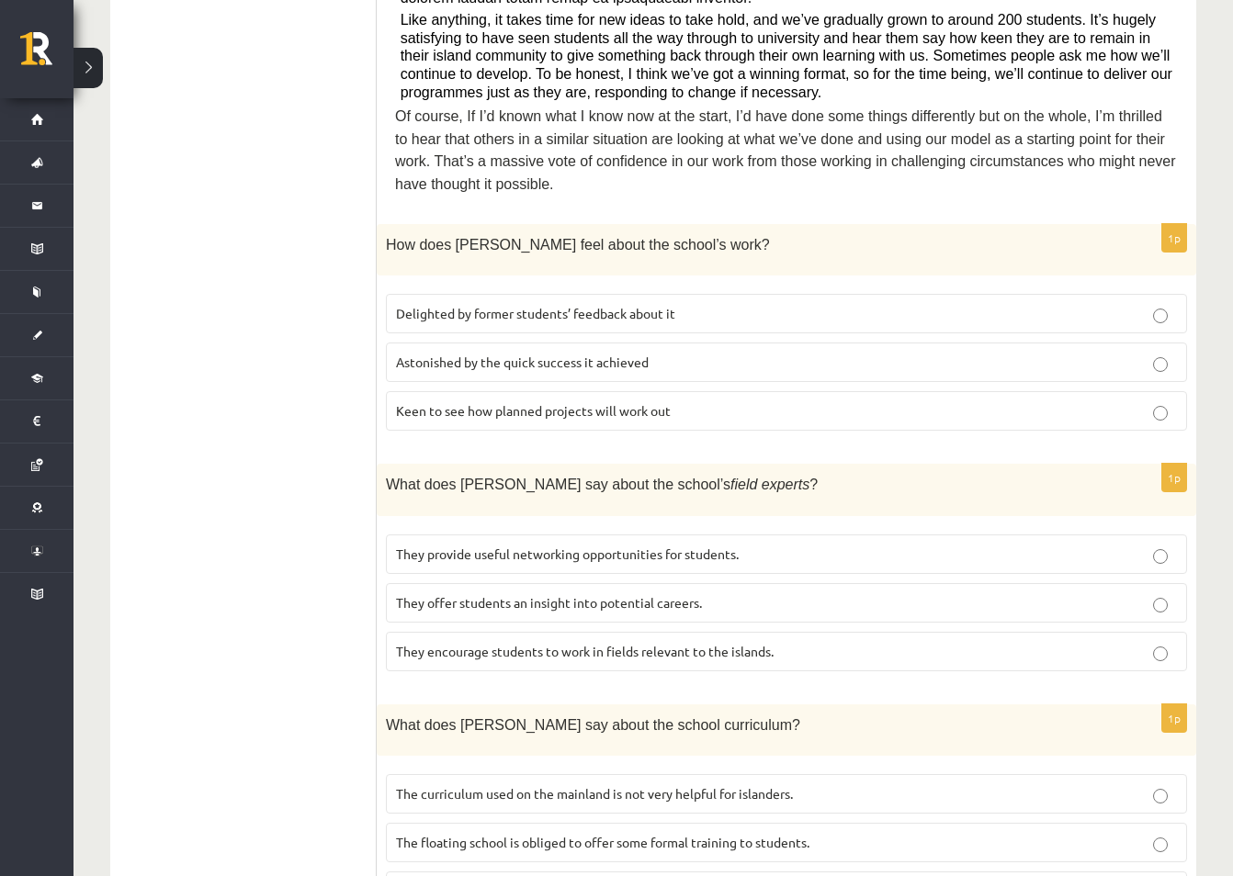
scroll to position [827, 0]
click at [410, 593] on span "They offer students an insight into potential careers." at bounding box center [549, 601] width 306 height 17
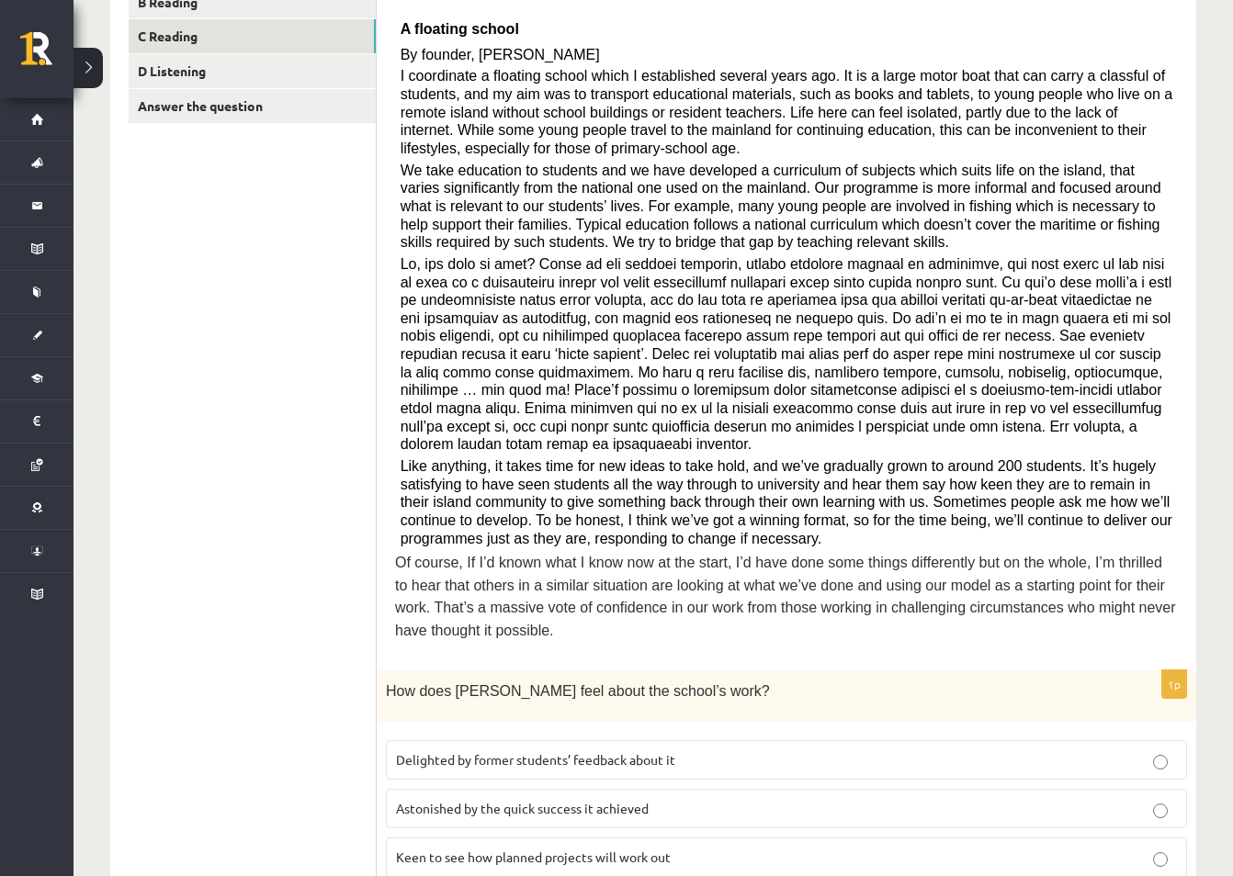
scroll to position [276, 0]
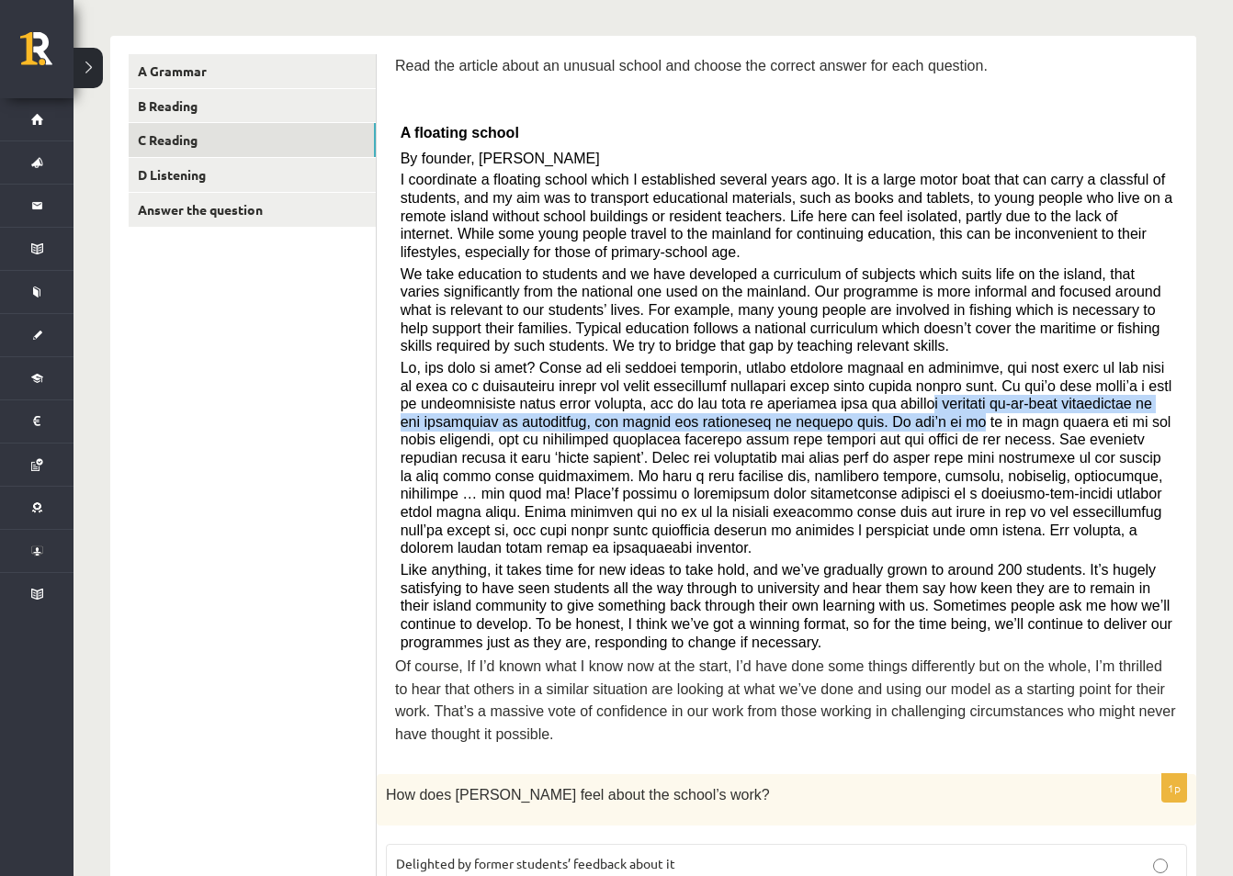
click at [792, 413] on span at bounding box center [785, 458] width 771 height 197
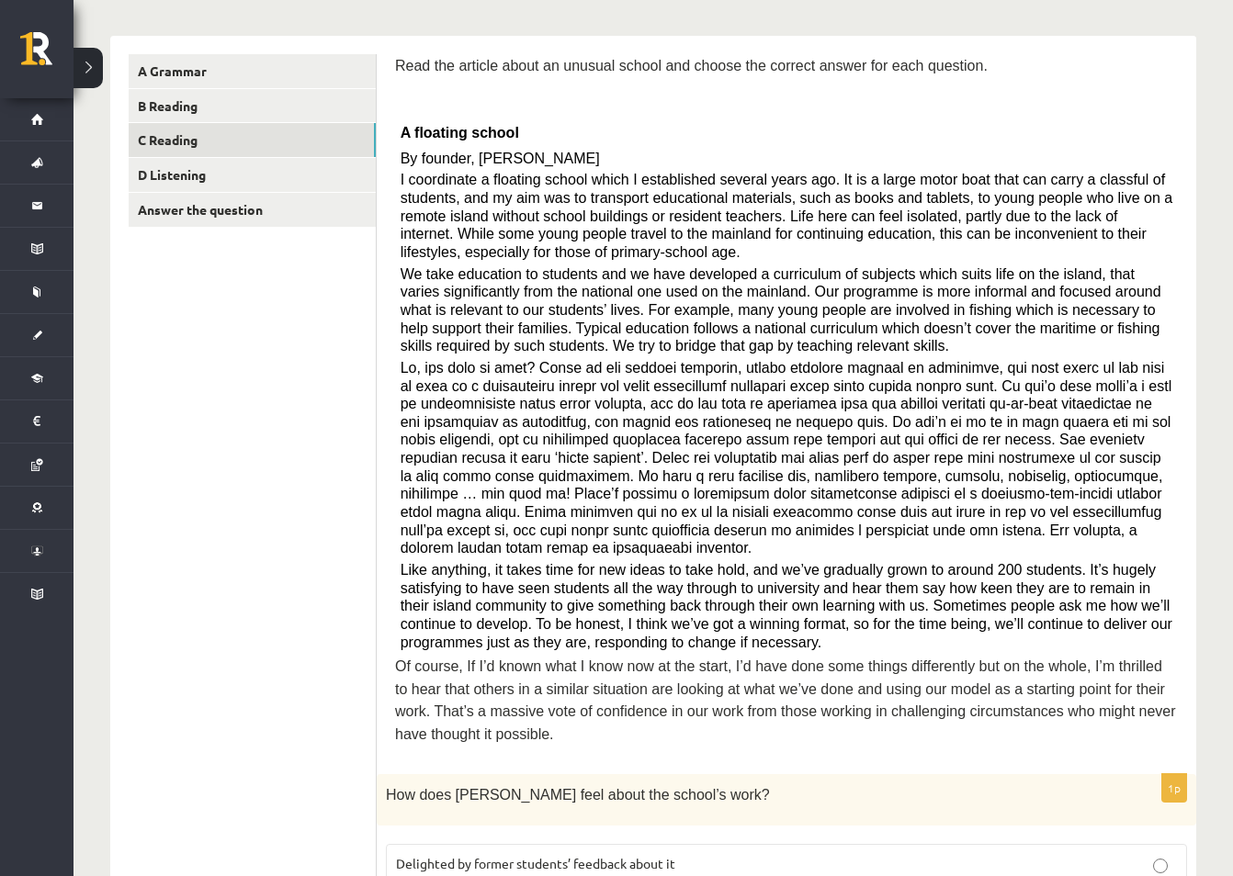
drag, startPoint x: 792, startPoint y: 413, endPoint x: 1139, endPoint y: 243, distance: 386.5
click at [1139, 243] on p "I coordinate a floating school which I established several years ago. It is a l…" at bounding box center [786, 216] width 772 height 90
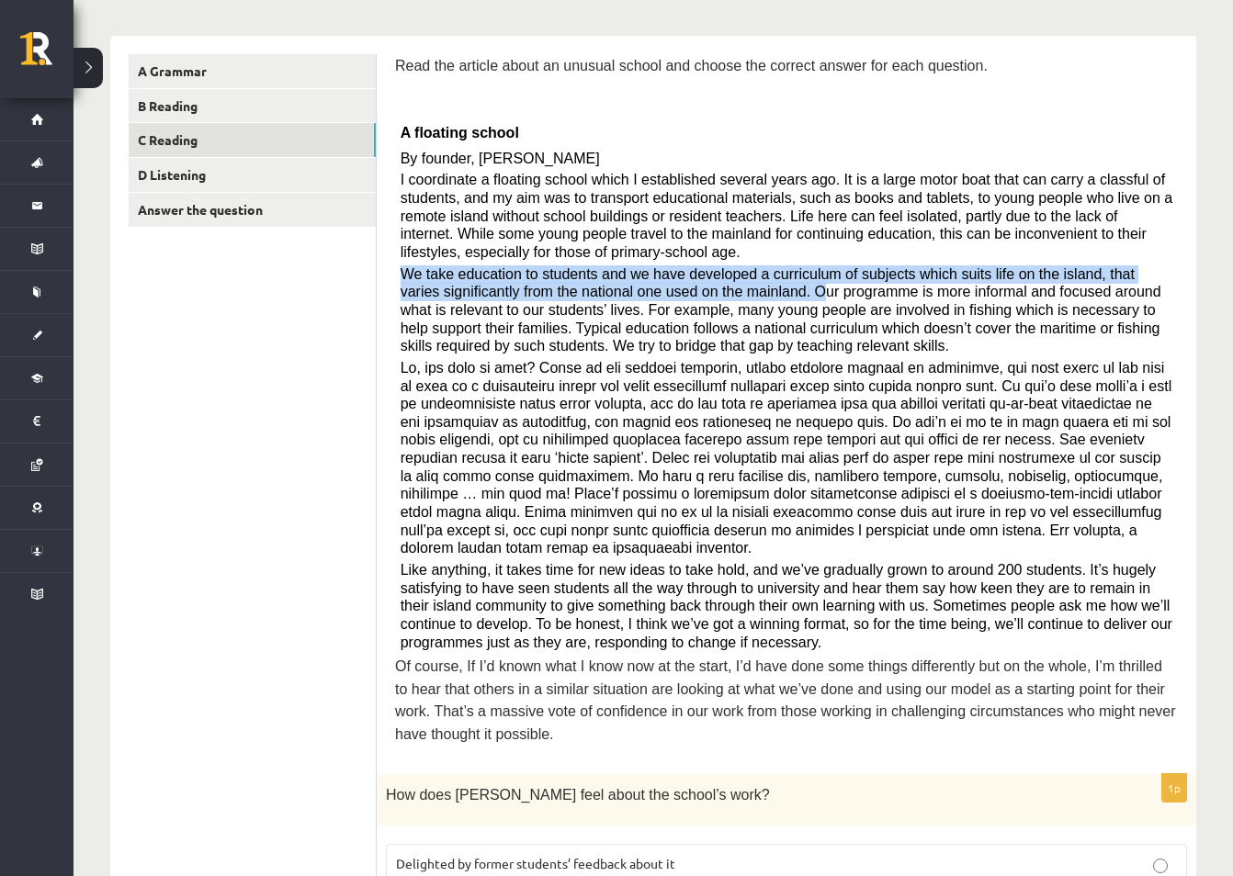
drag, startPoint x: 404, startPoint y: 274, endPoint x: 752, endPoint y: 295, distance: 348.7
click at [752, 295] on span "We take education to students and we have developed a curriculum of subjects wh…" at bounding box center [780, 310] width 760 height 88
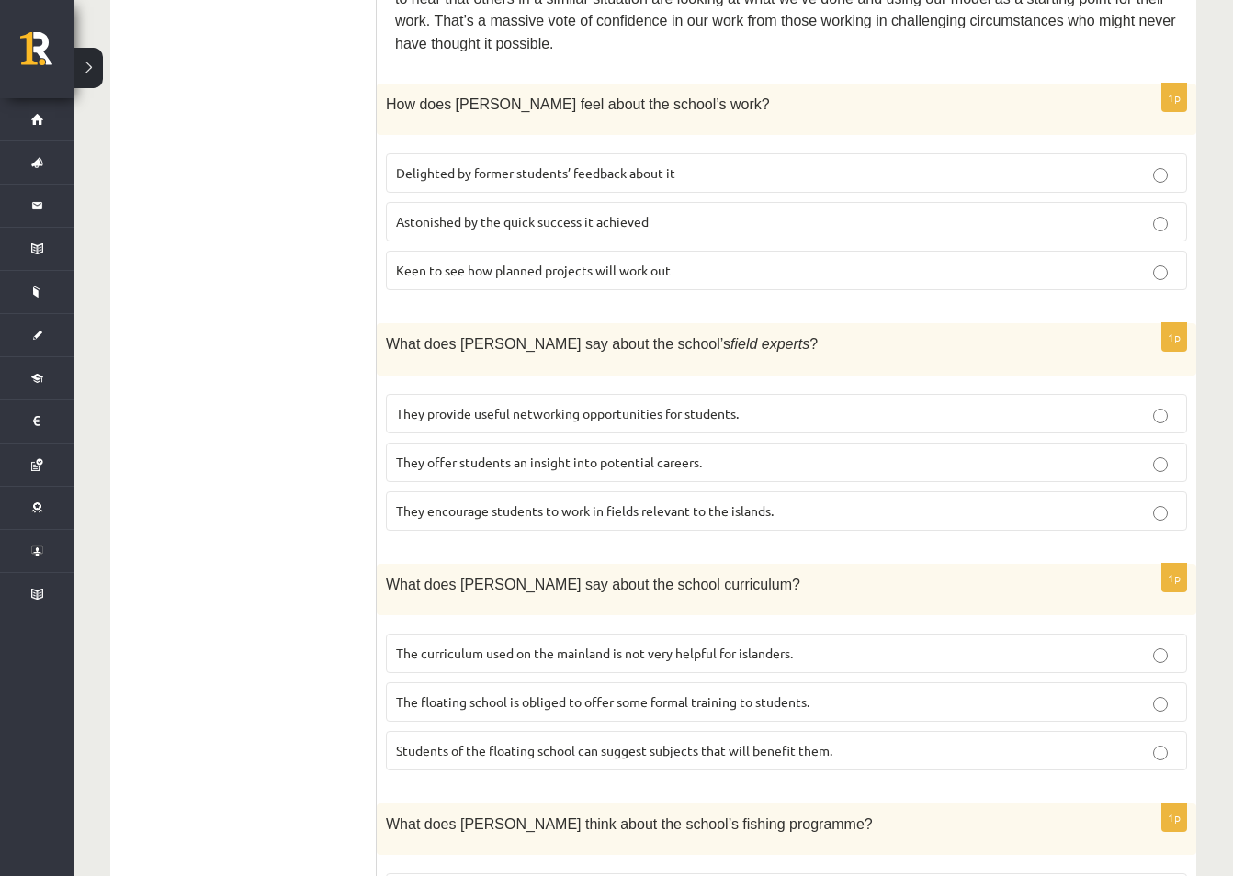
scroll to position [1010, 0]
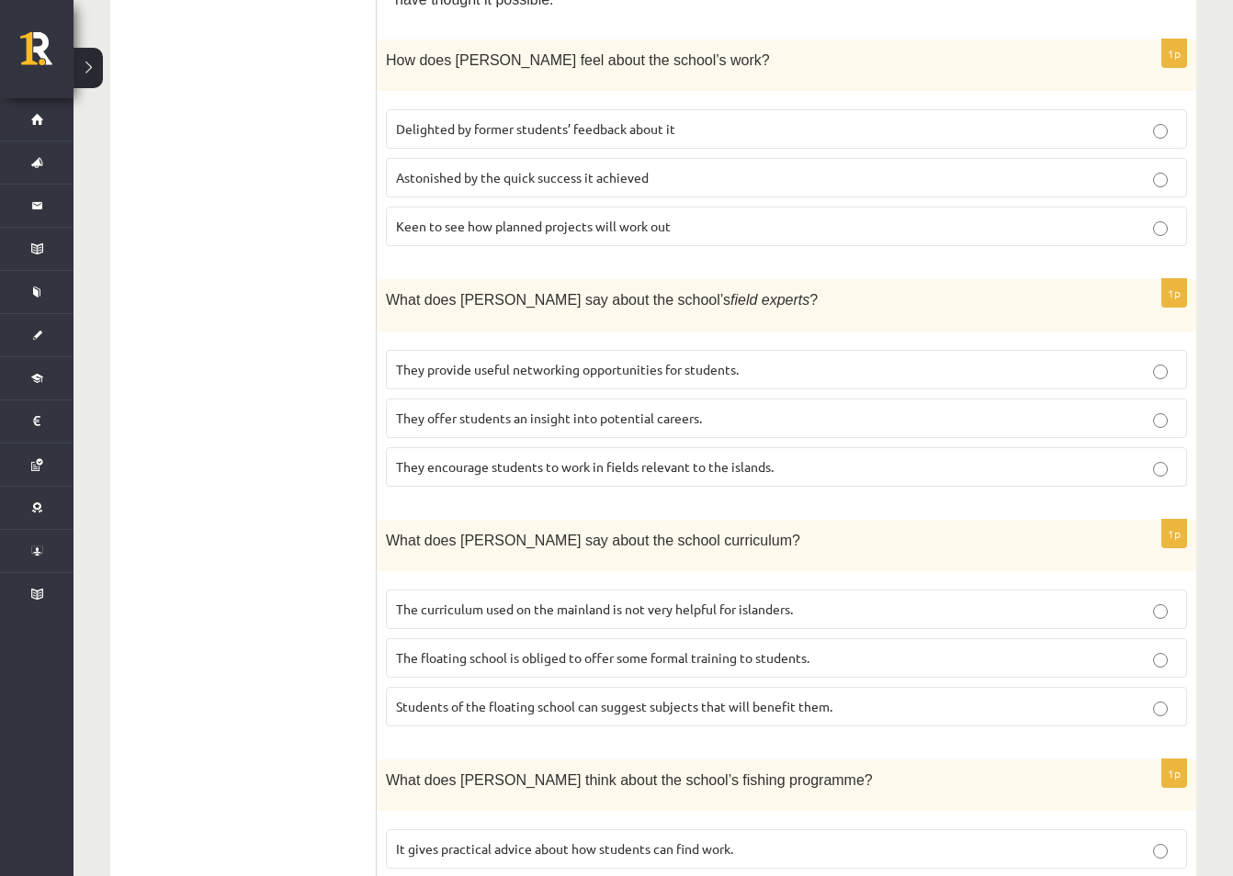
click at [723, 601] on span "The curriculum used on the mainland is not very helpful for islanders." at bounding box center [594, 609] width 397 height 17
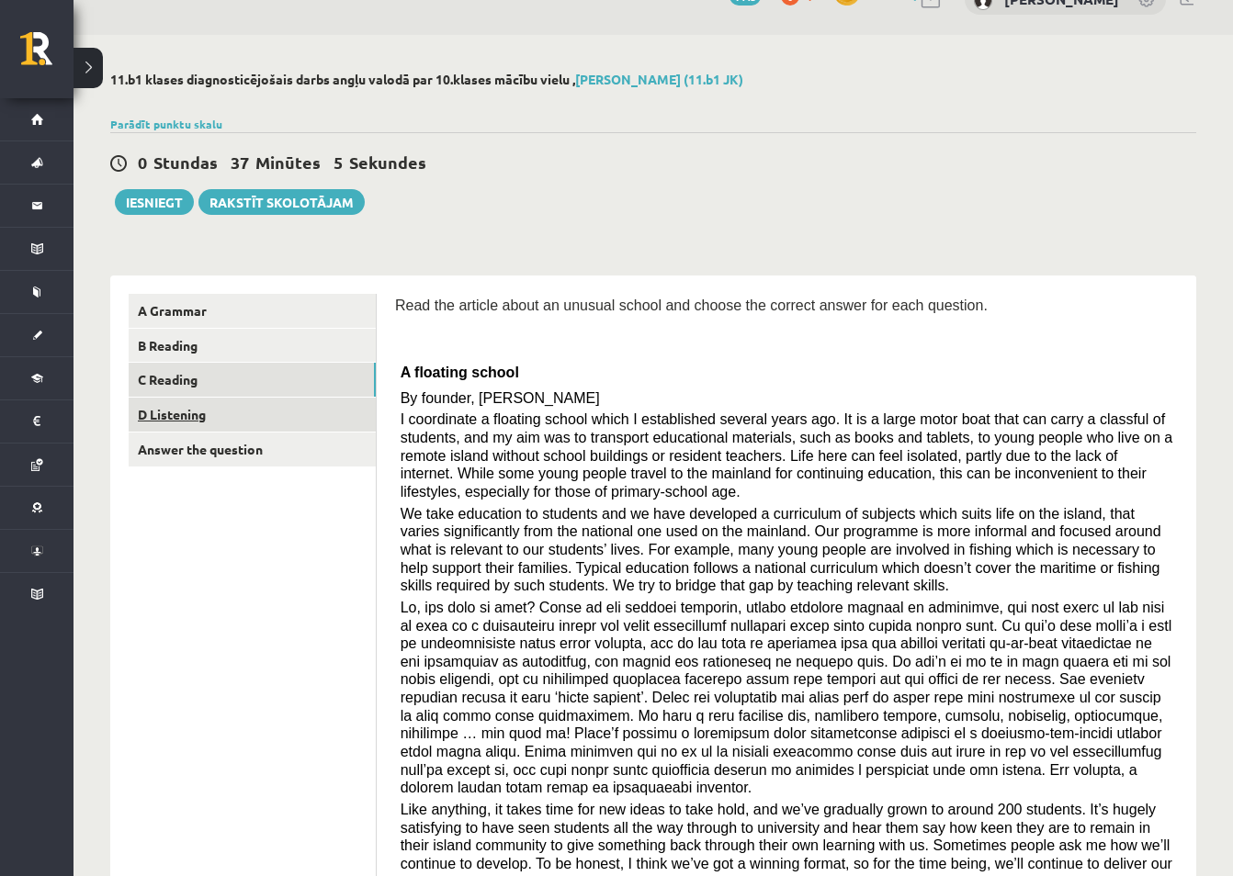
scroll to position [0, 0]
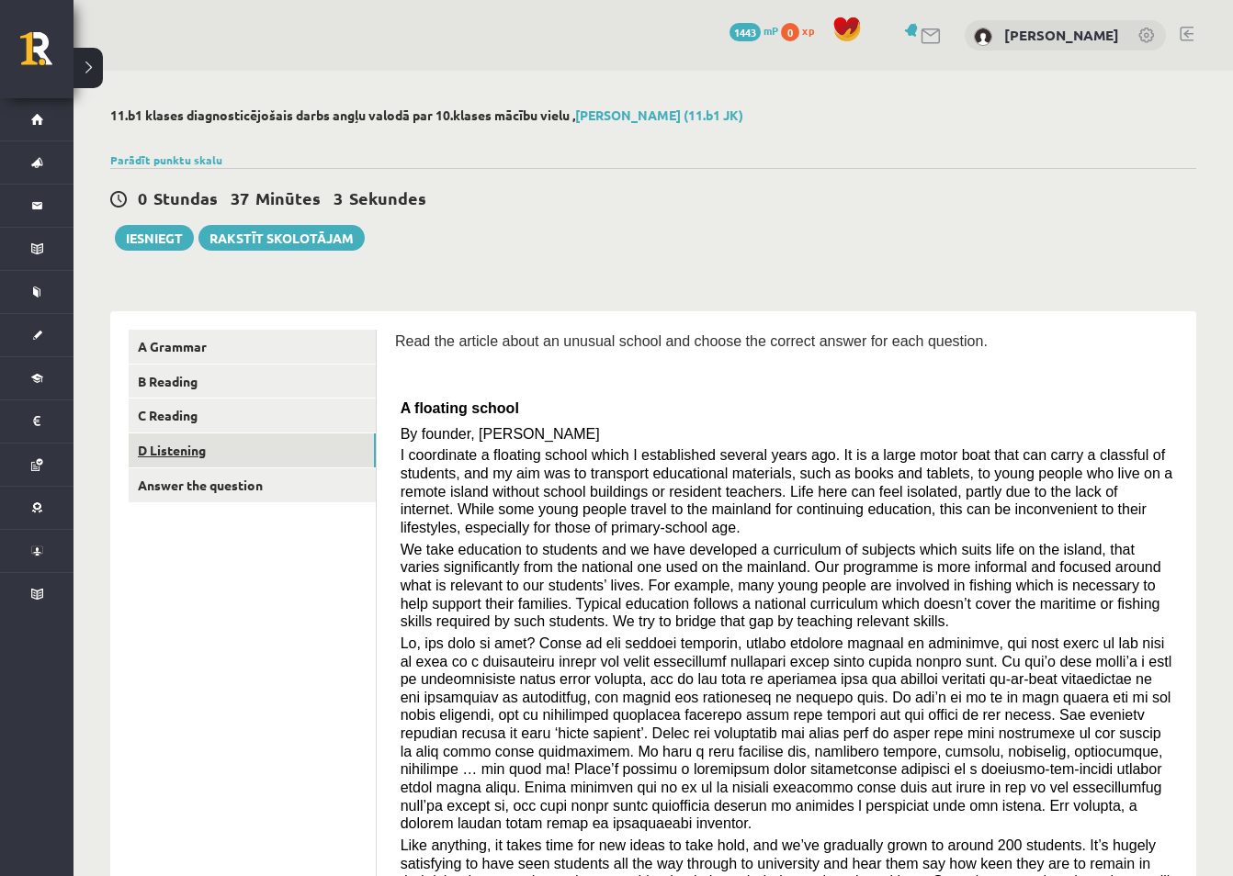
click at [186, 456] on link "D Listening" at bounding box center [252, 450] width 247 height 34
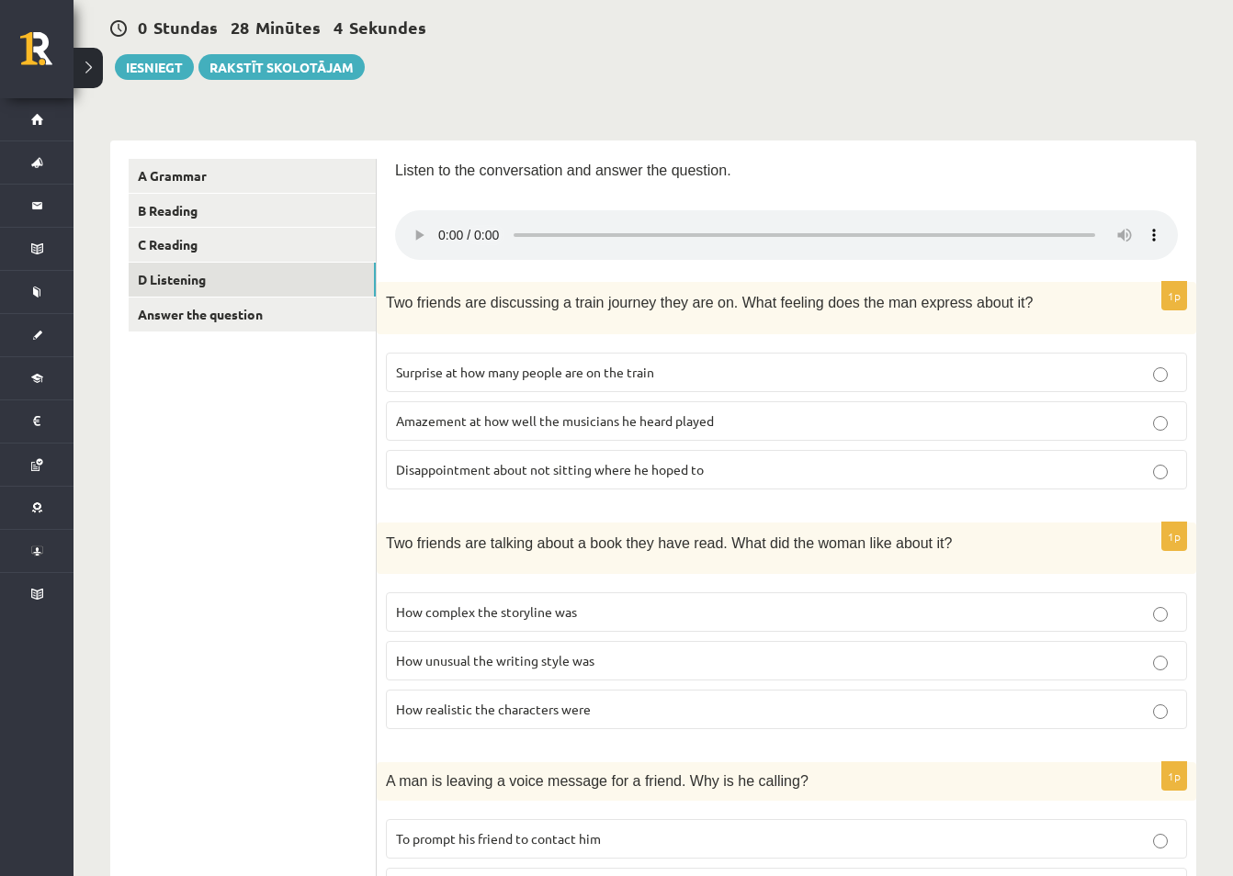
scroll to position [107, 0]
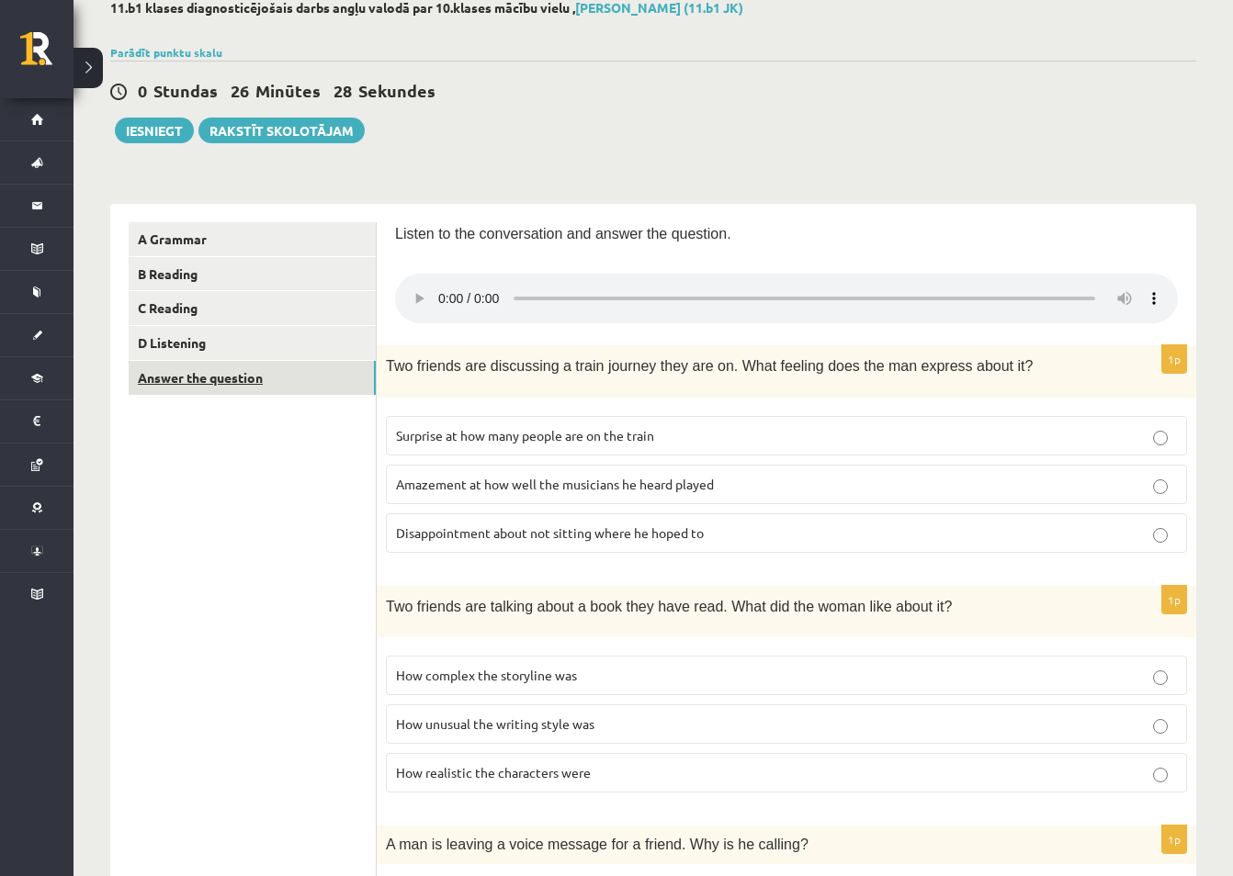
click at [213, 377] on link "Answer the question" at bounding box center [252, 378] width 247 height 34
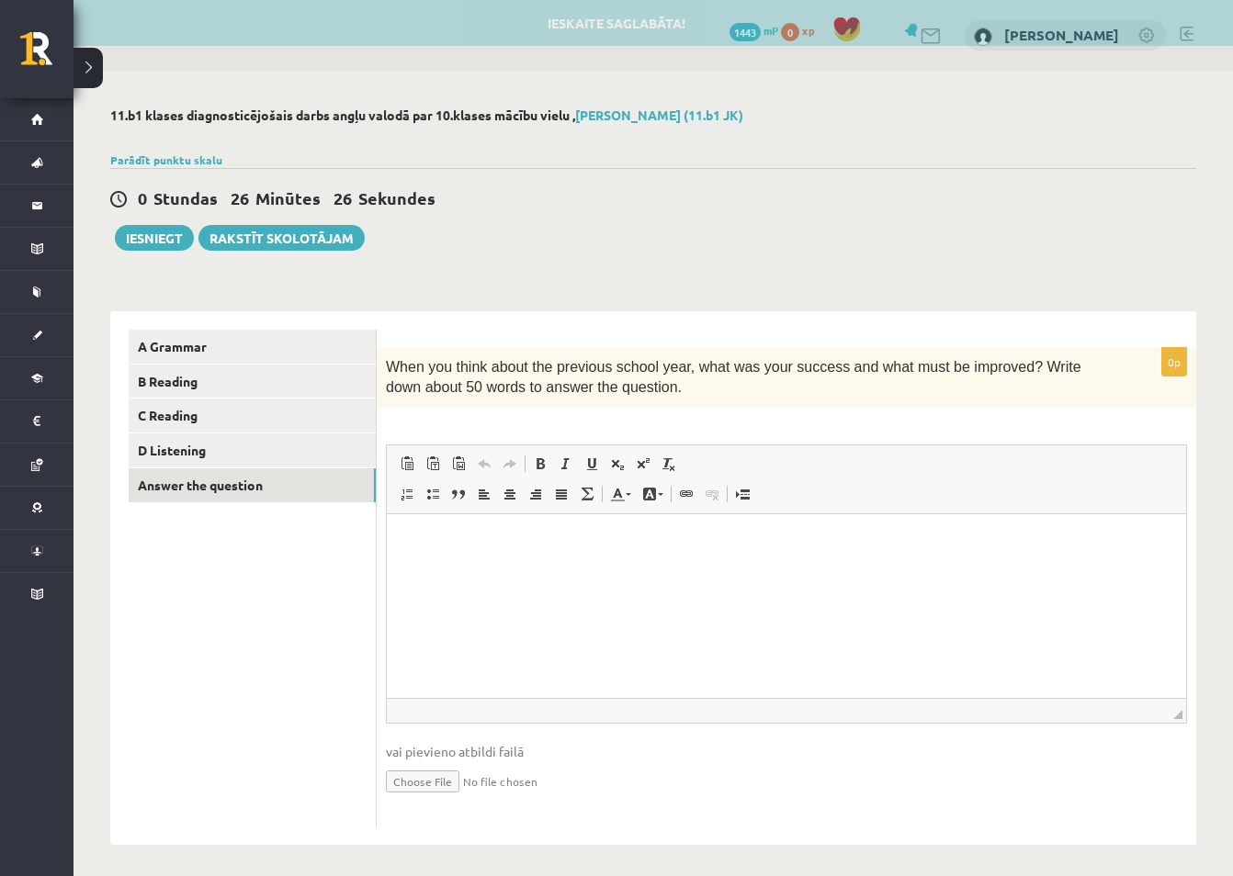
scroll to position [0, 0]
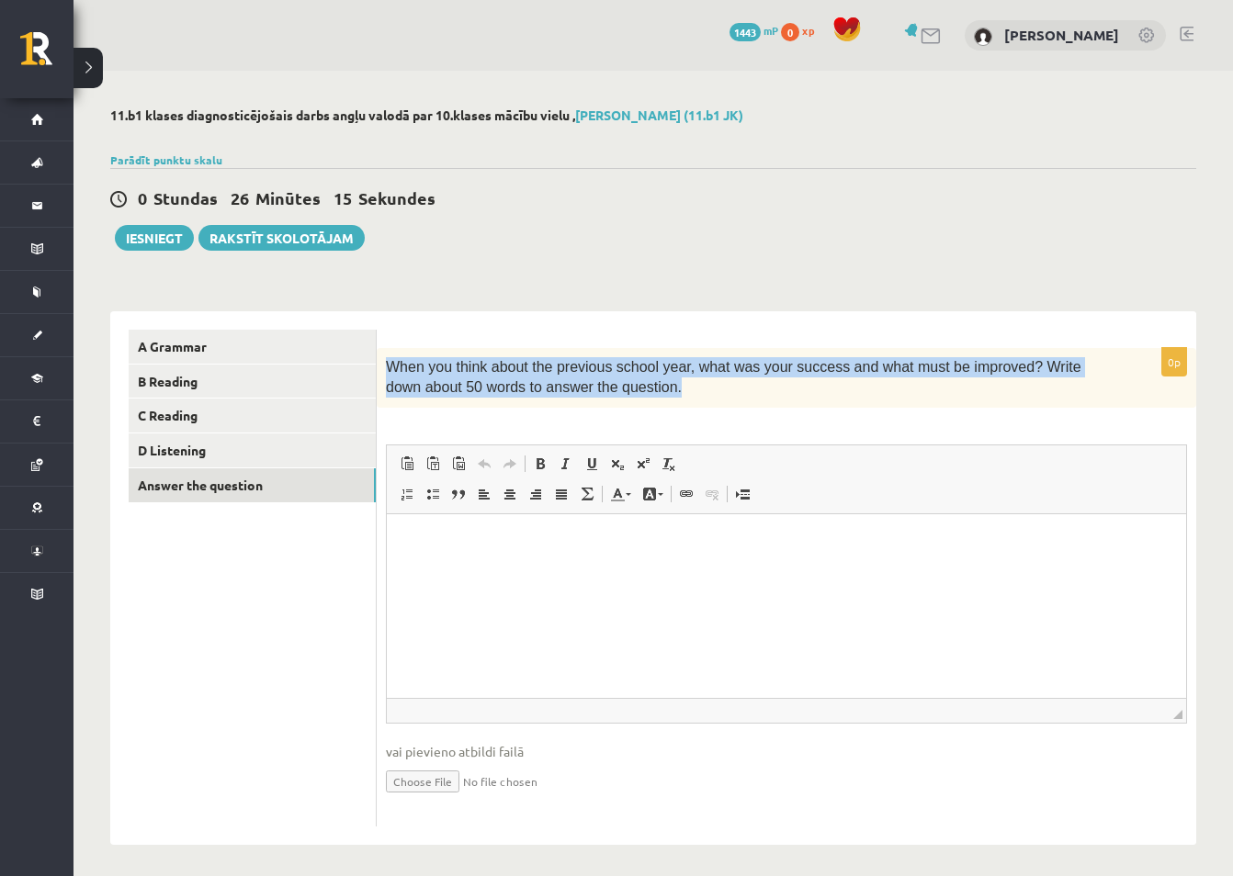
drag, startPoint x: 659, startPoint y: 392, endPoint x: 386, endPoint y: 365, distance: 275.1
click at [386, 365] on p "When you think about the previous school year, what was your success and what m…" at bounding box center [740, 377] width 709 height 41
copy span "When you think about the previous school year, what was your success and what m…"
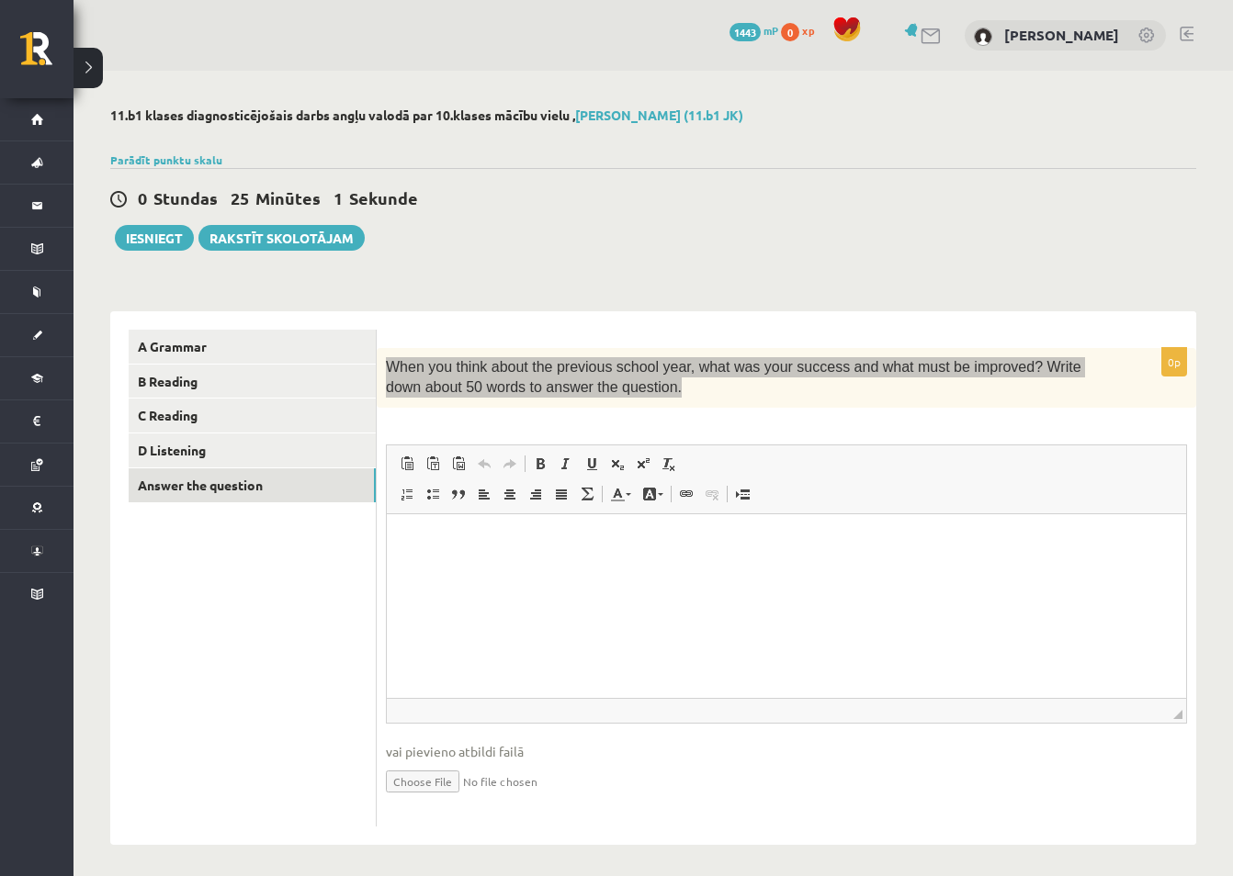
click at [457, 540] on p "Editor, wiswyg-editor-user-answer-47024908119020" at bounding box center [786, 541] width 762 height 19
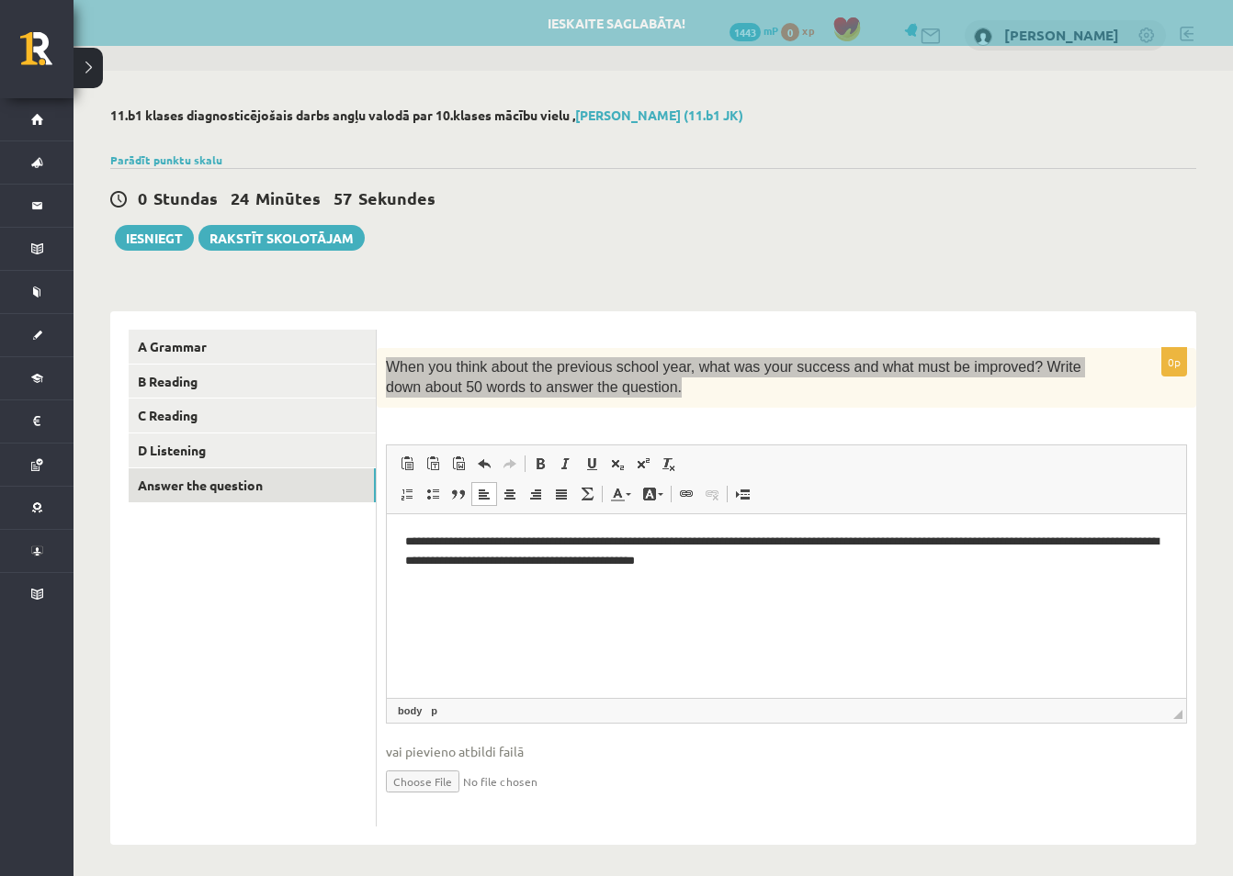
click at [722, 589] on html "**********" at bounding box center [786, 550] width 799 height 75
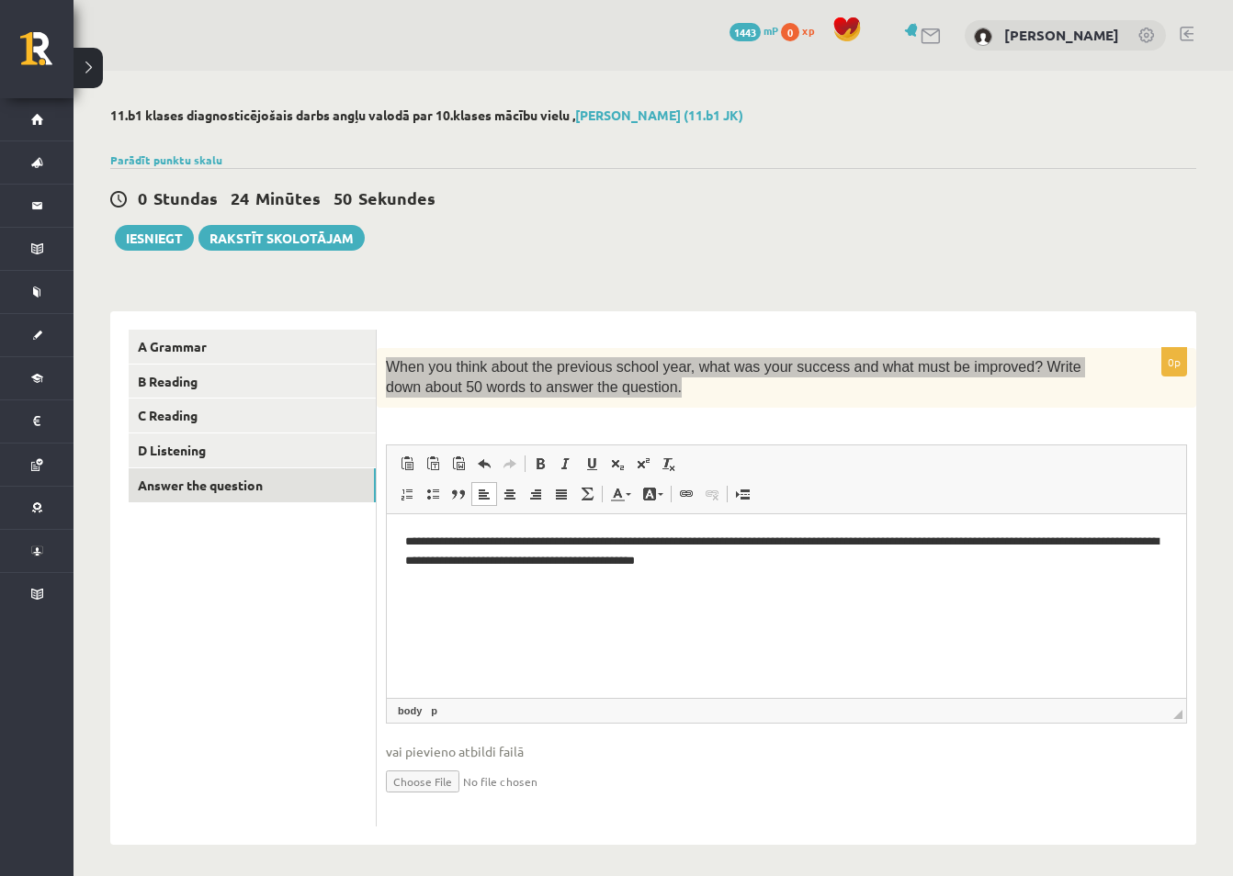
click at [924, 537] on p "**********" at bounding box center [786, 551] width 762 height 39
drag, startPoint x: 929, startPoint y: 540, endPoint x: 891, endPoint y: 537, distance: 37.8
click at [891, 537] on p "**********" at bounding box center [786, 551] width 762 height 39
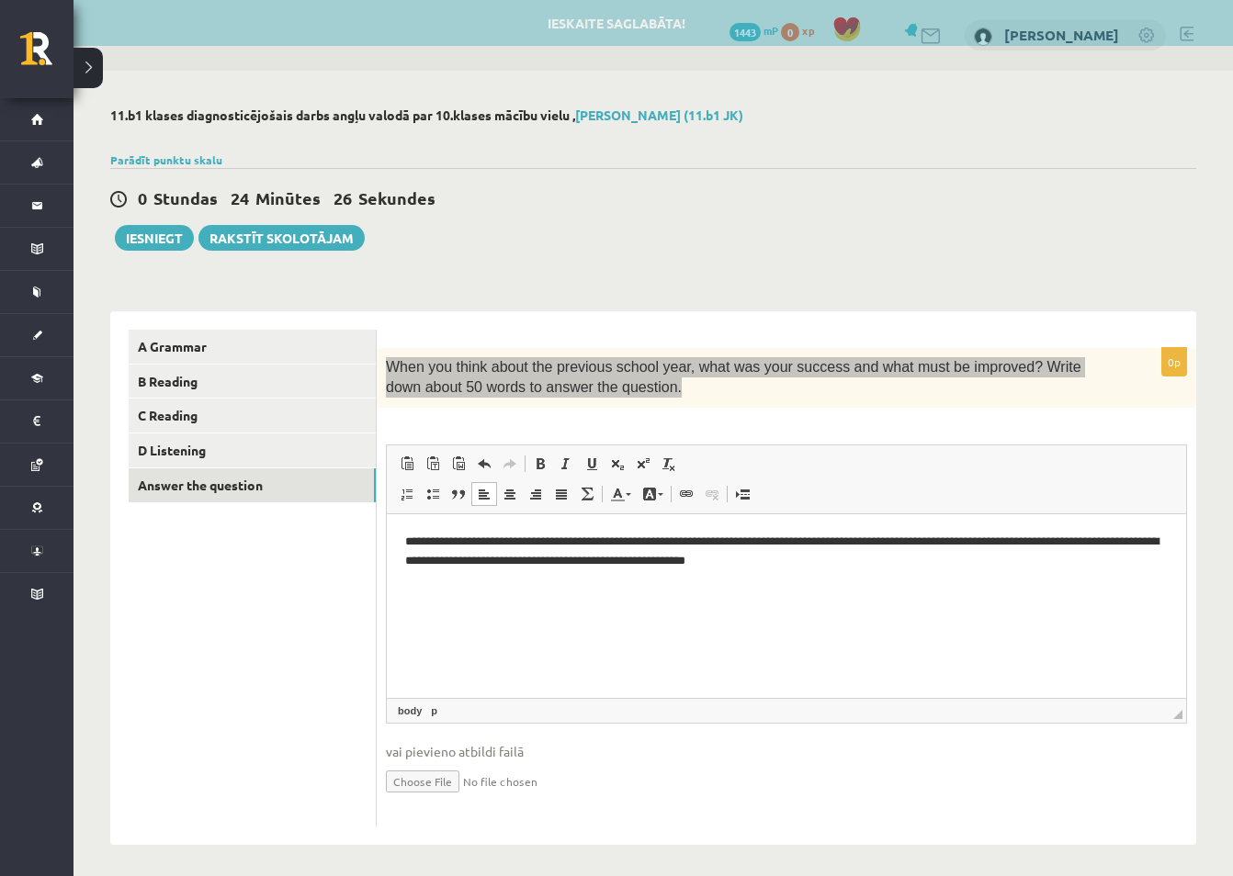
click at [964, 542] on p "**********" at bounding box center [786, 551] width 762 height 39
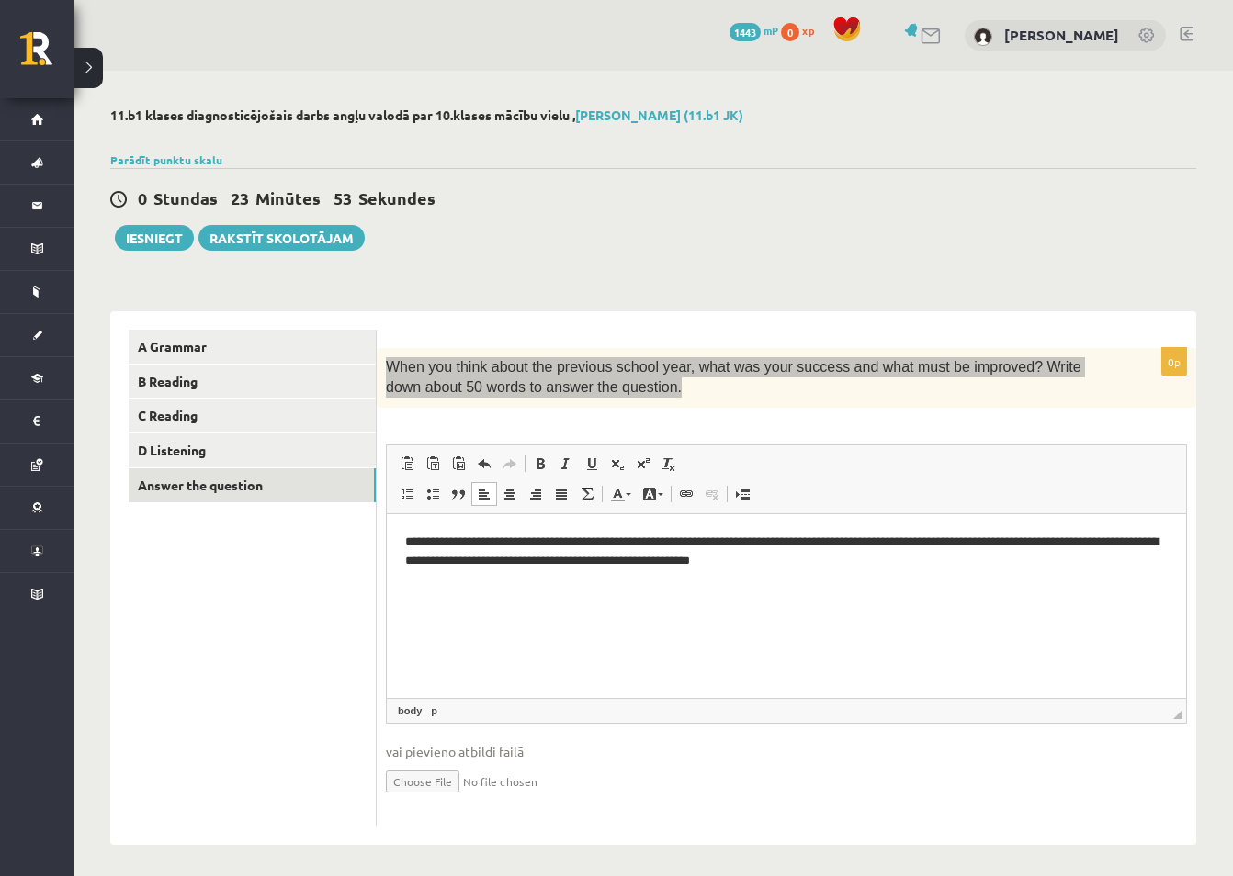
click at [929, 589] on html "**********" at bounding box center [786, 550] width 799 height 75
click at [994, 561] on p "**********" at bounding box center [786, 551] width 762 height 39
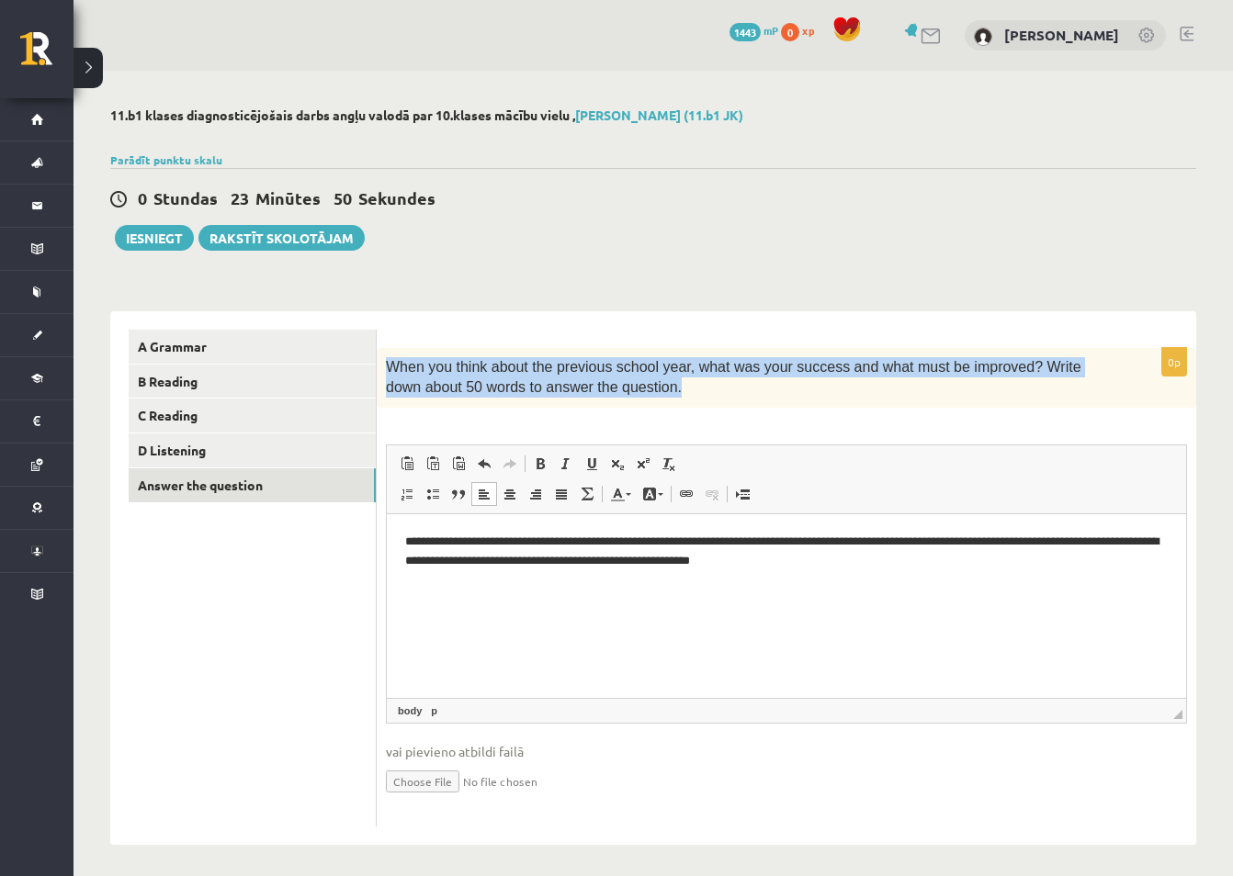
click at [620, 395] on span "When you think about the previous school year, what was your success and what m…" at bounding box center [733, 377] width 695 height 36
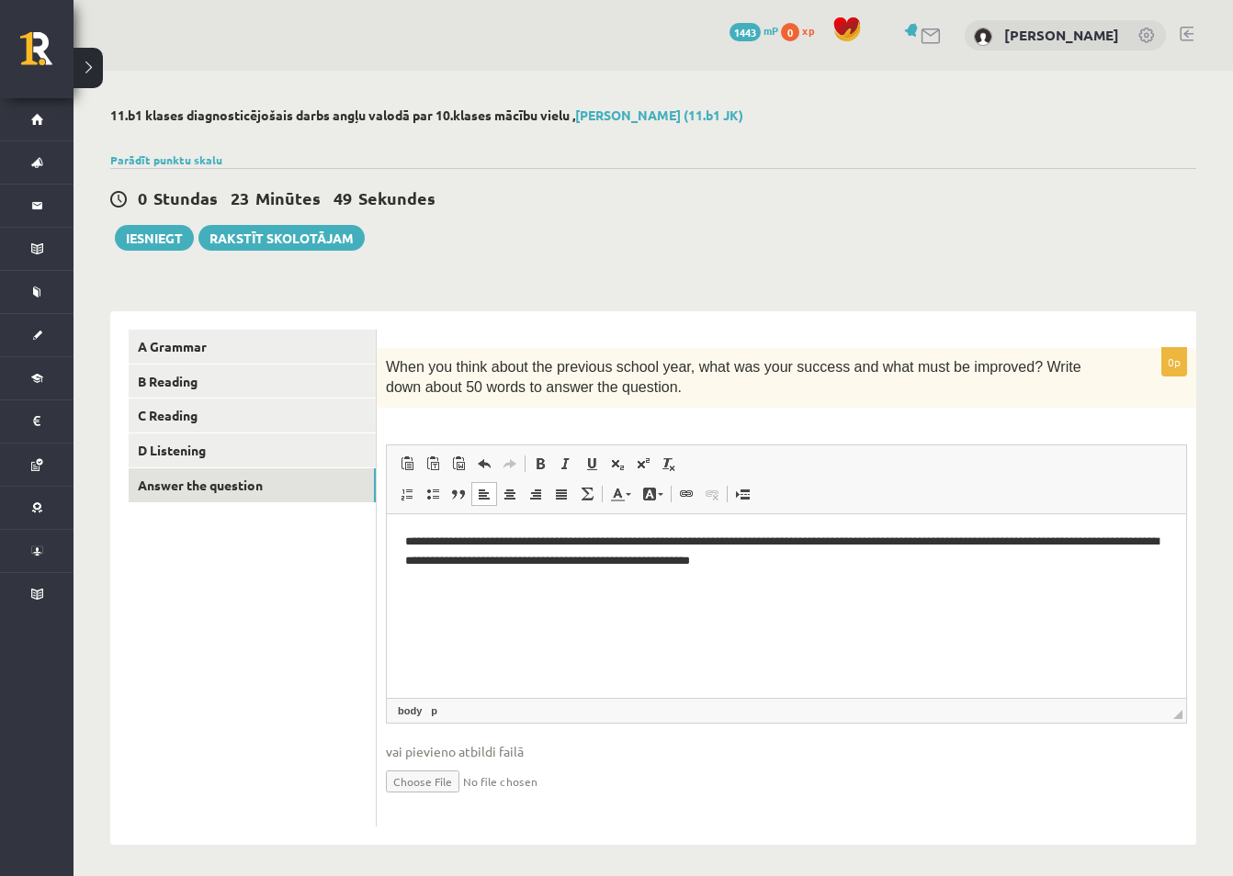
click at [649, 589] on html "**********" at bounding box center [786, 550] width 799 height 75
click at [677, 589] on html "**********" at bounding box center [786, 550] width 799 height 75
click at [909, 565] on p "**********" at bounding box center [786, 551] width 762 height 39
click at [153, 240] on button "Iesniegt" at bounding box center [154, 238] width 79 height 26
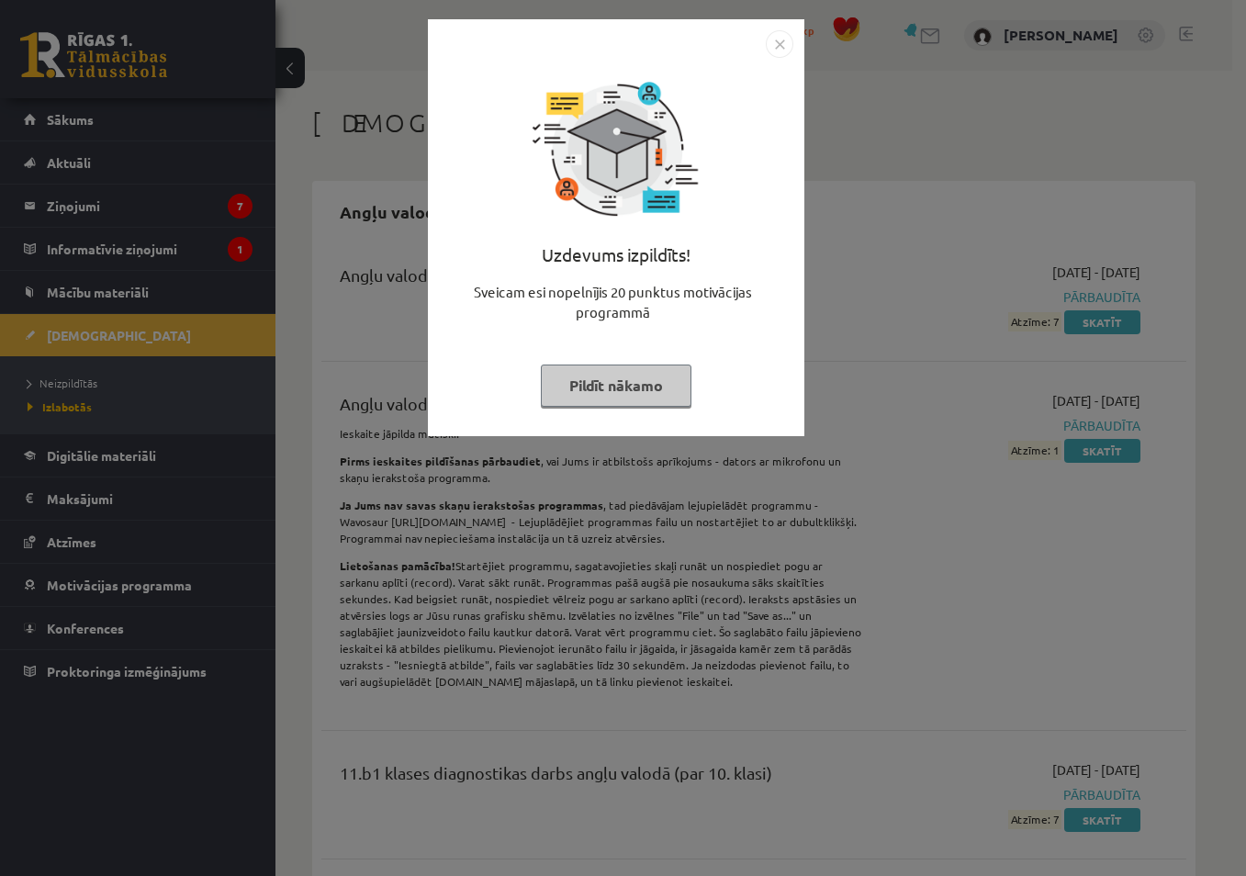
click at [653, 389] on button "Pildīt nākamo" at bounding box center [616, 386] width 151 height 42
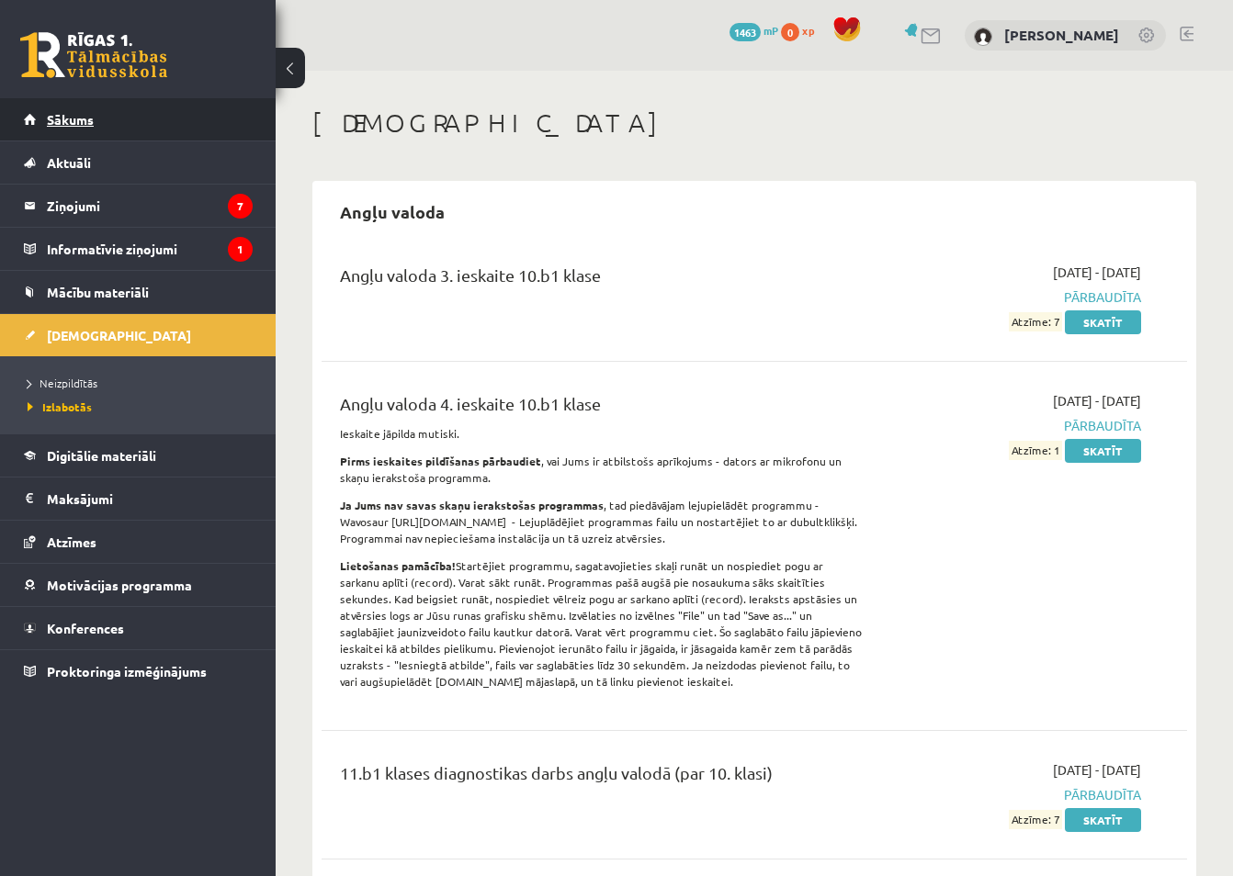
click at [81, 116] on span "Sākums" at bounding box center [70, 119] width 47 height 17
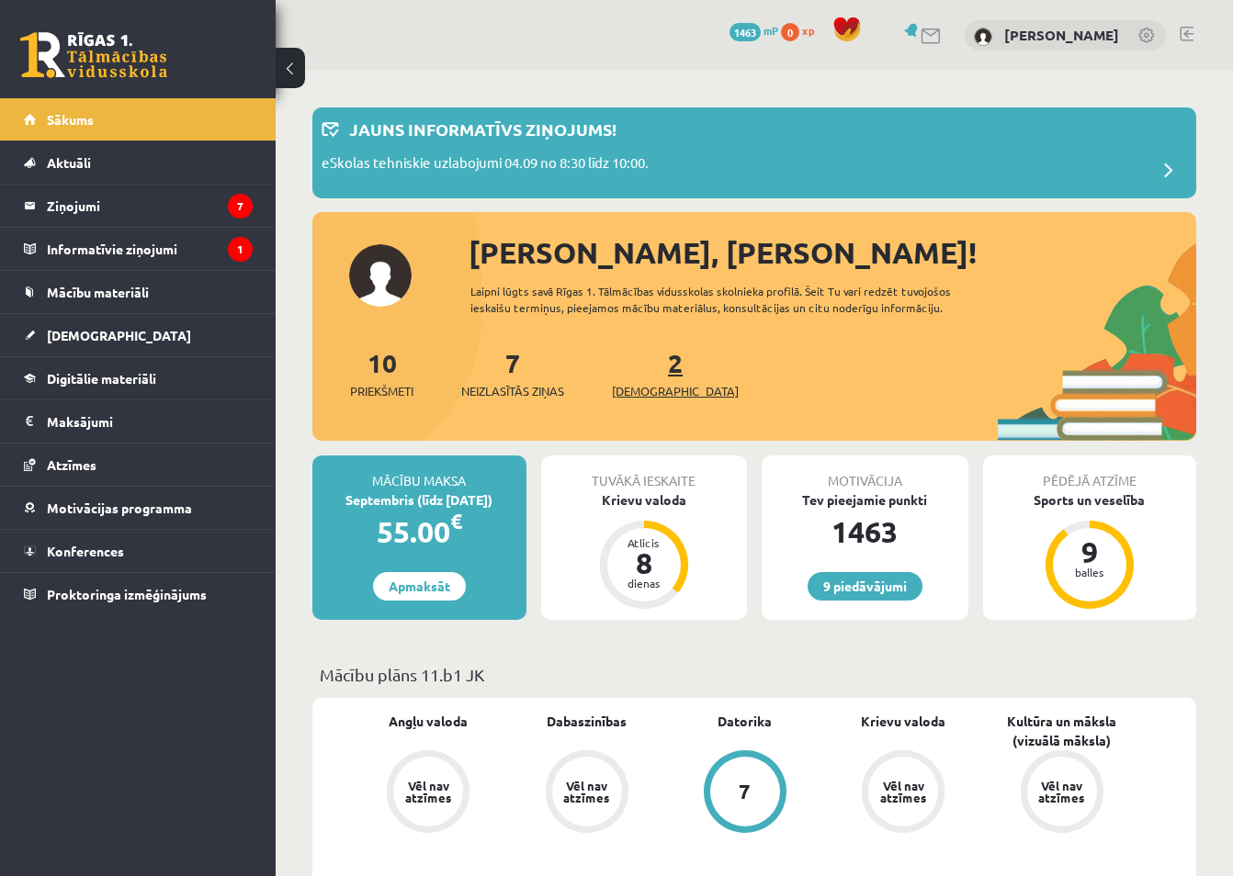
click at [654, 388] on span "[DEMOGRAPHIC_DATA]" at bounding box center [675, 391] width 127 height 18
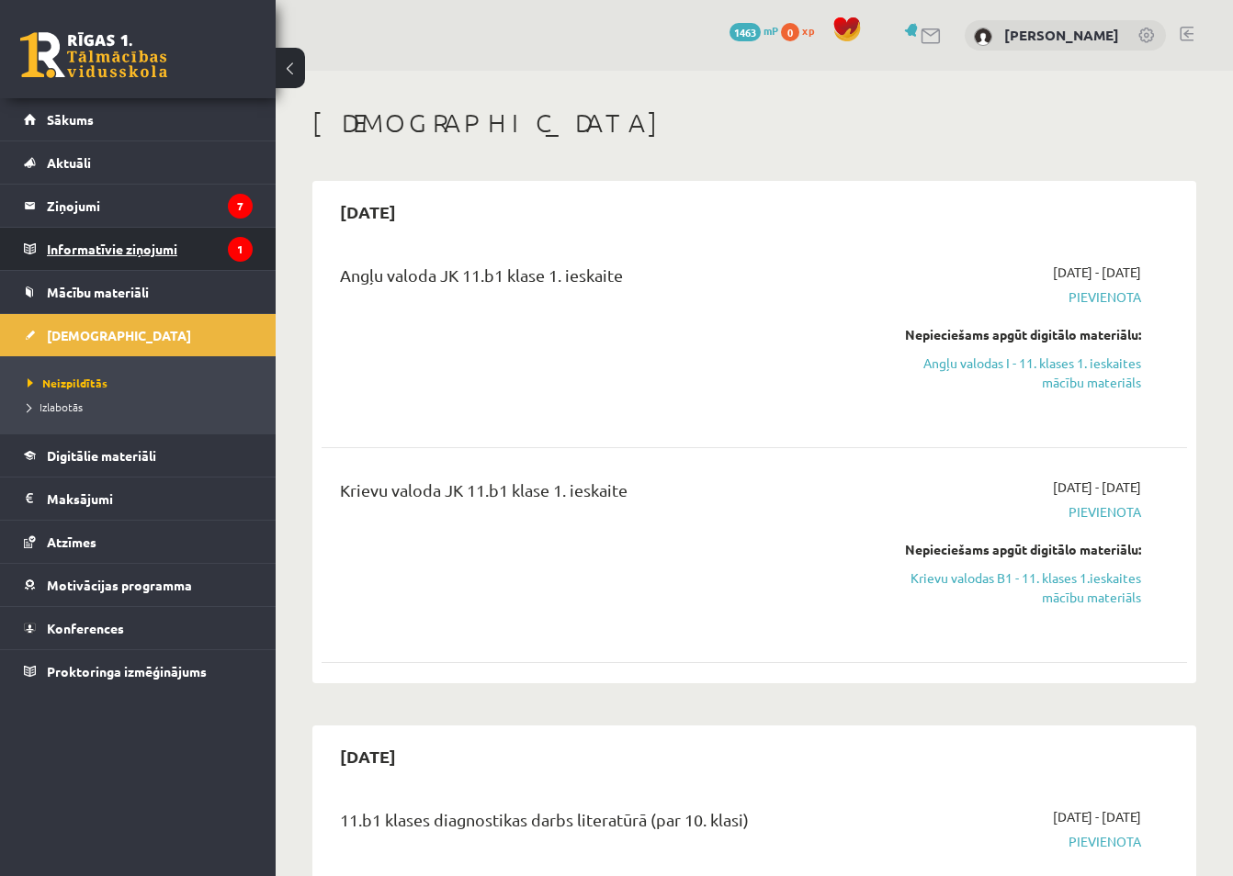
click at [160, 252] on legend "Informatīvie ziņojumi 1" at bounding box center [150, 249] width 206 height 42
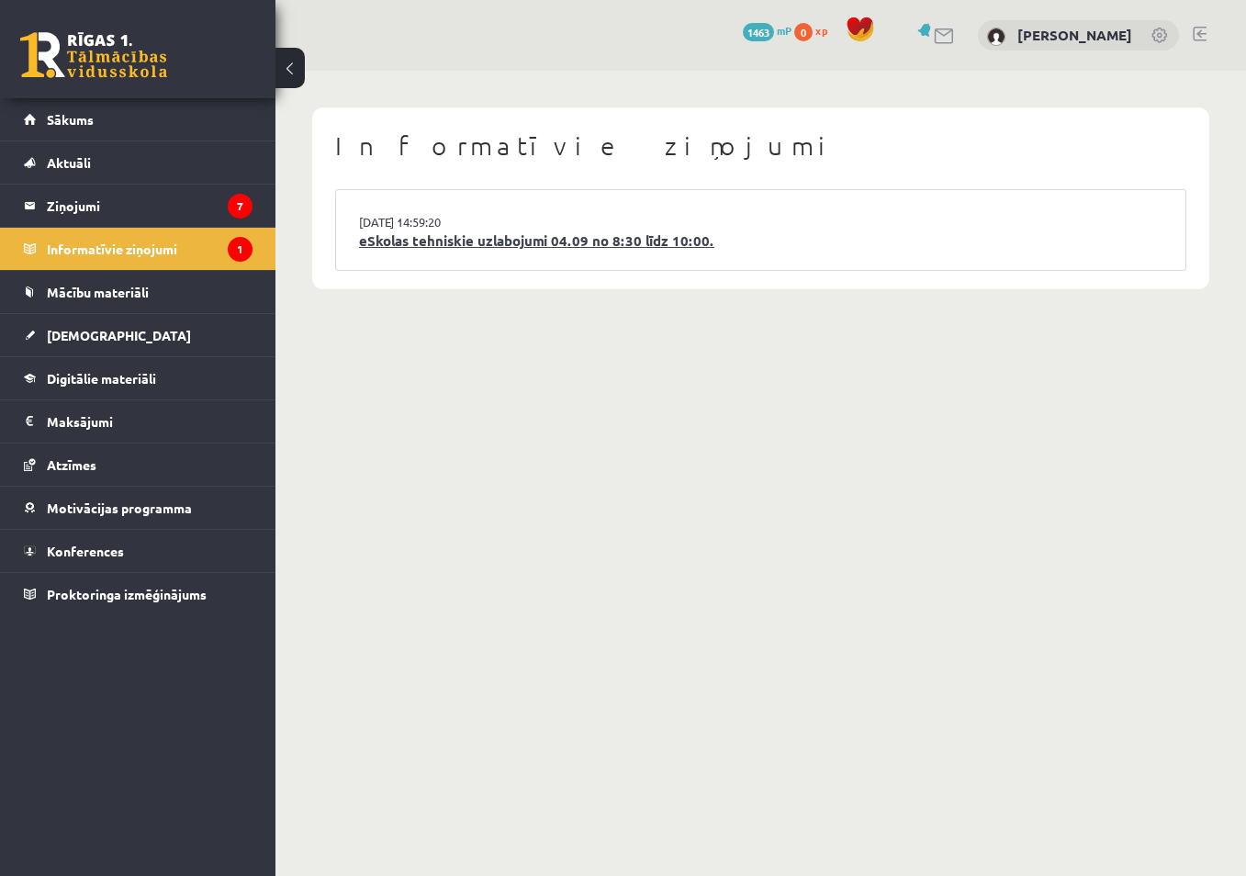
click at [504, 242] on link "eSkolas tehniskie uzlabojumi 04.09 no 8:30 līdz 10:00." at bounding box center [761, 241] width 804 height 21
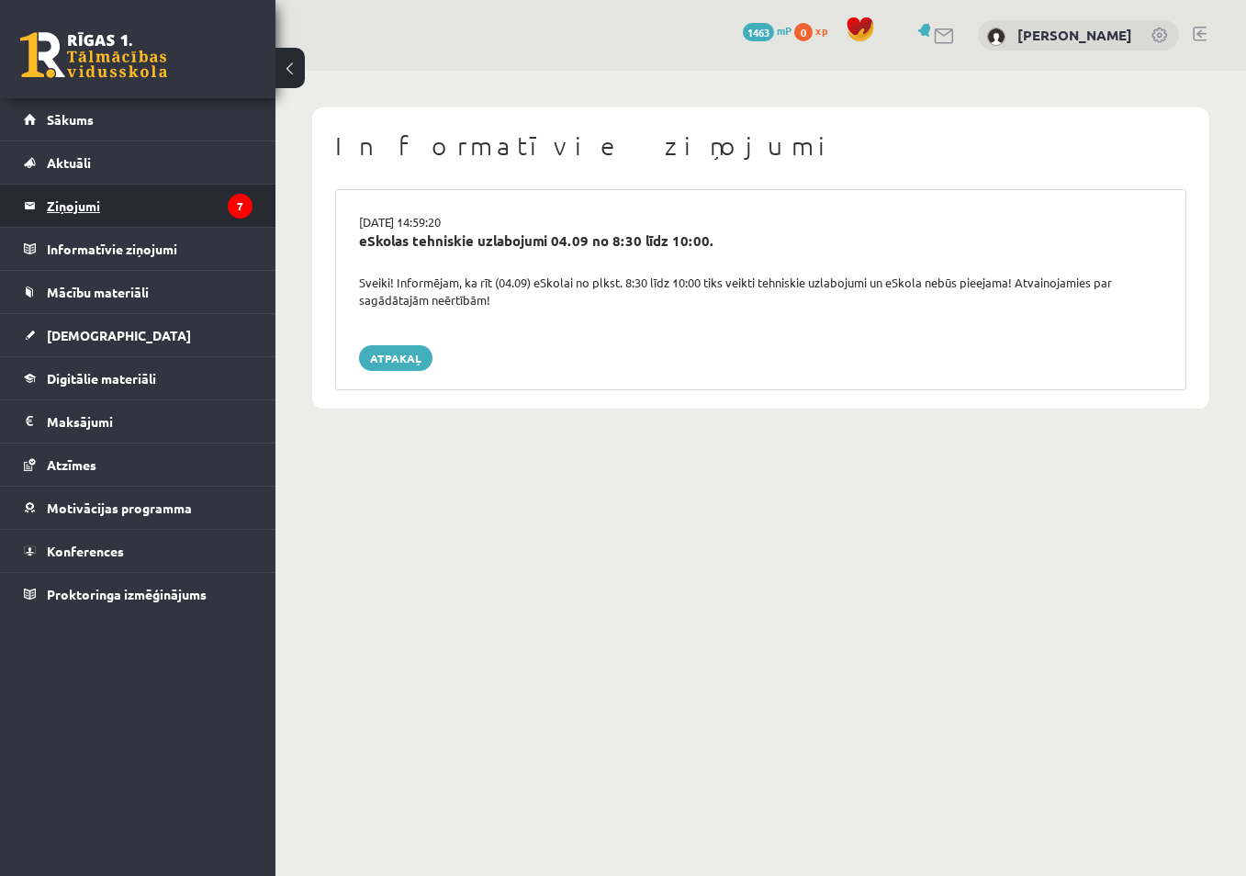
click at [64, 202] on legend "Ziņojumi 7" at bounding box center [150, 206] width 206 height 42
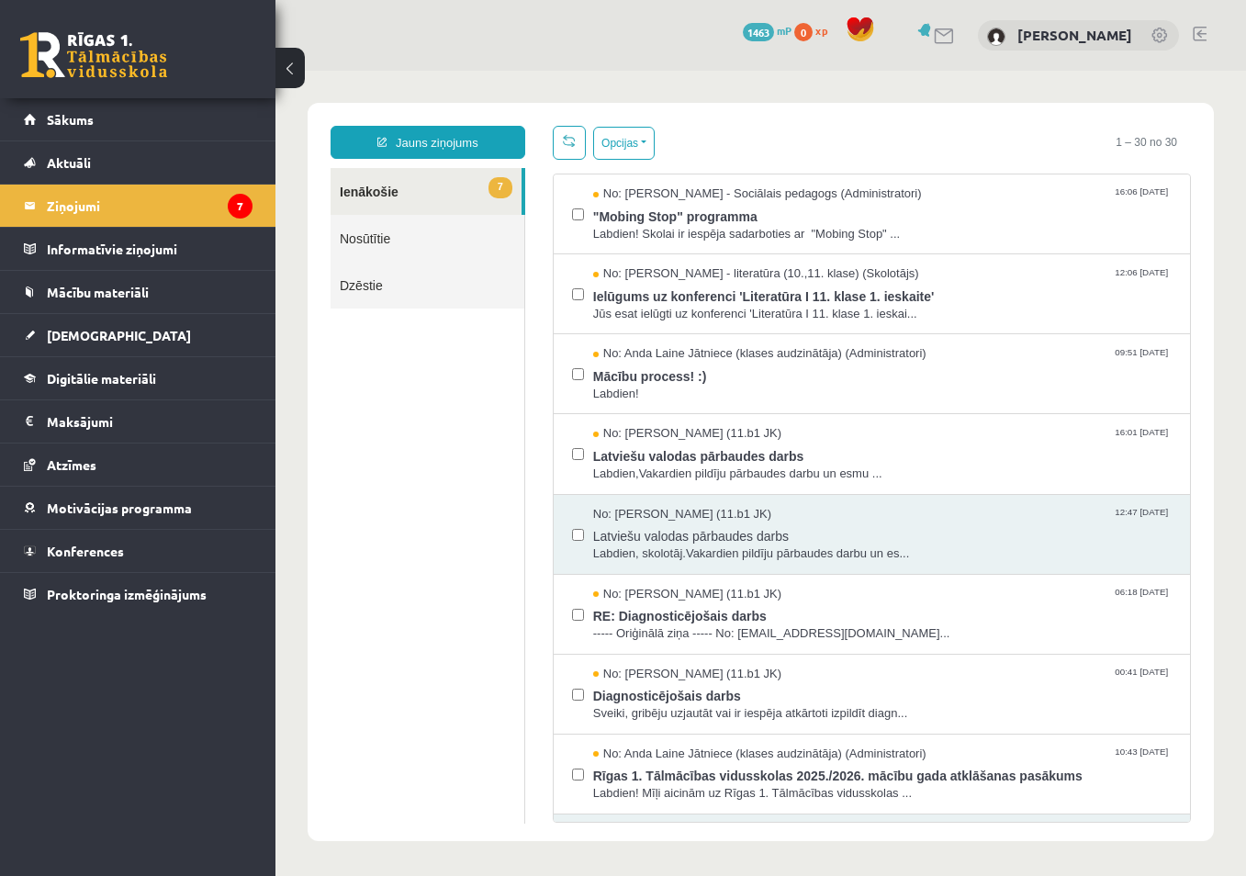
click at [360, 189] on link "7 Ienākošie" at bounding box center [426, 191] width 191 height 47
click at [81, 130] on link "Sākums" at bounding box center [138, 119] width 229 height 42
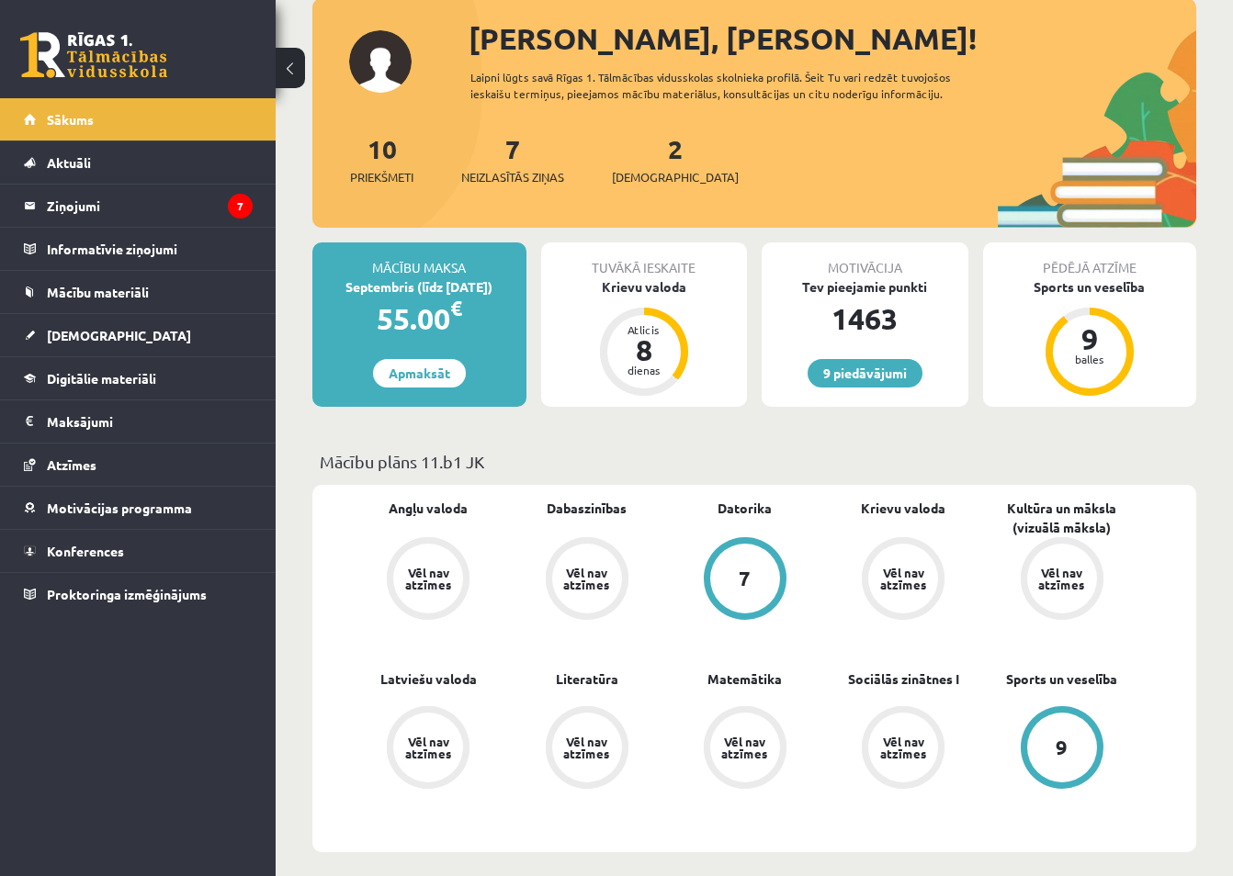
scroll to position [92, 0]
